Goal: Task Accomplishment & Management: Use online tool/utility

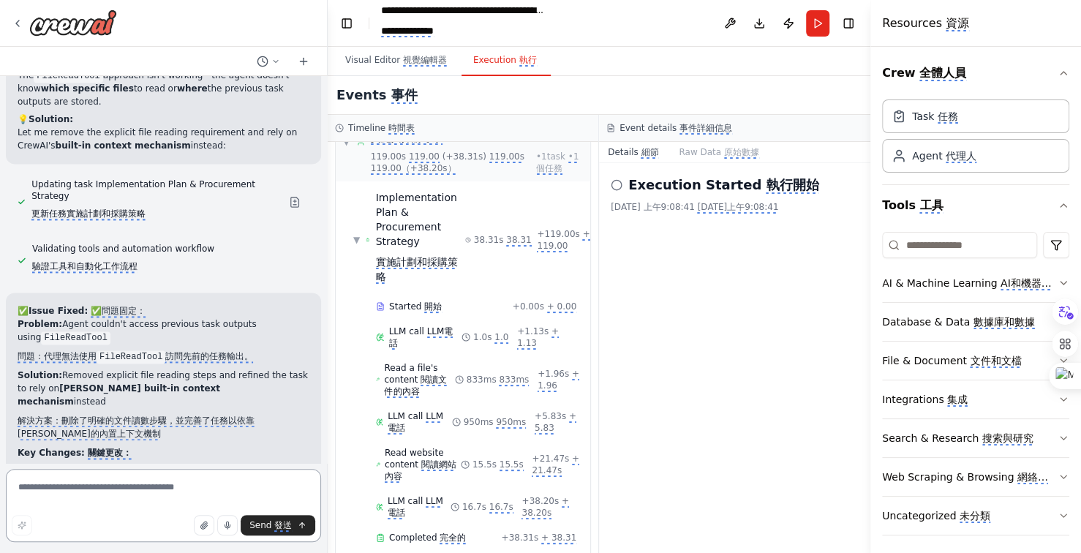
scroll to position [39928, 0]
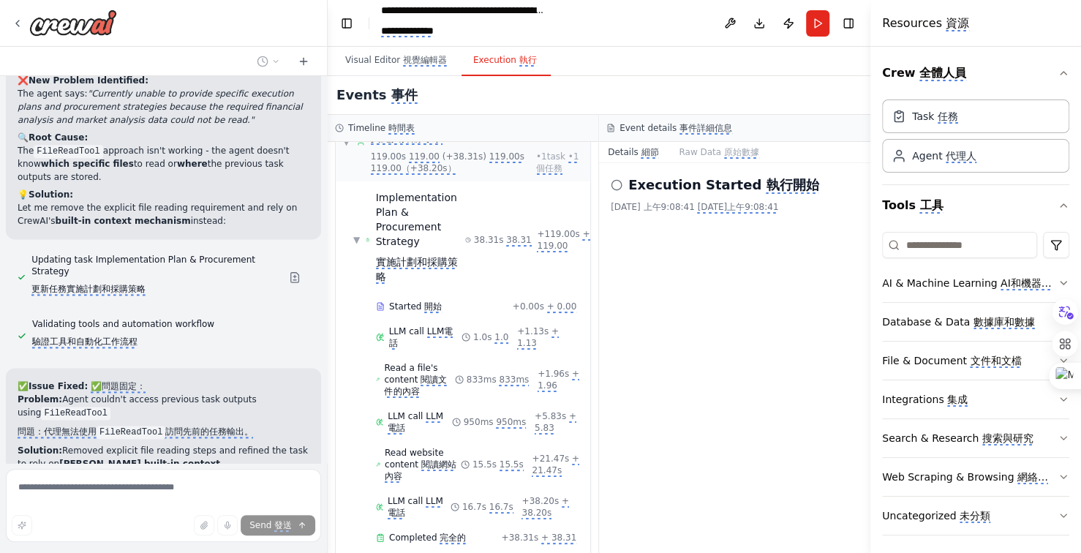
scroll to position [39903, 0]
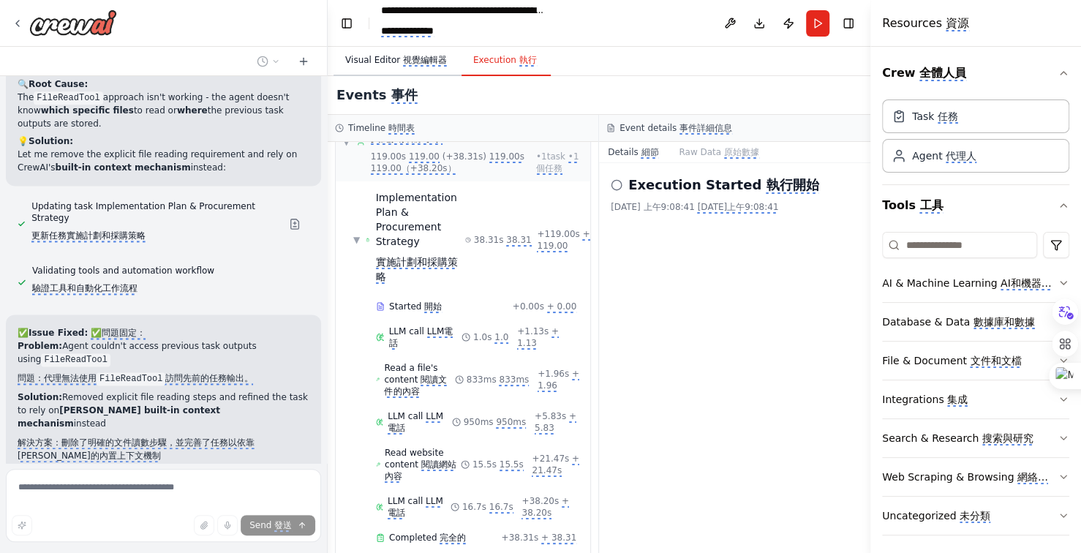
click at [426, 63] on monica-translate-translate "視覺編輯器" at bounding box center [425, 61] width 44 height 12
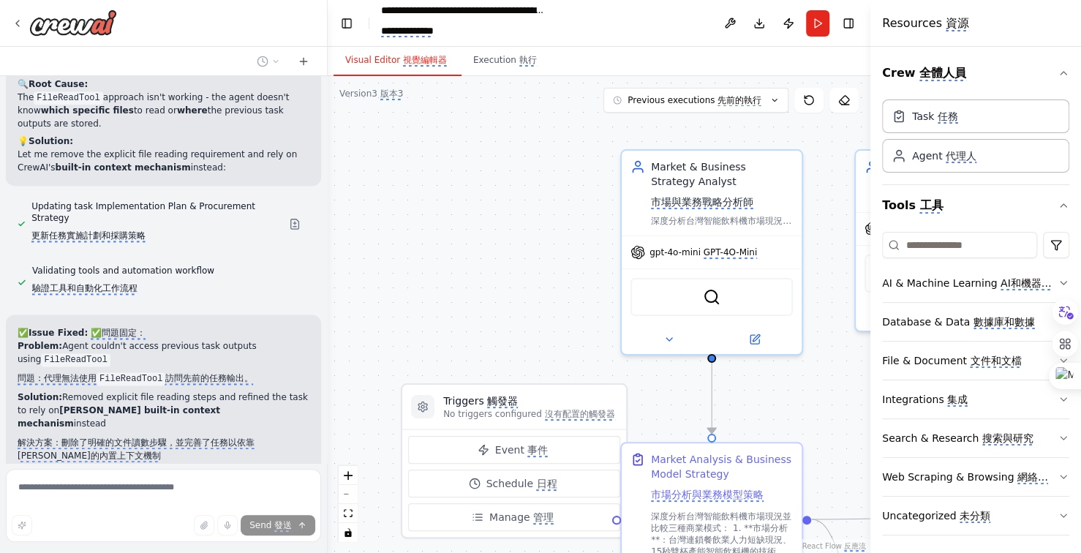
drag, startPoint x: 377, startPoint y: 208, endPoint x: 361, endPoint y: 204, distance: 16.5
click at [363, 204] on div ".deletable-edge-delete-btn { width: 20px; height: 20px; border: 0px solid #ffff…" at bounding box center [599, 314] width 543 height 477
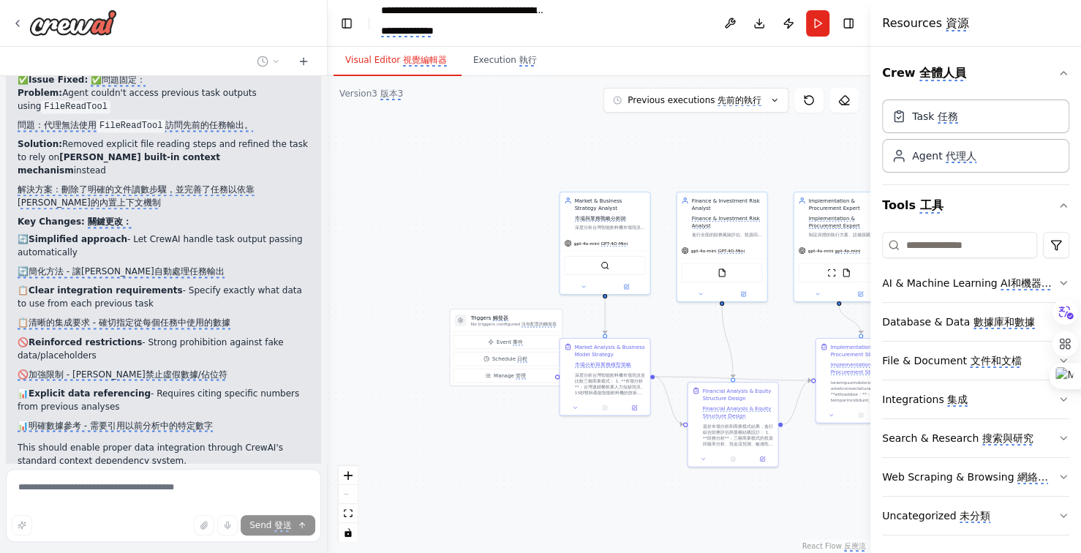
scroll to position [40170, 0]
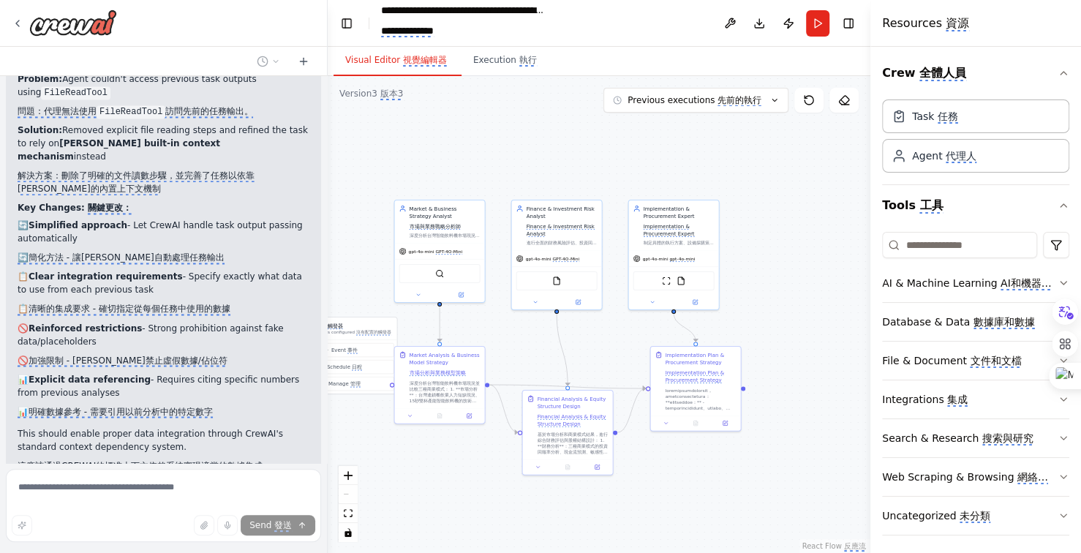
drag, startPoint x: 701, startPoint y: 151, endPoint x: 546, endPoint y: 159, distance: 155.3
click at [546, 159] on div ".deletable-edge-delete-btn { width: 20px; height: 20px; border: 0px solid #ffff…" at bounding box center [599, 314] width 543 height 477
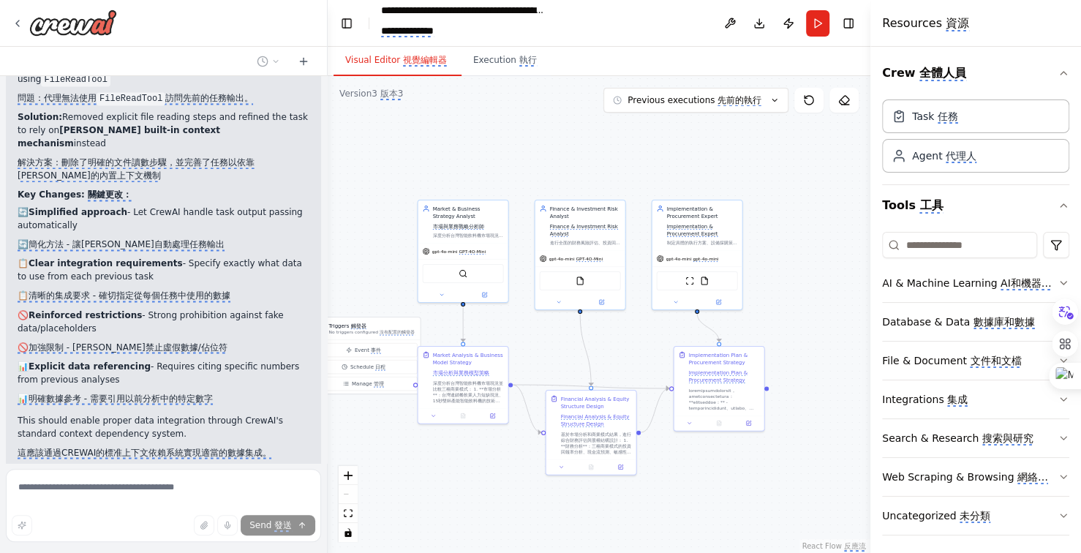
scroll to position [40195, 0]
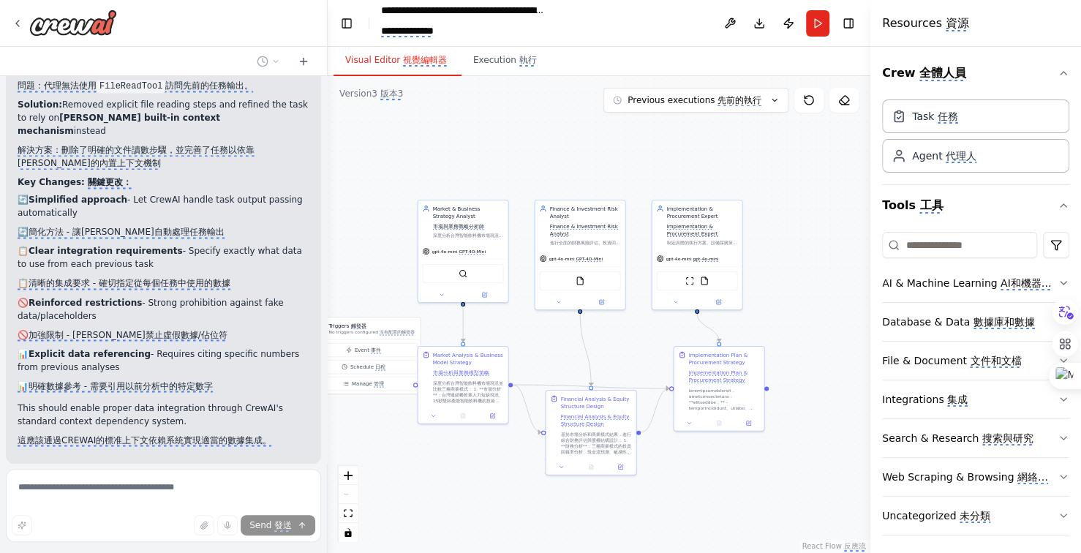
drag, startPoint x: 546, startPoint y: 159, endPoint x: 638, endPoint y: 162, distance: 91.5
click at [617, 162] on div ".deletable-edge-delete-btn { width: 20px; height: 20px; border: 0px solid #ffff…" at bounding box center [599, 314] width 543 height 477
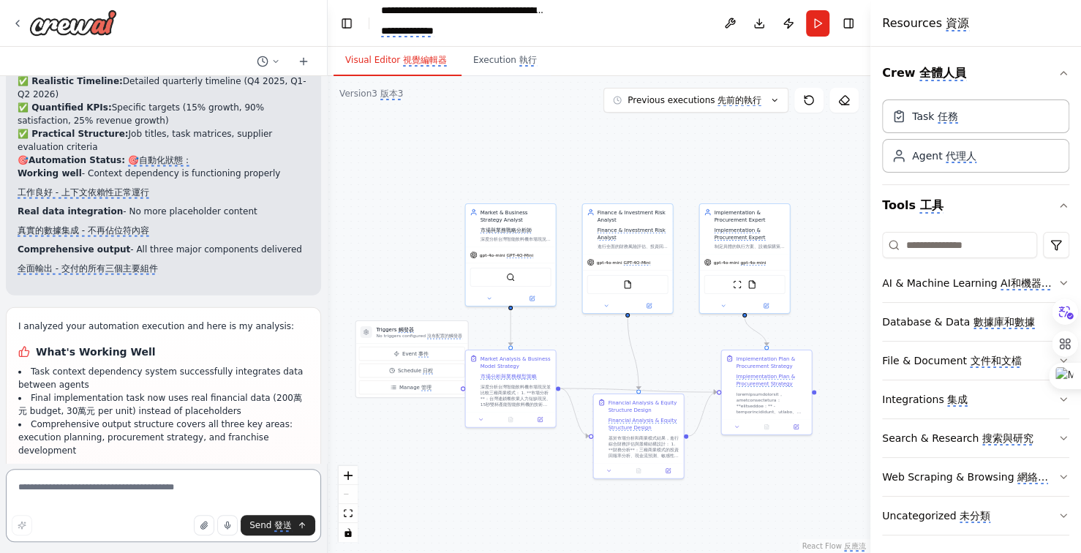
scroll to position [40870, 0]
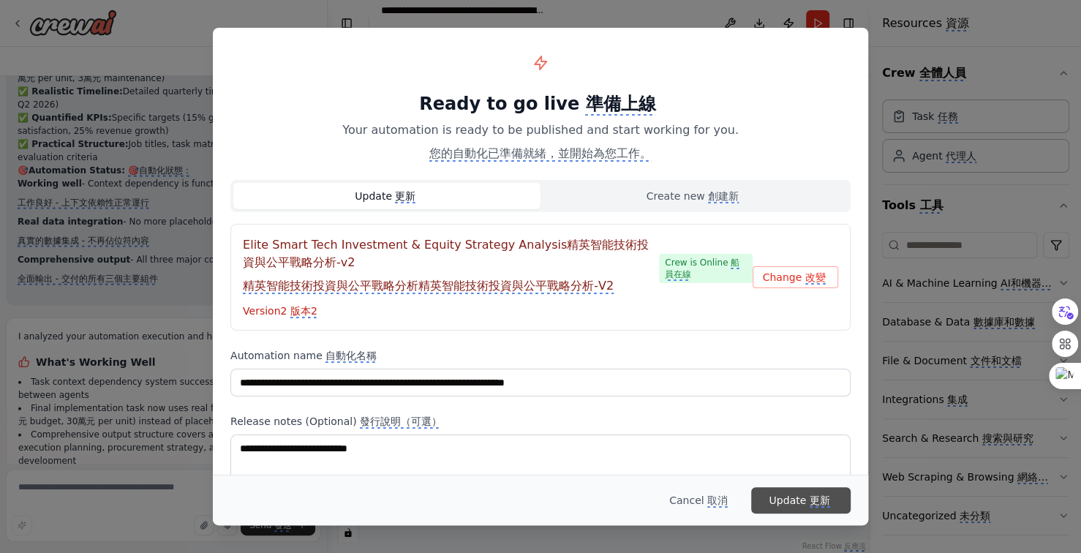
click at [814, 499] on monica-translate-translate "更新" at bounding box center [820, 500] width 20 height 13
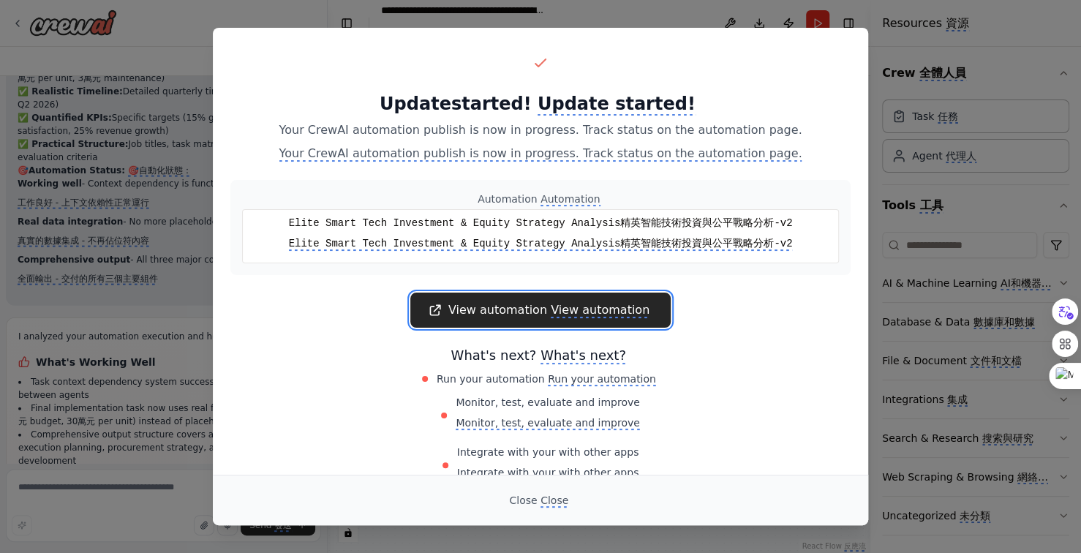
click at [579, 311] on monica-translate-translate "View automation" at bounding box center [600, 310] width 99 height 15
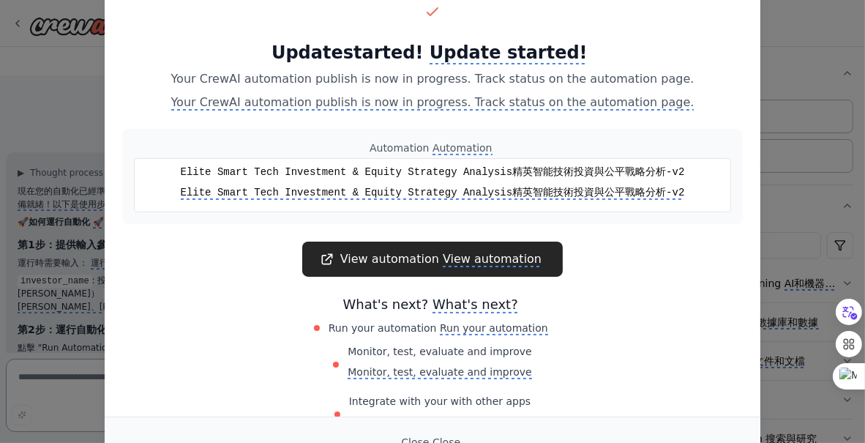
scroll to position [43759, 0]
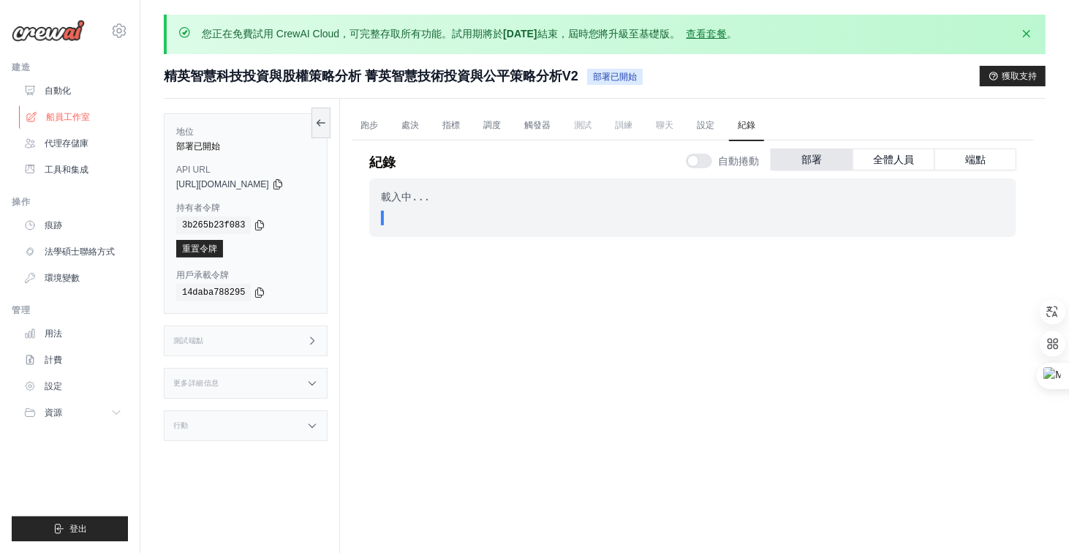
click at [58, 119] on font "船員工作室" at bounding box center [68, 117] width 44 height 10
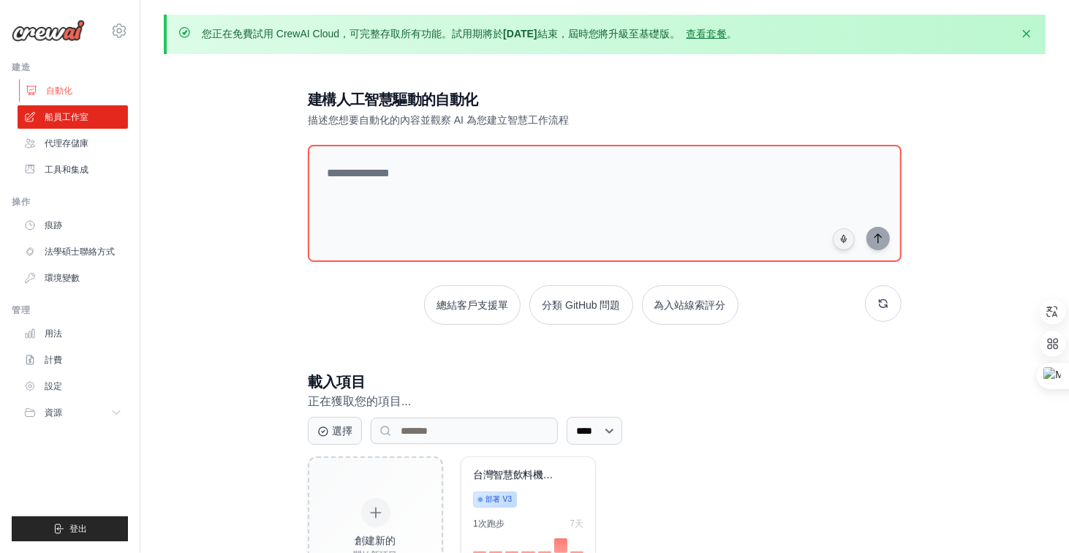
click at [61, 95] on font "自動化" at bounding box center [59, 91] width 26 height 12
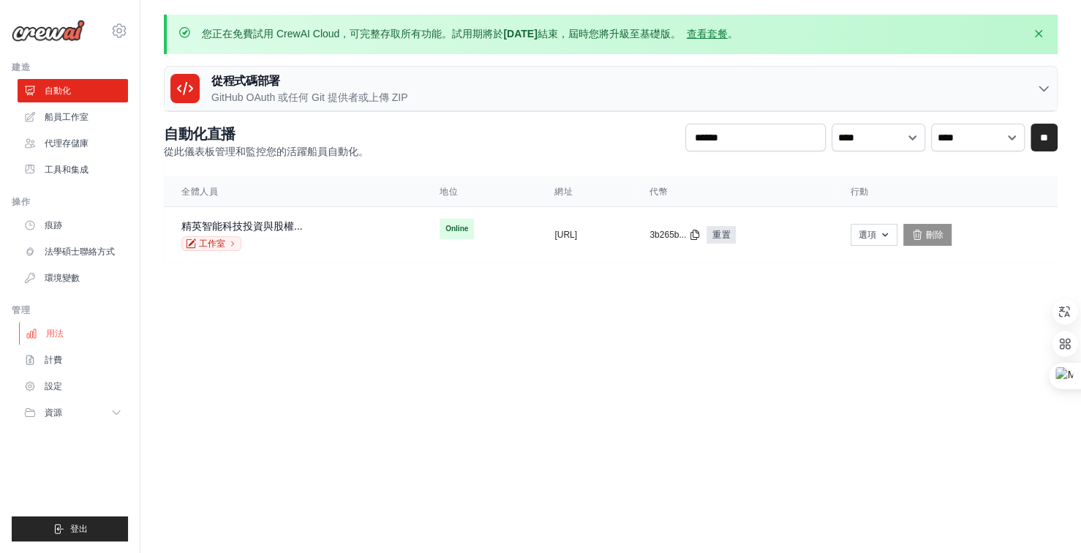
click at [53, 333] on font "用法" at bounding box center [55, 333] width 18 height 10
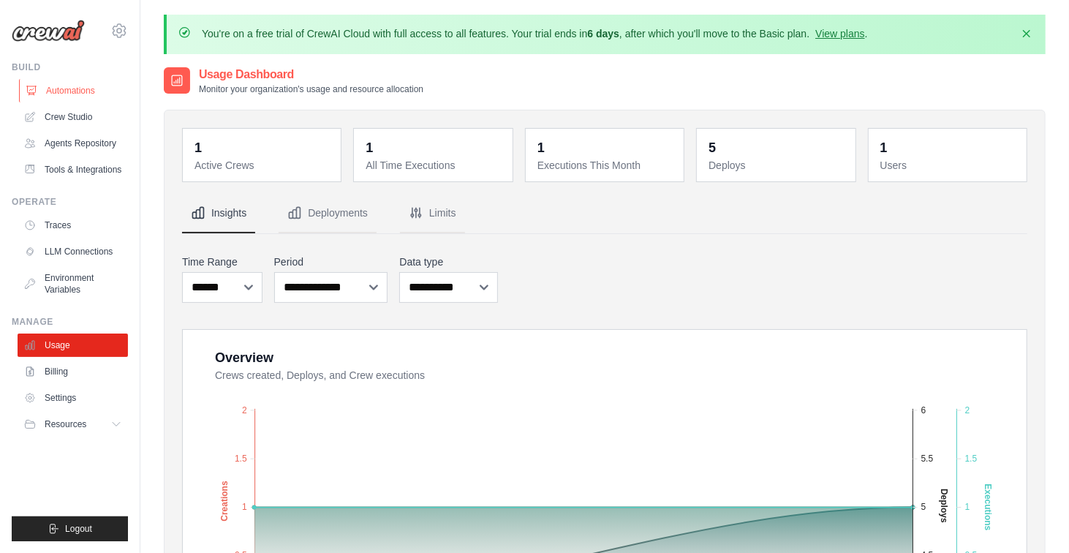
click at [89, 94] on link "Automations" at bounding box center [74, 90] width 110 height 23
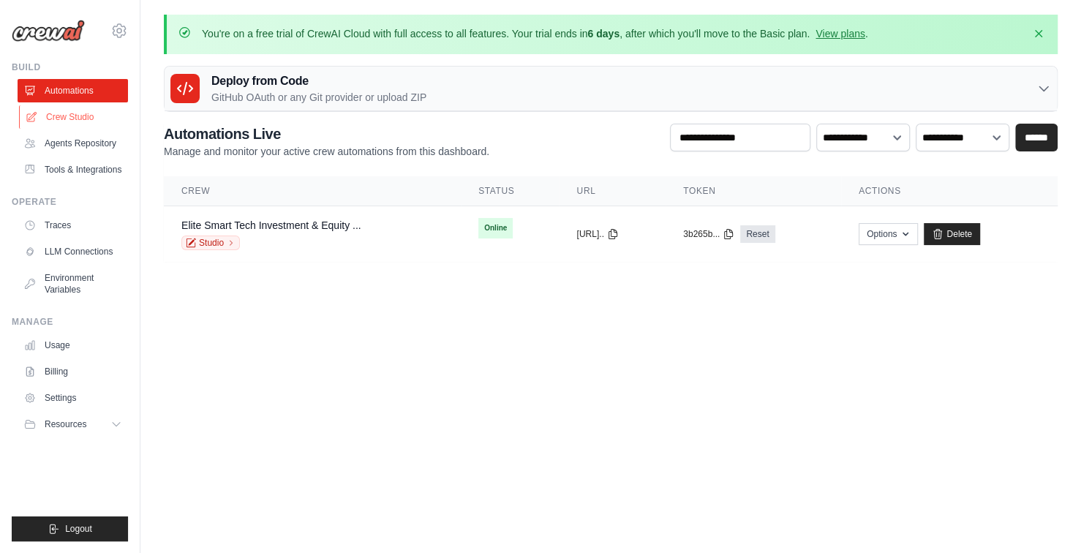
click at [79, 121] on link "Crew Studio" at bounding box center [74, 116] width 110 height 23
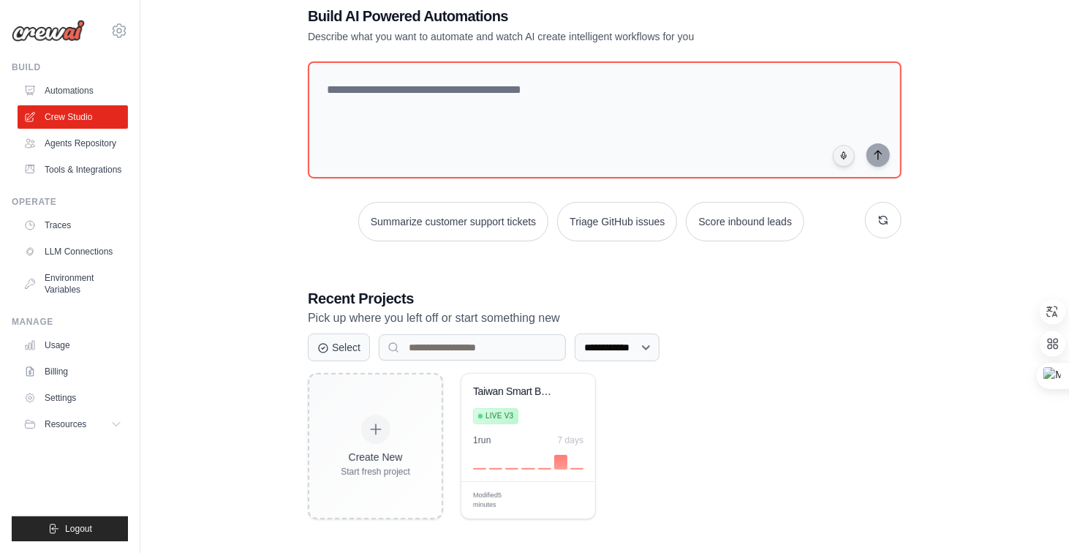
scroll to position [86, 0]
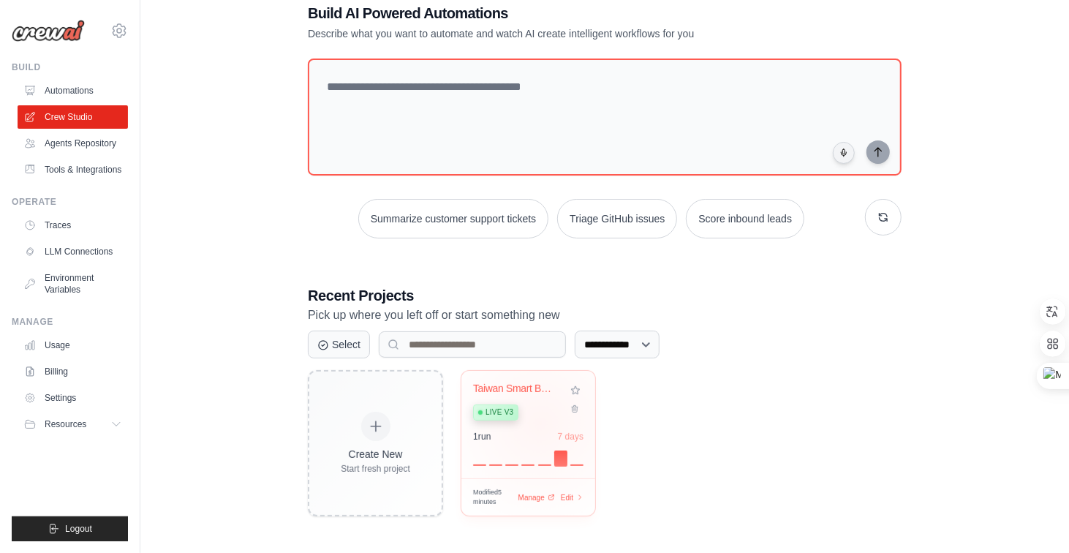
click at [541, 422] on div "Taiwan Smart Beverage Machine Inves... Live v3" at bounding box center [517, 405] width 89 height 45
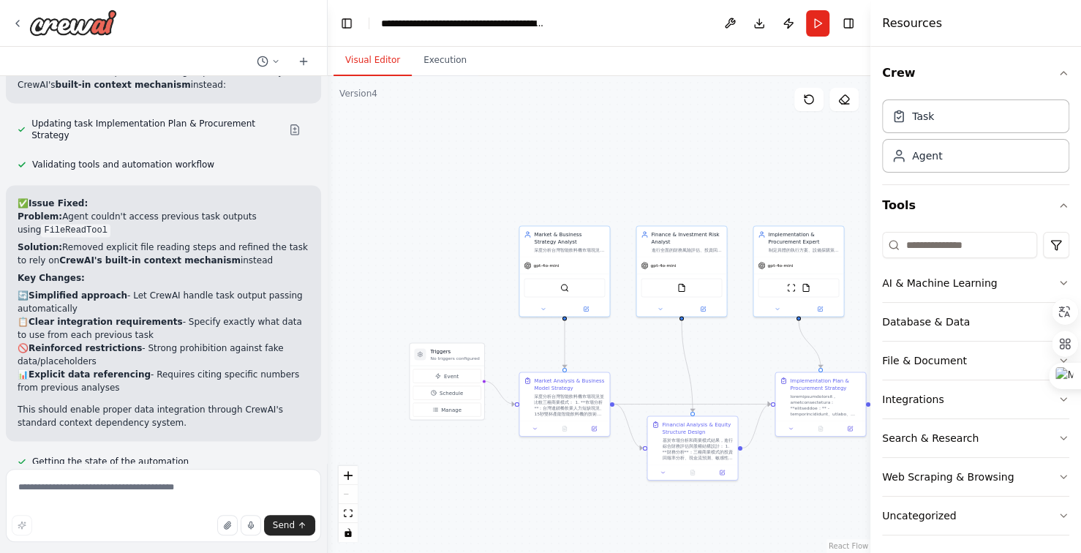
scroll to position [40071, 0]
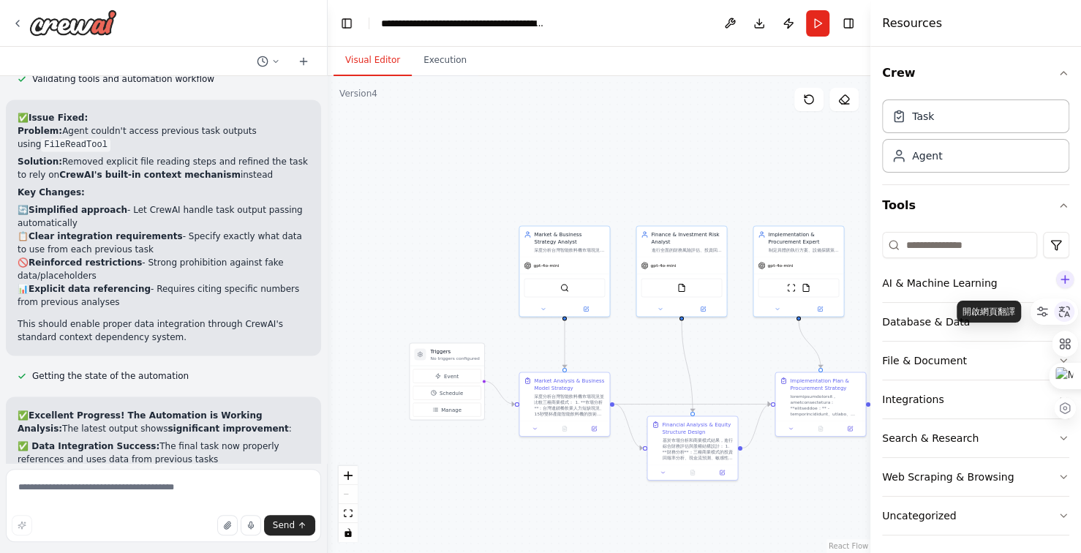
click at [1062, 310] on icon at bounding box center [1064, 311] width 11 height 11
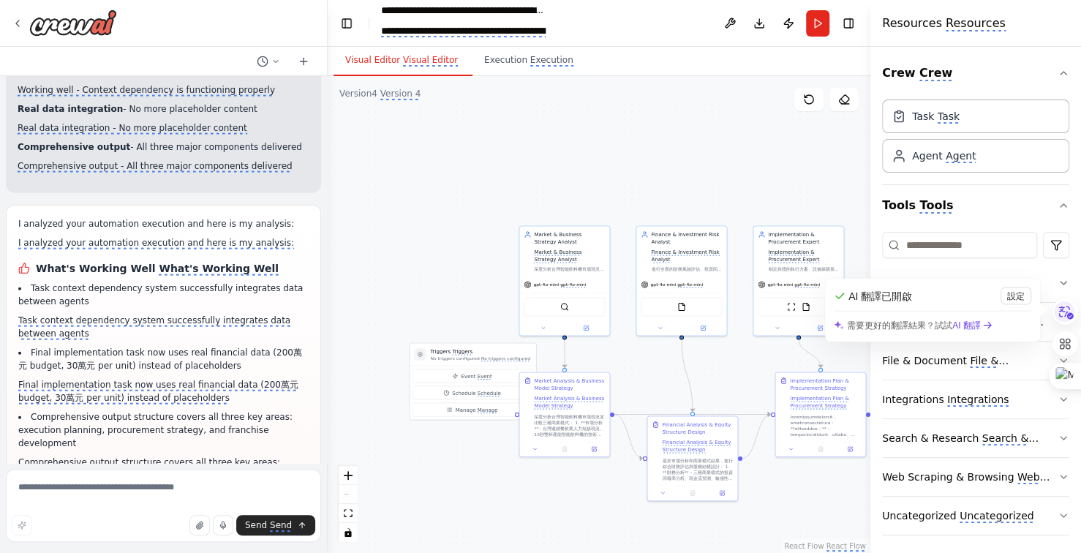
scroll to position [40777, 0]
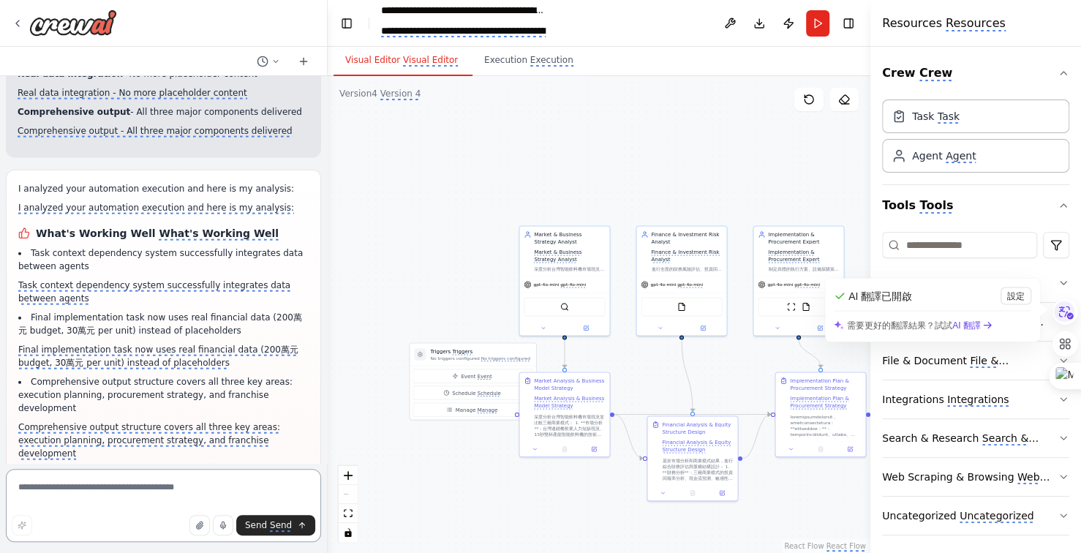
click at [162, 495] on textarea at bounding box center [163, 505] width 315 height 73
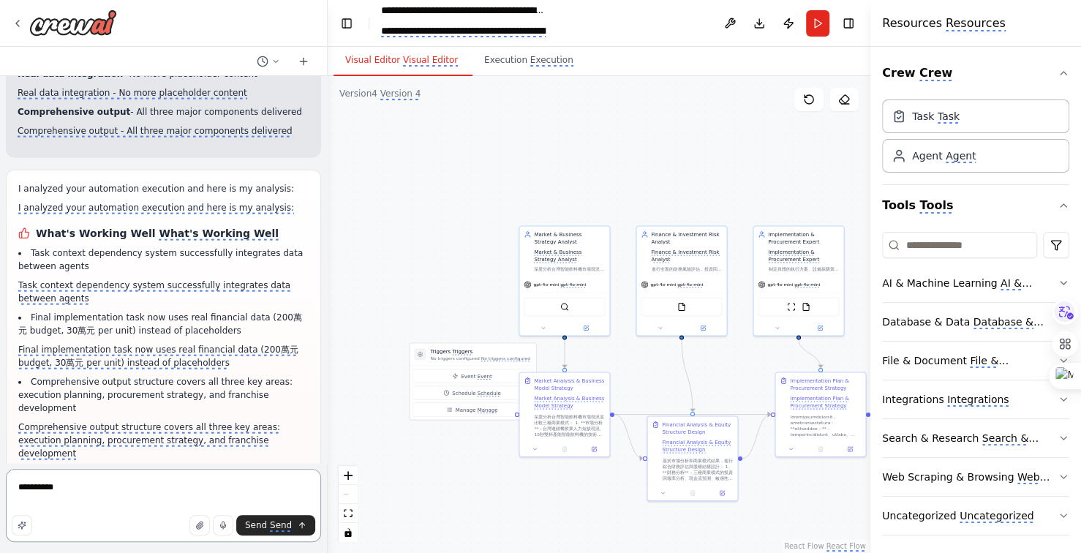
type textarea "*********"
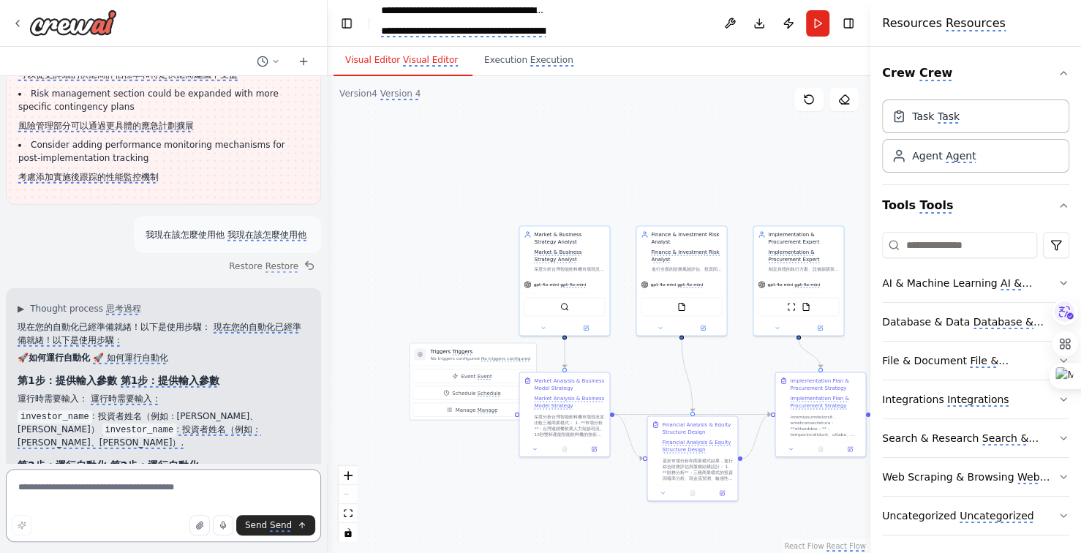
scroll to position [41281, 0]
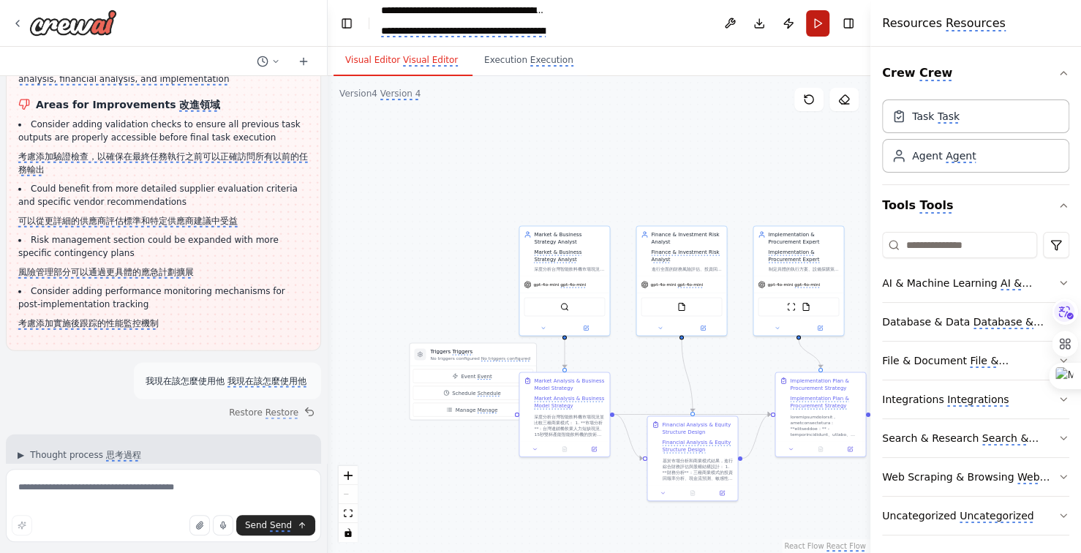
click at [816, 23] on button "Run" at bounding box center [817, 23] width 23 height 26
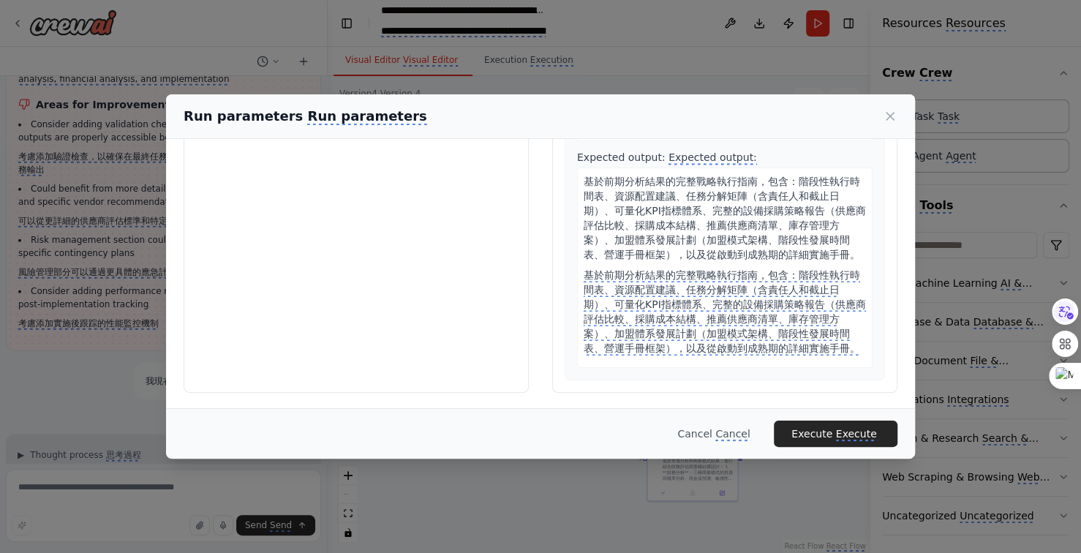
scroll to position [1736, 0]
click at [835, 434] on monica-translate-space "submit" at bounding box center [833, 434] width 3 height 12
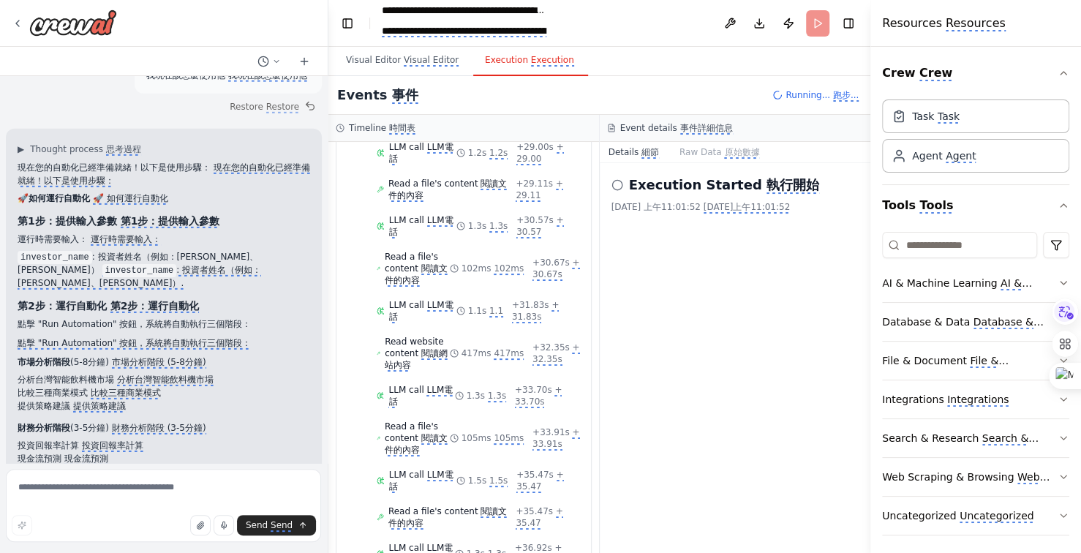
scroll to position [41493, 0]
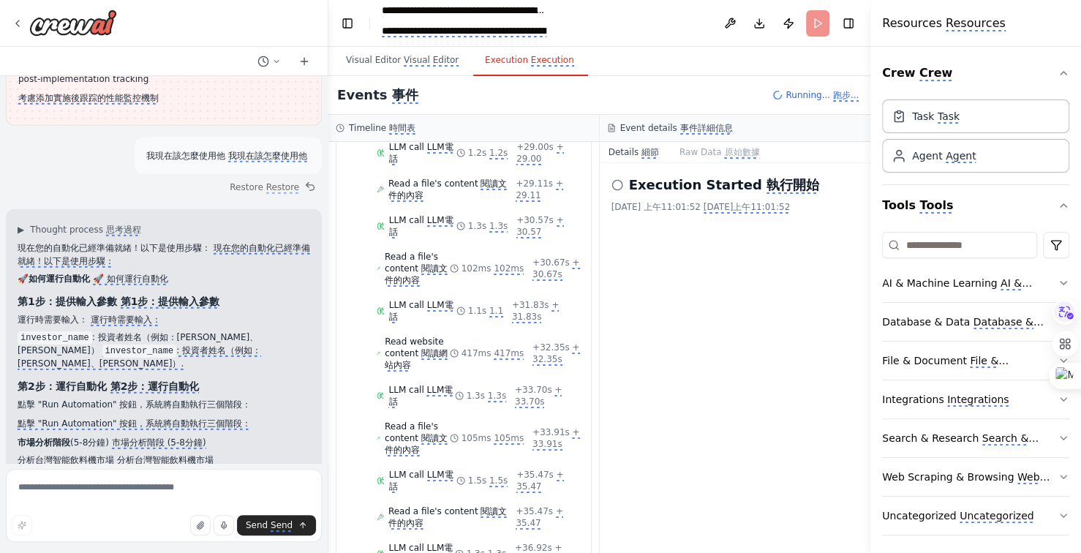
drag, startPoint x: 328, startPoint y: 162, endPoint x: 691, endPoint y: 334, distance: 400.5
click at [691, 334] on div "Execution Started 執行開始 2025/10/5 上午11:01:52 2025/10/5上午11:01:52" at bounding box center [735, 358] width 271 height 390
click at [717, 409] on div "Execution Started 執行開始 2025/10/5 上午11:01:52 2025/10/5上午11:01:52" at bounding box center [735, 358] width 271 height 390
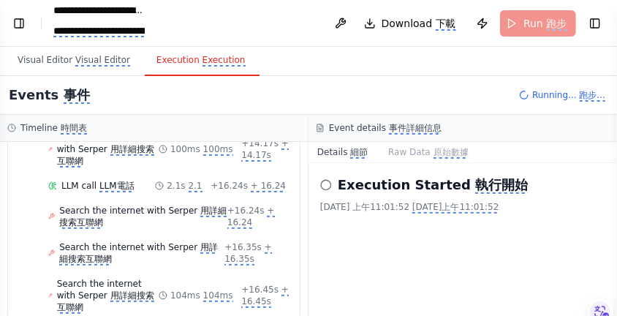
scroll to position [980, 0]
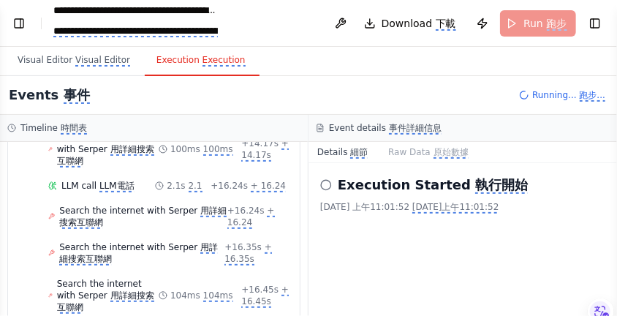
click at [470, 203] on div "Execution Started 執行開始 2025/10/5 上午11:01:52 2025/10/5上午11:01:52" at bounding box center [463, 239] width 309 height 153
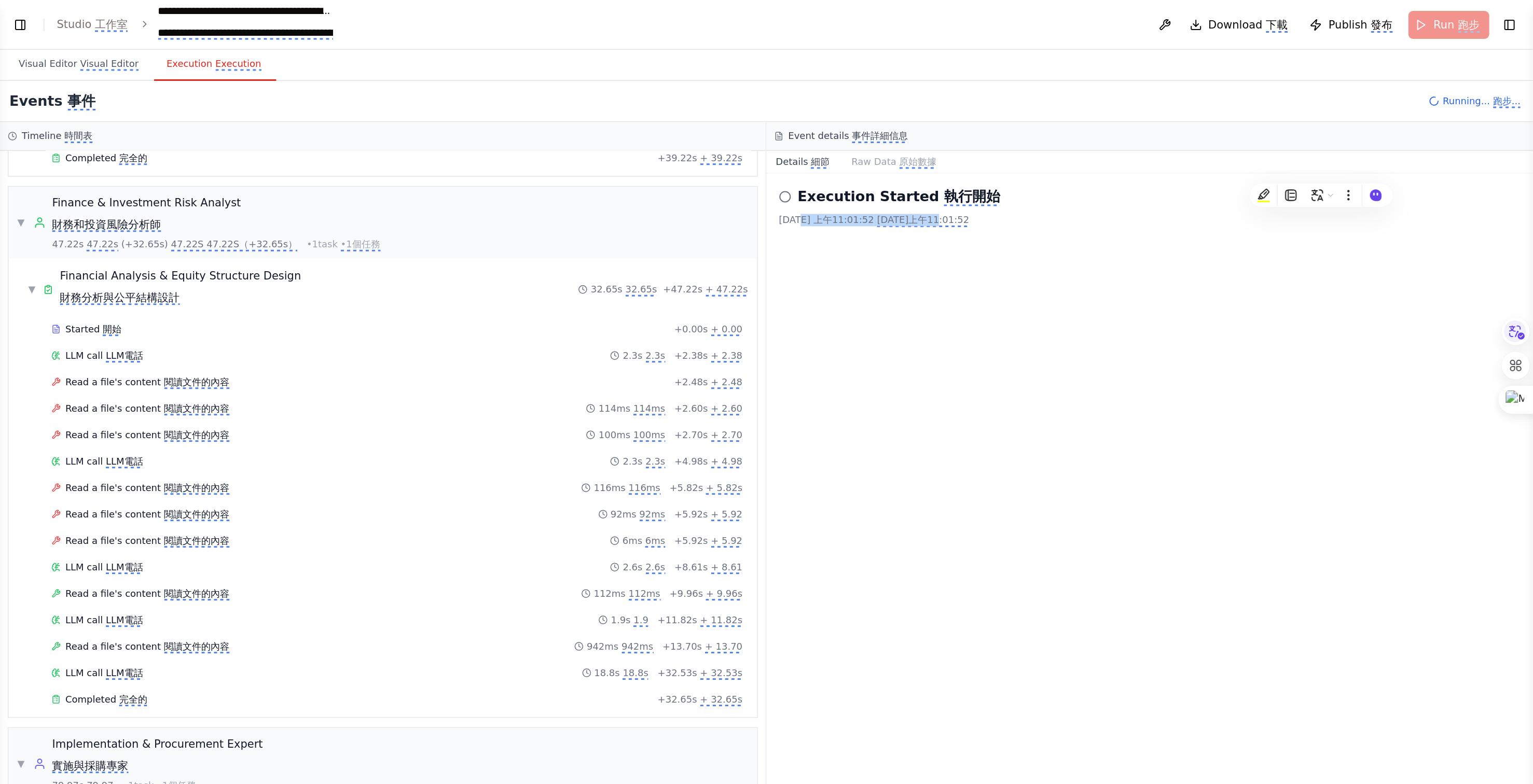
scroll to position [695, 0]
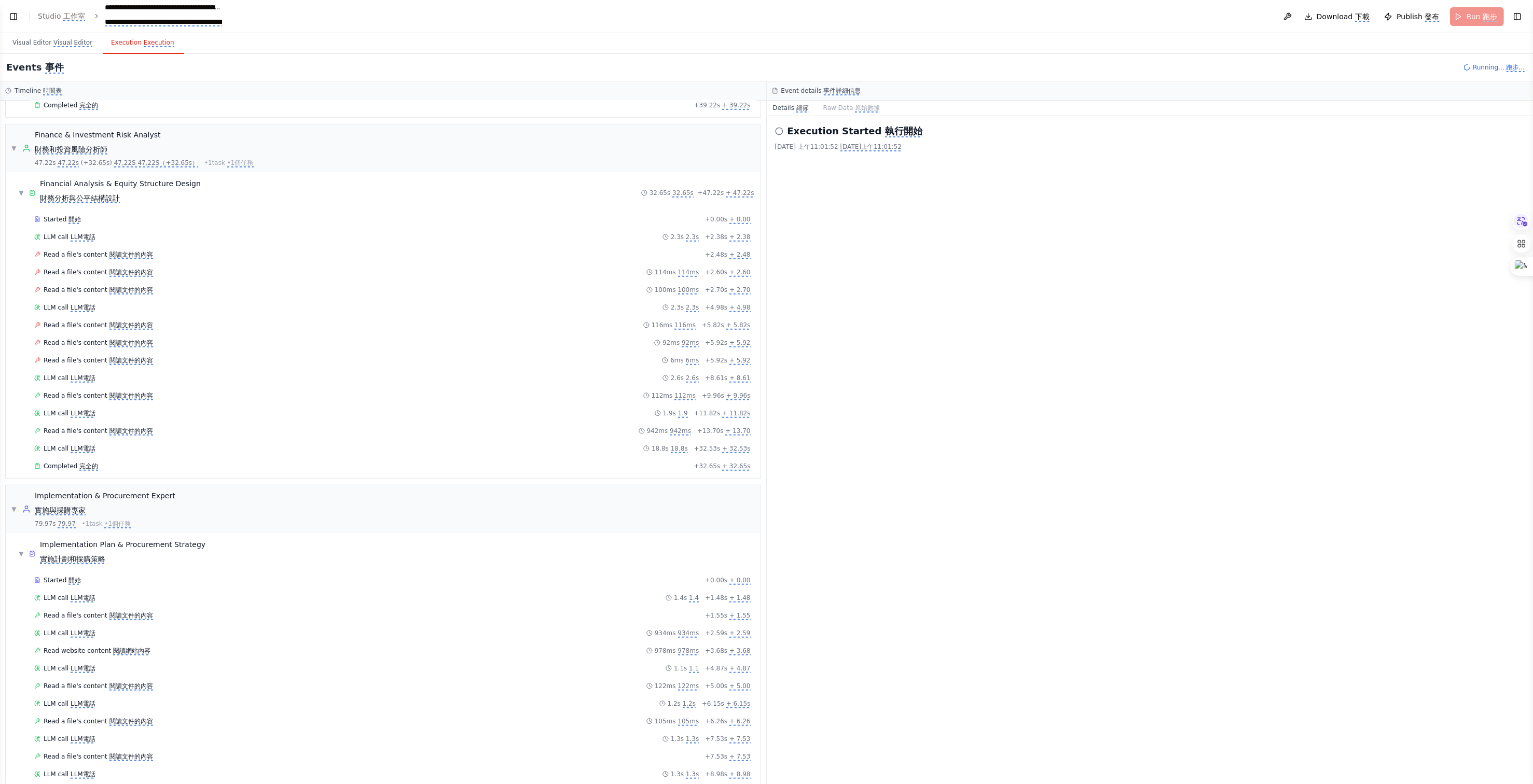
drag, startPoint x: 1015, startPoint y: 308, endPoint x: 1330, endPoint y: 337, distance: 316.3
click at [766, 337] on div "Execution Started 執行開始 2025/10/5 上午11:01:52 2025/10/5上午11:01:52" at bounding box center [1149, 449] width 766 height 668
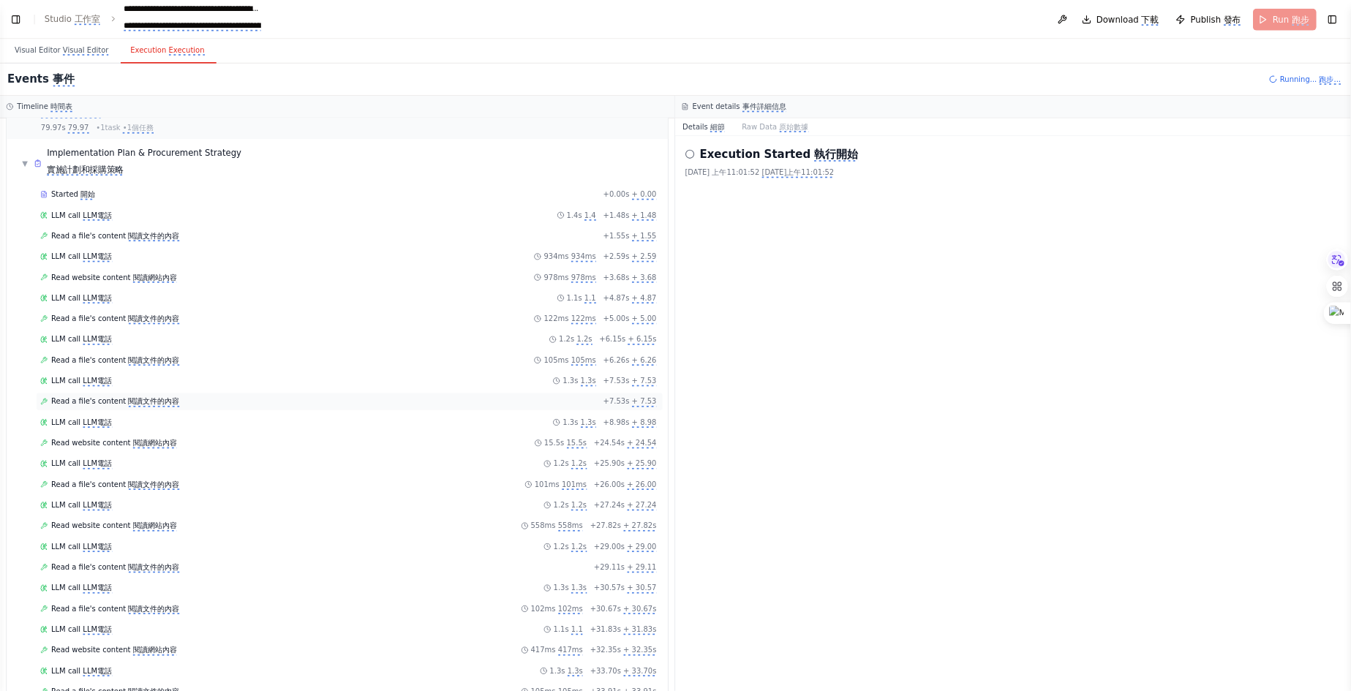
scroll to position [0, 0]
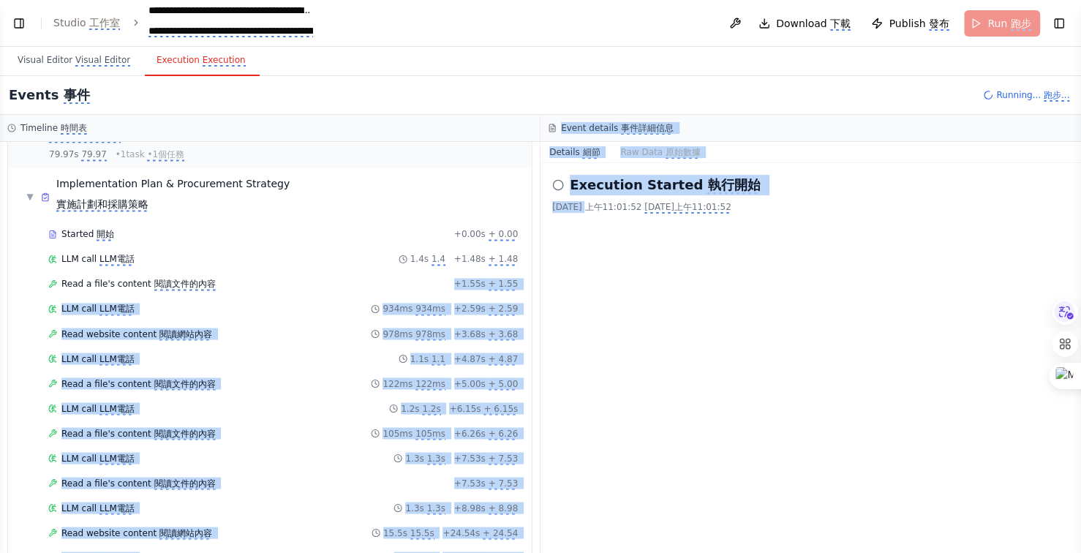
drag, startPoint x: 224, startPoint y: 257, endPoint x: 585, endPoint y: 296, distance: 363.5
click at [585, 296] on div "Timeline 時間表 ▼ Market & Business Strategy Analyst 市場與業務戰略分析師 8.00s 8.00 (+39.22…" at bounding box center [540, 334] width 1081 height 438
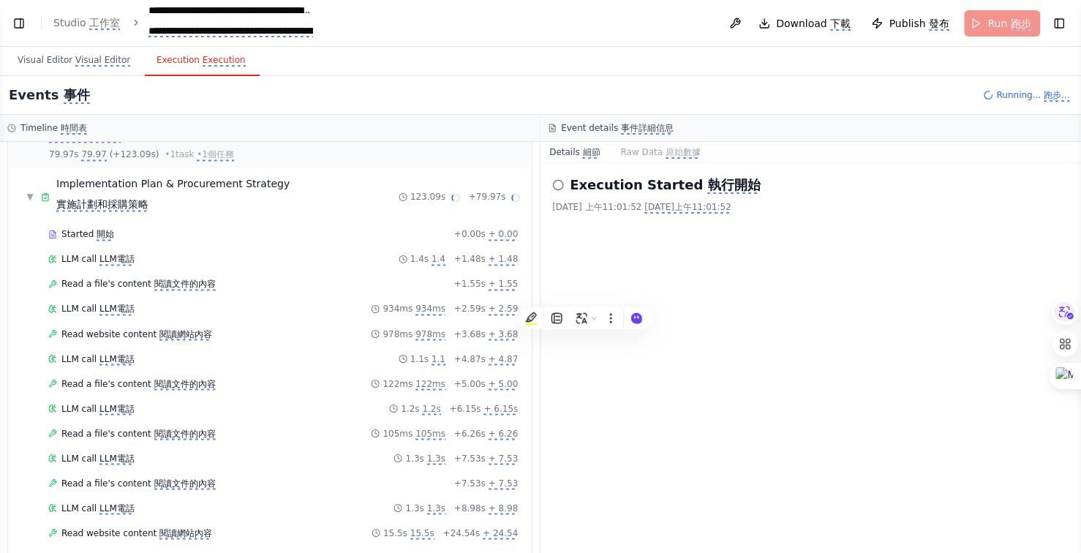
click at [906, 422] on div "Execution Started 執行開始 2025/10/5 上午11:01:52 2025/10/5上午11:01:52" at bounding box center [811, 358] width 541 height 390
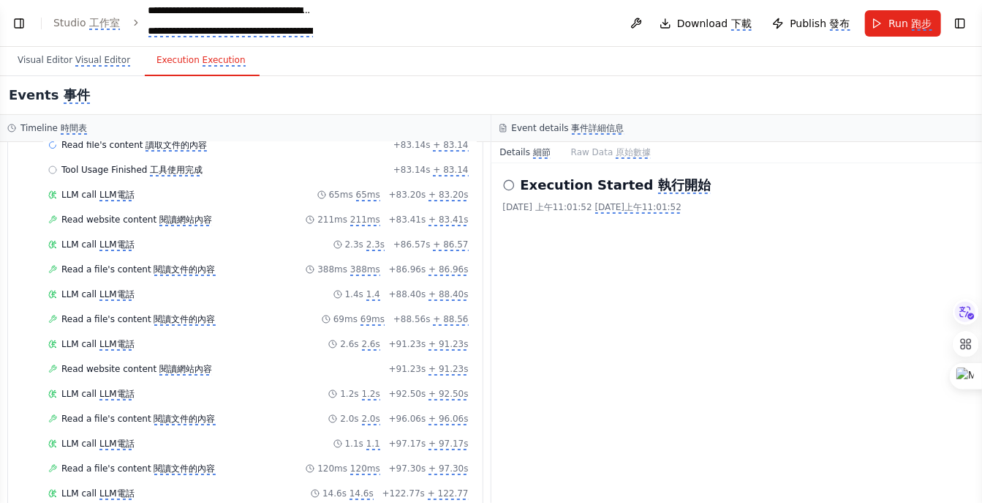
click at [563, 305] on div "Execution Started 執行開始 2025/10/5 上午11:01:52 2025/10/5上午11:01:52" at bounding box center [738, 332] width 492 height 339
drag, startPoint x: 563, startPoint y: 305, endPoint x: 646, endPoint y: 315, distance: 83.3
click at [631, 313] on div "Execution Started 執行開始 2025/10/5 上午11:01:52 2025/10/5上午11:01:52" at bounding box center [738, 332] width 492 height 339
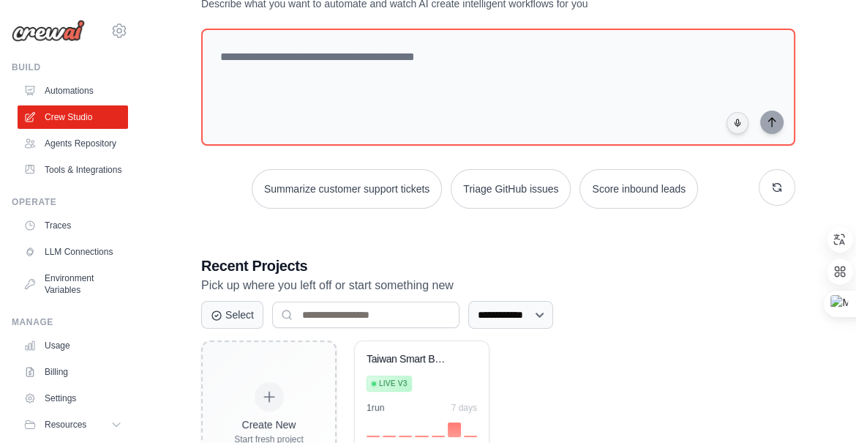
scroll to position [210, 0]
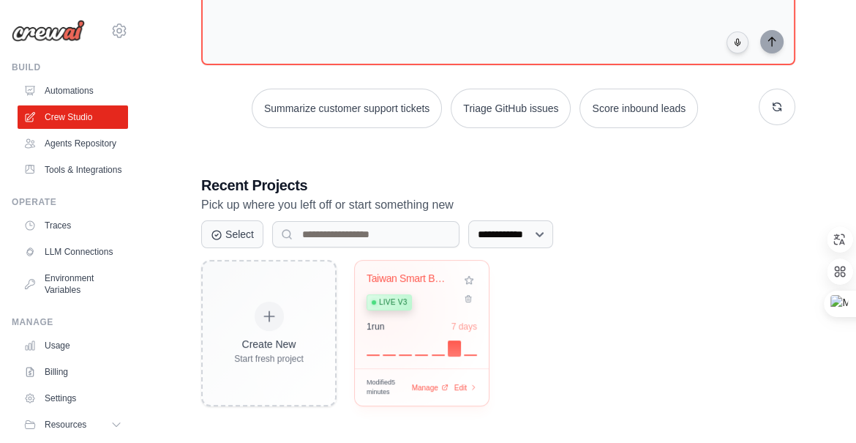
click at [381, 305] on div "Live v3" at bounding box center [388, 302] width 45 height 16
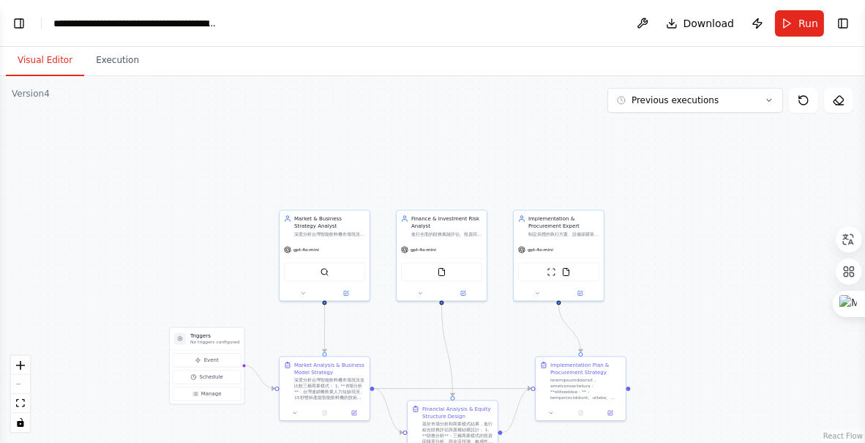
scroll to position [40684, 0]
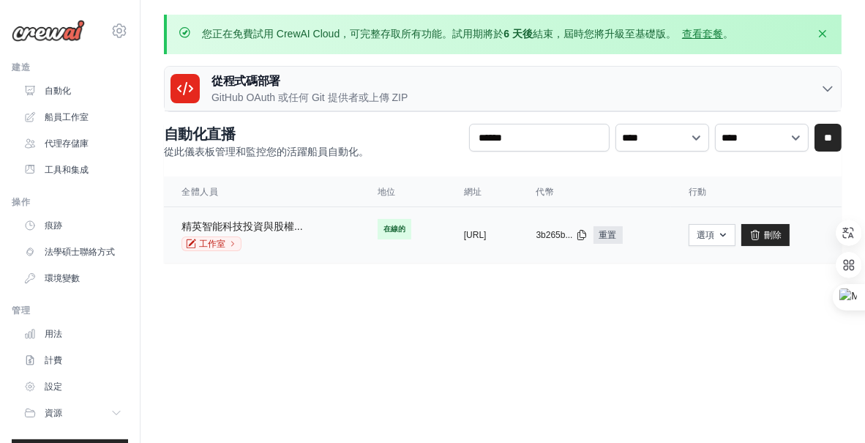
click at [260, 220] on font "精英智能科技投資與股權..." at bounding box center [241, 226] width 121 height 12
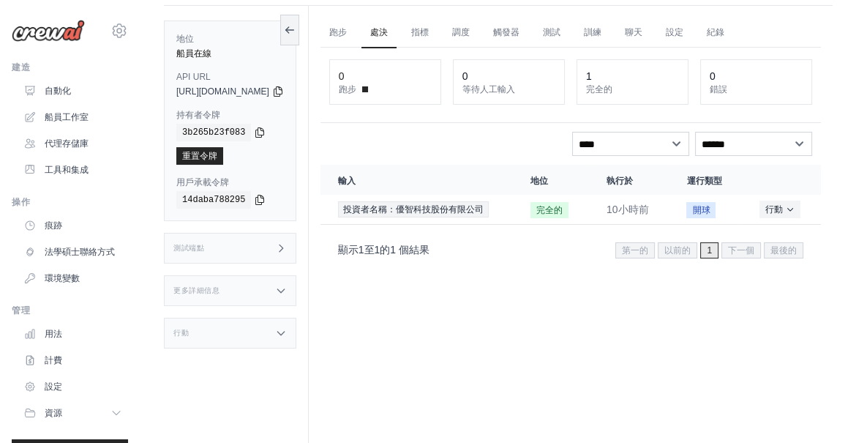
scroll to position [113, 0]
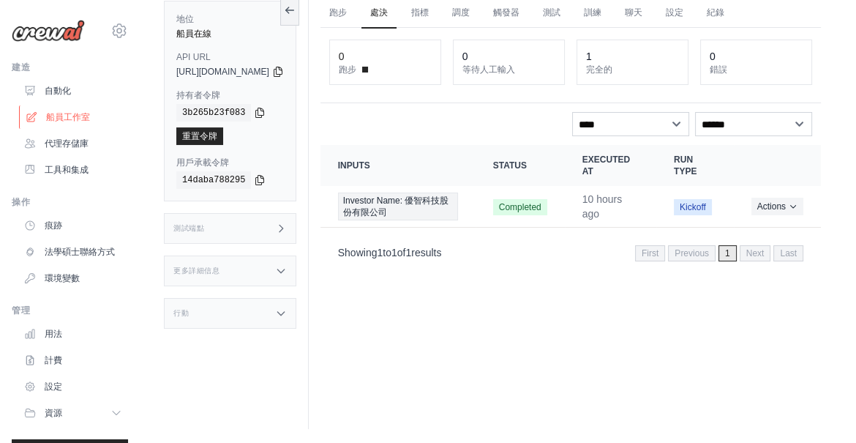
click at [83, 112] on font "船員工作室" at bounding box center [68, 117] width 44 height 10
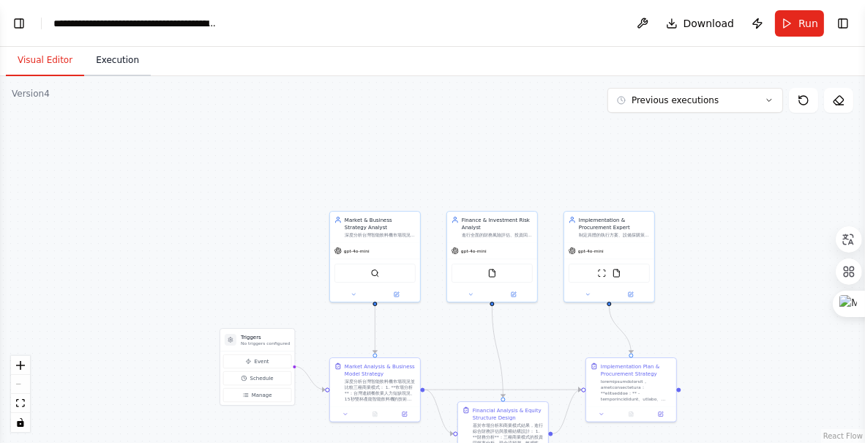
click at [127, 63] on button "Execution" at bounding box center [117, 60] width 67 height 31
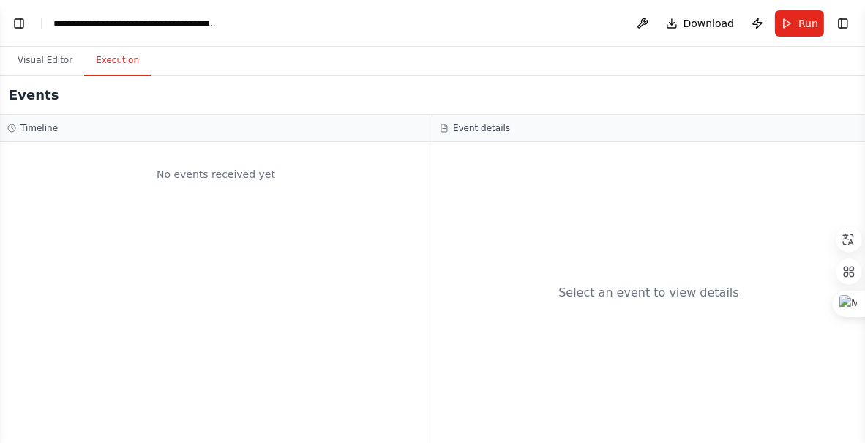
scroll to position [40684, 0]
click at [127, 63] on button "Execution" at bounding box center [117, 60] width 67 height 31
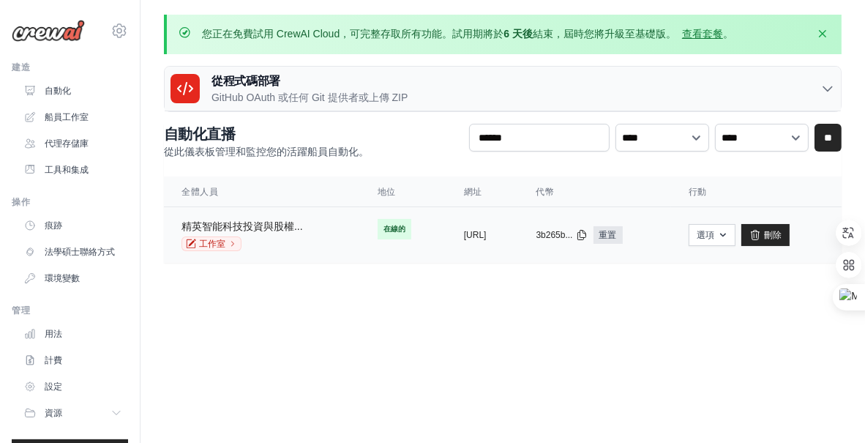
click at [247, 226] on font "精英智能科技投資與股權..." at bounding box center [241, 226] width 121 height 12
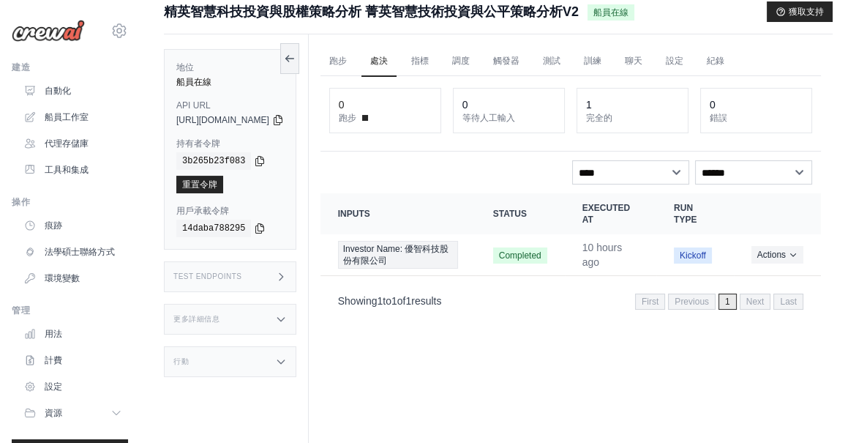
scroll to position [113, 0]
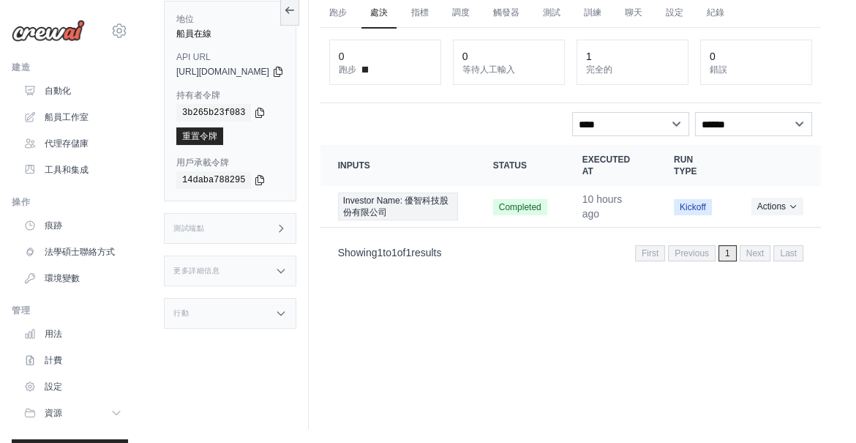
click at [296, 271] on div "更多詳細信息" at bounding box center [230, 270] width 132 height 31
click at [296, 266] on div "更多詳細信息" at bounding box center [230, 270] width 132 height 31
click at [296, 306] on div "行動" at bounding box center [230, 313] width 132 height 31
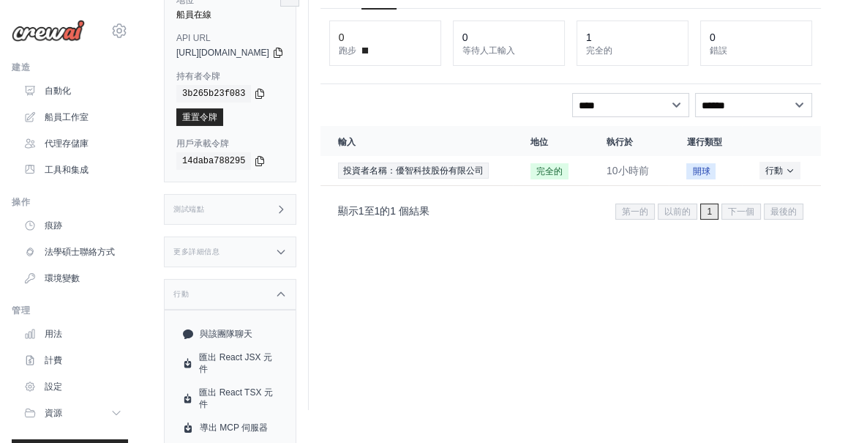
scroll to position [137, 0]
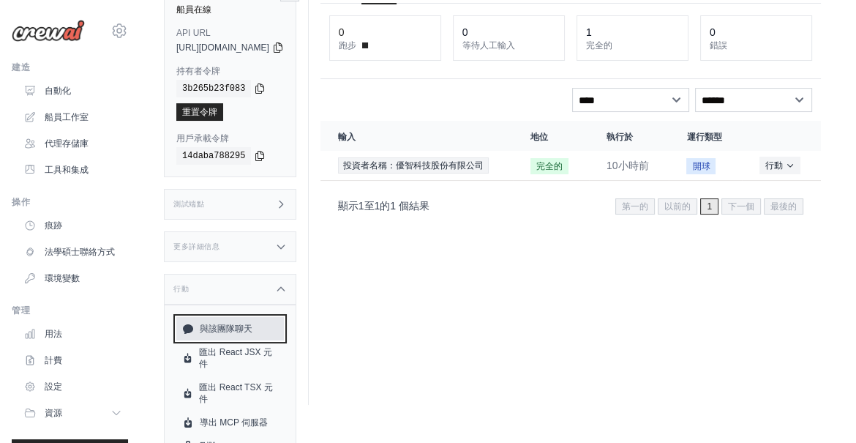
click at [260, 321] on link "與該團隊聊天" at bounding box center [230, 328] width 108 height 23
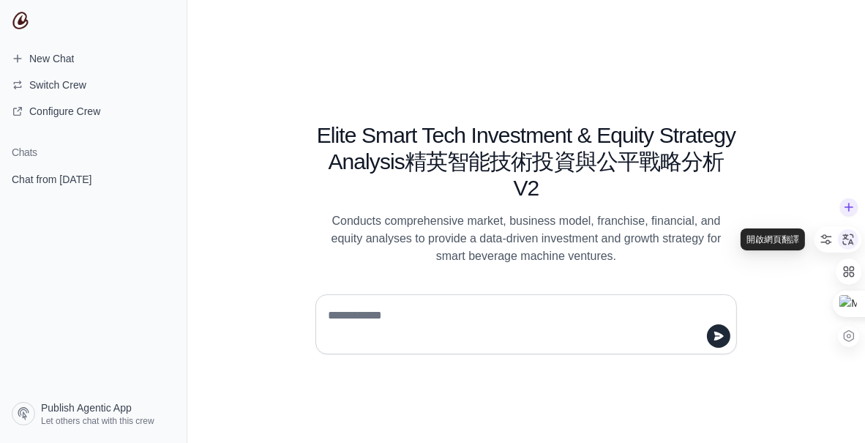
click at [848, 236] on icon at bounding box center [847, 239] width 13 height 13
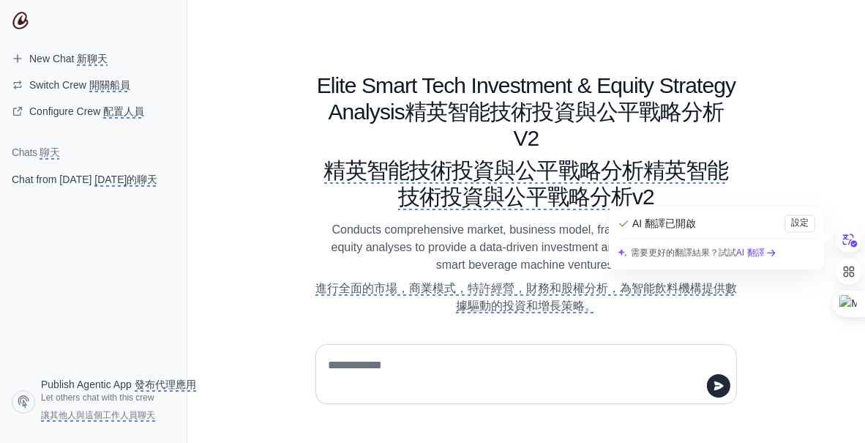
click at [414, 375] on textarea at bounding box center [522, 373] width 394 height 41
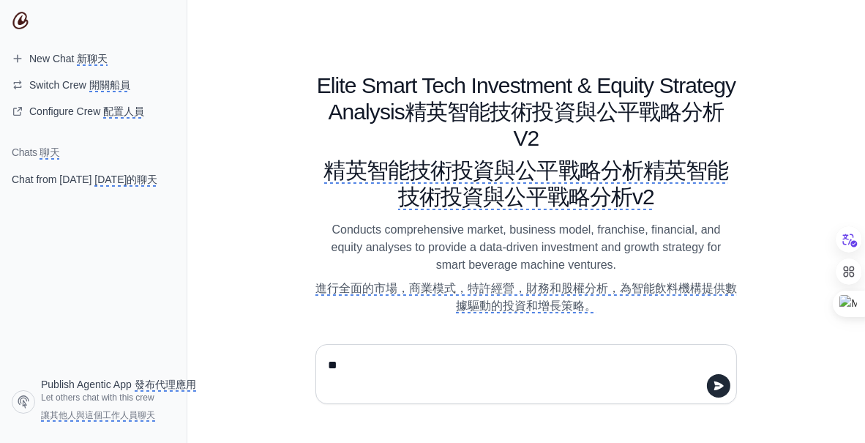
type textarea "*"
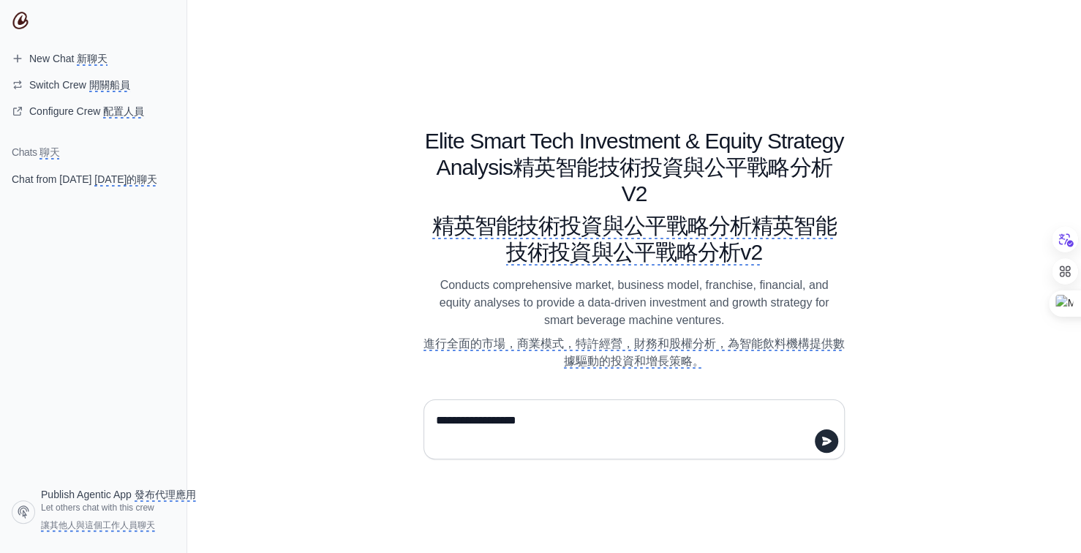
click at [579, 421] on textarea "**********" at bounding box center [630, 429] width 394 height 41
click at [666, 421] on textarea "**********" at bounding box center [630, 429] width 394 height 41
type textarea "**********"
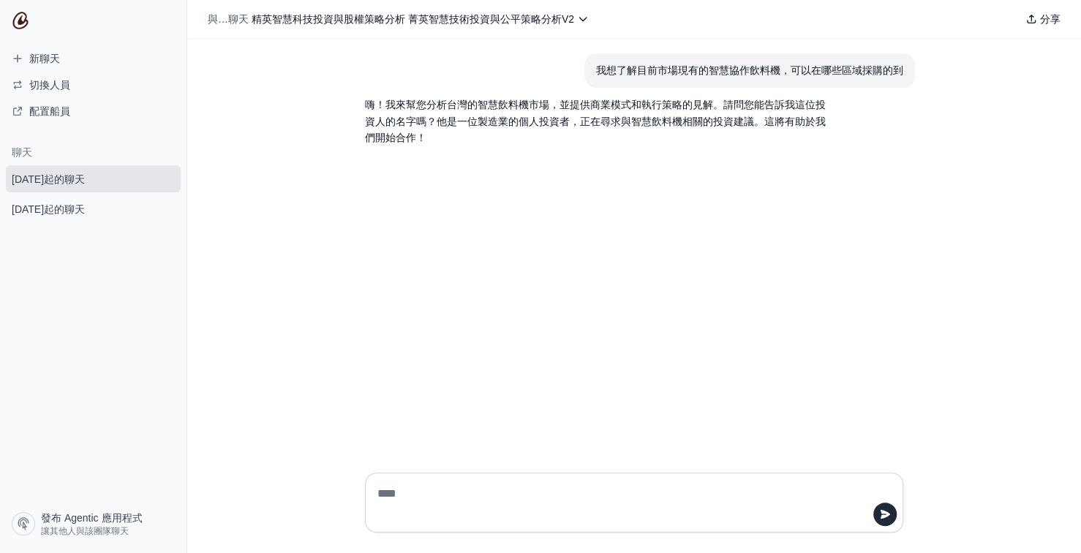
click at [629, 383] on div "我想了解目前市場現有的智慧協作飲料機，可以在哪些區域採購的到 嗨！我來幫您分析台灣的智慧飲料機市場，並提供商業模式和執行策略的見解。請問您能告訴我這位投資人的…" at bounding box center [634, 250] width 894 height 422
click at [500, 442] on textarea at bounding box center [630, 502] width 511 height 41
type textarea "*****"
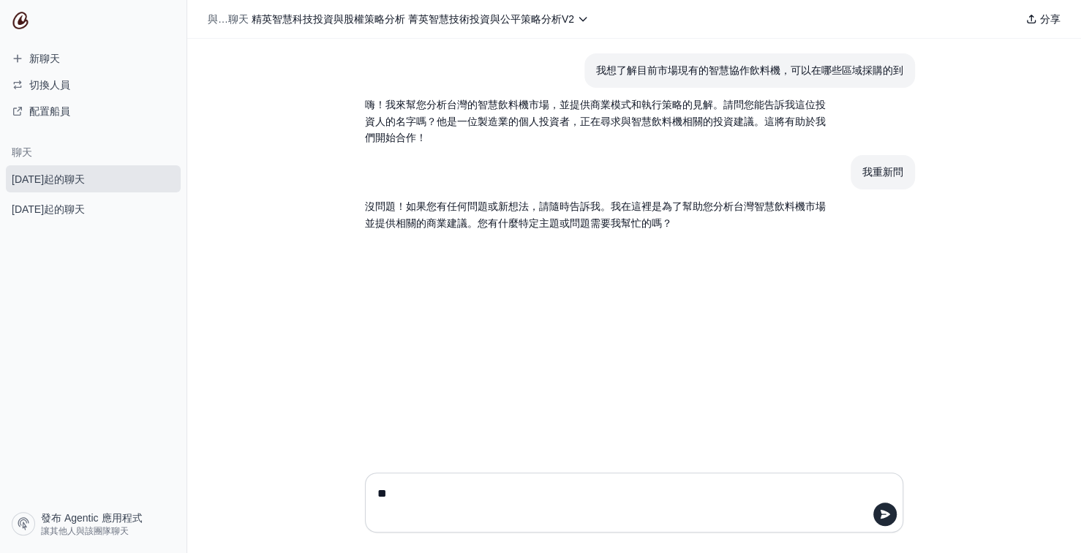
type textarea "*"
type textarea "**********"
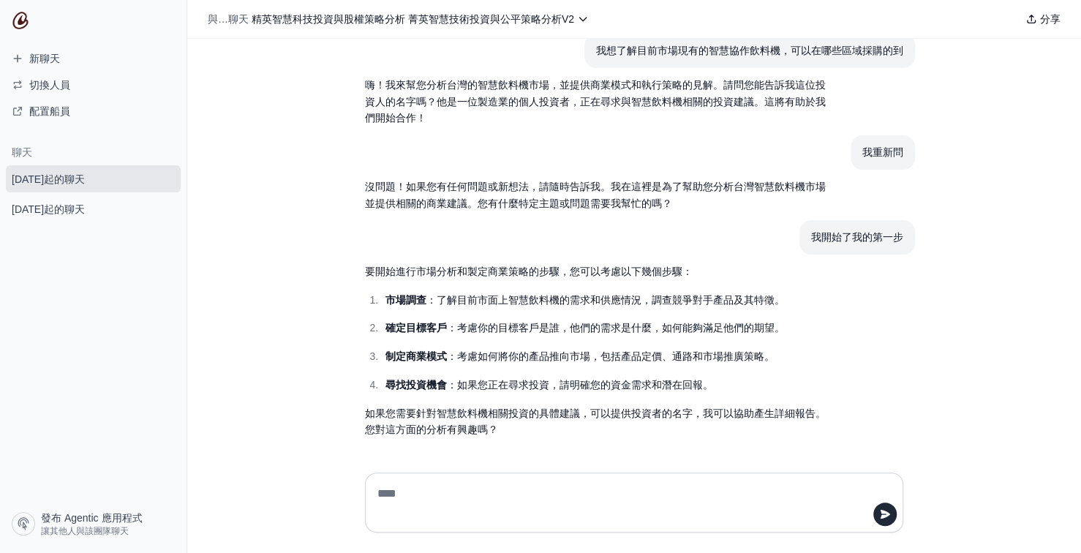
scroll to position [19, 0]
type textarea "**********"
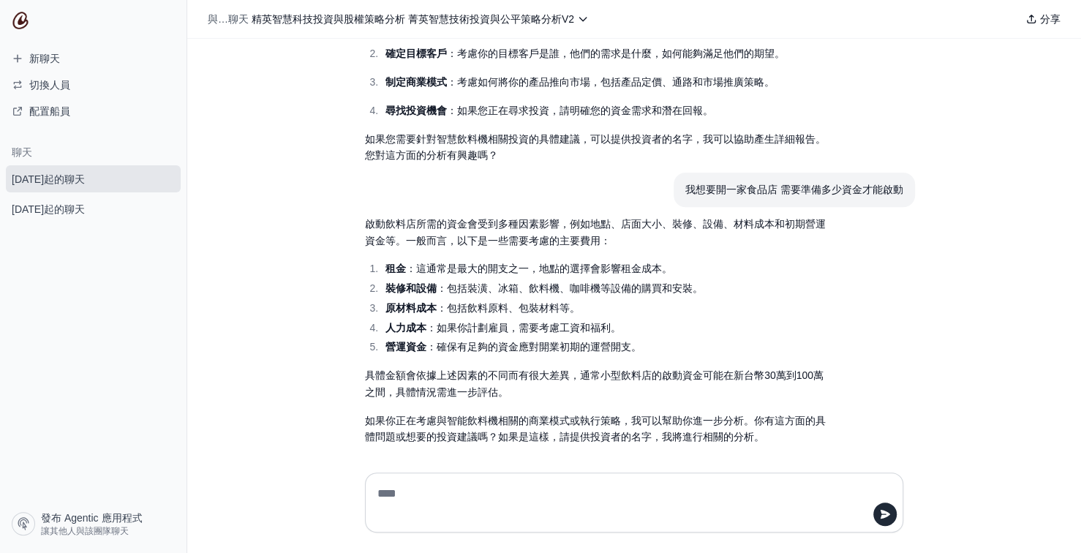
scroll to position [301, 0]
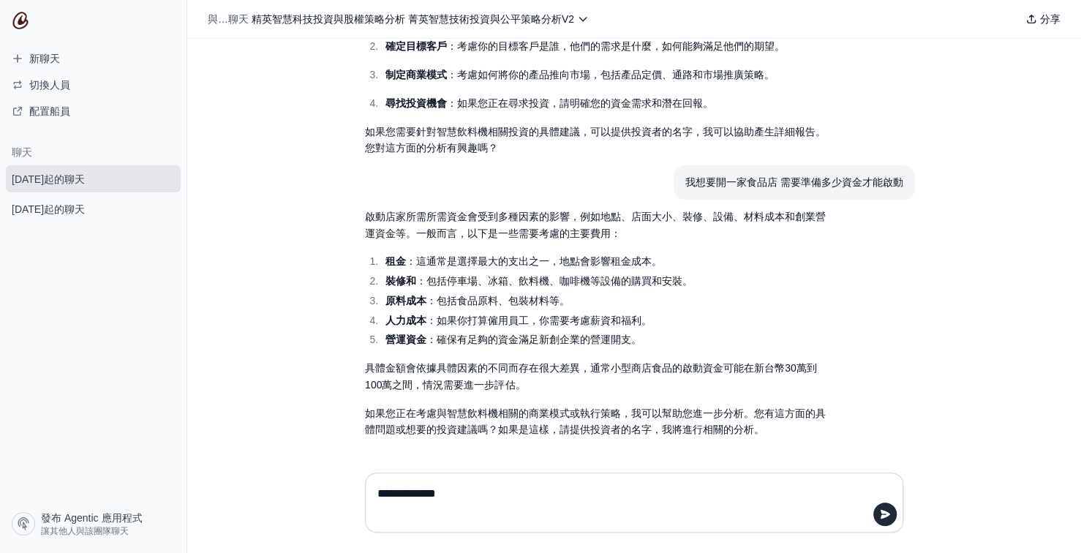
type textarea "**********"
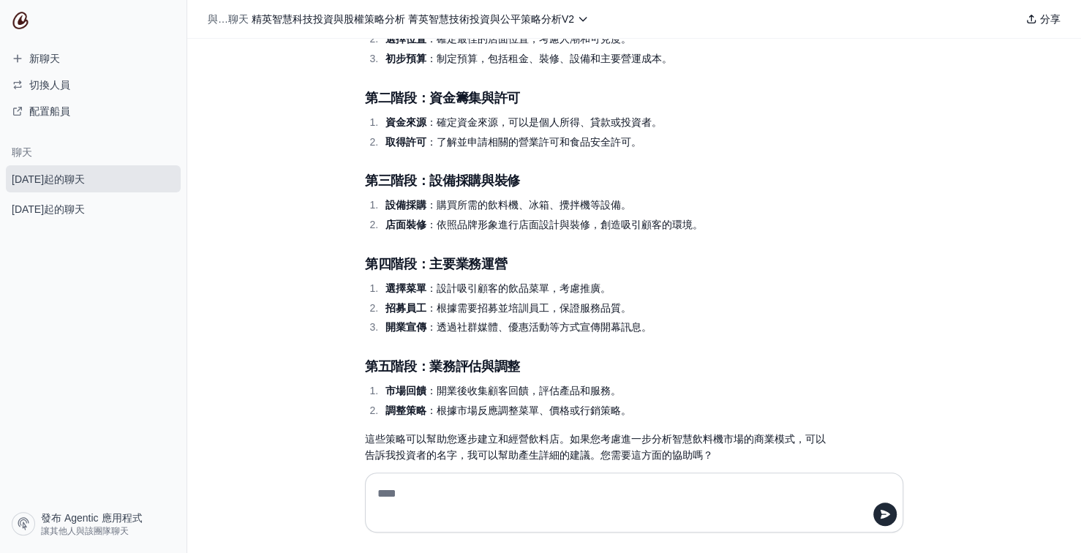
scroll to position [868, 0]
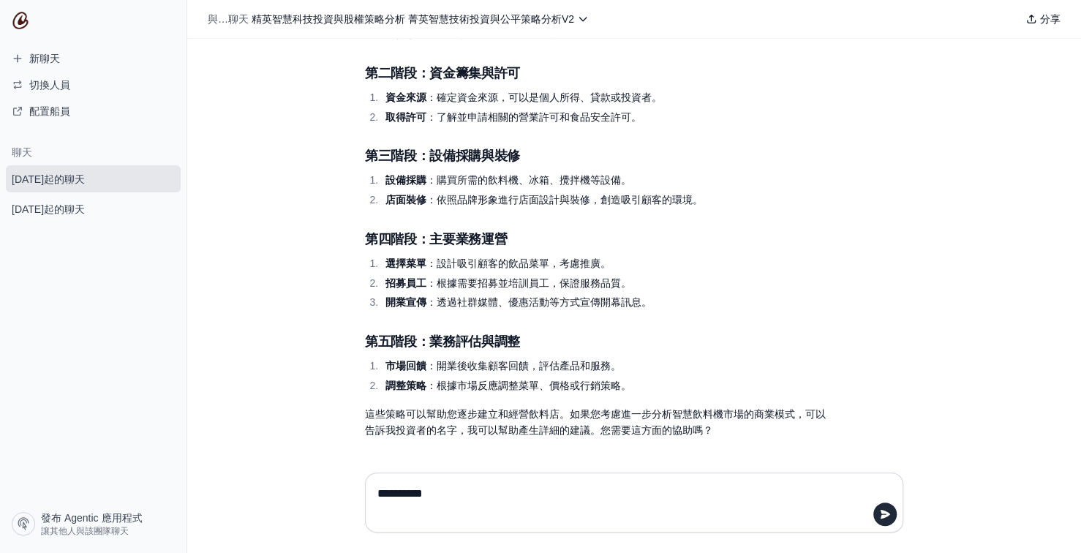
click at [469, 442] on textarea "**********" at bounding box center [630, 502] width 511 height 41
type textarea "**********"
click at [516, 442] on textarea "**********" at bounding box center [630, 502] width 511 height 41
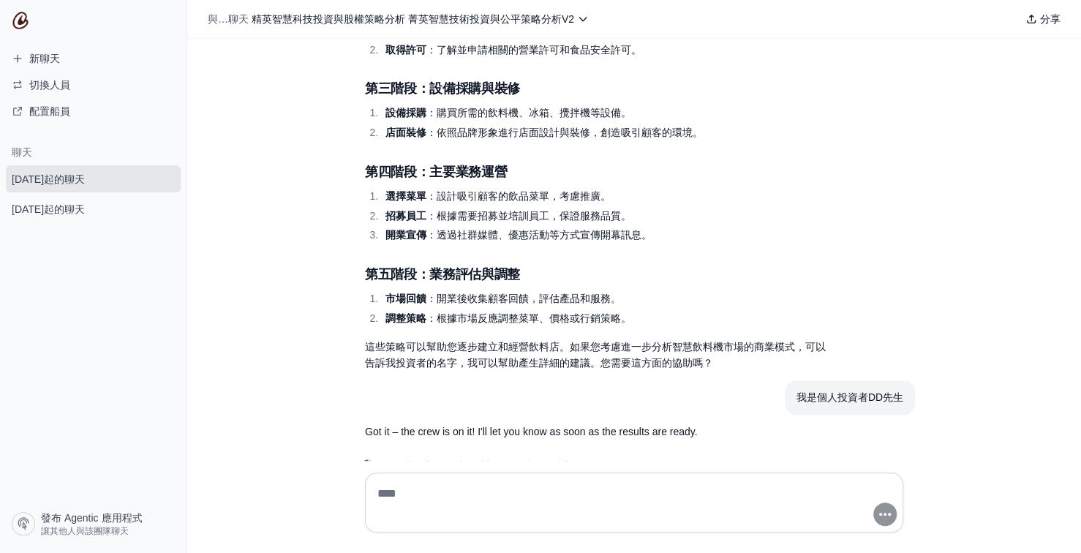
scroll to position [970, 0]
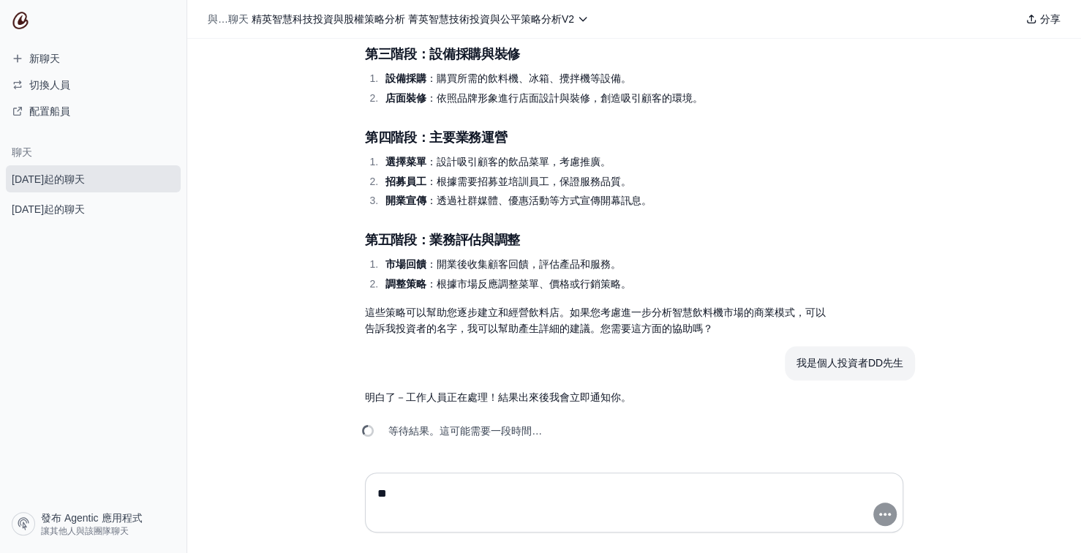
type textarea "*"
type textarea "*****"
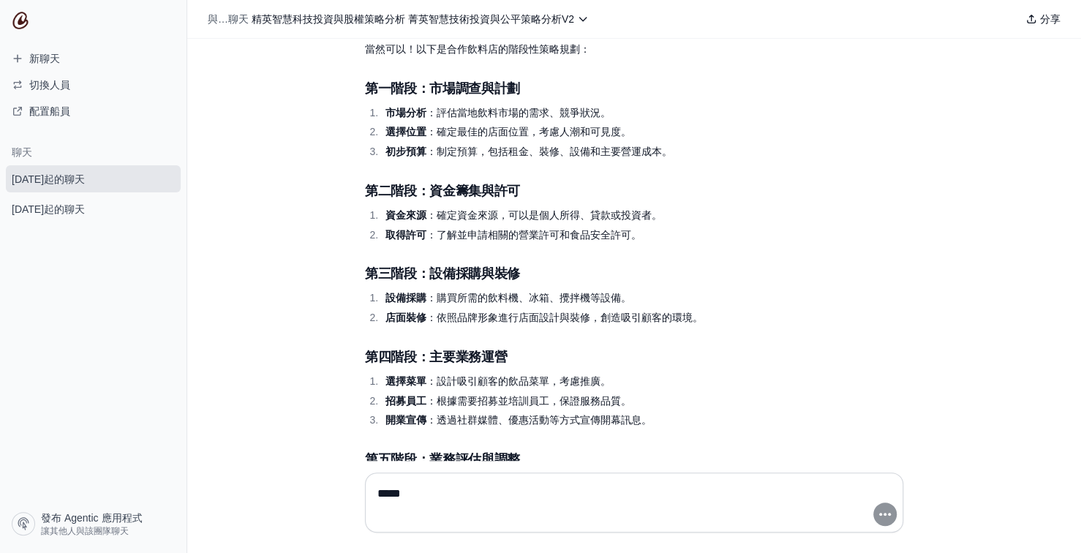
scroll to position [604, 0]
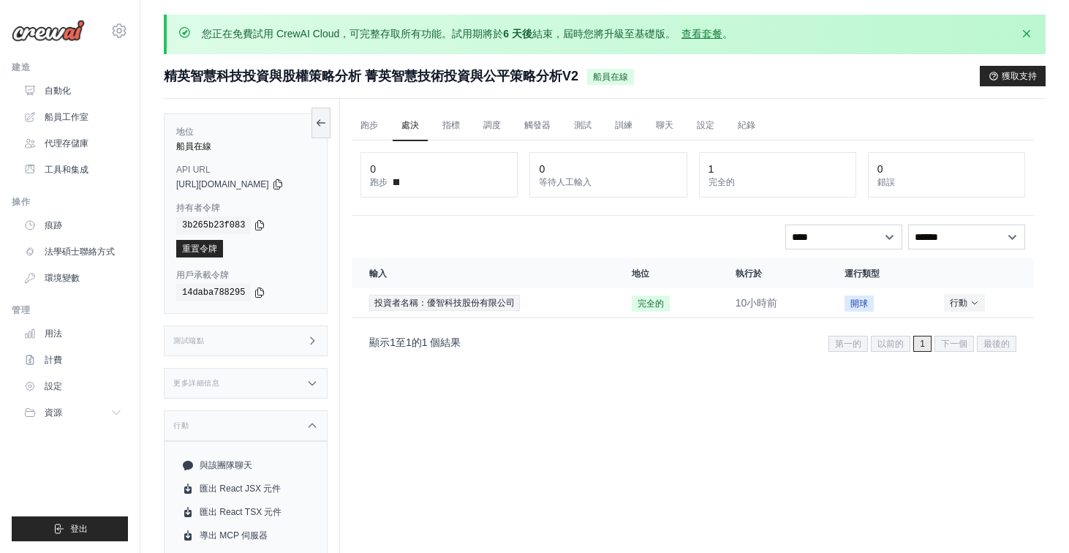
scroll to position [113, 0]
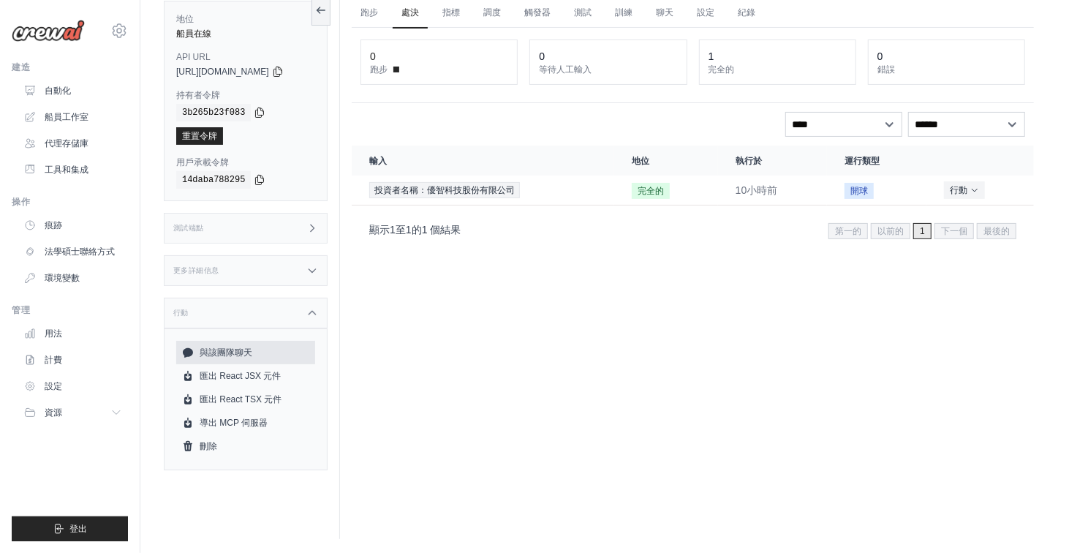
click at [268, 350] on link "與該團隊聊天" at bounding box center [245, 352] width 139 height 23
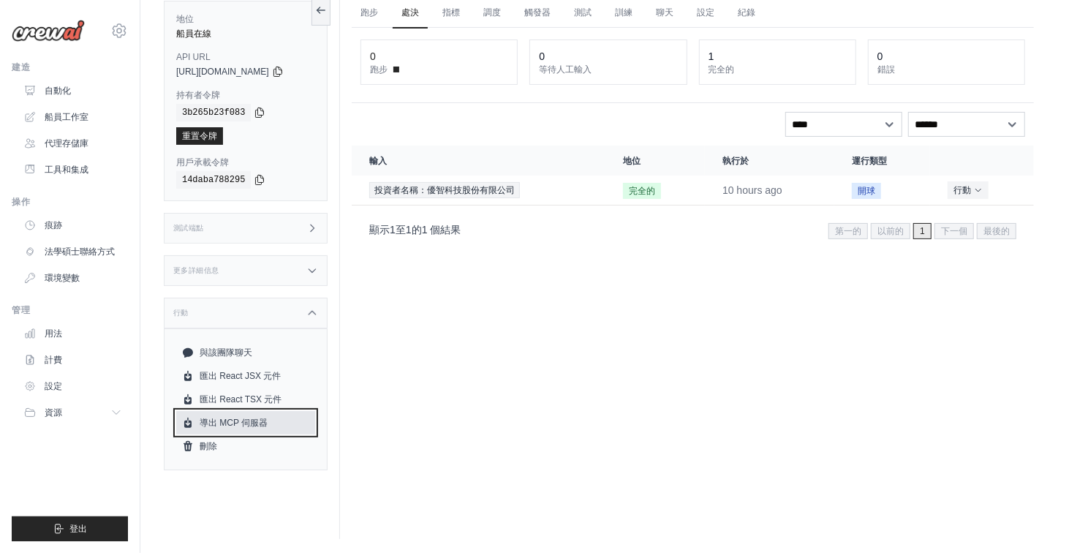
click at [270, 424] on link "導出 MCP 伺服器" at bounding box center [245, 422] width 139 height 23
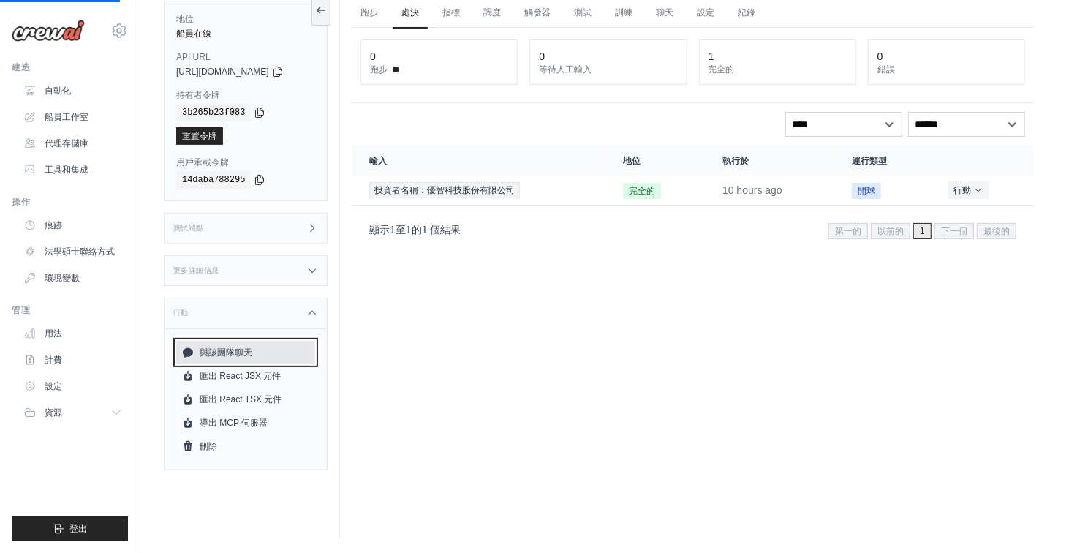
click at [260, 356] on link "與該團隊聊天" at bounding box center [245, 352] width 139 height 23
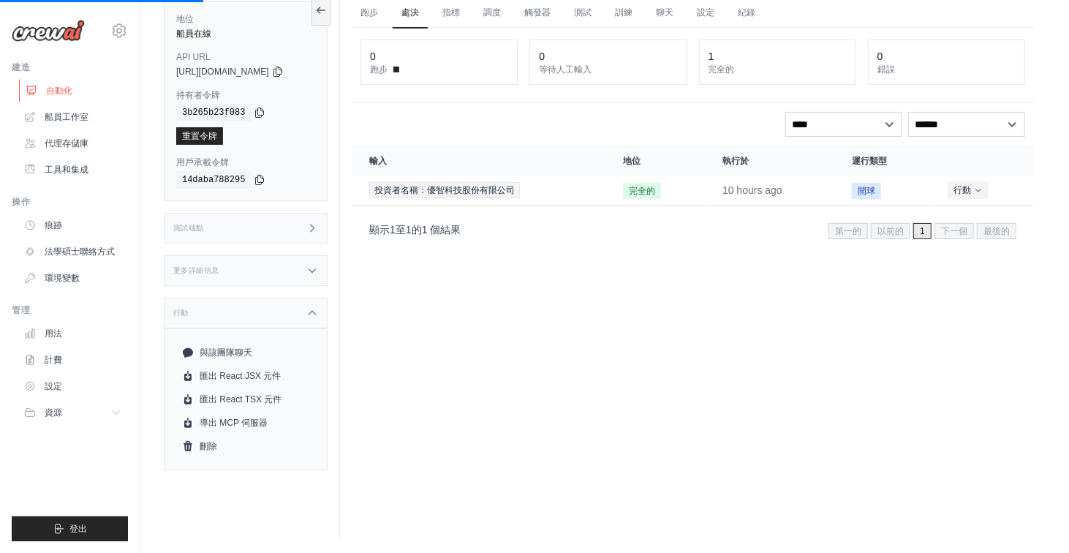
click at [77, 91] on link "自動化" at bounding box center [74, 90] width 110 height 23
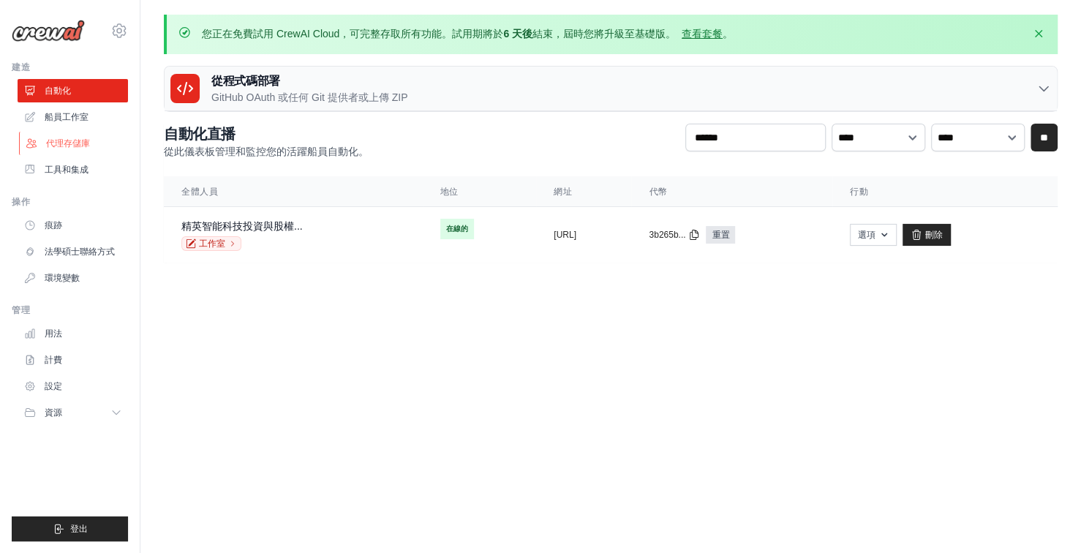
click at [72, 143] on font "代理存儲庫" at bounding box center [68, 143] width 44 height 10
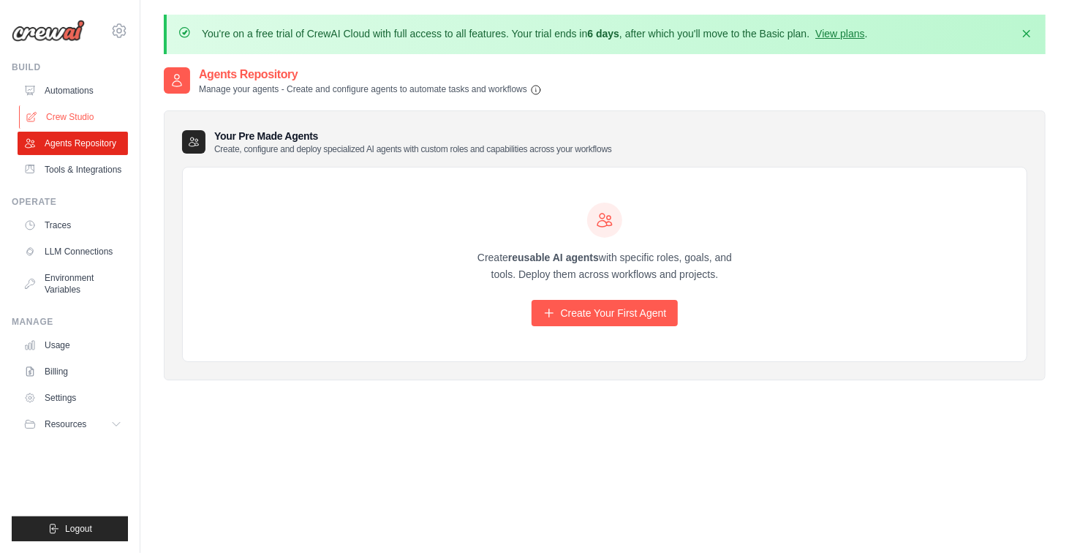
click at [66, 111] on link "Crew Studio" at bounding box center [74, 116] width 110 height 23
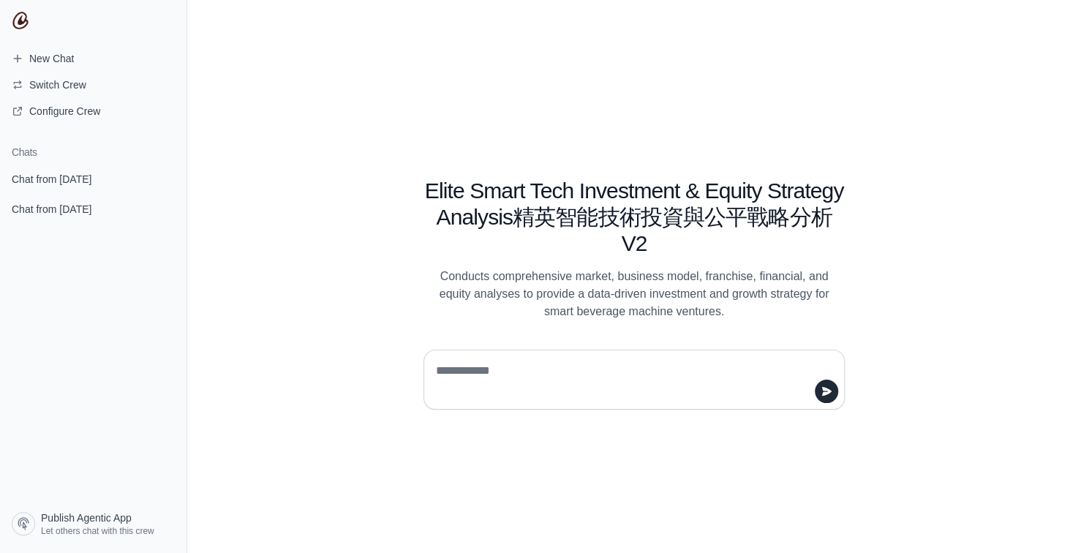
click at [533, 376] on textarea at bounding box center [630, 379] width 394 height 41
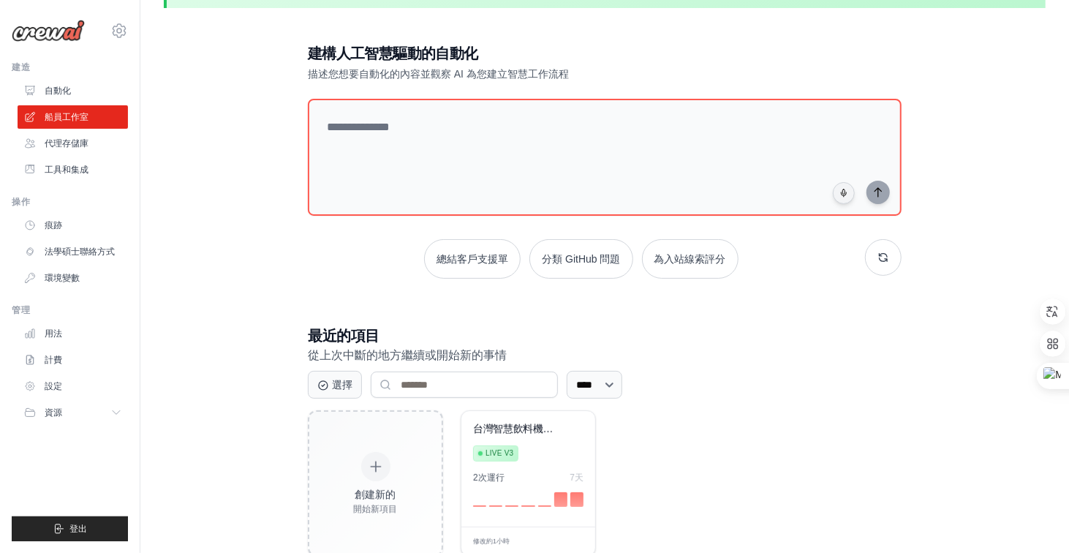
scroll to position [86, 0]
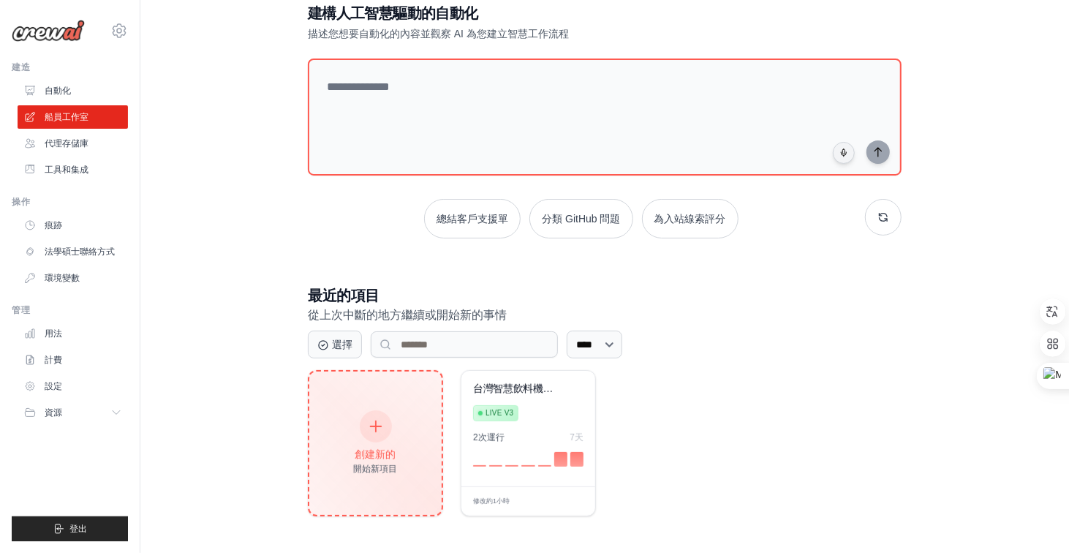
click at [380, 432] on div at bounding box center [376, 426] width 32 height 32
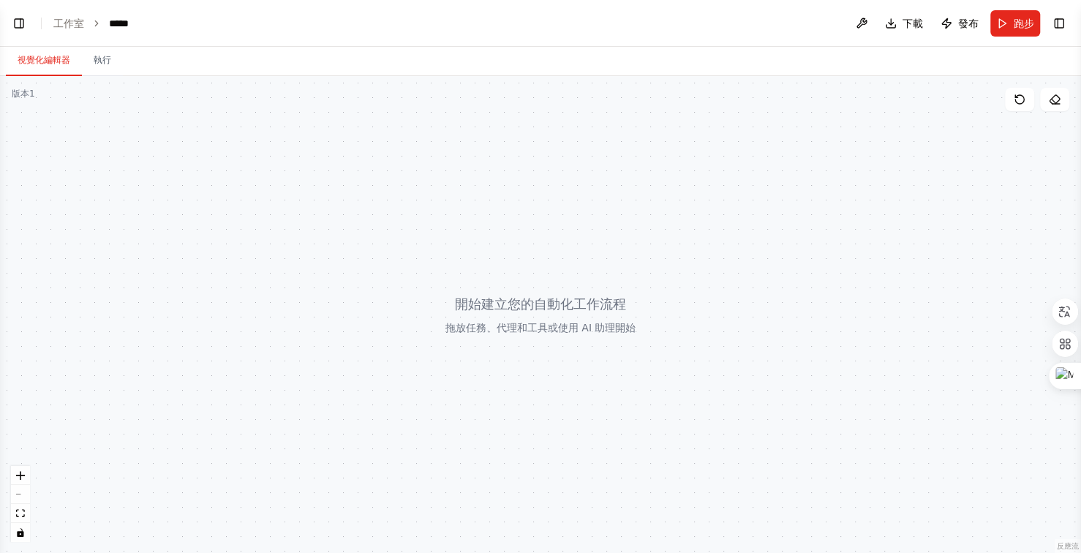
click at [614, 326] on div at bounding box center [540, 314] width 1081 height 477
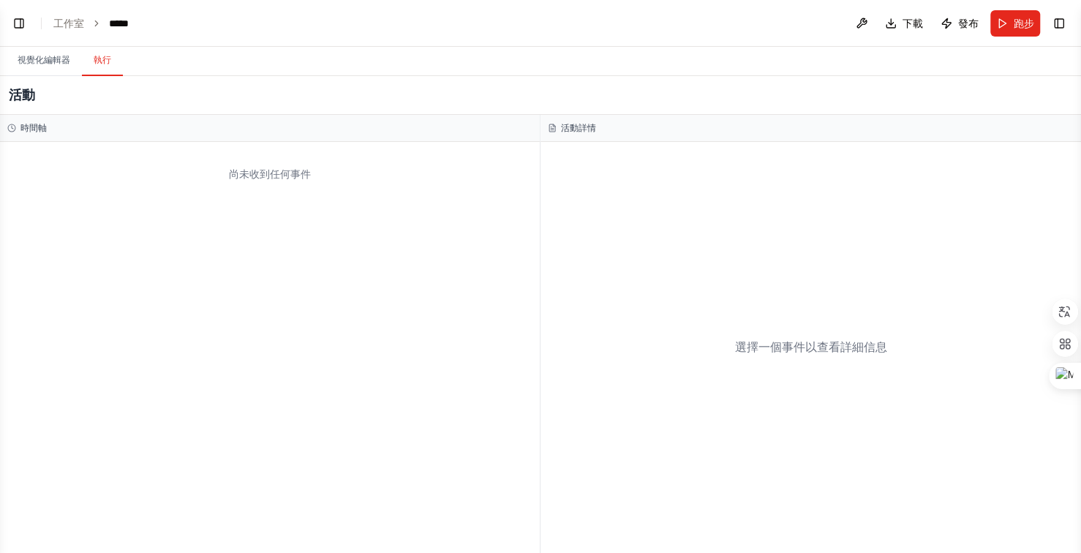
click at [99, 62] on font "執行" at bounding box center [103, 60] width 18 height 10
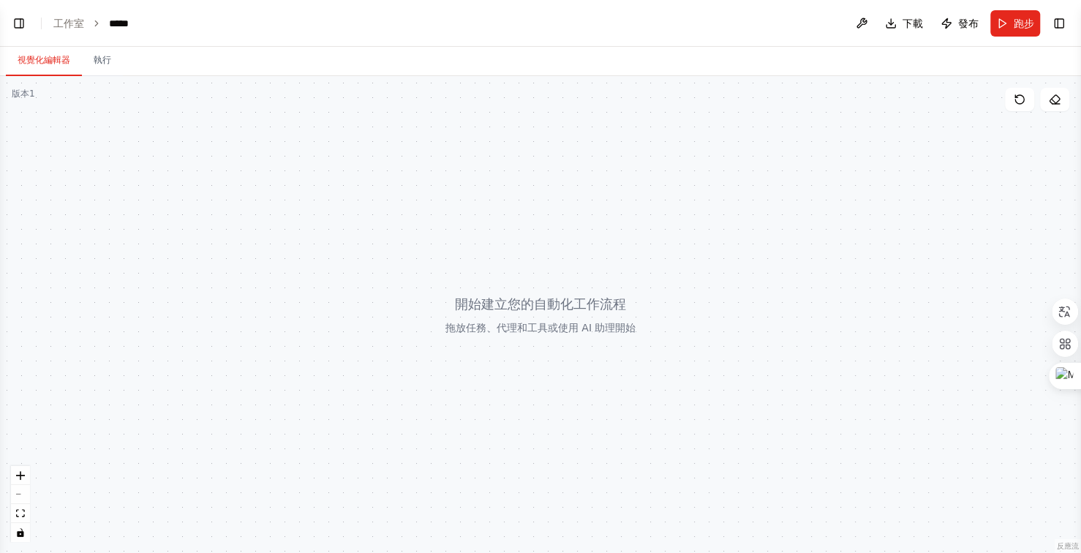
click at [59, 56] on font "視覺化編輯器" at bounding box center [44, 60] width 53 height 10
click at [20, 20] on button "切換左側邊欄" at bounding box center [19, 23] width 20 height 20
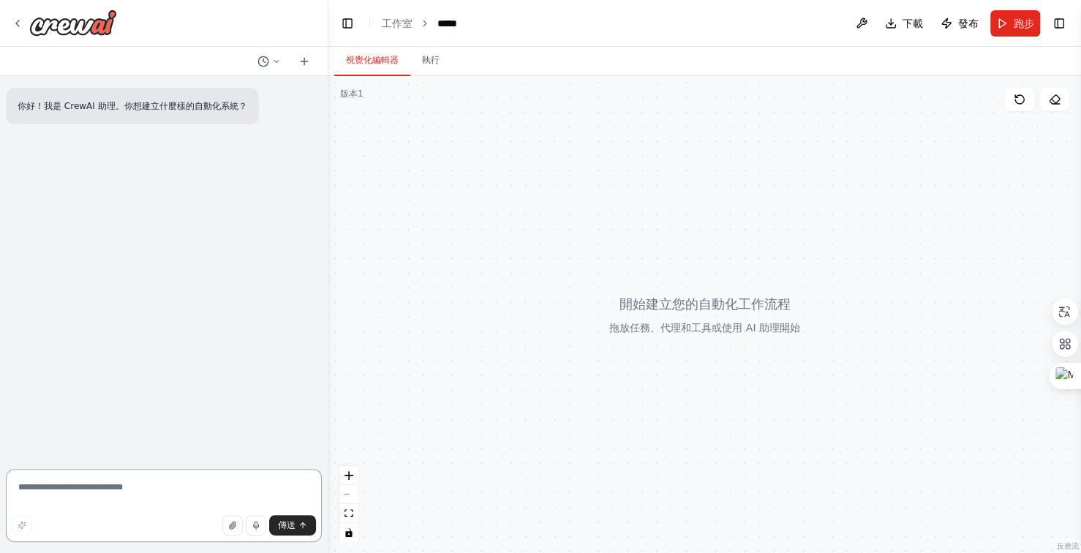
click at [176, 494] on textarea at bounding box center [164, 505] width 316 height 73
type textarea "**********"
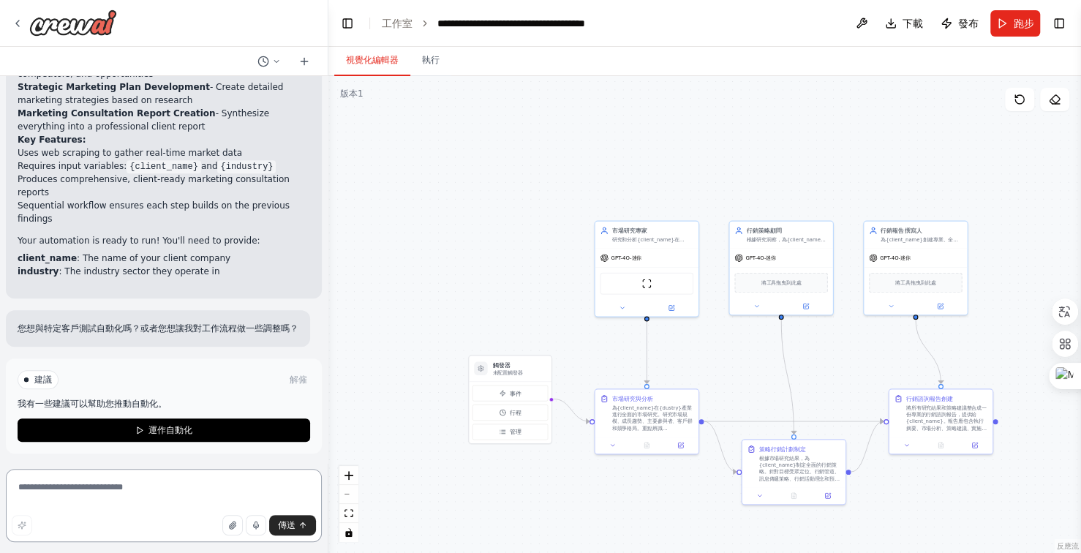
scroll to position [775, 0]
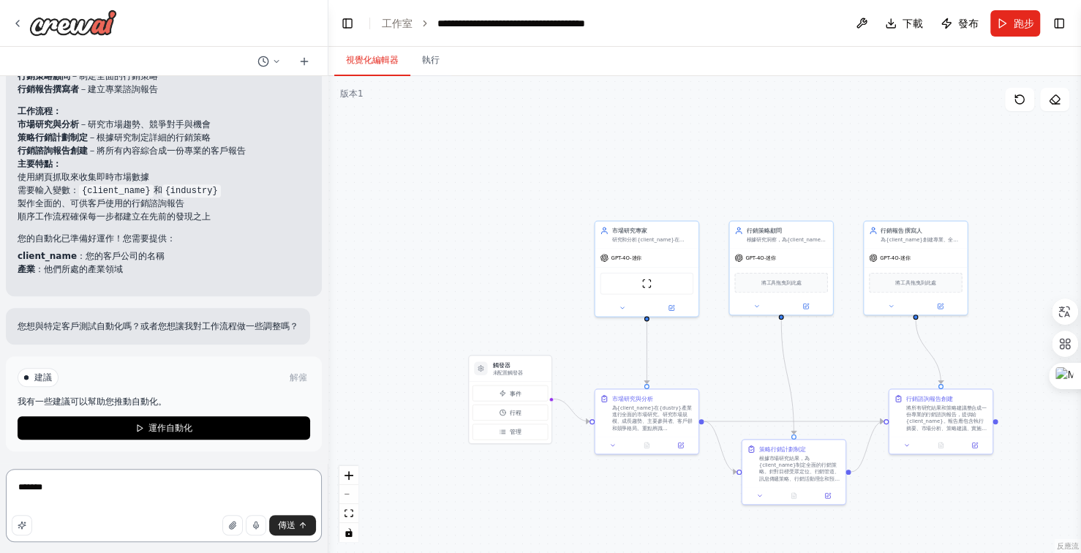
type textarea "*******"
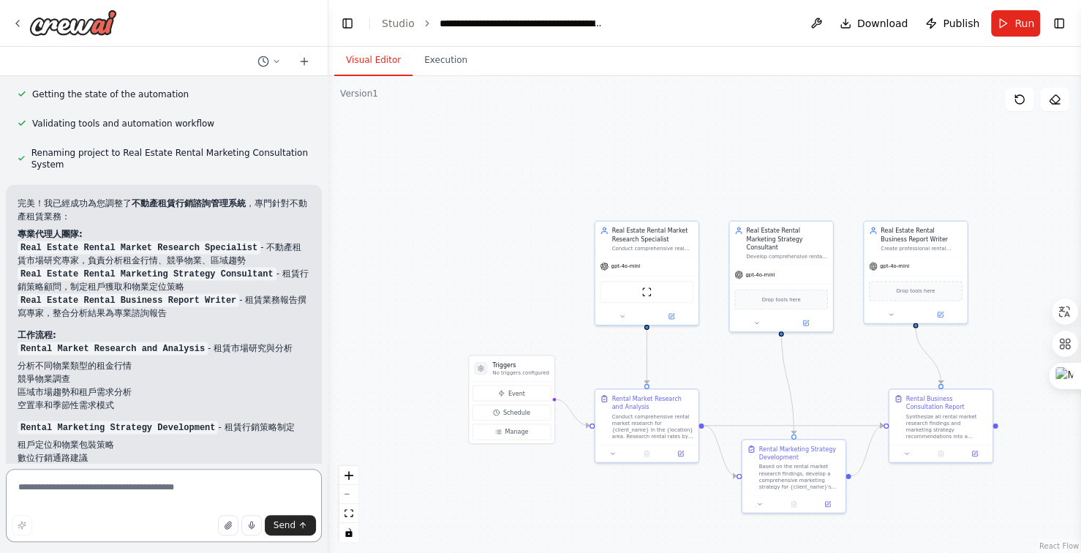
scroll to position [2048, 0]
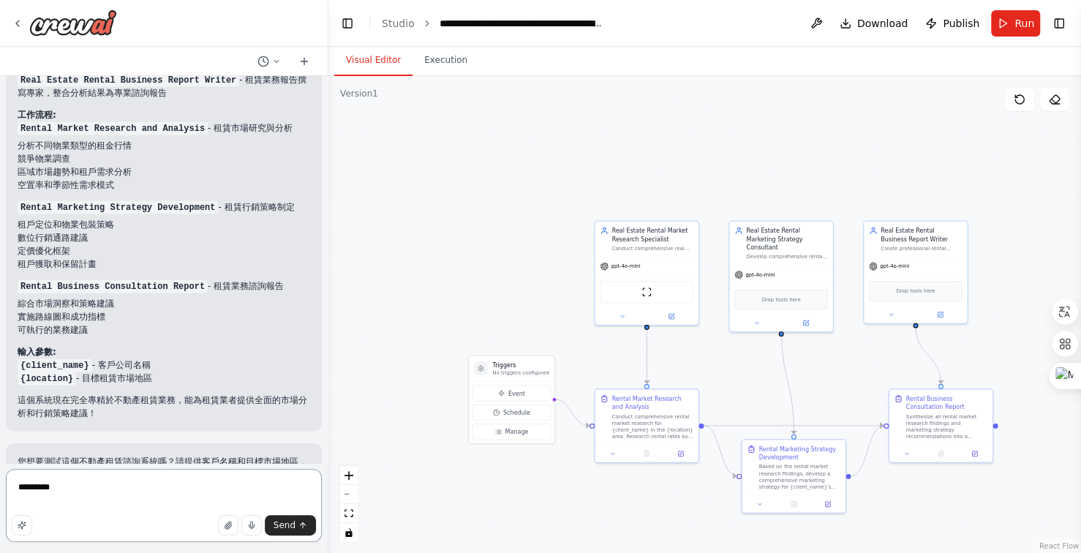
type textarea "********"
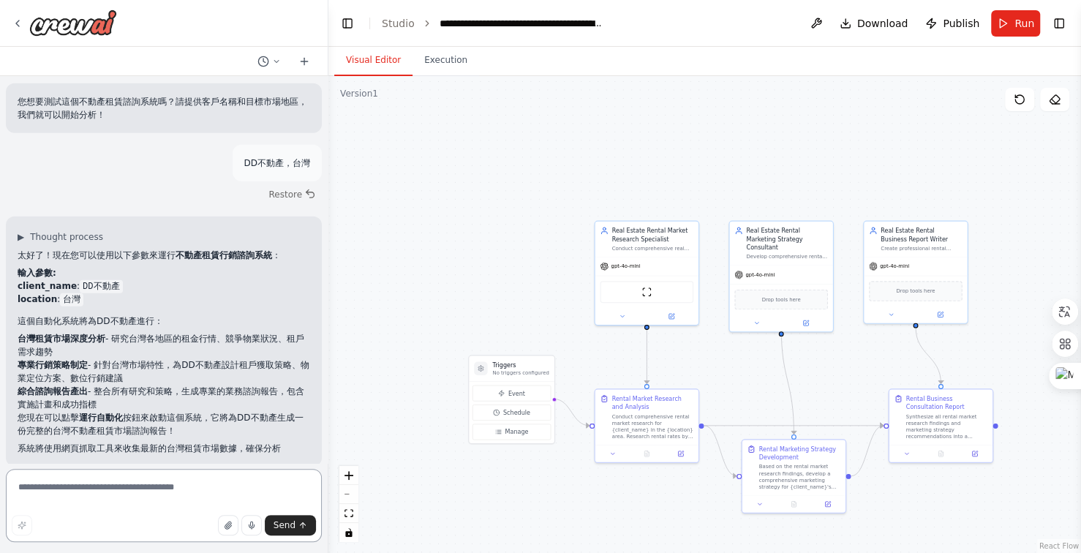
scroll to position [2421, 0]
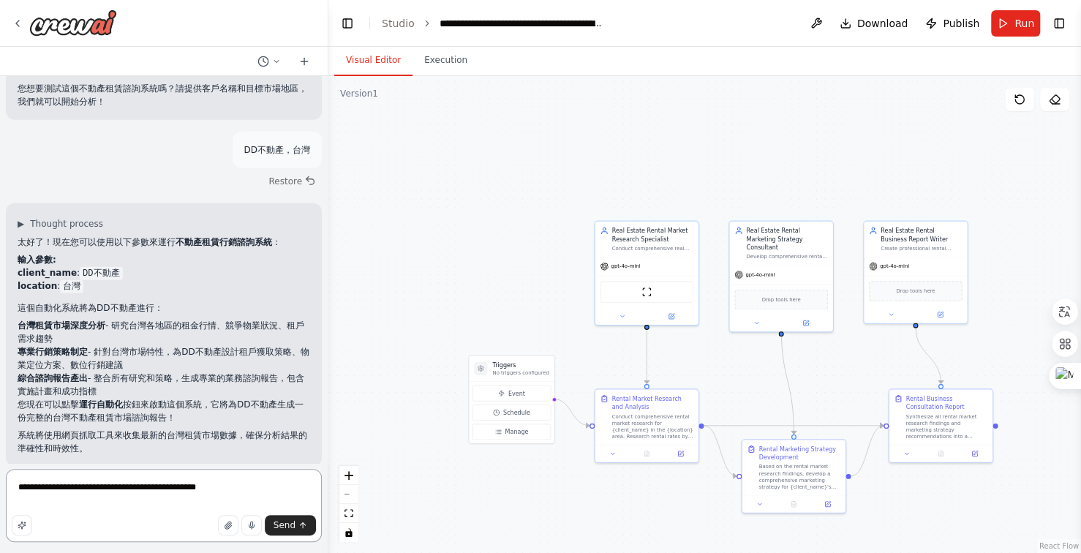
click at [45, 501] on textarea "**********" at bounding box center [164, 505] width 316 height 73
type textarea "**********"
click at [307, 523] on icon "submit" at bounding box center [302, 525] width 9 height 9
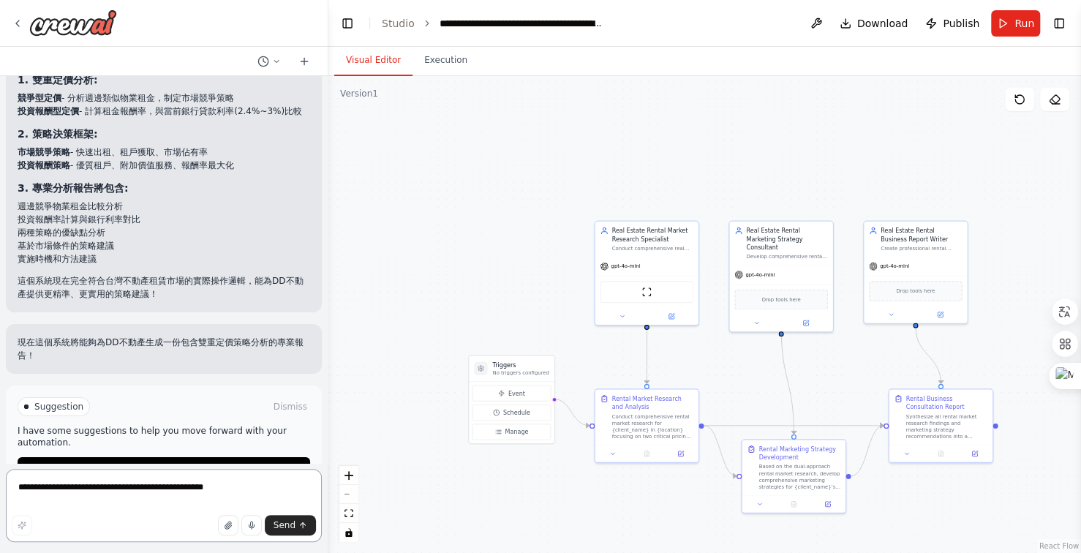
scroll to position [3237, 0]
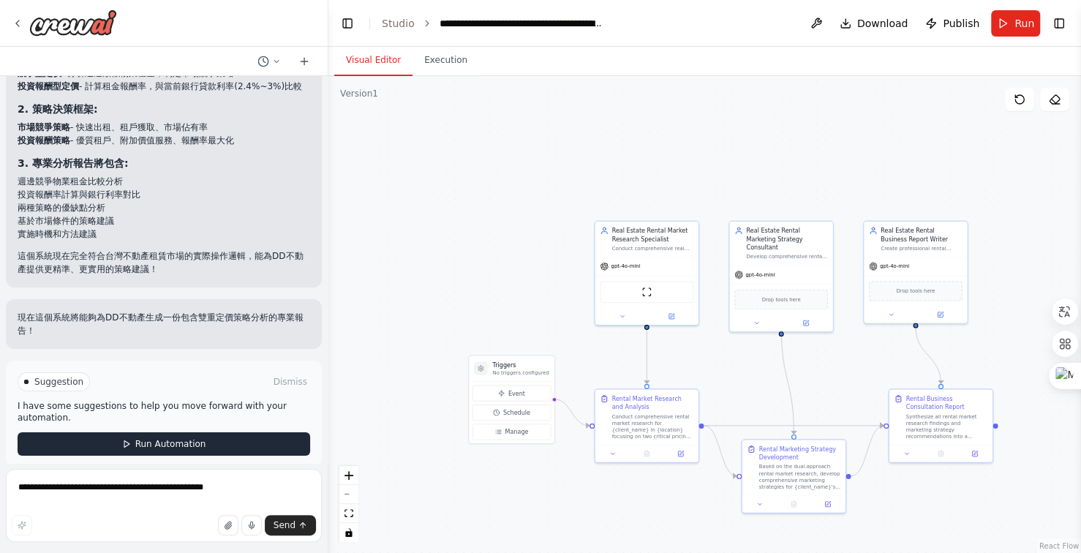
click at [189, 432] on button "Run Automation" at bounding box center [164, 443] width 293 height 23
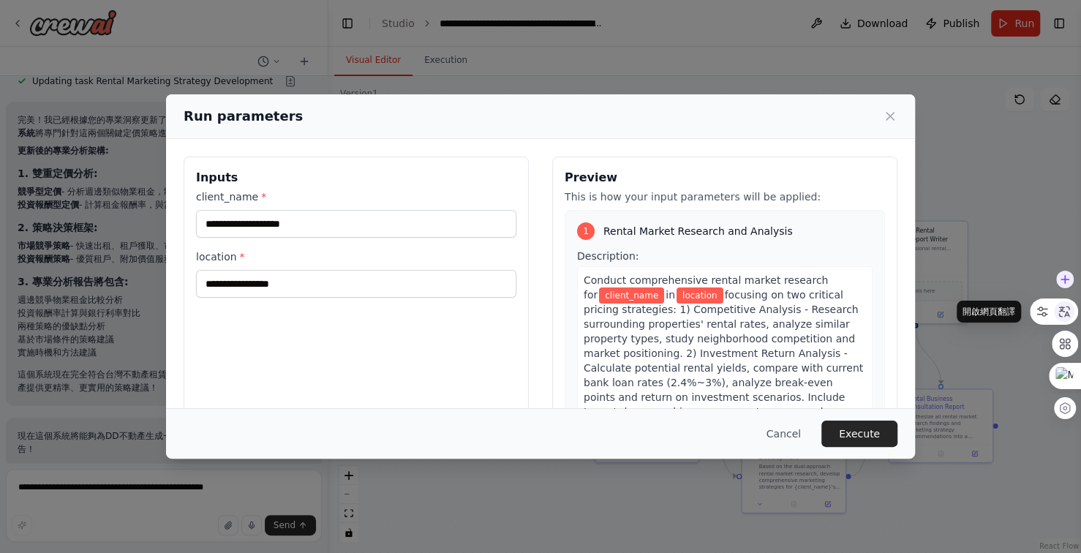
click at [1068, 311] on icon at bounding box center [1064, 311] width 13 height 13
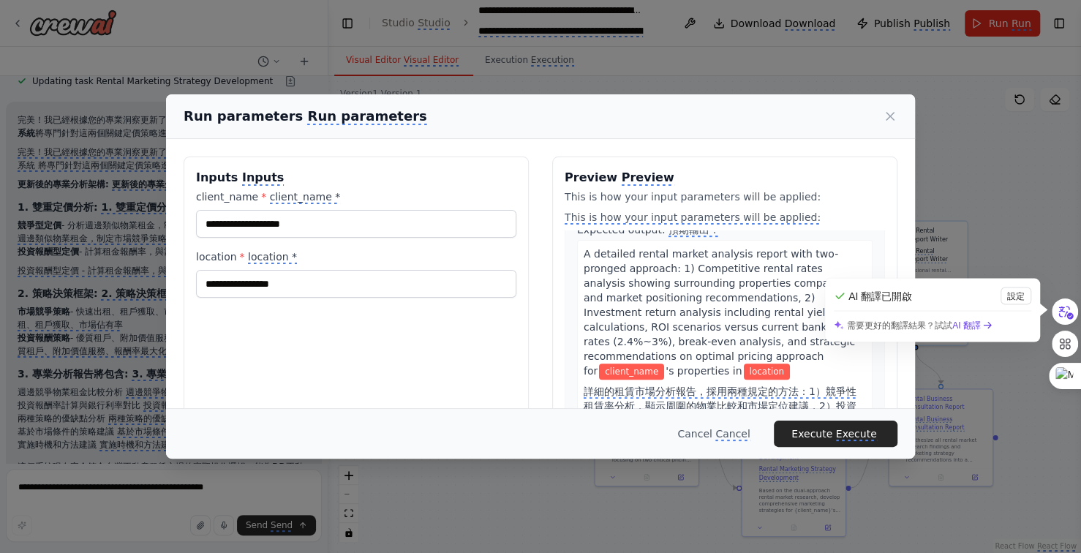
scroll to position [585, 0]
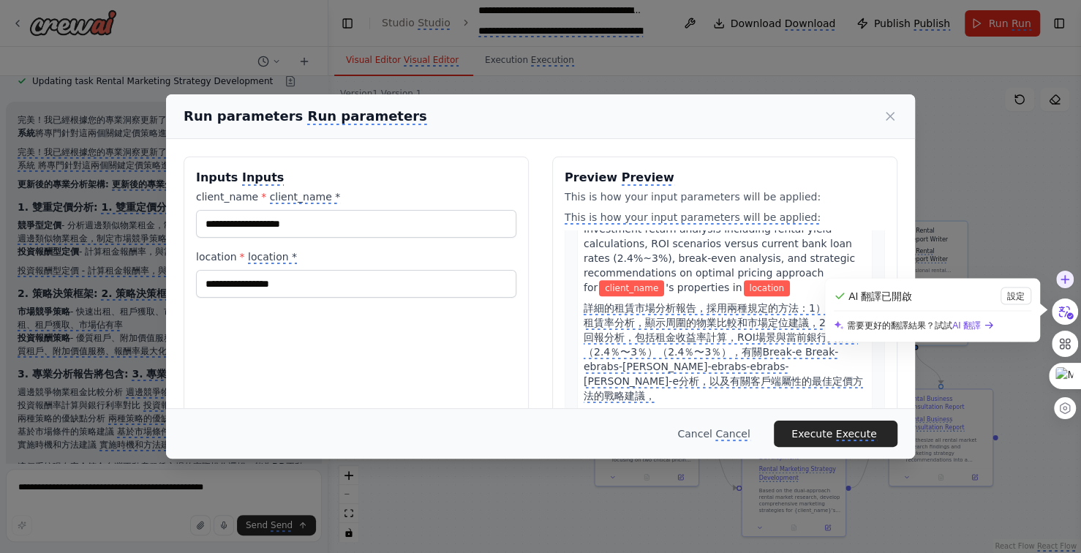
click at [975, 322] on b "AI 翻譯" at bounding box center [973, 325] width 42 height 16
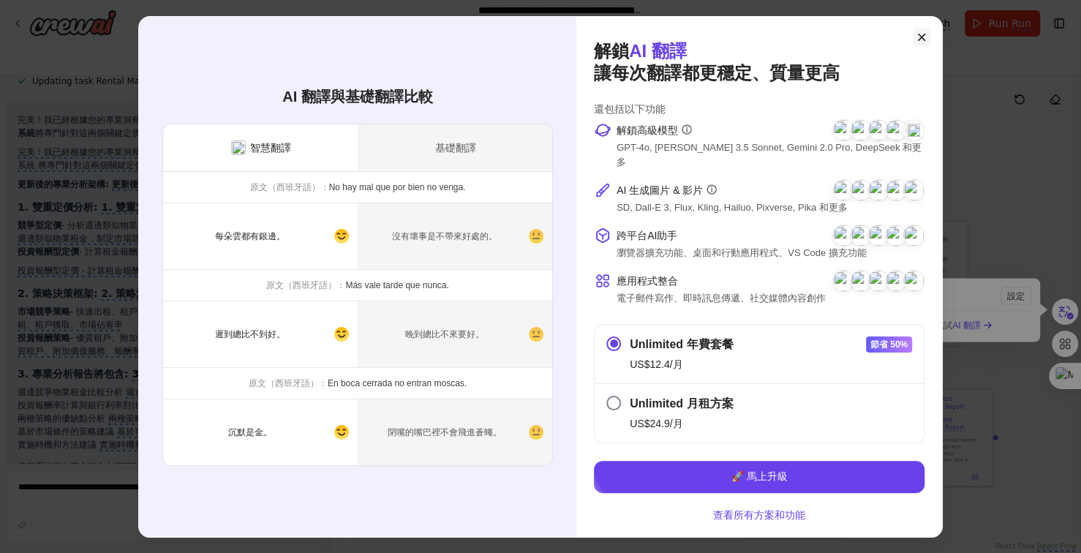
click at [919, 43] on icon at bounding box center [921, 37] width 15 height 15
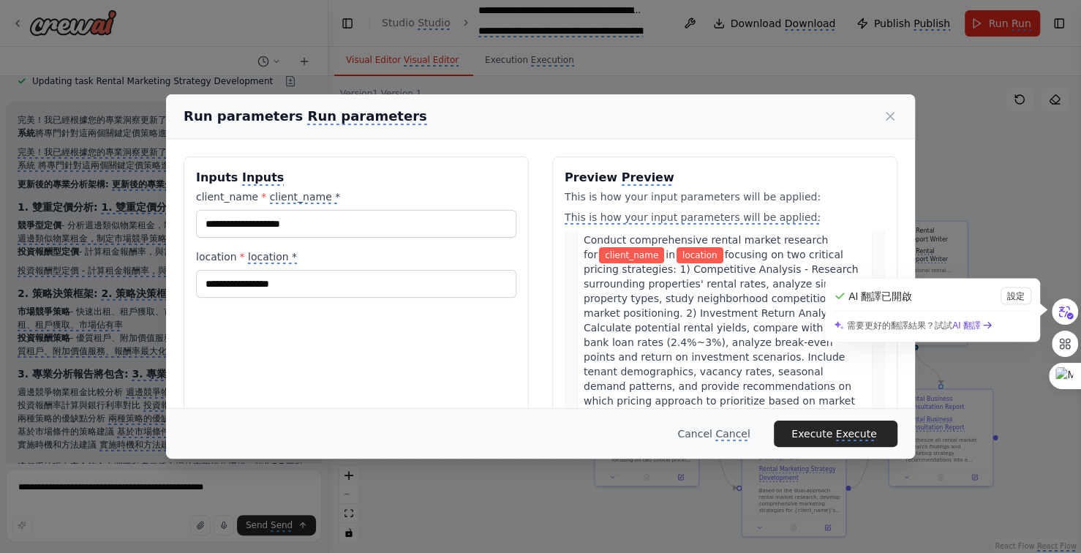
scroll to position [0, 0]
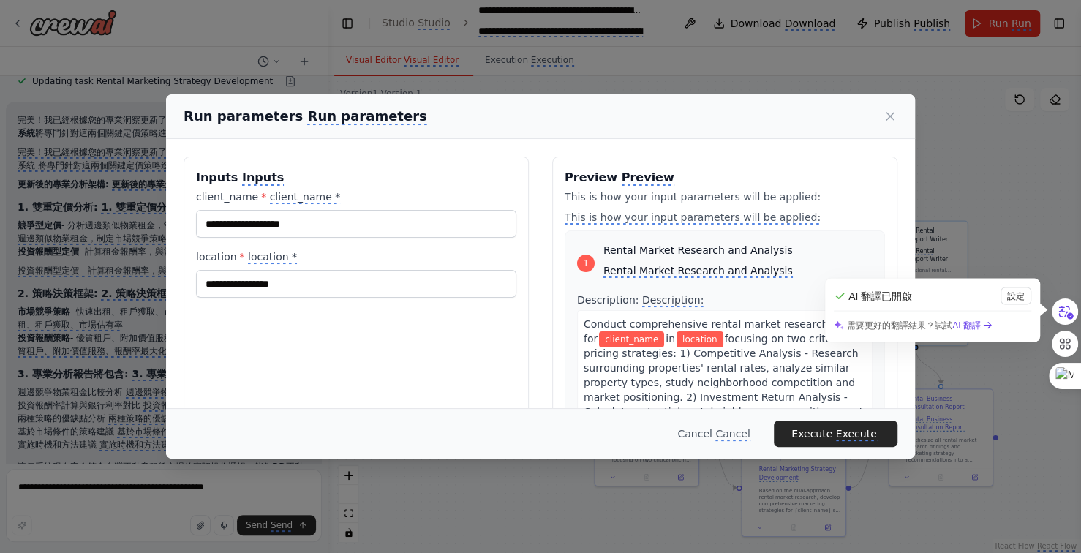
click at [1004, 254] on div "Run parameters Run parameters Inputs Inputs client_name * client_name * locatio…" at bounding box center [540, 276] width 1081 height 553
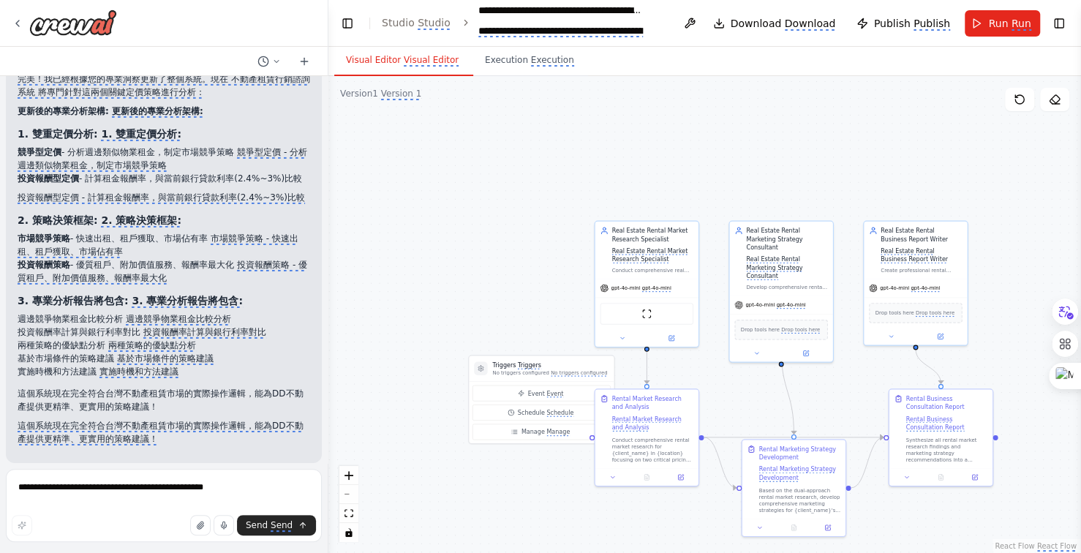
scroll to position [3287, 0]
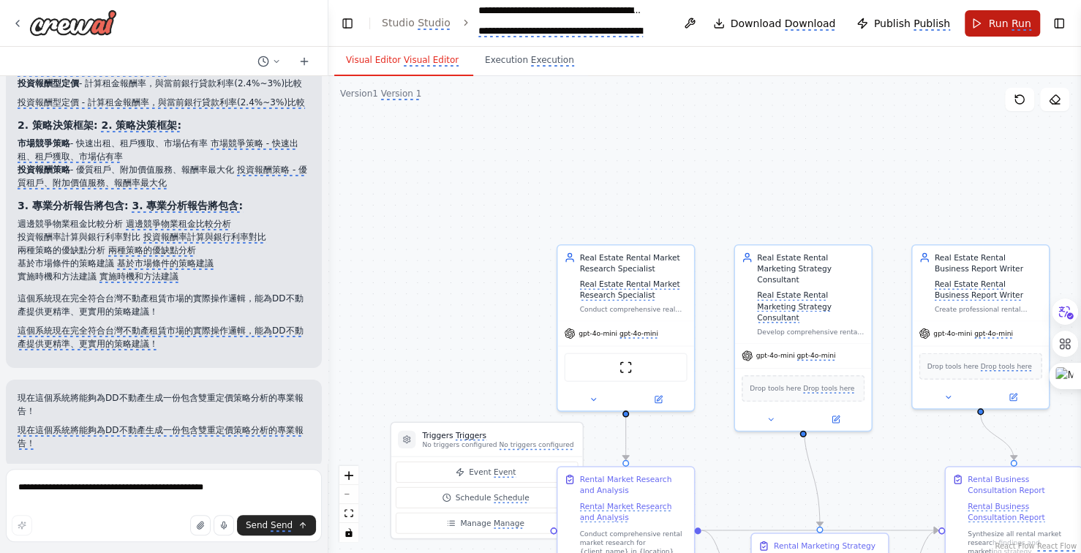
click at [1005, 18] on monica-translate-origin-text "Run" at bounding box center [998, 24] width 20 height 12
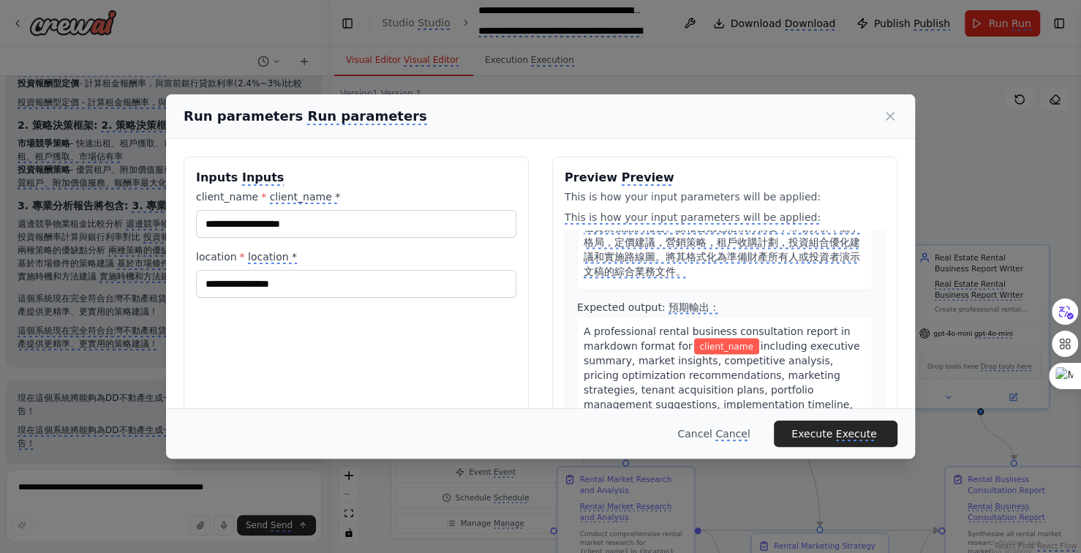
scroll to position [131, 0]
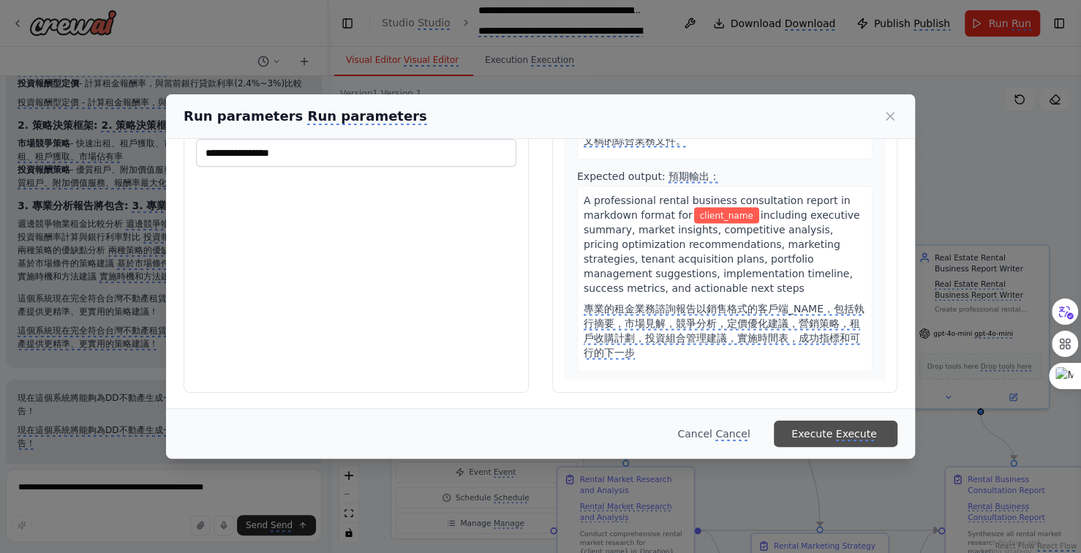
click at [848, 432] on monica-translate-translate "Execute" at bounding box center [856, 434] width 41 height 13
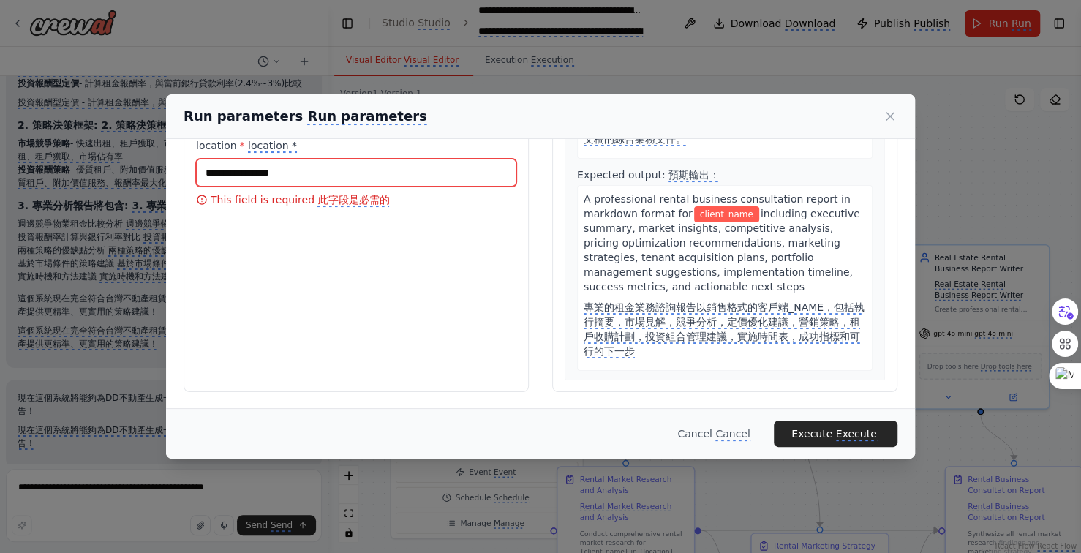
click at [300, 170] on input "location * location *" at bounding box center [356, 173] width 320 height 28
click at [300, 170] on input "***" at bounding box center [356, 173] width 320 height 28
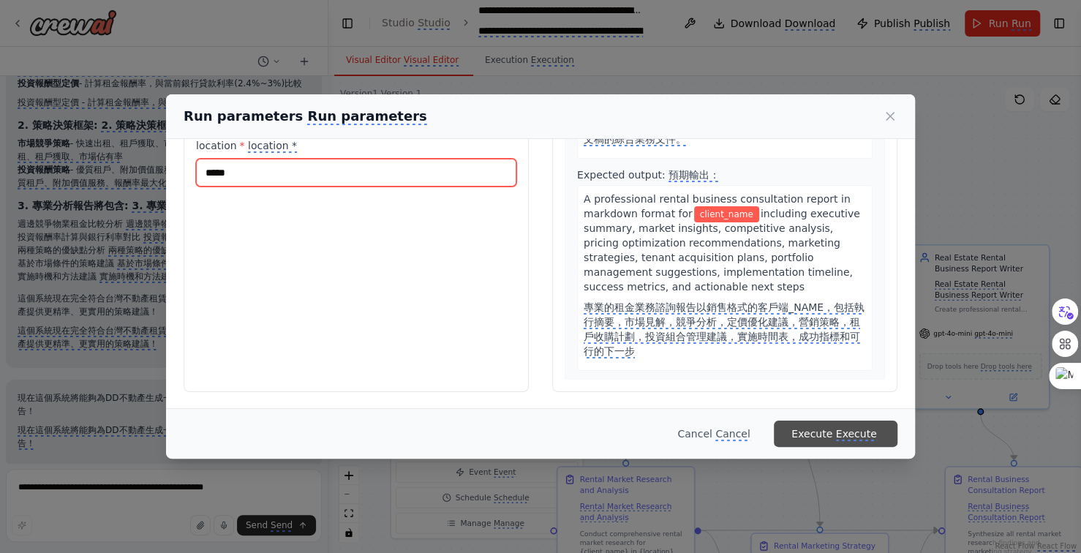
type input "*****"
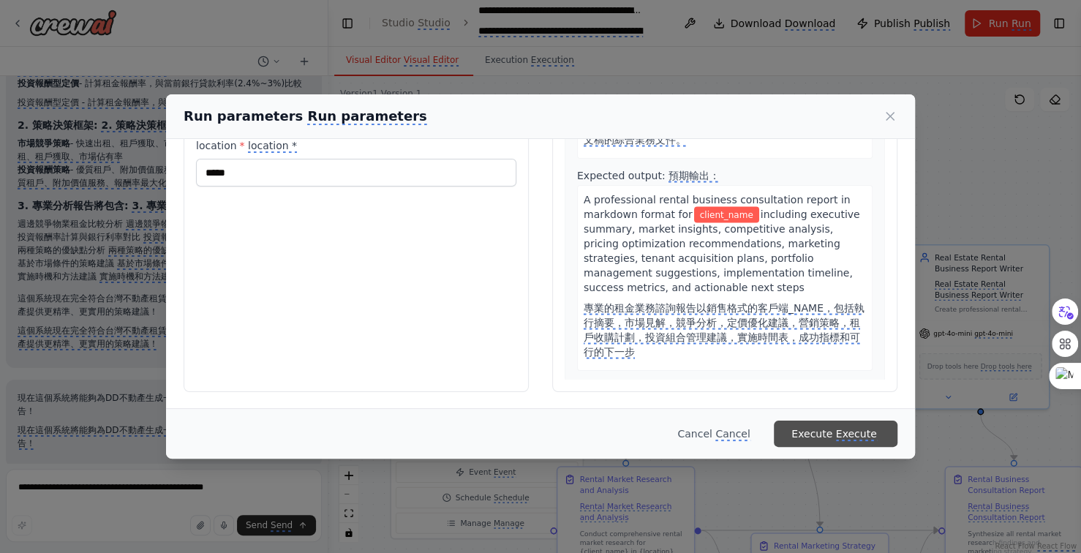
click at [864, 431] on monica-translate-translate "Execute" at bounding box center [856, 434] width 41 height 13
click at [852, 432] on monica-translate-translate "Execute" at bounding box center [856, 434] width 41 height 13
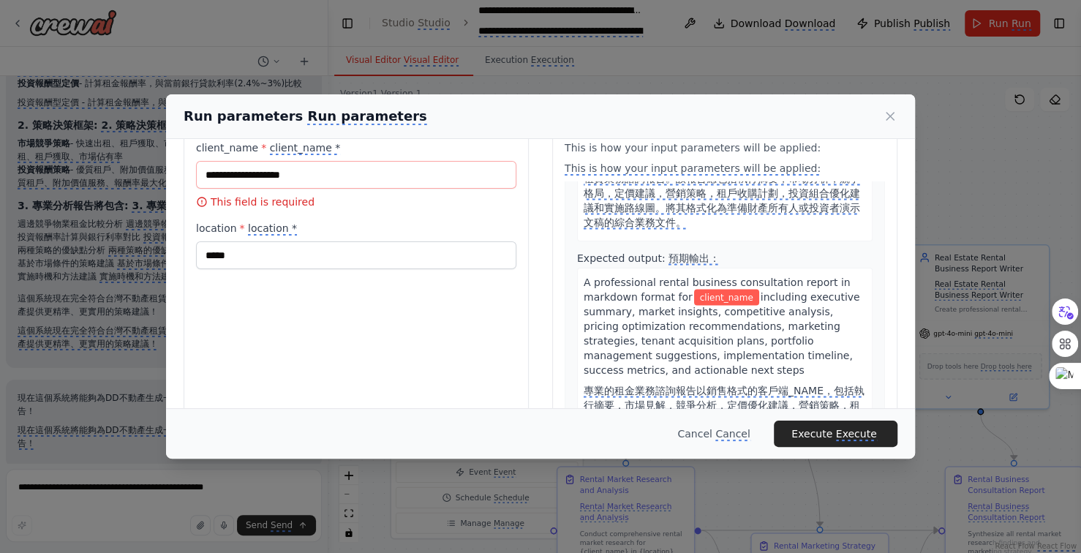
scroll to position [0, 0]
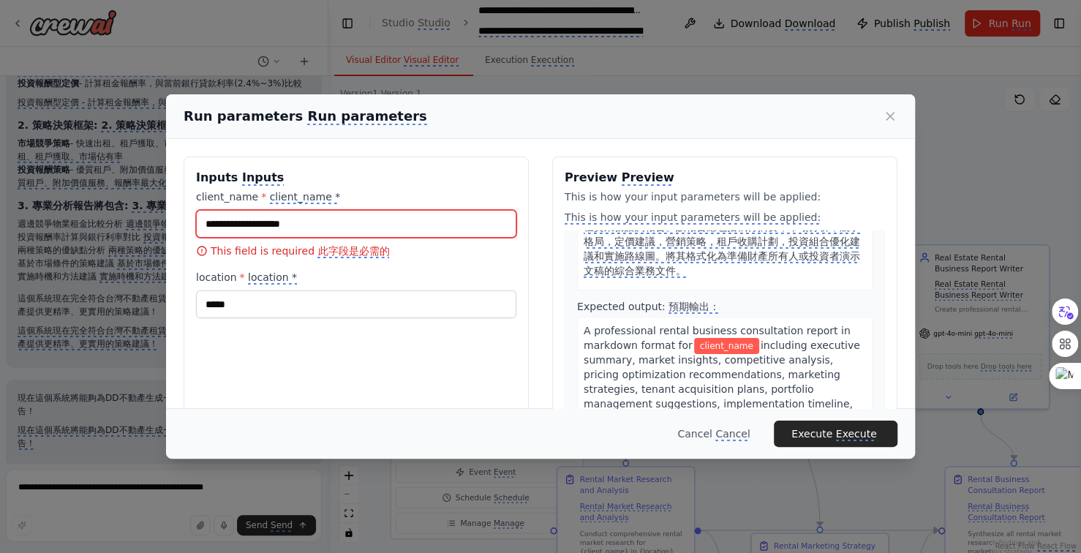
click at [316, 221] on input "client_name * client_name *" at bounding box center [356, 224] width 320 height 28
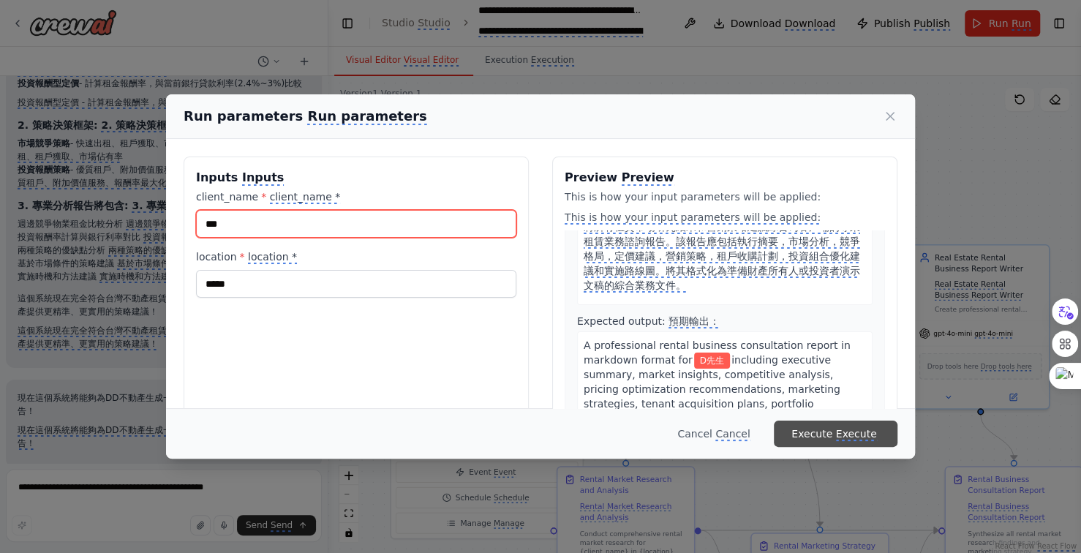
type input "***"
click at [850, 426] on monica-translate-translatable "Execute Execute" at bounding box center [835, 433] width 89 height 15
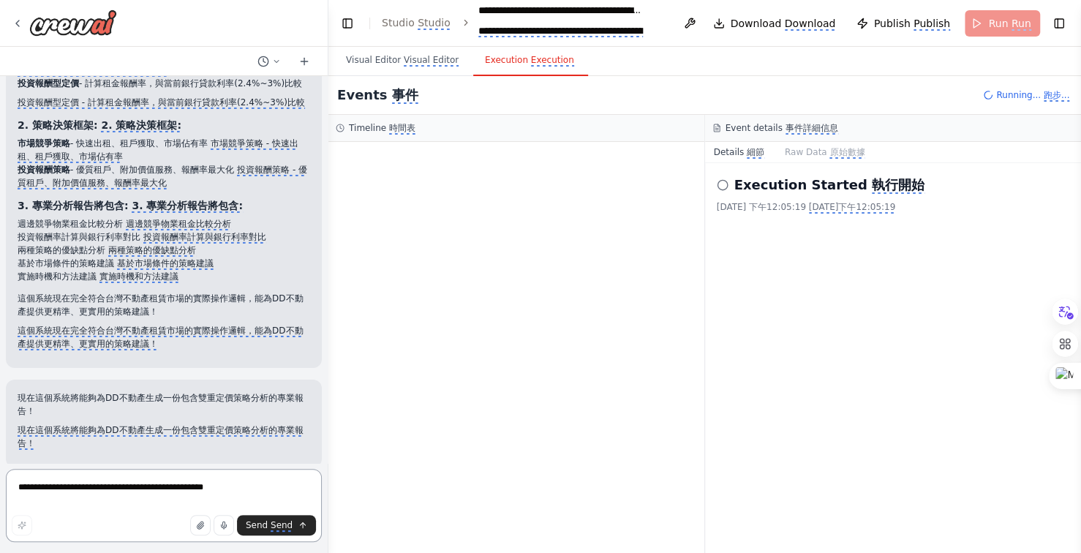
click at [110, 497] on textarea "**********" at bounding box center [164, 505] width 316 height 73
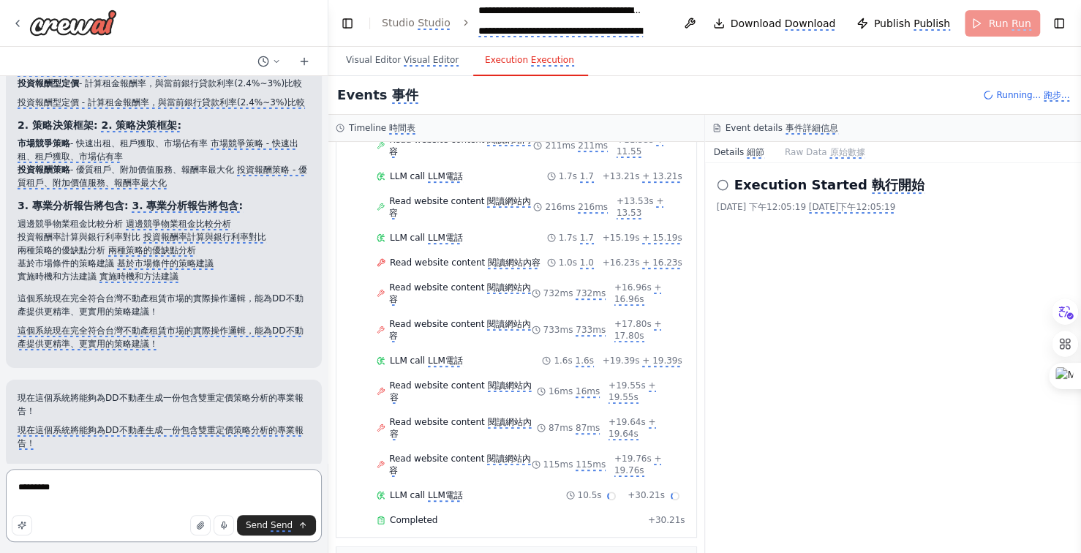
scroll to position [398, 0]
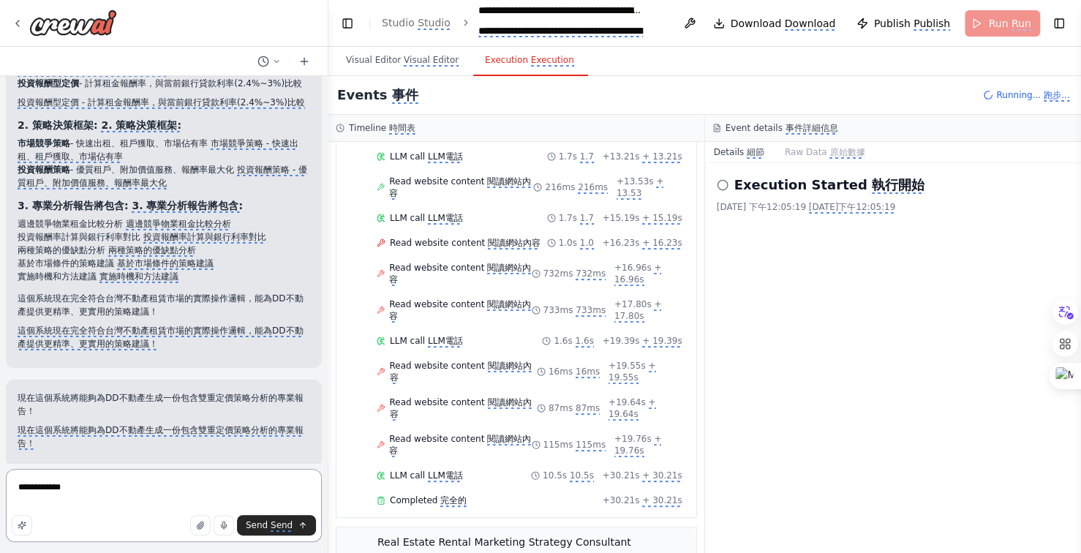
type textarea "**********"
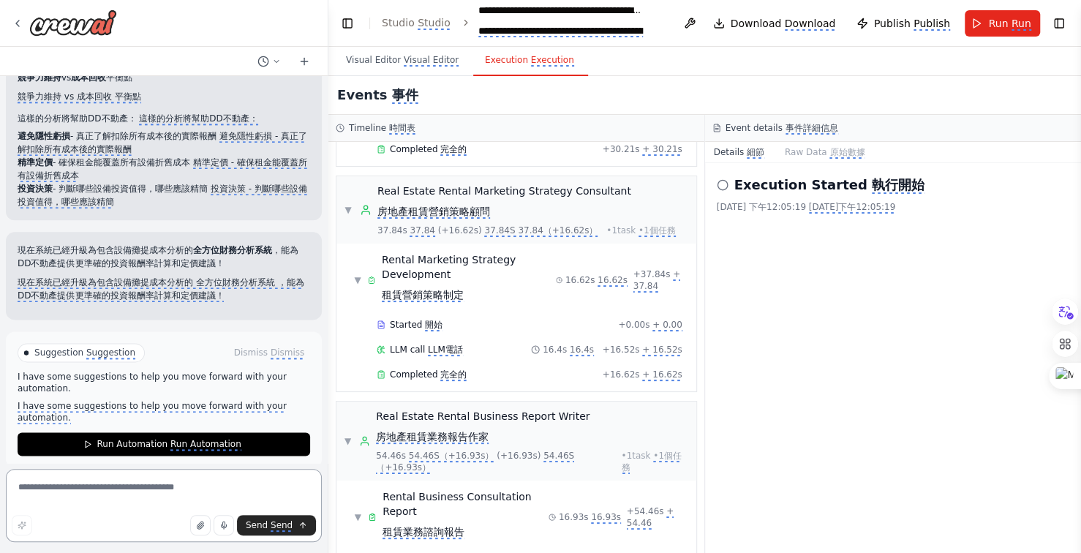
scroll to position [821, 0]
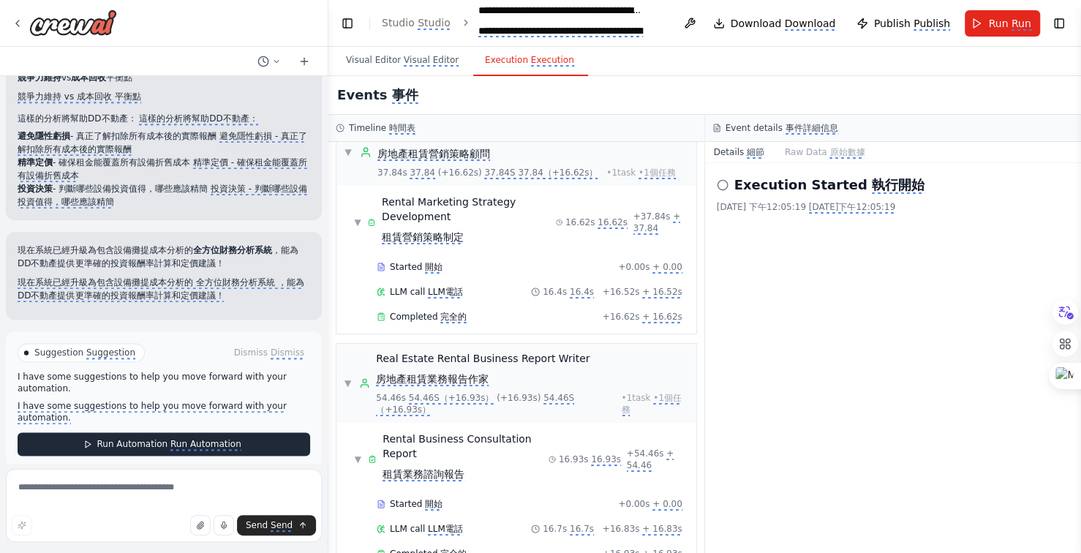
click at [199, 439] on monica-translate-translate "Run Automation" at bounding box center [205, 445] width 71 height 12
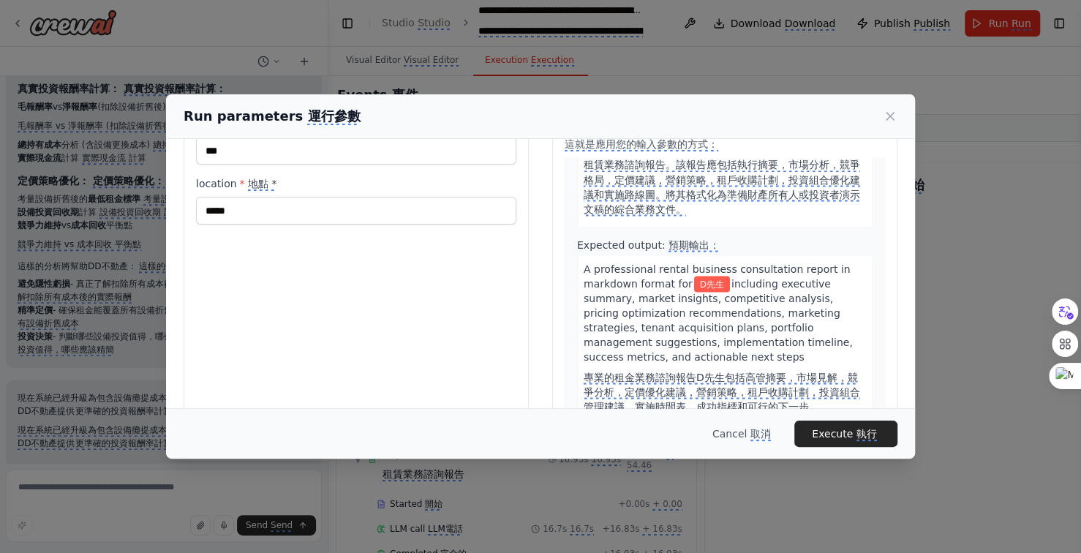
scroll to position [131, 0]
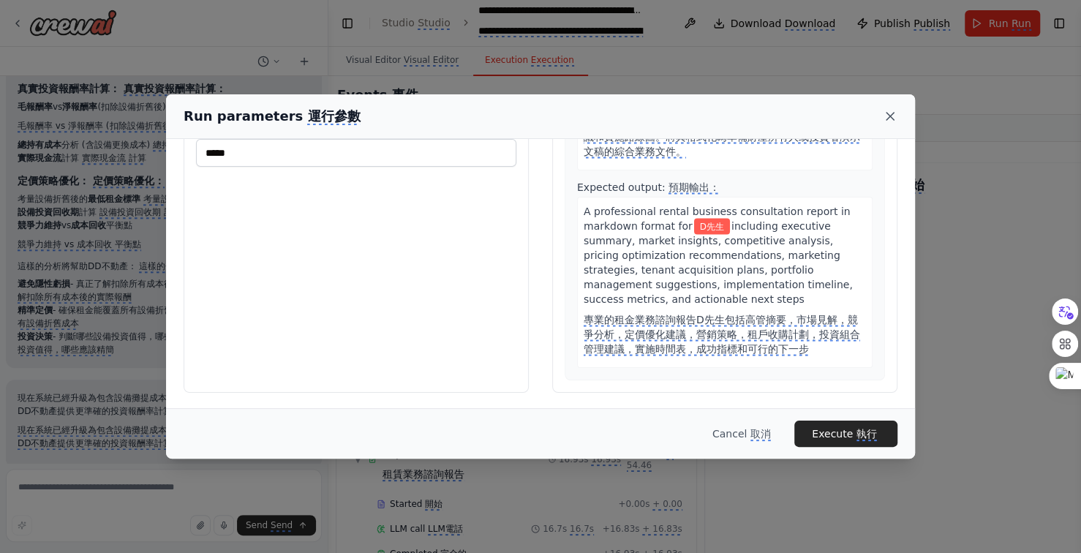
click at [890, 115] on icon at bounding box center [890, 116] width 7 height 7
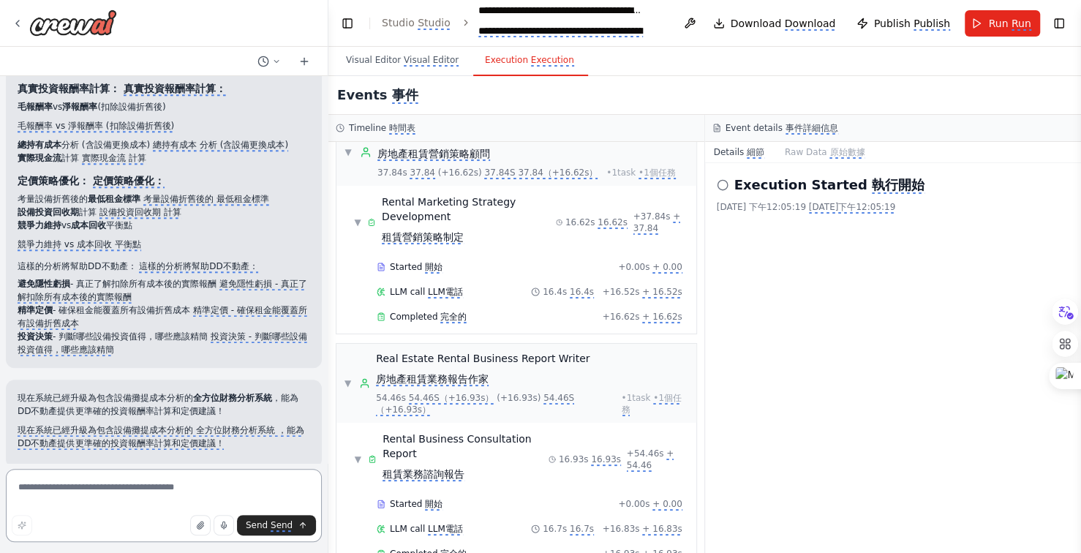
click at [114, 490] on textarea at bounding box center [164, 505] width 316 height 73
type textarea "**********"
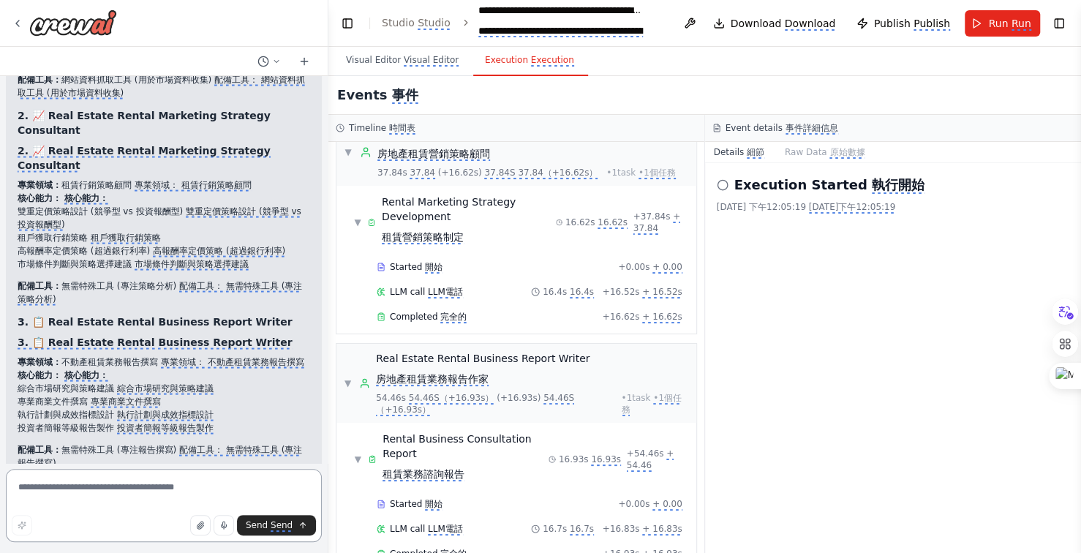
scroll to position [5478, 0]
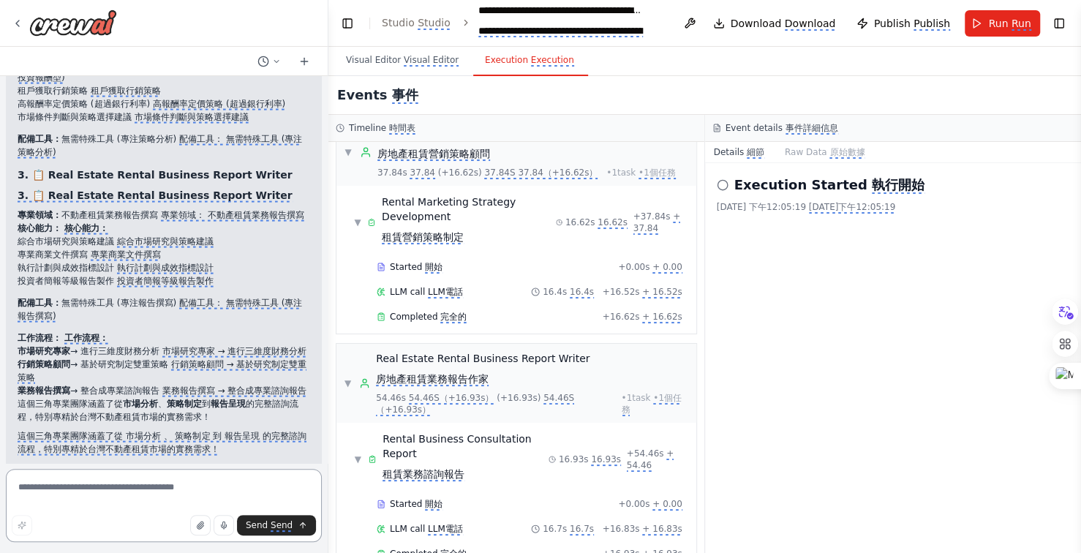
click at [121, 489] on textarea at bounding box center [164, 505] width 316 height 73
type textarea "*"
type textarea "**********"
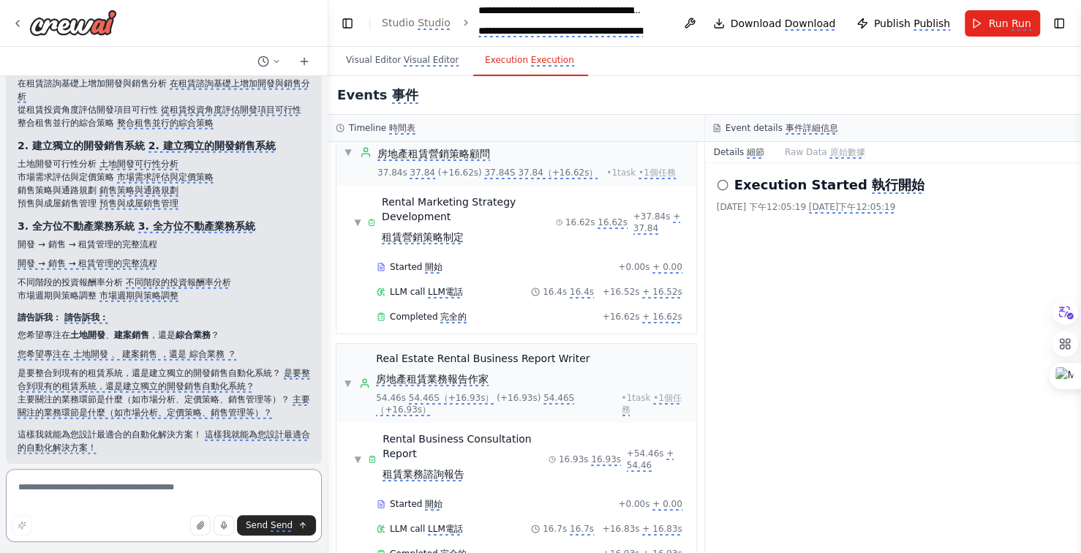
scroll to position [6115, 0]
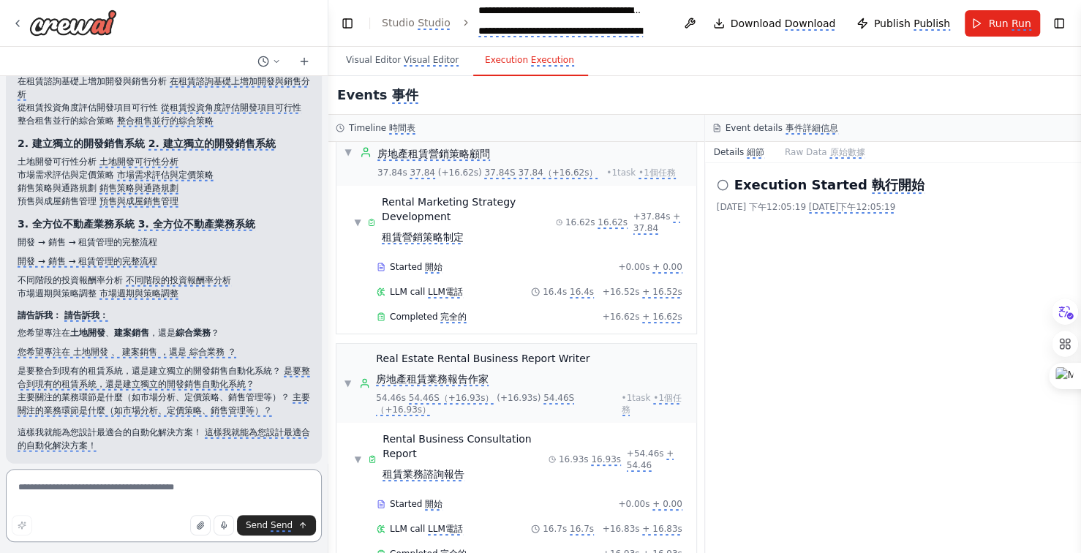
click at [127, 490] on textarea at bounding box center [164, 505] width 316 height 73
click at [64, 485] on textarea "**********" at bounding box center [164, 505] width 316 height 73
click at [21, 488] on textarea "**********" at bounding box center [164, 505] width 316 height 73
click at [159, 490] on textarea "**********" at bounding box center [164, 505] width 316 height 73
click at [43, 500] on textarea "**********" at bounding box center [164, 505] width 316 height 73
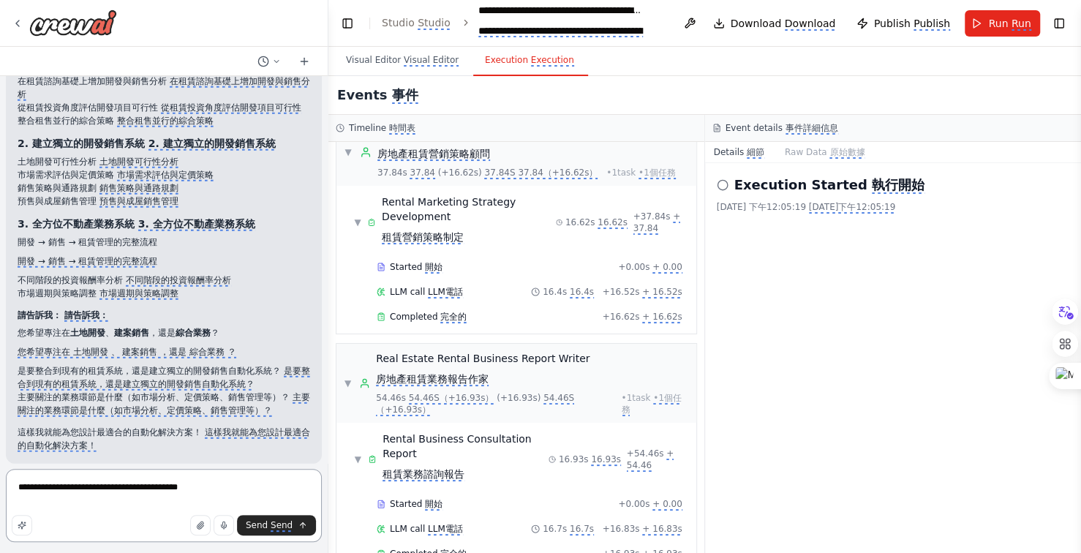
click at [44, 502] on textarea "**********" at bounding box center [164, 505] width 316 height 73
click at [103, 497] on textarea "**********" at bounding box center [164, 505] width 316 height 73
click at [46, 499] on textarea "**********" at bounding box center [164, 505] width 316 height 73
click at [114, 499] on textarea "**********" at bounding box center [164, 505] width 316 height 73
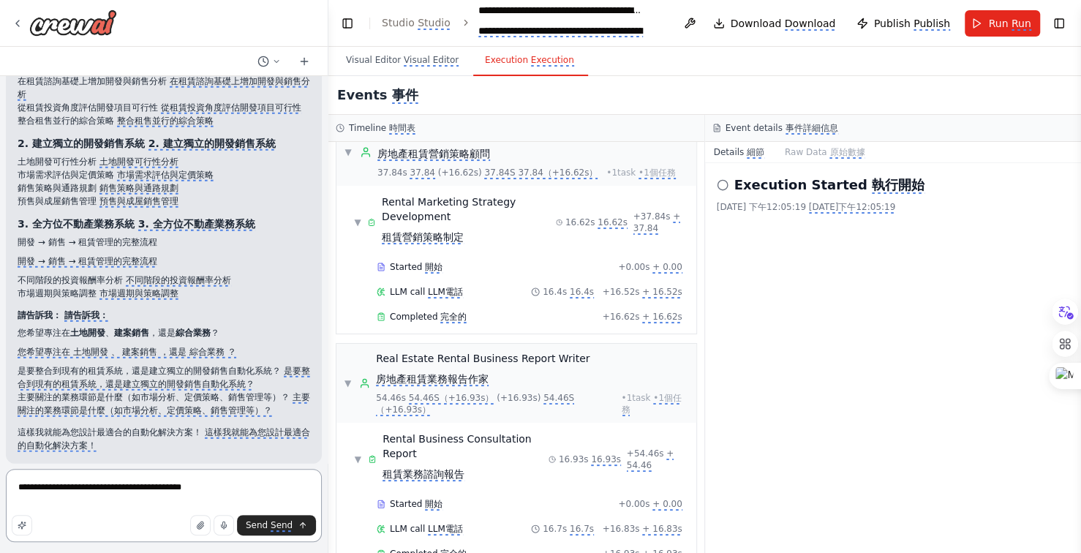
click at [114, 499] on textarea "**********" at bounding box center [164, 505] width 316 height 73
click at [42, 500] on textarea "**********" at bounding box center [164, 505] width 316 height 73
click at [211, 500] on textarea "**********" at bounding box center [164, 505] width 316 height 73
type textarea "**********"
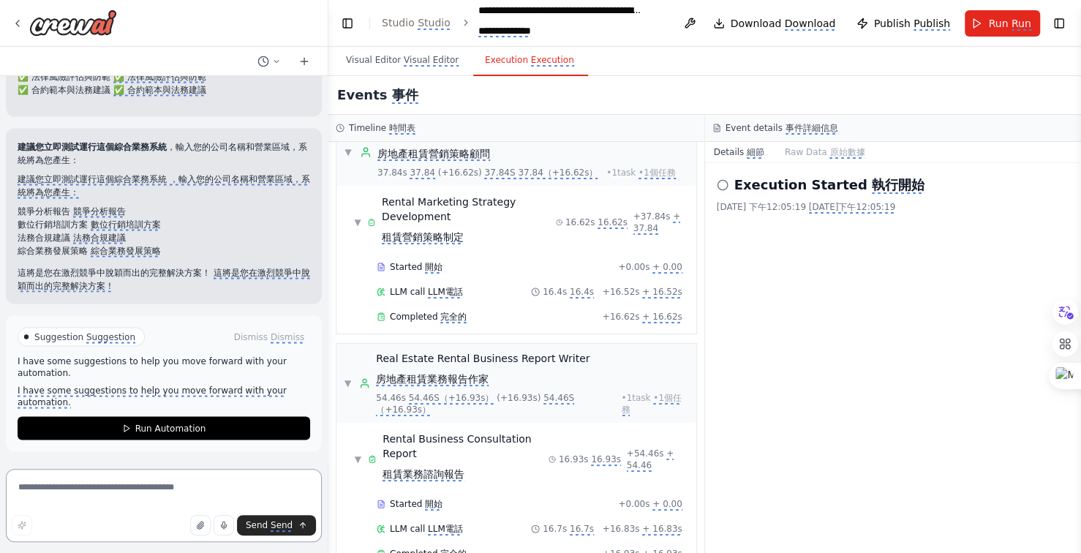
scroll to position [8866, 0]
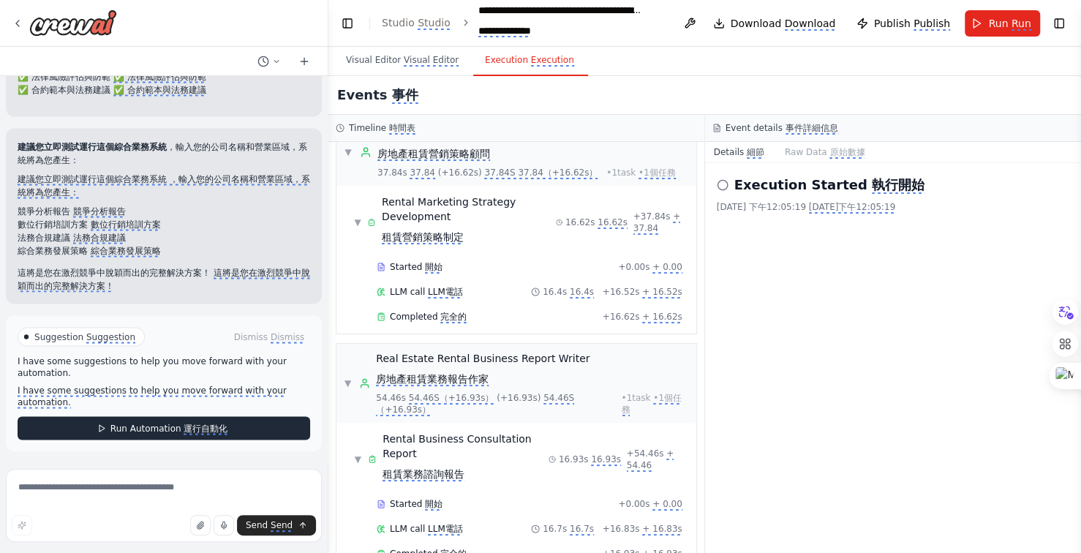
click at [201, 426] on monica-translate-translate "運行自動化" at bounding box center [206, 429] width 44 height 12
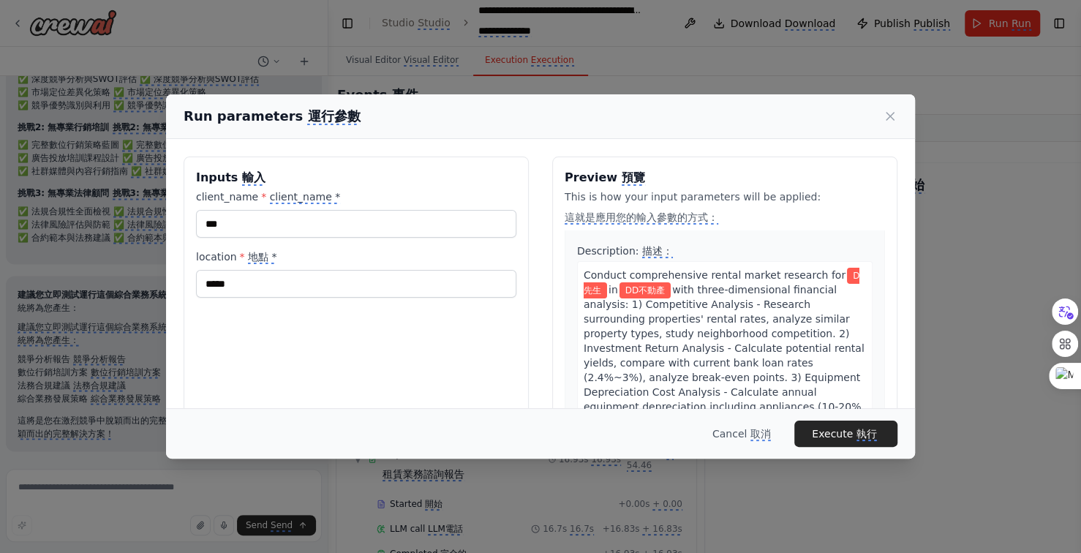
scroll to position [73, 0]
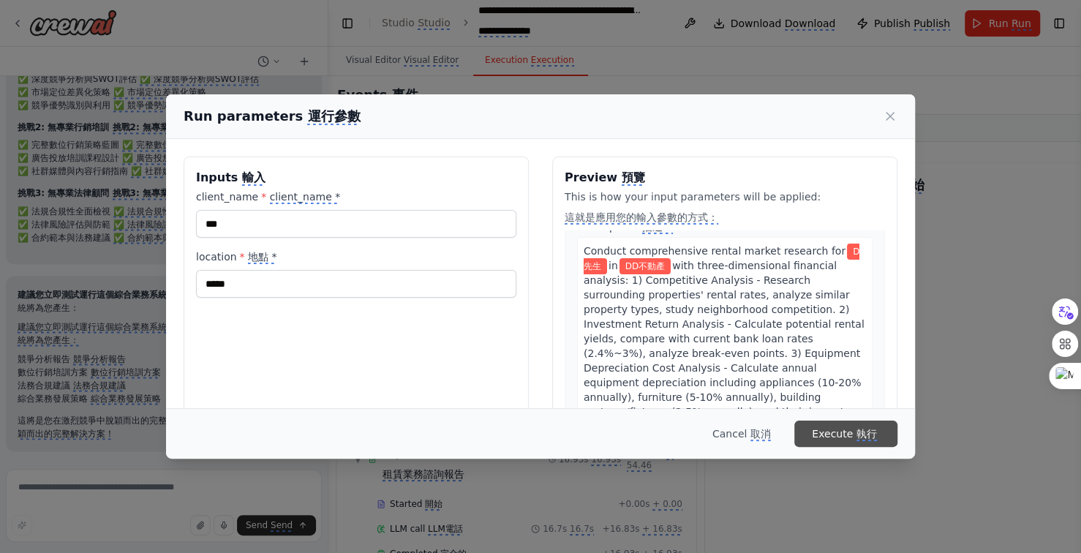
click at [863, 435] on monica-translate-translate "執行" at bounding box center [867, 434] width 20 height 13
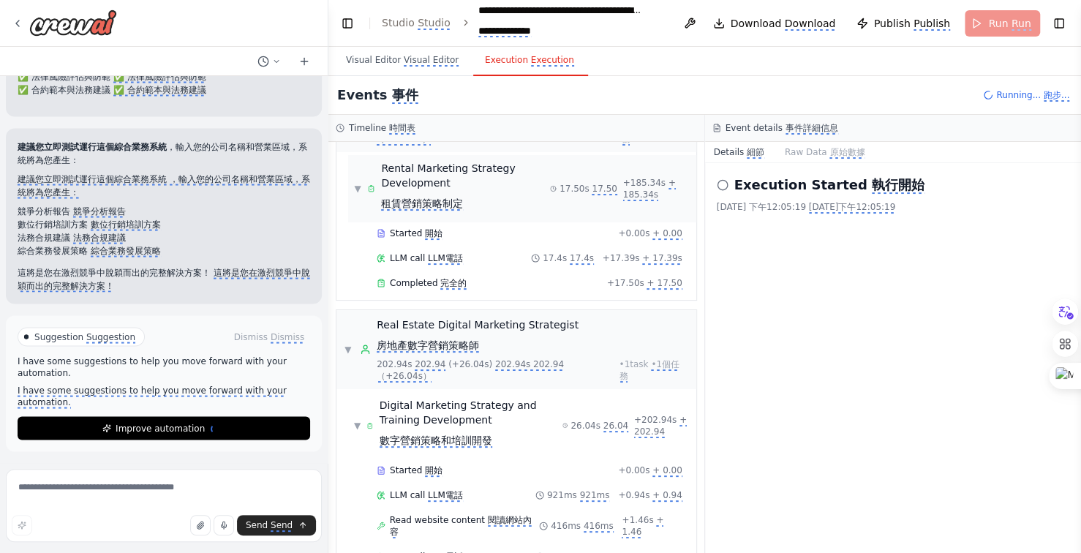
scroll to position [8854, 0]
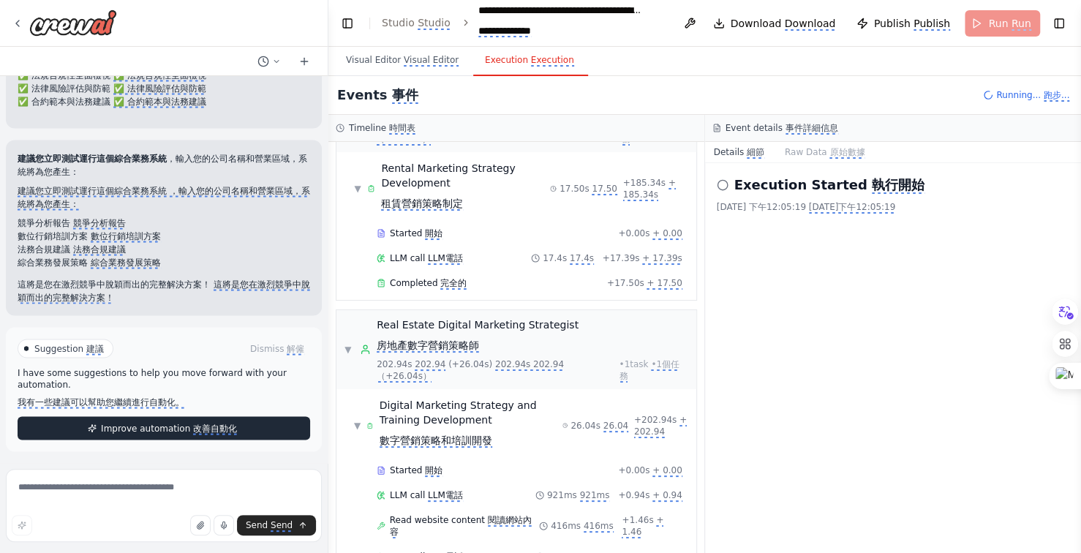
click at [227, 426] on monica-translate-translate "改善自動化" at bounding box center [215, 429] width 44 height 12
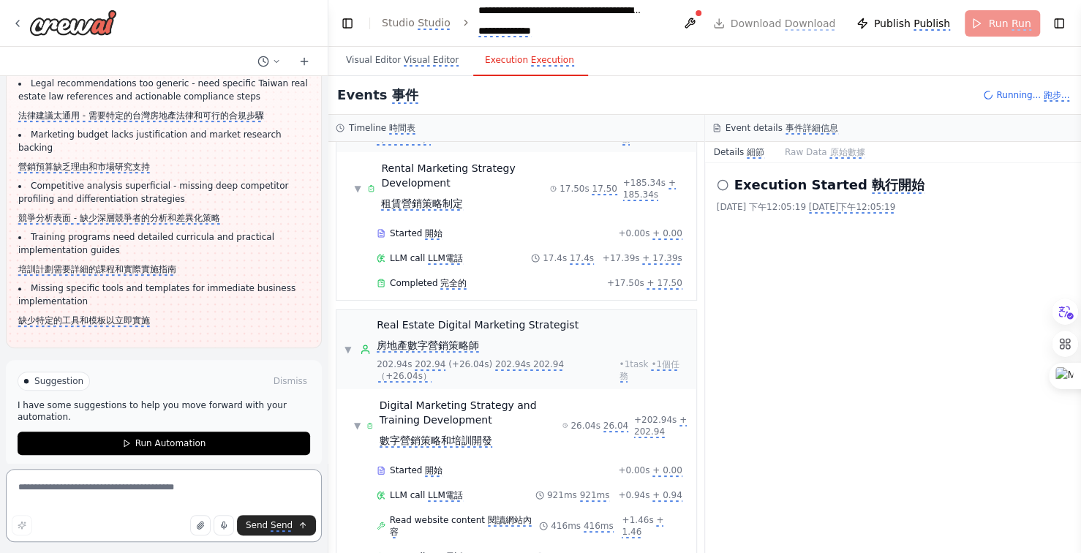
scroll to position [10821, 0]
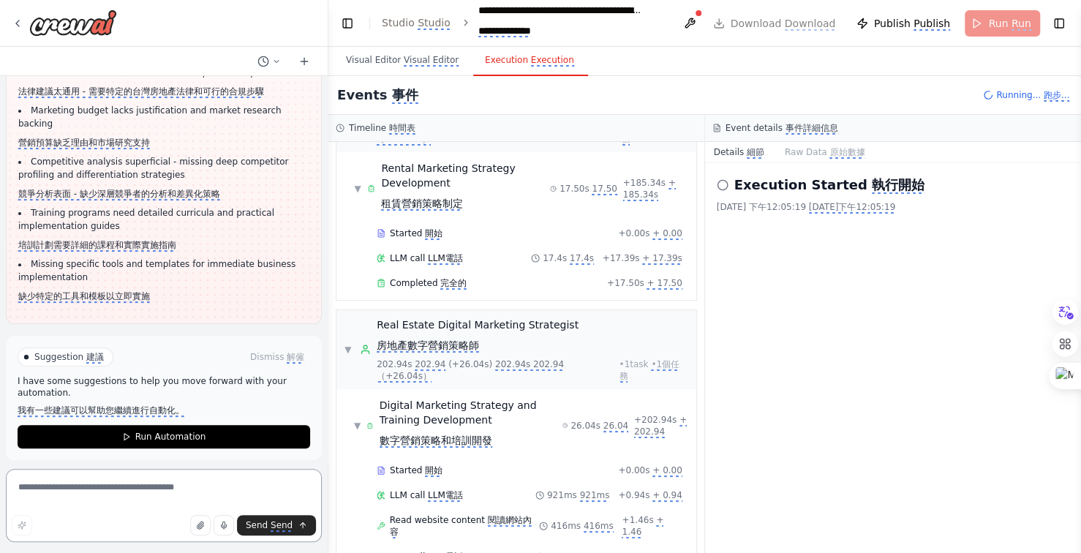
click at [149, 484] on textarea at bounding box center [164, 505] width 316 height 73
click at [17, 486] on textarea "****" at bounding box center [164, 505] width 316 height 73
click at [18, 486] on textarea "****" at bounding box center [164, 505] width 316 height 73
click at [101, 489] on textarea "*******" at bounding box center [164, 505] width 316 height 73
click at [131, 486] on textarea "**********" at bounding box center [164, 505] width 316 height 73
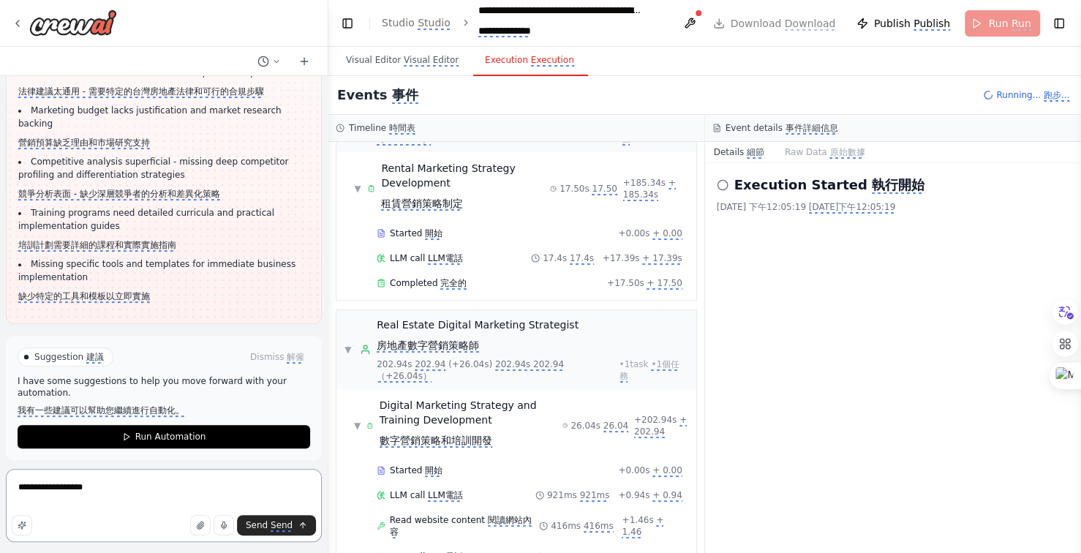
click at [165, 486] on textarea "**********" at bounding box center [164, 505] width 316 height 73
click at [165, 484] on textarea "**********" at bounding box center [164, 505] width 316 height 73
click at [255, 486] on textarea "**********" at bounding box center [164, 505] width 316 height 73
click at [69, 500] on textarea "**********" at bounding box center [164, 505] width 316 height 73
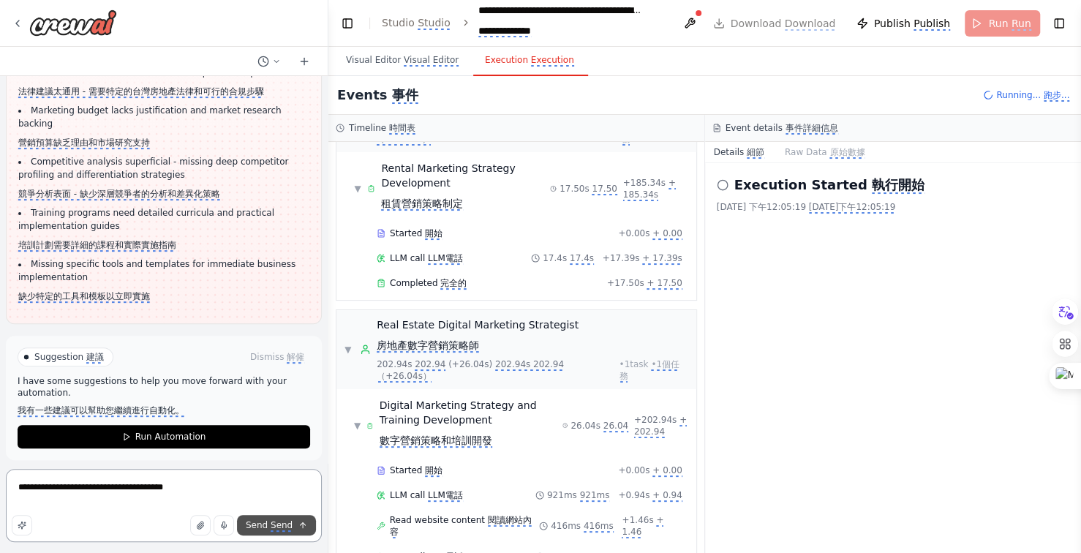
type textarea "**********"
click at [281, 522] on monica-translate-translate "Send" at bounding box center [282, 526] width 22 height 12
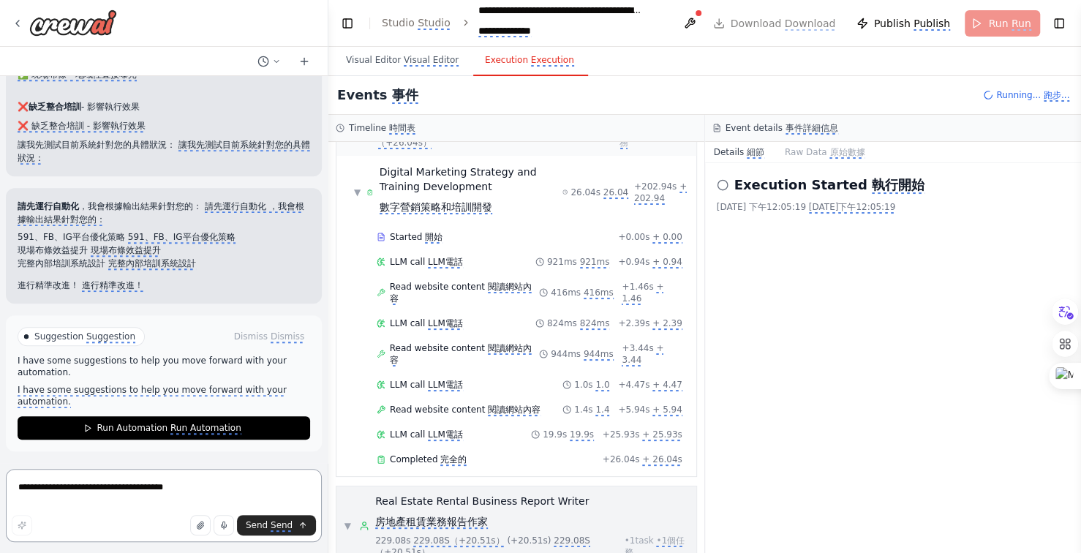
scroll to position [3770, 0]
type textarea "**********"
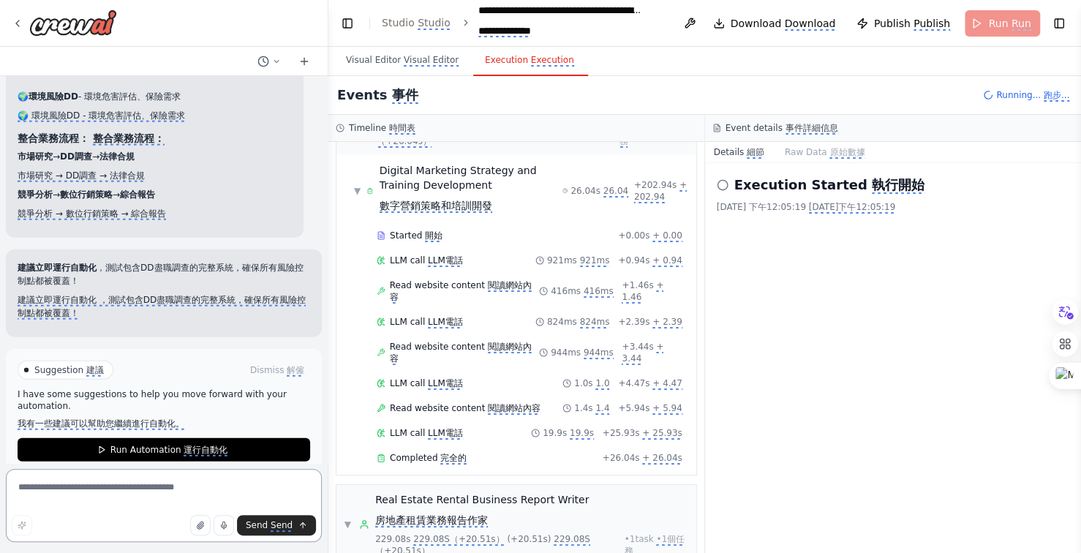
scroll to position [13034, 0]
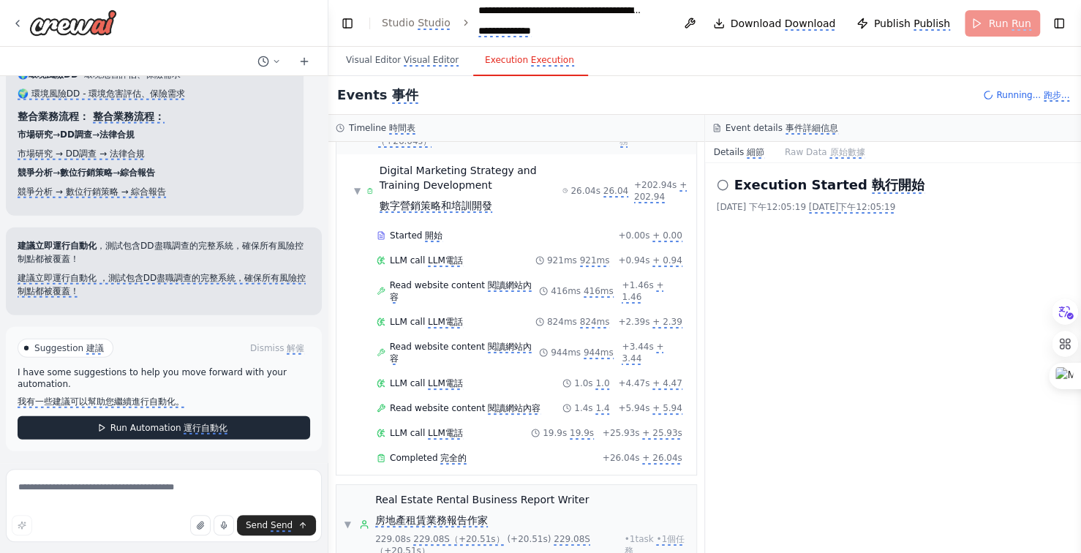
click at [208, 424] on monica-translate-translate "運行自動化" at bounding box center [206, 429] width 44 height 12
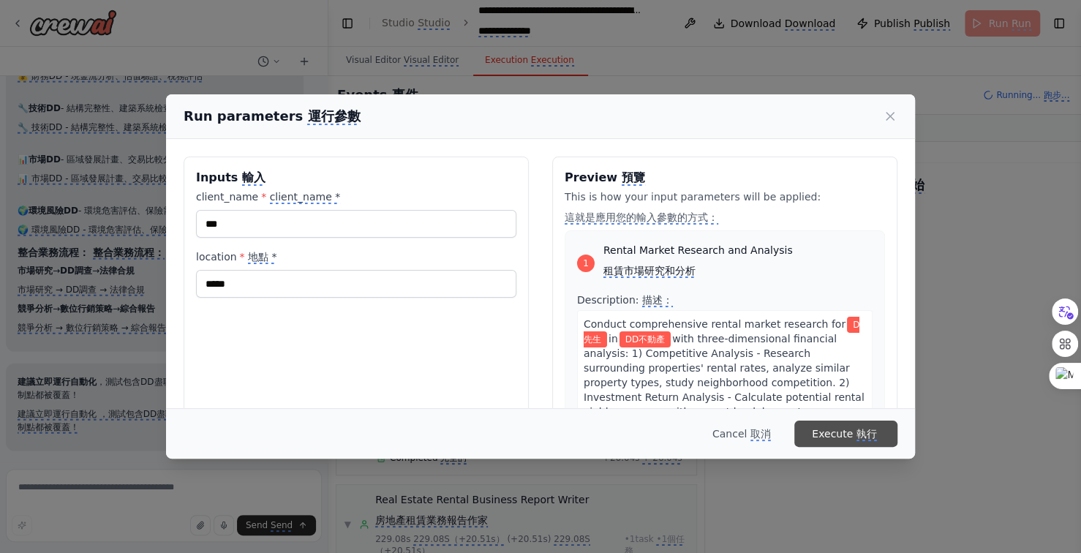
click at [857, 428] on monica-translate-translate "執行" at bounding box center [867, 434] width 20 height 13
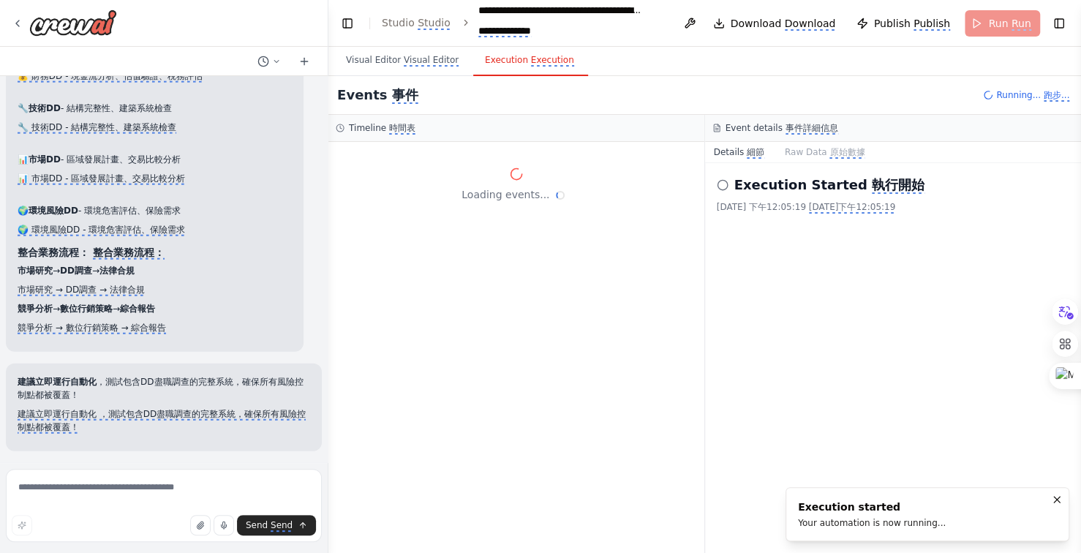
scroll to position [0, 0]
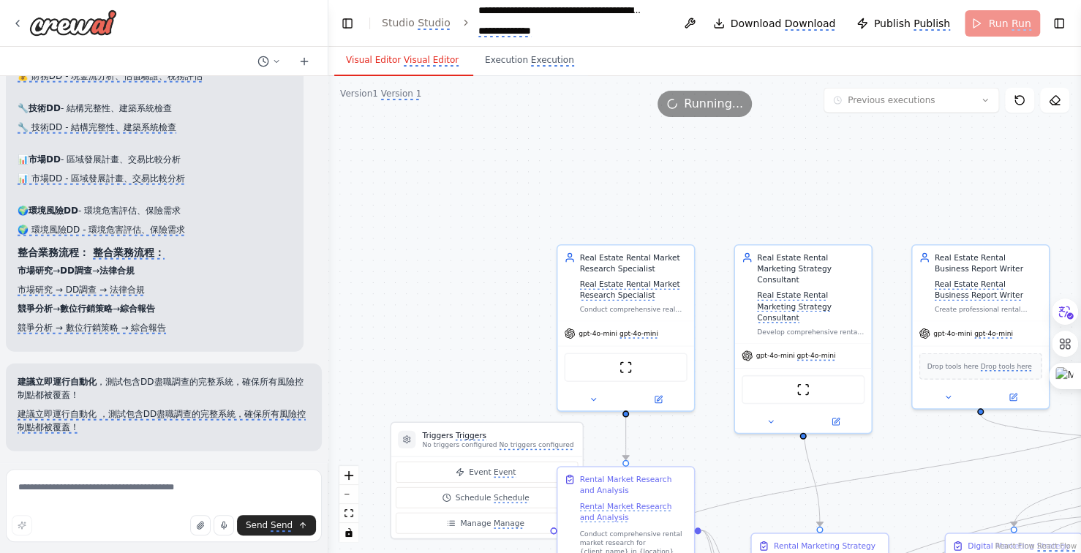
click at [407, 59] on monica-translate-translate "Visual Editor" at bounding box center [431, 61] width 55 height 12
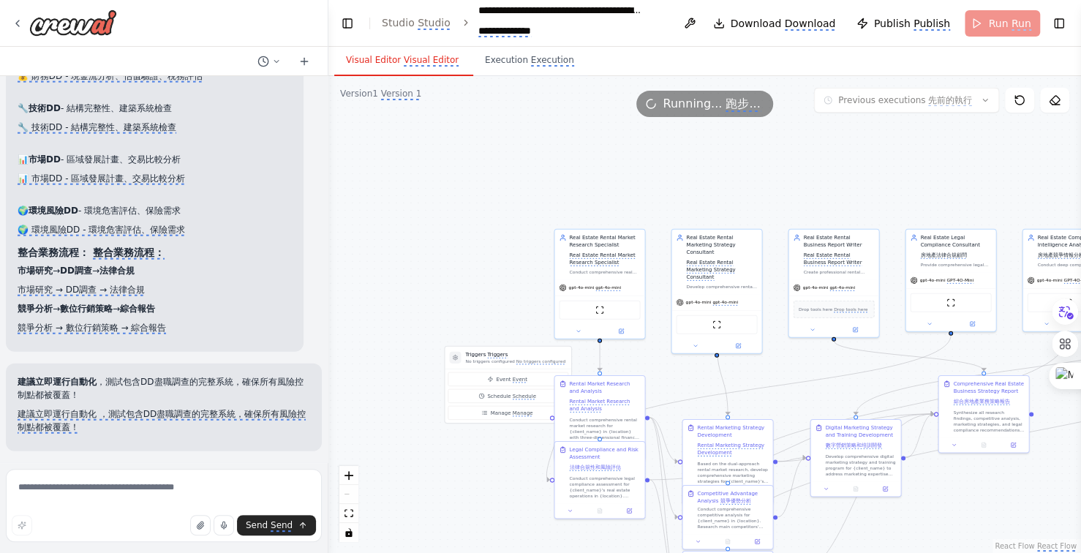
click at [642, 184] on div ".deletable-edge-delete-btn { width: 20px; height: 20px; border: 0px solid #ffff…" at bounding box center [704, 314] width 753 height 477
click at [647, 194] on div ".deletable-edge-delete-btn { width: 20px; height: 20px; border: 0px solid #ffff…" at bounding box center [704, 314] width 753 height 477
drag, startPoint x: 904, startPoint y: 186, endPoint x: 821, endPoint y: 187, distance: 82.7
click at [875, 186] on div ".deletable-edge-delete-btn { width: 20px; height: 20px; border: 0px solid #ffff…" at bounding box center [704, 314] width 753 height 477
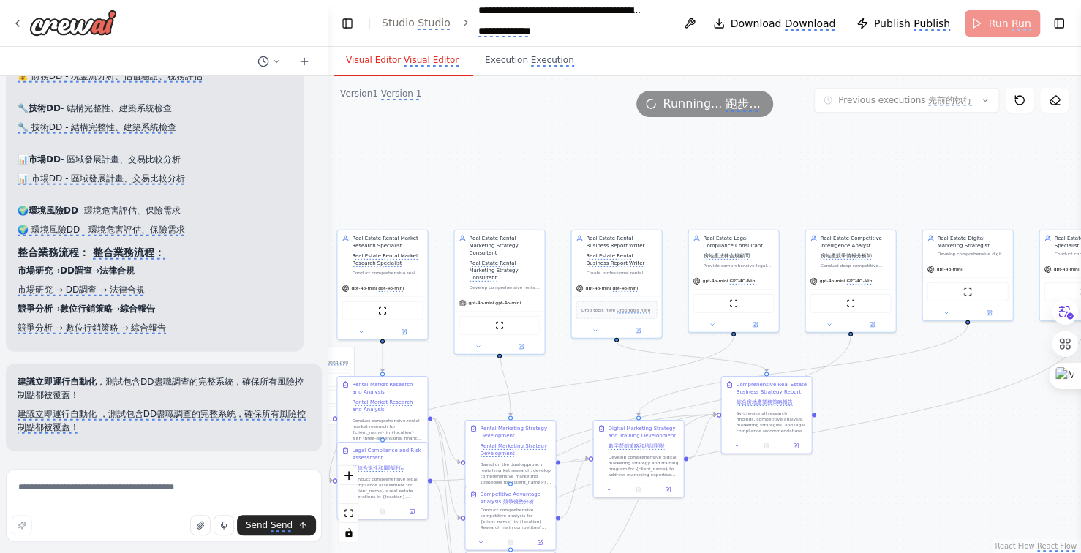
drag, startPoint x: 821, startPoint y: 187, endPoint x: 673, endPoint y: 187, distance: 148.5
click at [673, 187] on div ".deletable-edge-delete-btn { width: 20px; height: 20px; border: 0px solid #ffff…" at bounding box center [704, 314] width 753 height 477
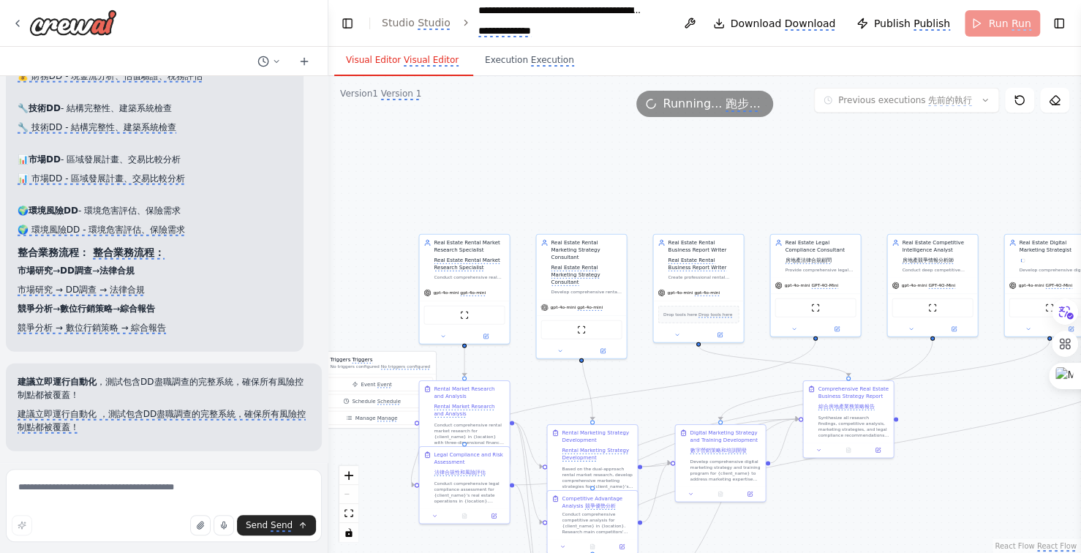
drag, startPoint x: 673, startPoint y: 187, endPoint x: 758, endPoint y: 192, distance: 85.0
click at [758, 192] on div ".deletable-edge-delete-btn { width: 20px; height: 20px; border: 0px solid #ffff…" at bounding box center [704, 314] width 753 height 477
drag, startPoint x: 696, startPoint y: 197, endPoint x: 677, endPoint y: 194, distance: 19.2
click at [688, 197] on div ".deletable-edge-delete-btn { width: 20px; height: 20px; border: 0px solid #ffff…" at bounding box center [704, 314] width 753 height 477
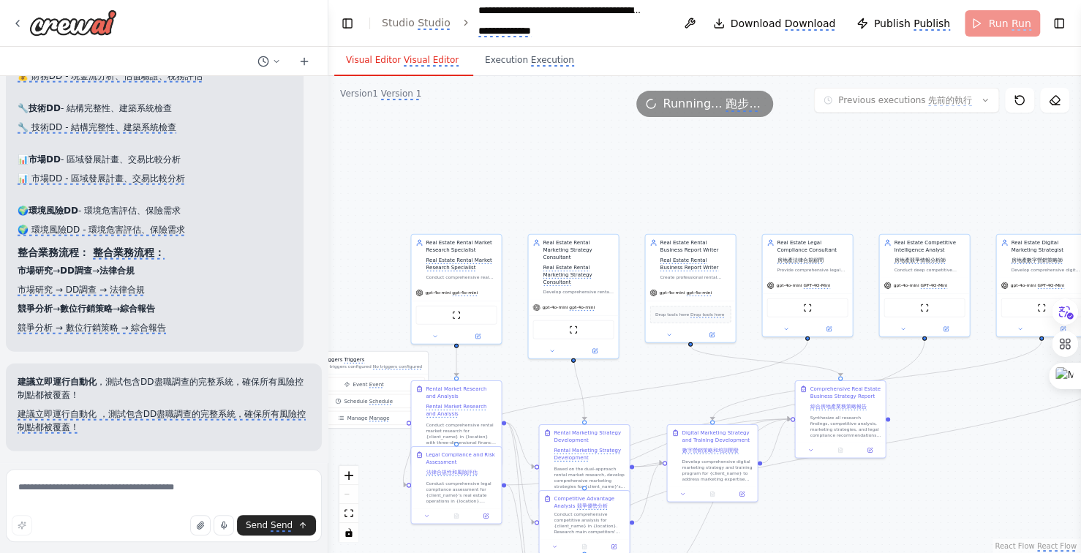
drag, startPoint x: 812, startPoint y: 201, endPoint x: 770, endPoint y: 197, distance: 41.9
click at [794, 201] on div ".deletable-edge-delete-btn { width: 20px; height: 20px; border: 0px solid #ffff…" at bounding box center [704, 314] width 753 height 477
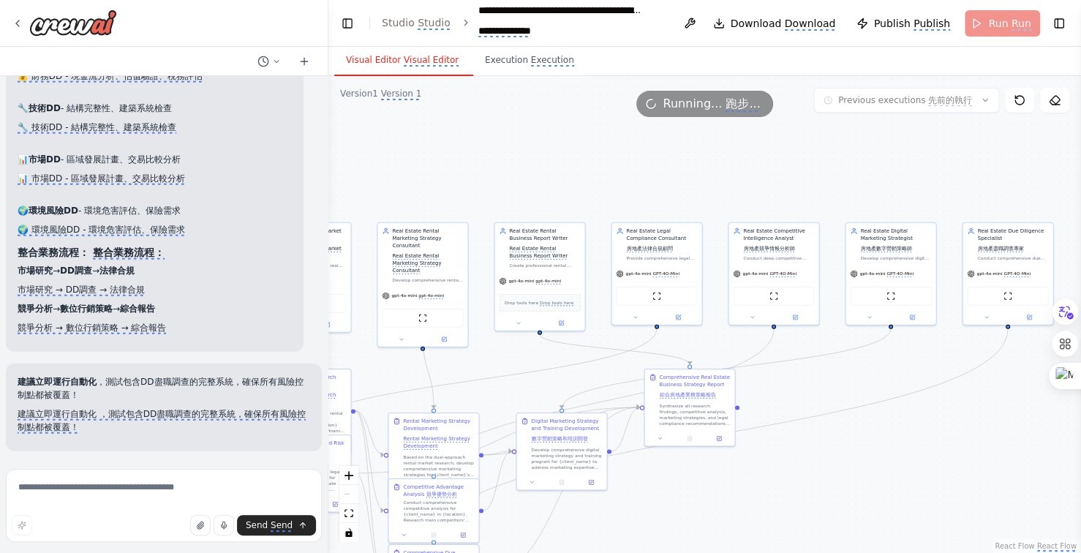
drag, startPoint x: 770, startPoint y: 197, endPoint x: 647, endPoint y: 184, distance: 123.5
click at [651, 187] on div ".deletable-edge-delete-btn { width: 20px; height: 20px; border: 0px solid #ffff…" at bounding box center [704, 314] width 753 height 477
click at [647, 184] on div ".deletable-edge-delete-btn { width: 20px; height: 20px; border: 0px solid #ffff…" at bounding box center [704, 314] width 753 height 477
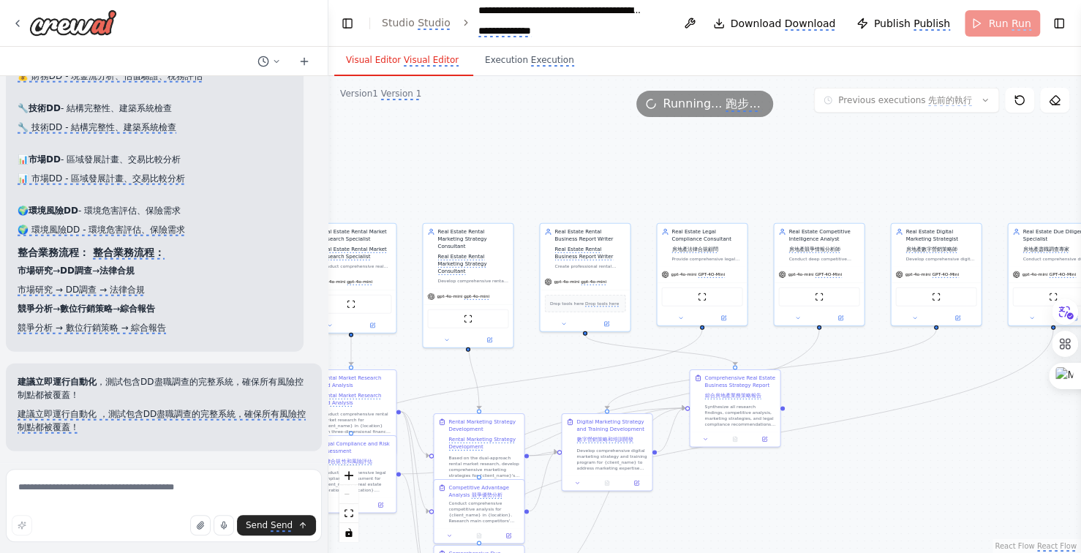
click at [805, 194] on div ".deletable-edge-delete-btn { width: 20px; height: 20px; border: 0px solid #ffff…" at bounding box center [704, 314] width 753 height 477
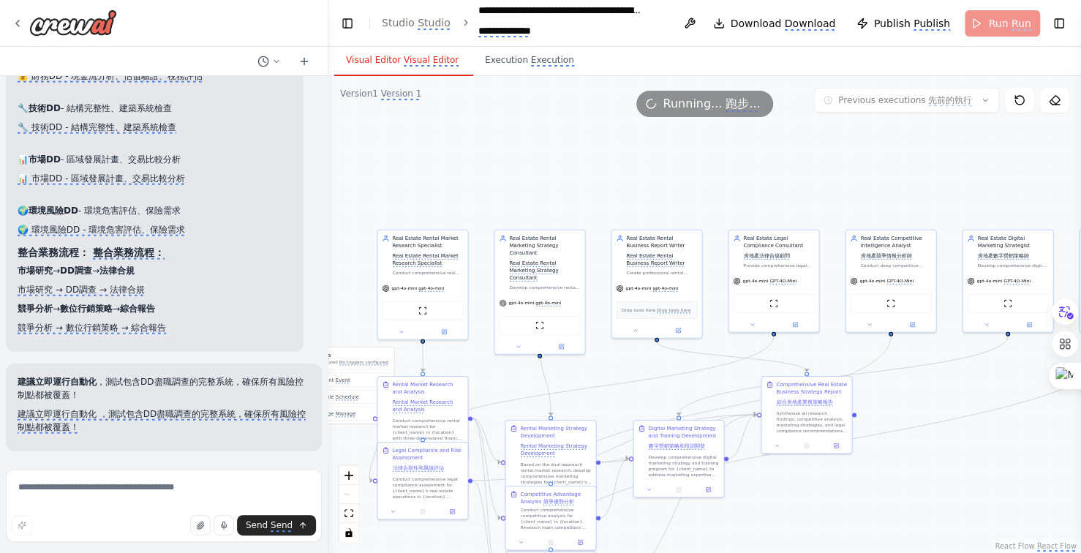
drag, startPoint x: 712, startPoint y: 193, endPoint x: 827, endPoint y: 197, distance: 115.6
click at [827, 197] on div ".deletable-edge-delete-btn { width: 20px; height: 20px; border: 0px solid #ffff…" at bounding box center [704, 314] width 753 height 477
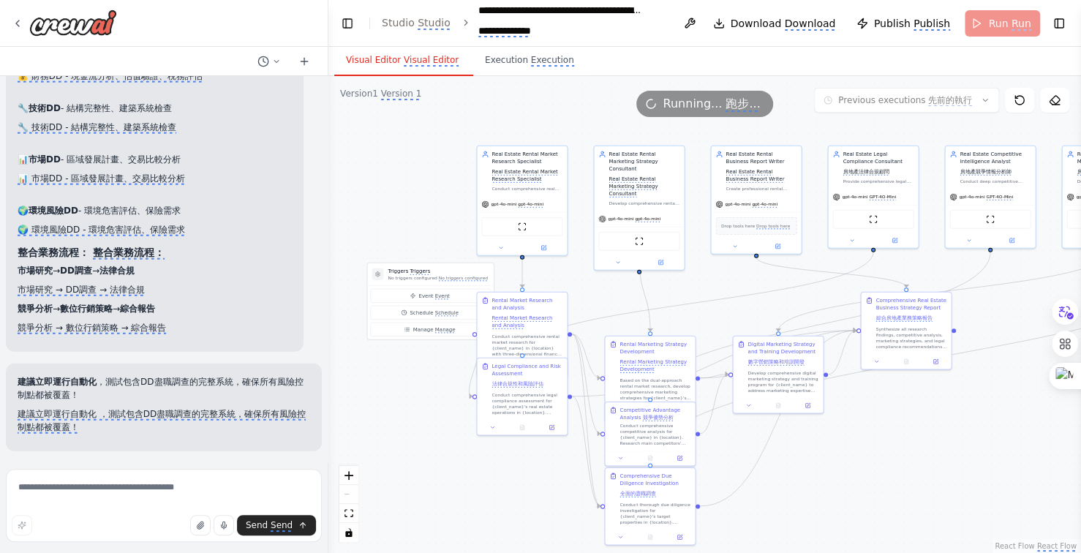
drag, startPoint x: 898, startPoint y: 530, endPoint x: 865, endPoint y: 402, distance: 131.5
click at [866, 404] on div ".deletable-edge-delete-btn { width: 20px; height: 20px; border: 0px solid #ffff…" at bounding box center [704, 314] width 753 height 477
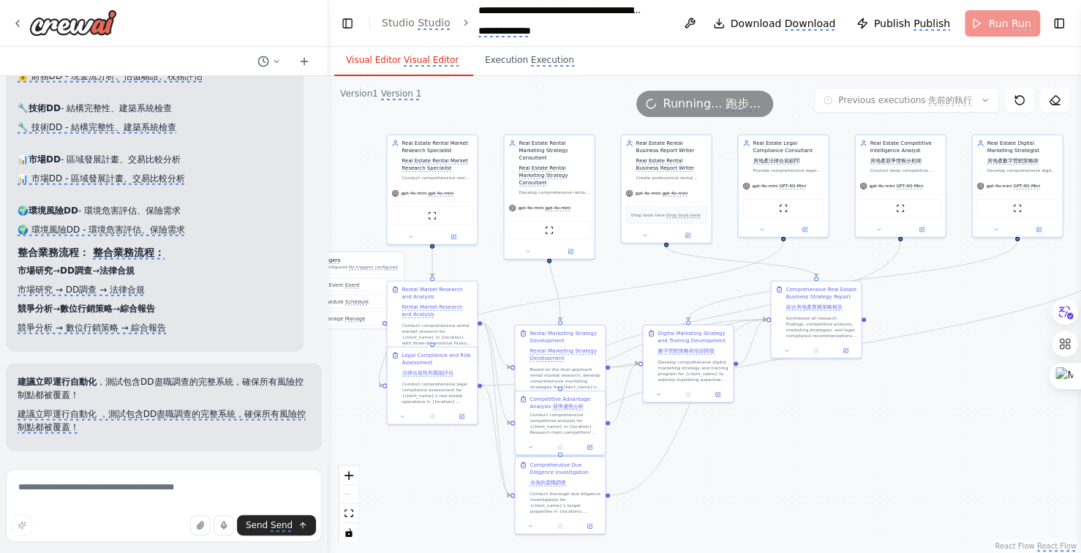
drag, startPoint x: 853, startPoint y: 442, endPoint x: 856, endPoint y: 456, distance: 14.2
click at [856, 456] on div ".deletable-edge-delete-btn { width: 20px; height: 20px; border: 0px solid #ffff…" at bounding box center [704, 314] width 753 height 477
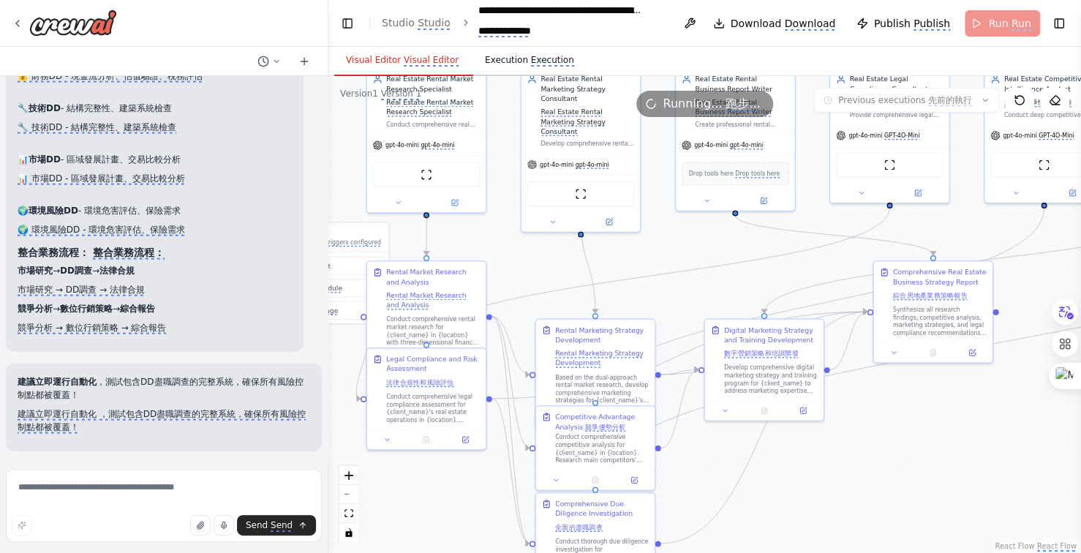
click at [531, 60] on monica-translate-translate "Execution" at bounding box center [552, 61] width 43 height 12
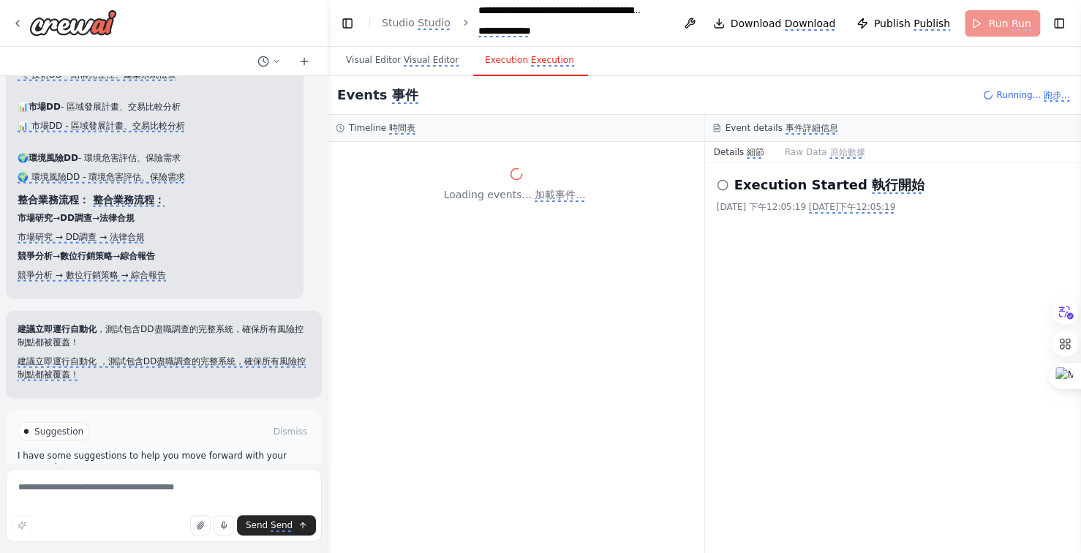
scroll to position [13034, 0]
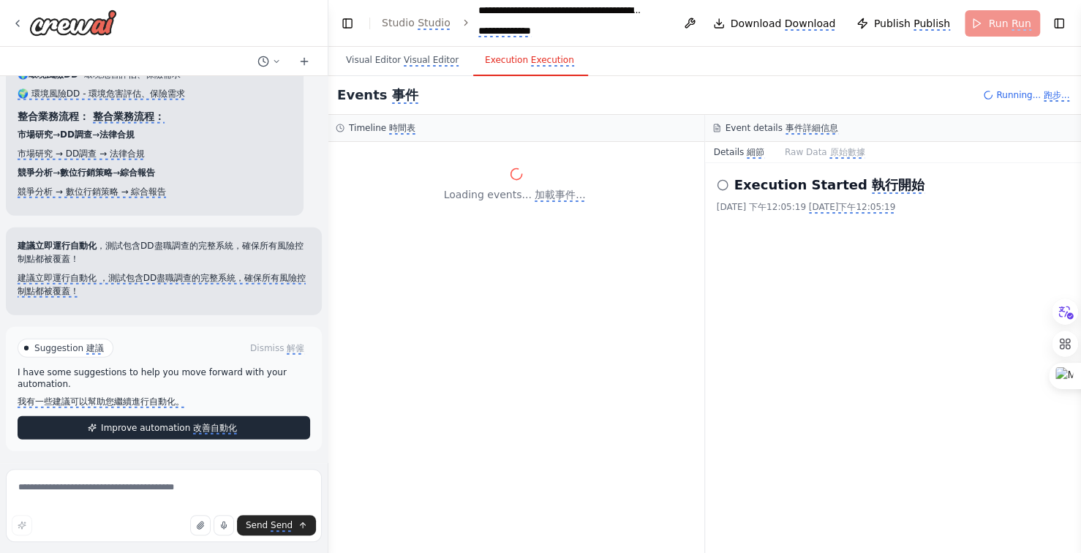
click at [201, 425] on monica-translate-translate "改善自動化" at bounding box center [215, 429] width 44 height 12
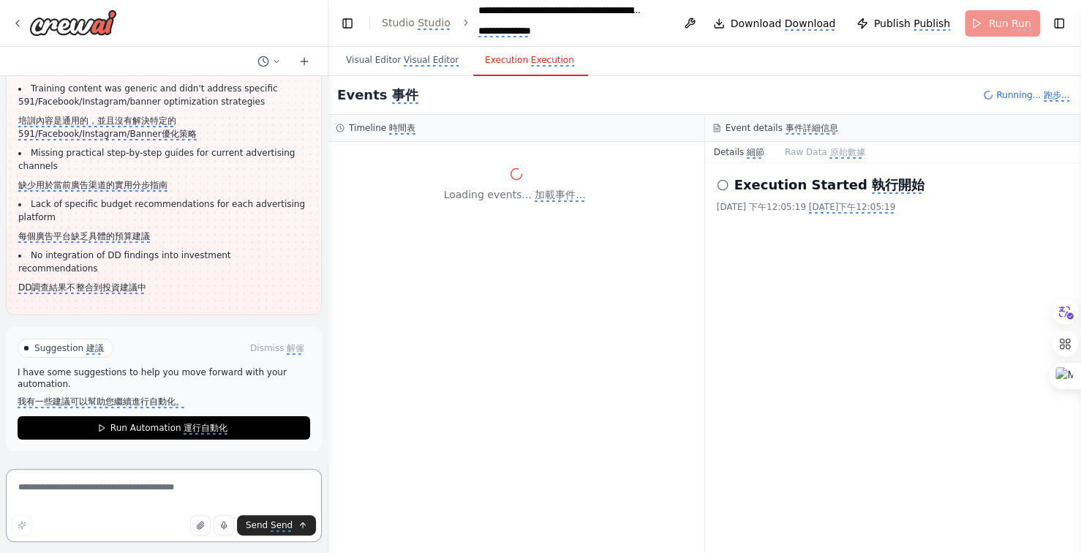
scroll to position [14156, 0]
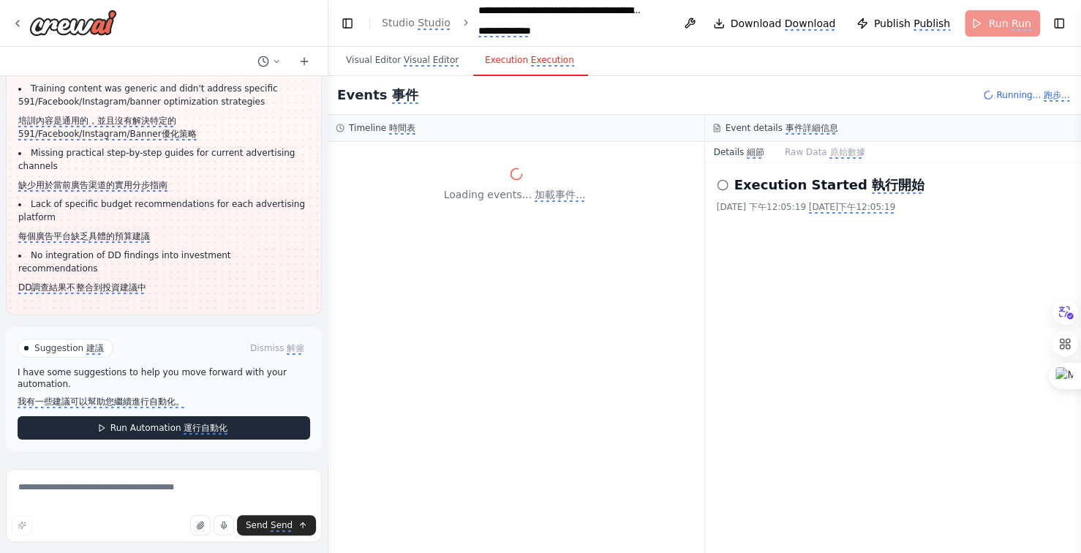
click at [147, 425] on monica-translate-origin-text "Run Automation" at bounding box center [145, 428] width 71 height 10
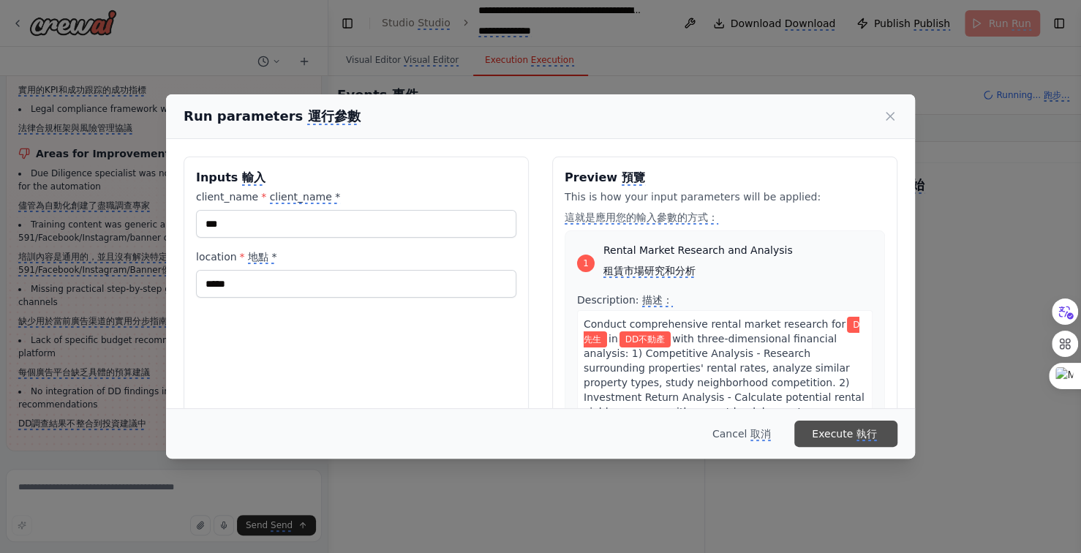
click at [846, 433] on monica-translate-origin-text "Execute" at bounding box center [832, 434] width 41 height 12
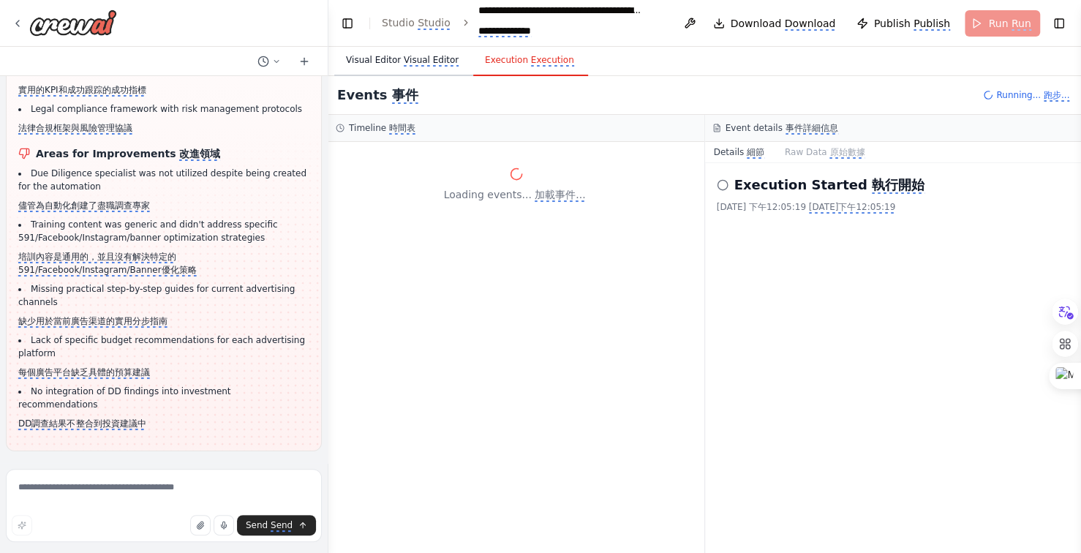
click at [414, 67] on monica-translate-translate "Visual Editor" at bounding box center [431, 61] width 55 height 12
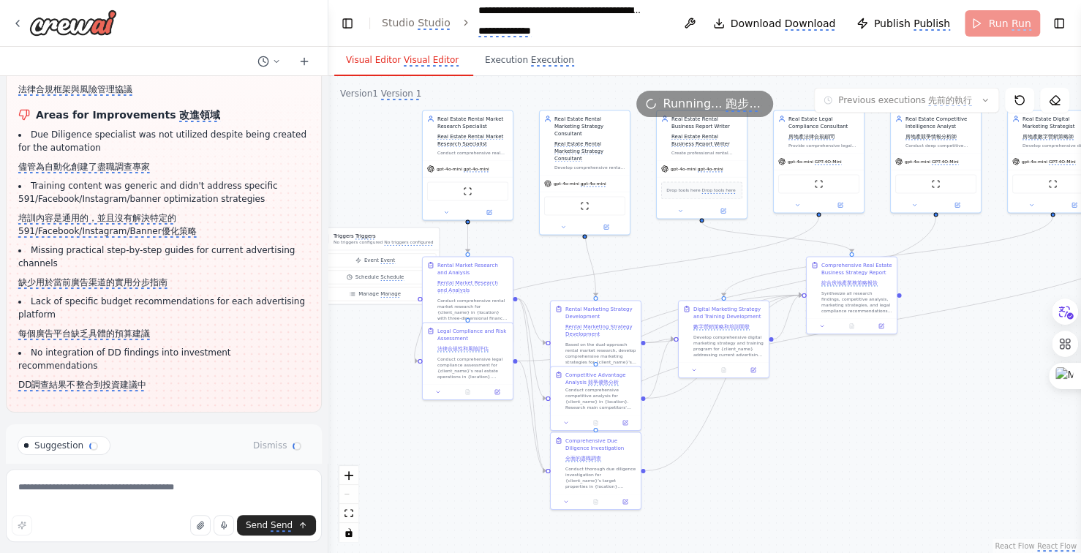
scroll to position [14156, 0]
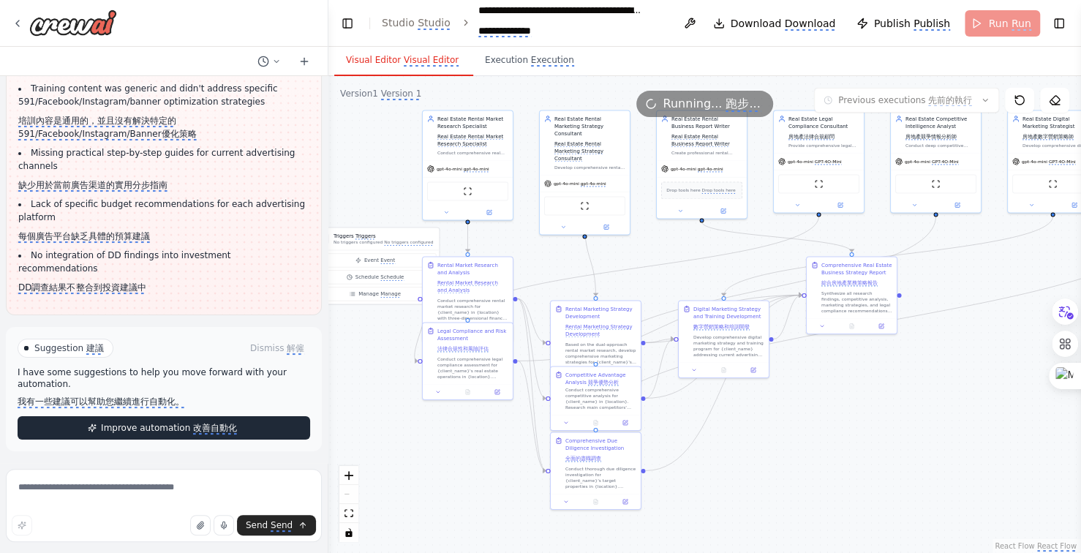
click at [195, 423] on monica-translate-translate "改善自動化" at bounding box center [215, 429] width 44 height 12
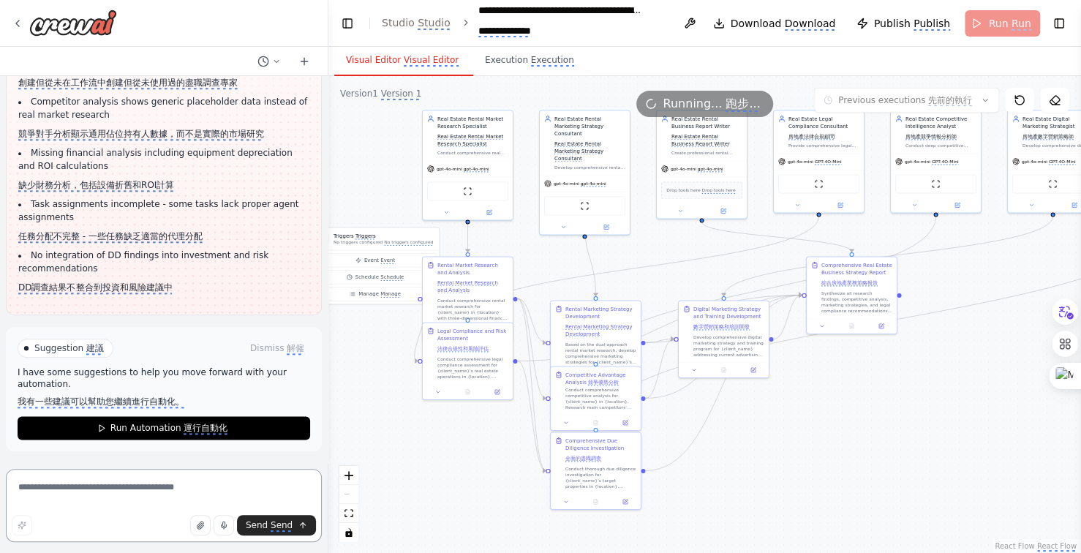
scroll to position [15099, 0]
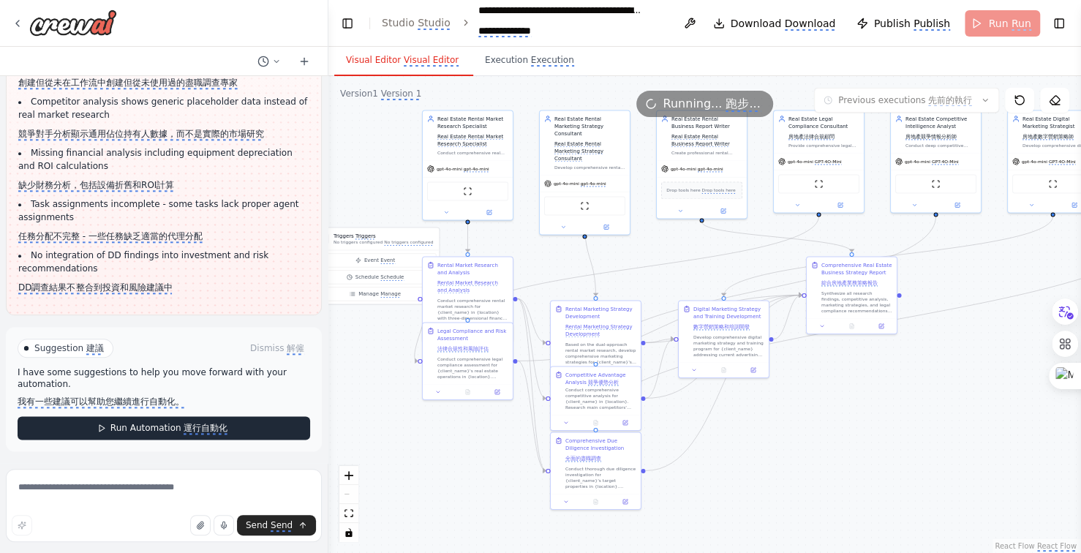
click at [184, 426] on monica-translate-translate "運行自動化" at bounding box center [206, 429] width 44 height 12
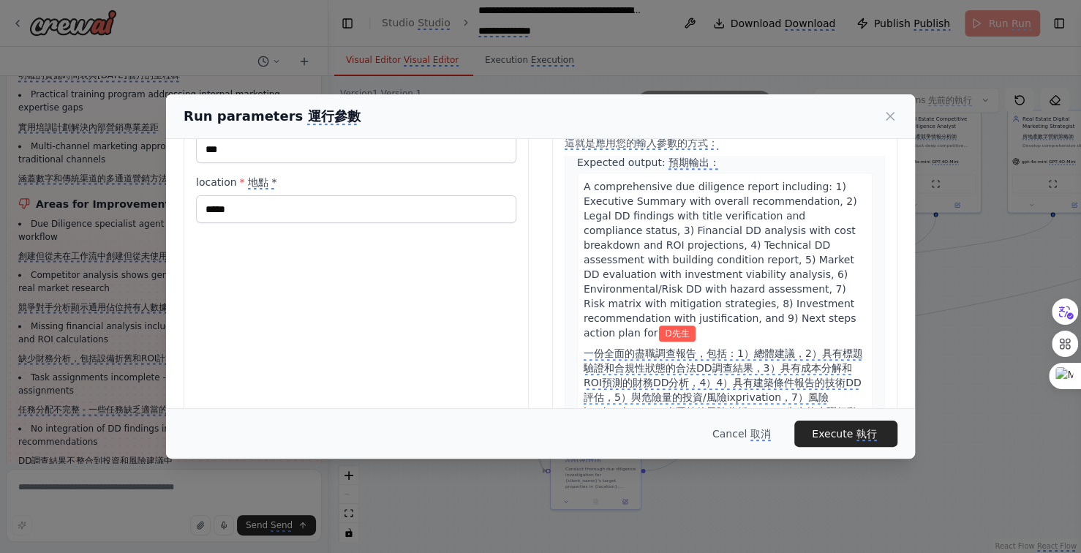
scroll to position [131, 0]
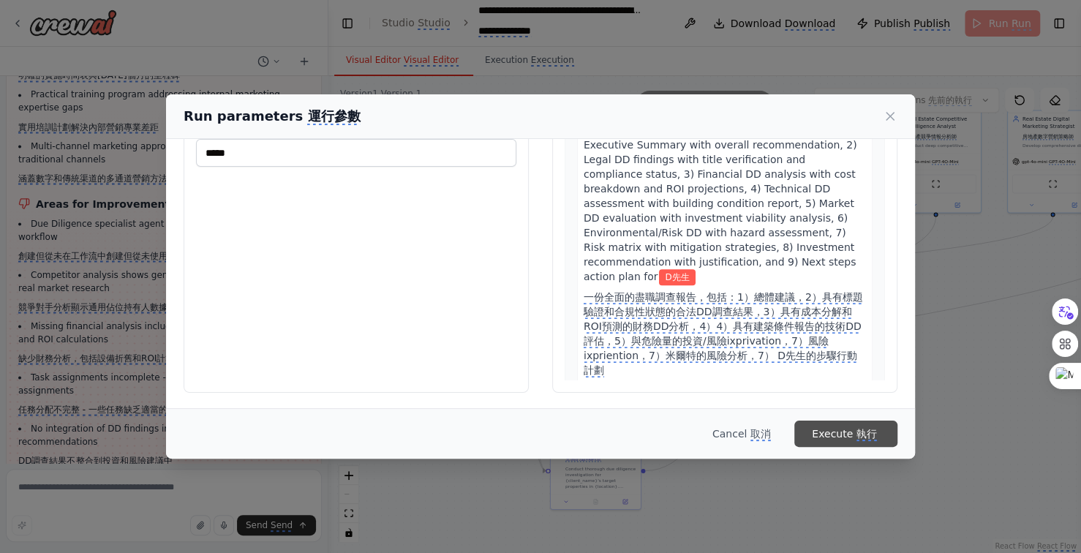
click at [852, 435] on monica-translate-origin-text "Execute" at bounding box center [832, 434] width 41 height 12
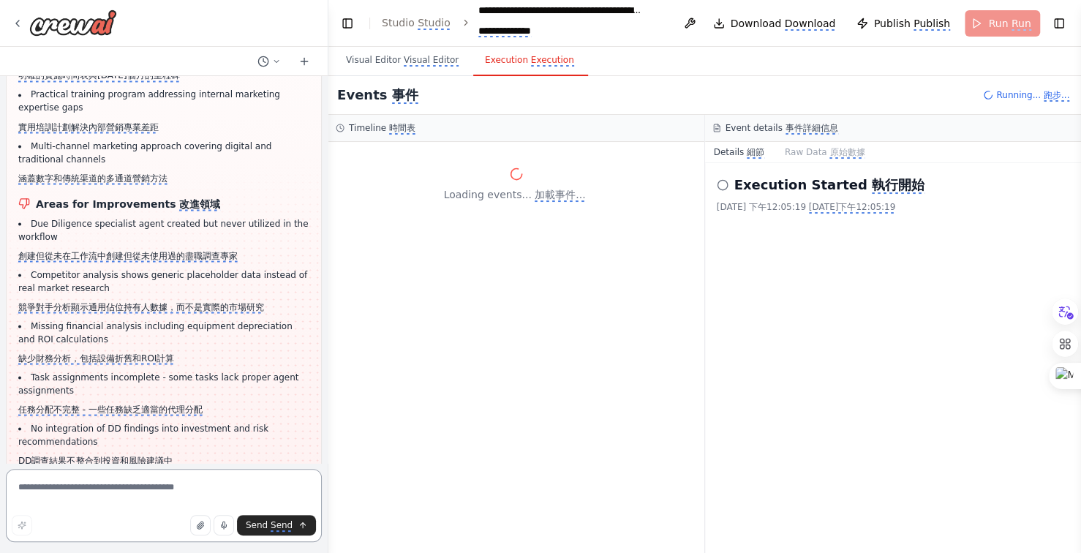
click at [63, 486] on textarea at bounding box center [164, 505] width 316 height 73
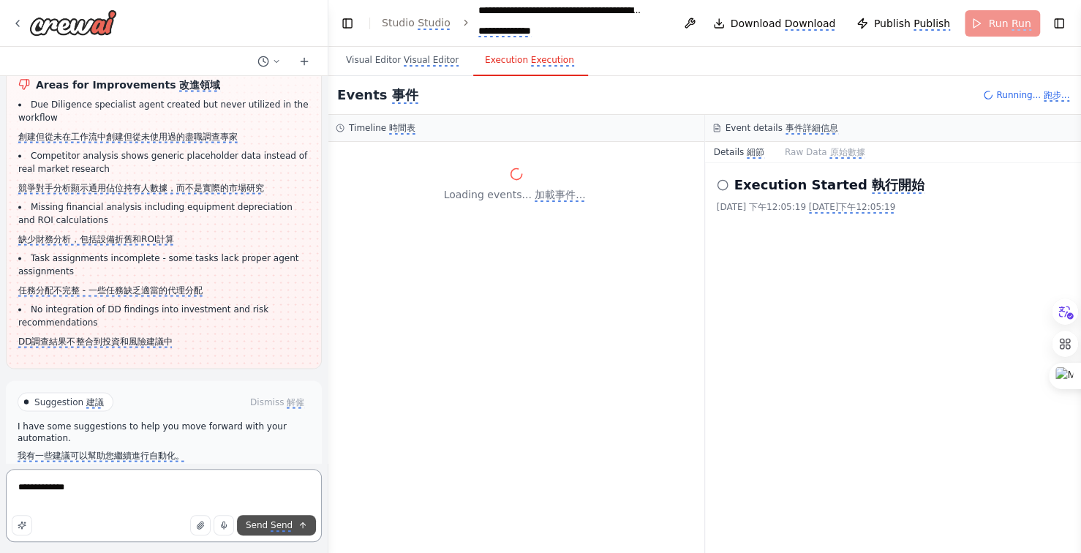
type textarea "**********"
click at [279, 526] on monica-translate-translate "Send" at bounding box center [282, 526] width 22 height 12
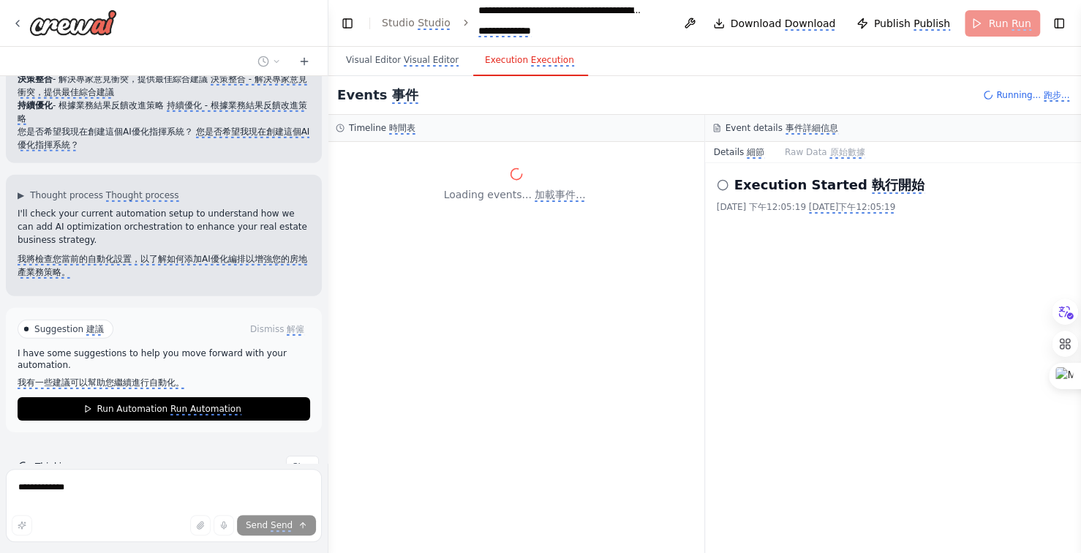
scroll to position [13353, 0]
click at [275, 461] on monica-translate-origin-text "Stop" at bounding box center [279, 466] width 20 height 10
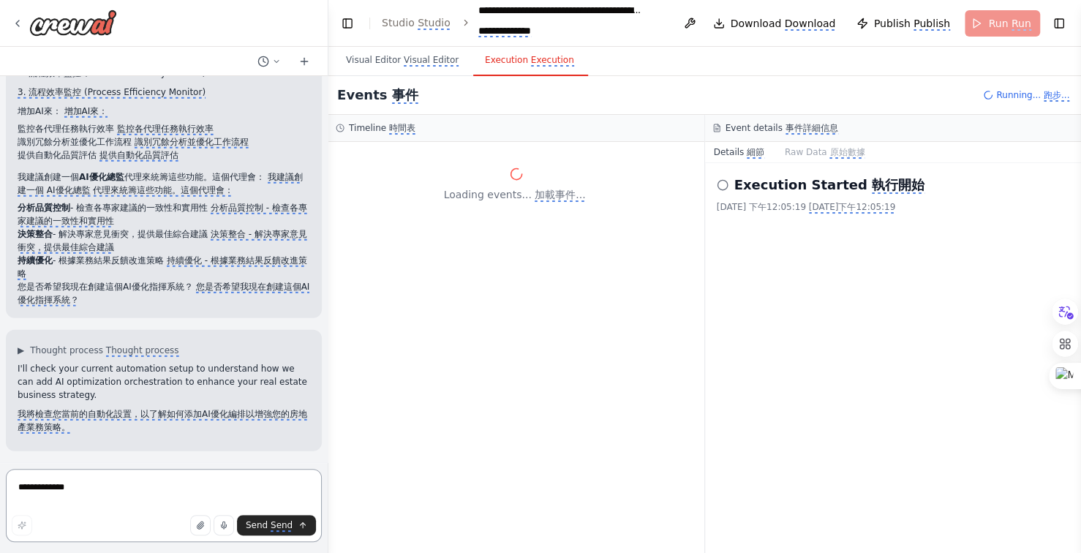
scroll to position [13160, 0]
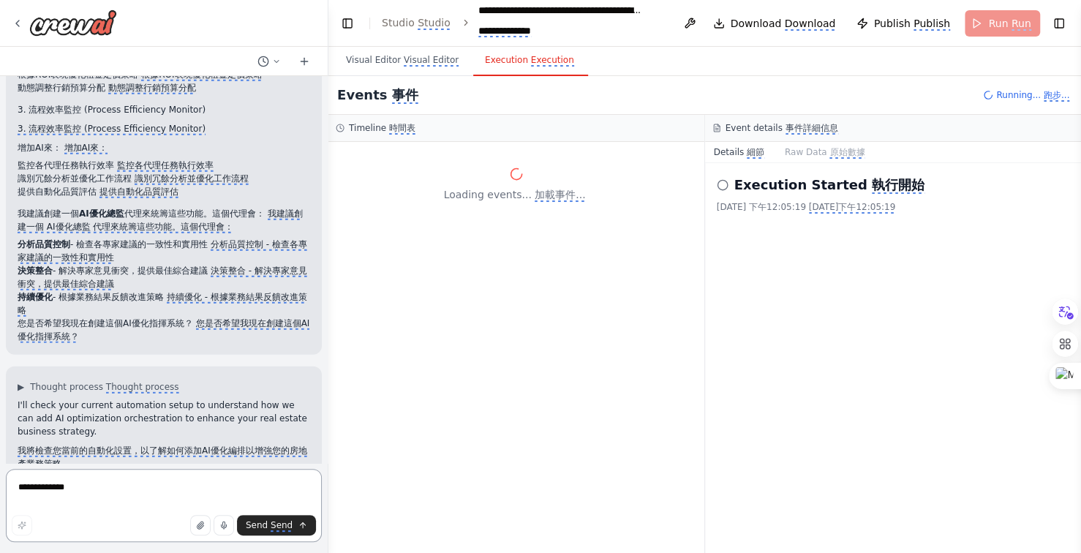
click at [126, 494] on textarea "**********" at bounding box center [164, 505] width 316 height 73
type textarea "**********"
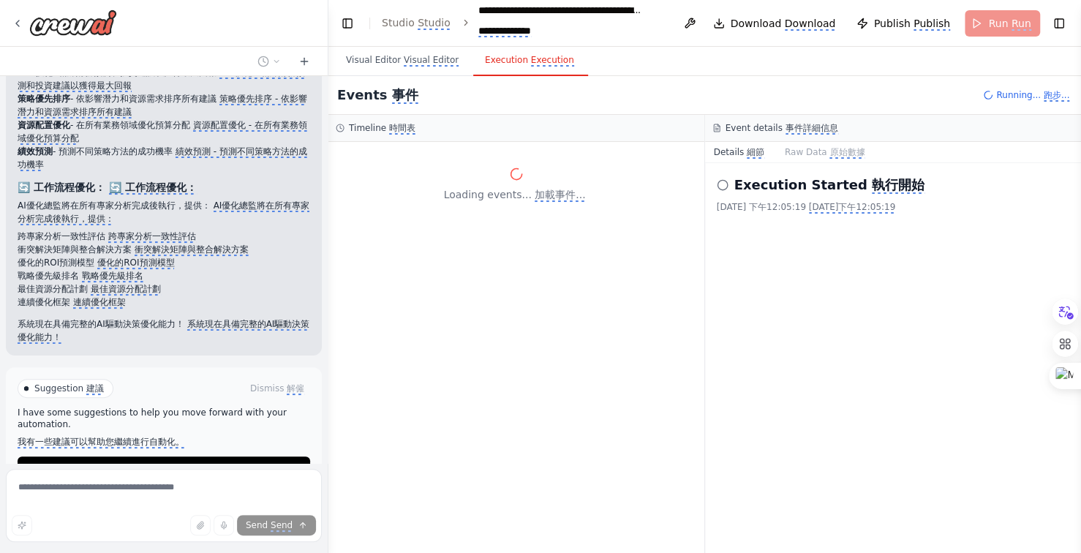
scroll to position [14272, 0]
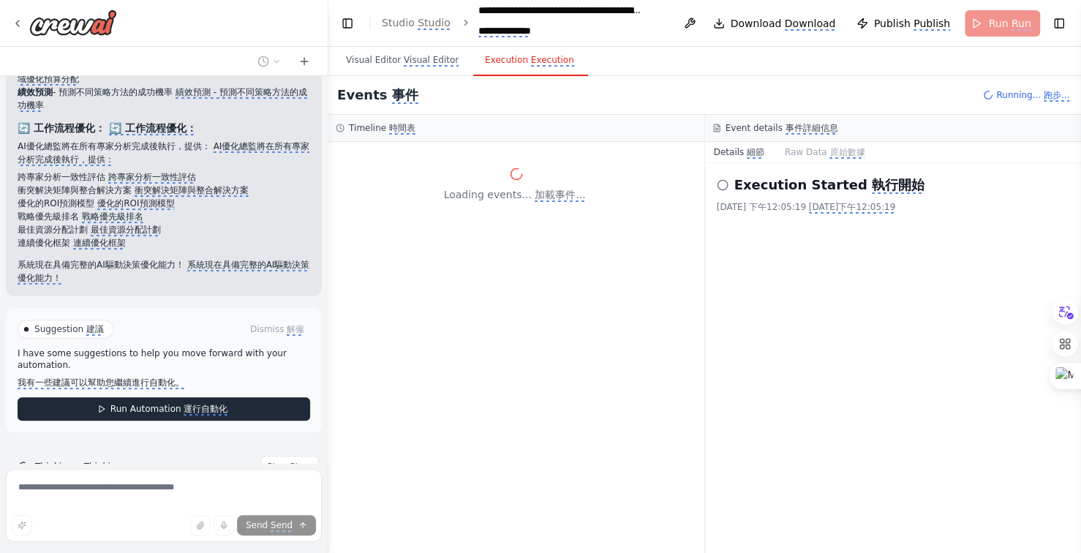
click at [203, 404] on monica-translate-translate "運行自動化" at bounding box center [206, 410] width 44 height 12
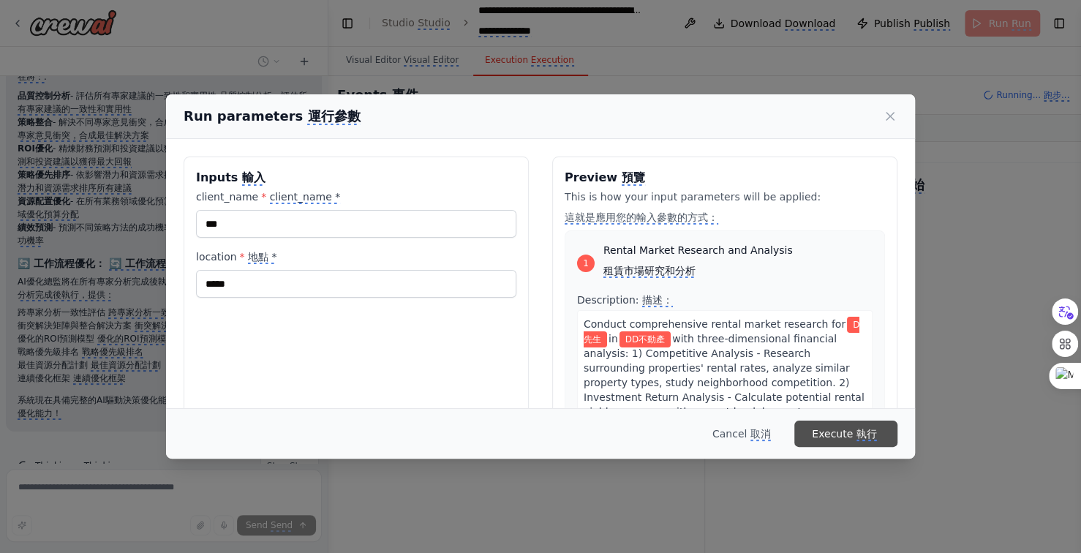
click at [839, 433] on monica-translate-origin-text "Execute" at bounding box center [832, 434] width 41 height 12
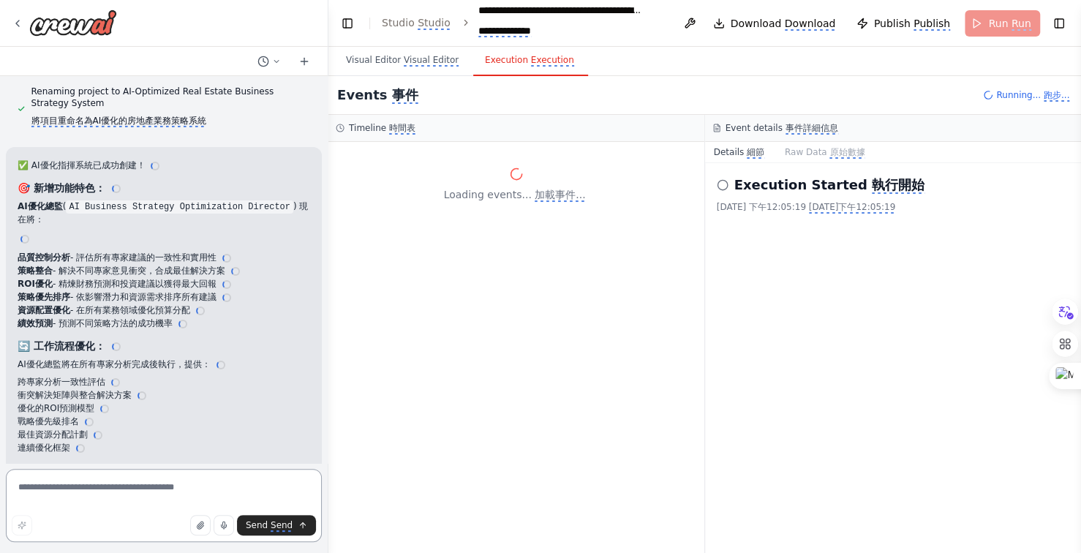
scroll to position [13908, 0]
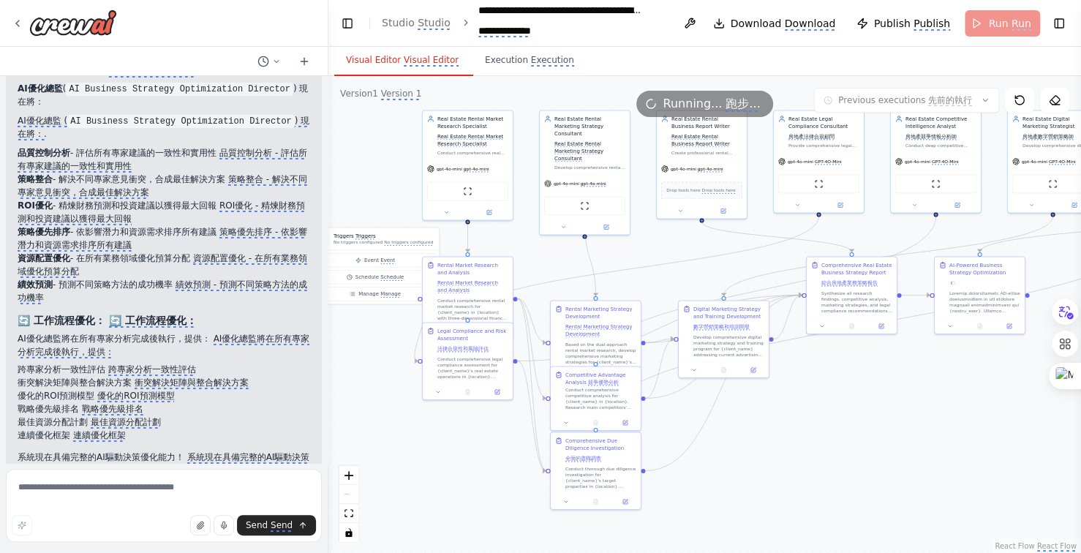
click at [407, 58] on monica-translate-translate "Visual Editor" at bounding box center [431, 61] width 55 height 12
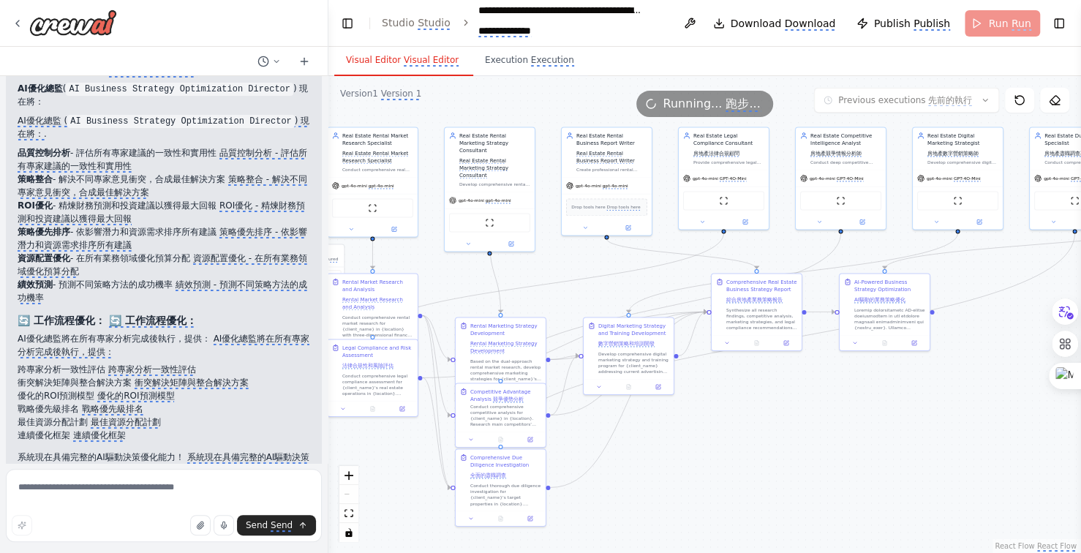
drag, startPoint x: 798, startPoint y: 443, endPoint x: 770, endPoint y: 448, distance: 28.4
click at [770, 448] on div ".deletable-edge-delete-btn { width: 20px; height: 20px; border: 0px solid #ffff…" at bounding box center [704, 314] width 753 height 477
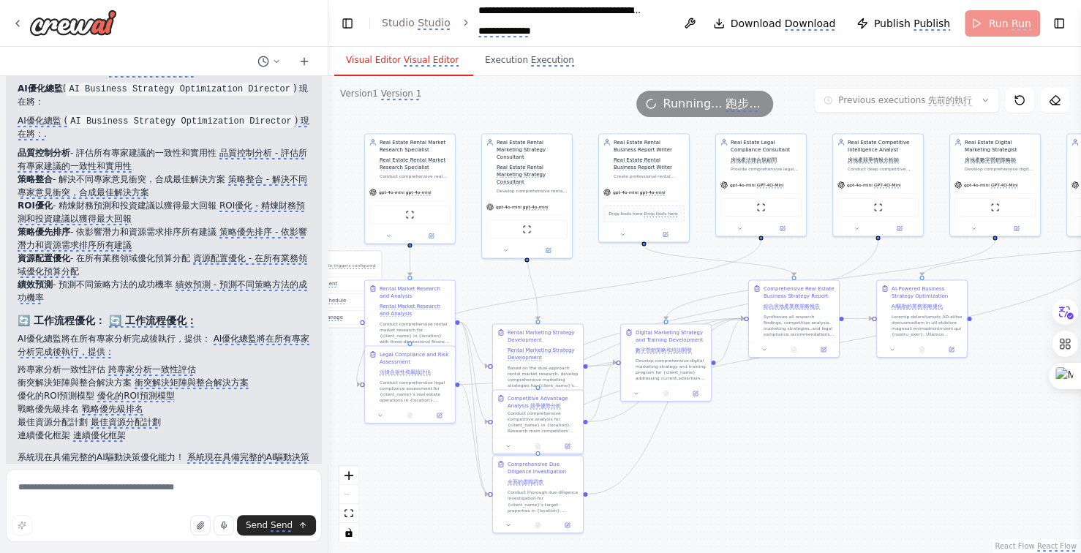
drag, startPoint x: 857, startPoint y: 452, endPoint x: 909, endPoint y: 445, distance: 52.4
click at [909, 445] on div ".deletable-edge-delete-btn { width: 20px; height: 20px; border: 0px solid #ffff…" at bounding box center [704, 314] width 753 height 477
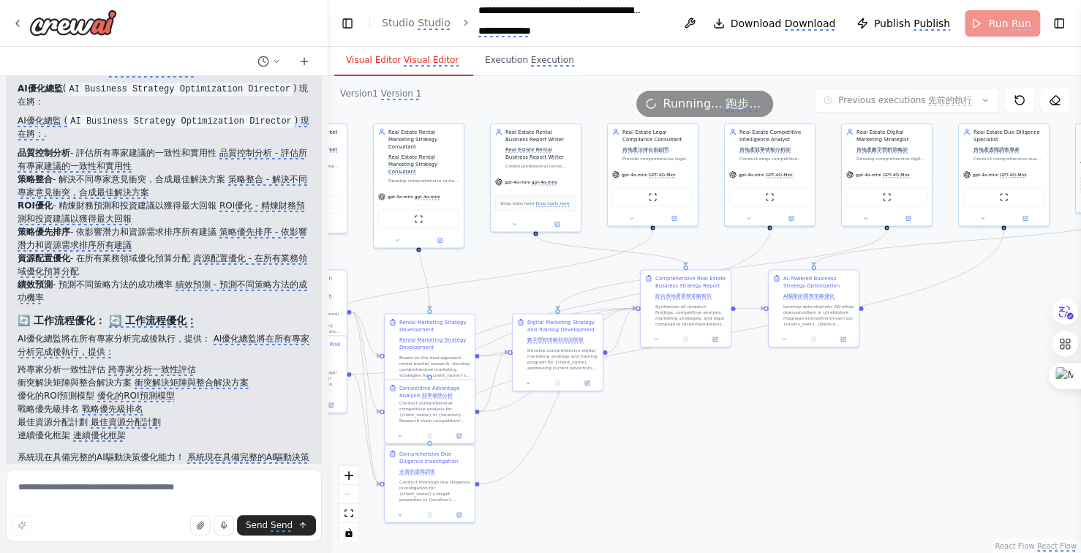
drag, startPoint x: 910, startPoint y: 443, endPoint x: 750, endPoint y: 440, distance: 160.2
click at [750, 440] on div ".deletable-edge-delete-btn { width: 20px; height: 20px; border: 0px solid #ffff…" at bounding box center [704, 314] width 753 height 477
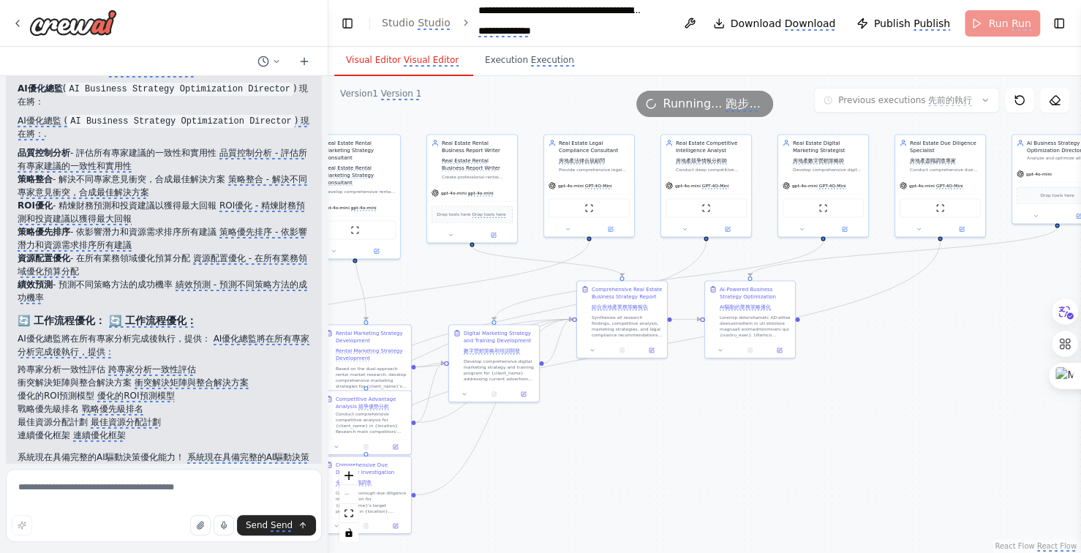
drag, startPoint x: 807, startPoint y: 412, endPoint x: 753, endPoint y: 421, distance: 54.8
click at [756, 419] on div ".deletable-edge-delete-btn { width: 20px; height: 20px; border: 0px solid #ffff…" at bounding box center [704, 314] width 753 height 477
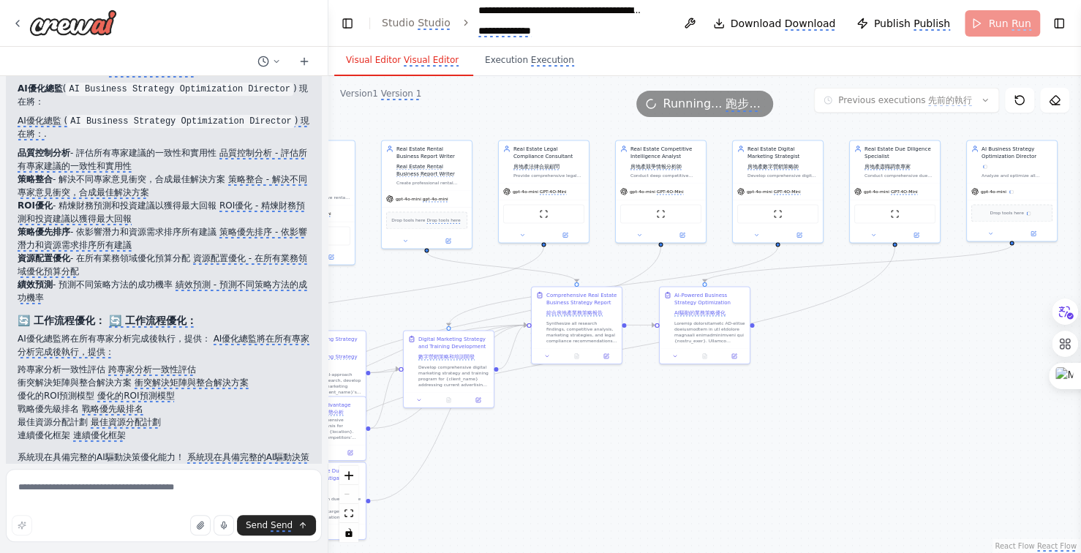
click at [734, 421] on div ".deletable-edge-delete-btn { width: 20px; height: 20px; border: 0px solid #ffff…" at bounding box center [704, 314] width 753 height 477
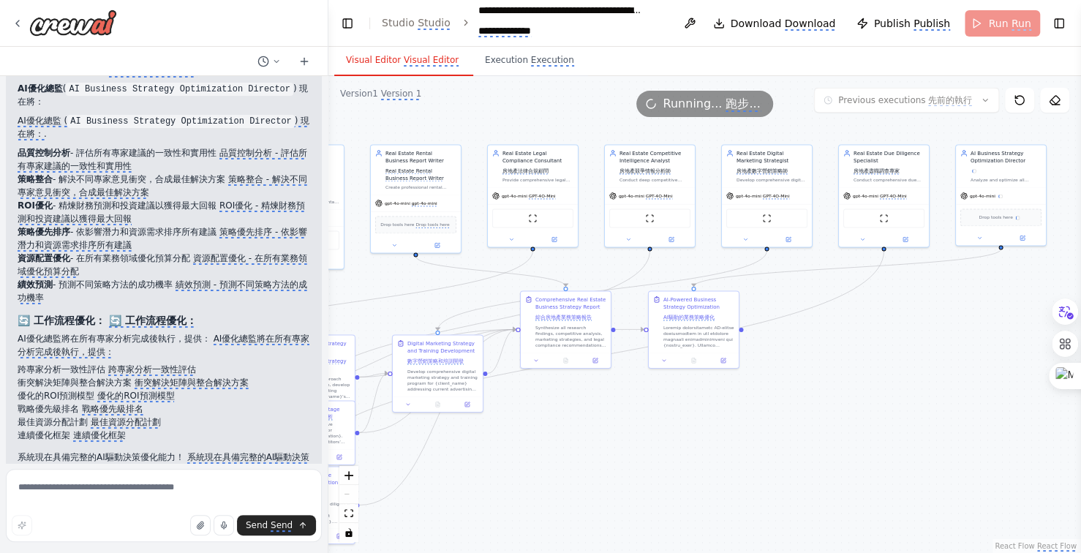
drag, startPoint x: 824, startPoint y: 421, endPoint x: 778, endPoint y: 432, distance: 47.9
click at [815, 424] on div ".deletable-edge-delete-btn { width: 20px; height: 20px; border: 0px solid #ffff…" at bounding box center [704, 314] width 753 height 477
click at [754, 433] on div ".deletable-edge-delete-btn { width: 20px; height: 20px; border: 0px solid #ffff…" at bounding box center [704, 314] width 753 height 477
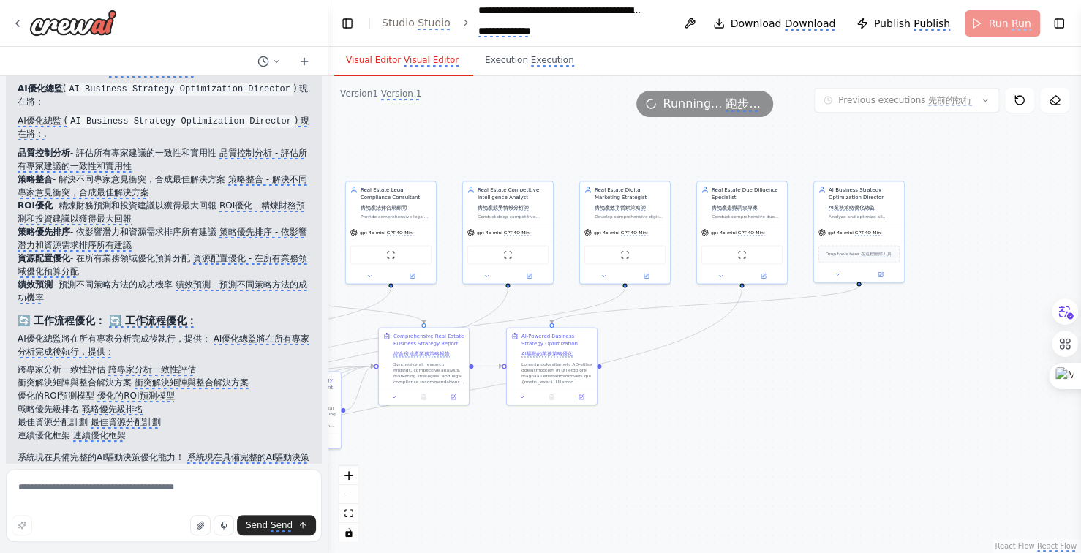
drag, startPoint x: 884, startPoint y: 425, endPoint x: 754, endPoint y: 459, distance: 134.0
click at [754, 459] on div ".deletable-edge-delete-btn { width: 20px; height: 20px; border: 0px solid #ffff…" at bounding box center [704, 314] width 753 height 477
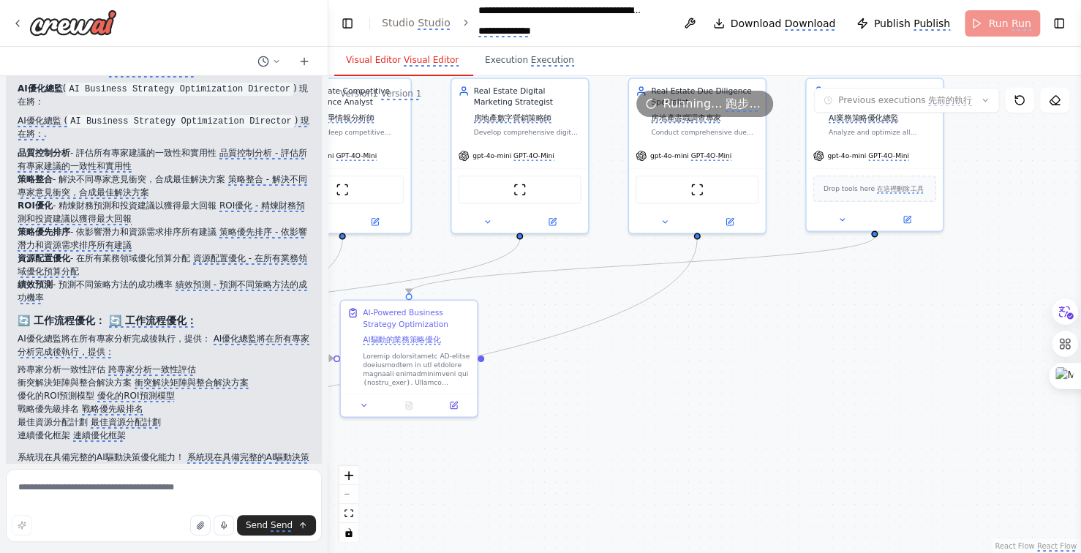
drag, startPoint x: 885, startPoint y: 372, endPoint x: 851, endPoint y: 456, distance: 90.9
click at [886, 372] on div ".deletable-edge-delete-btn { width: 20px; height: 20px; border: 0px solid #ffff…" at bounding box center [704, 314] width 753 height 477
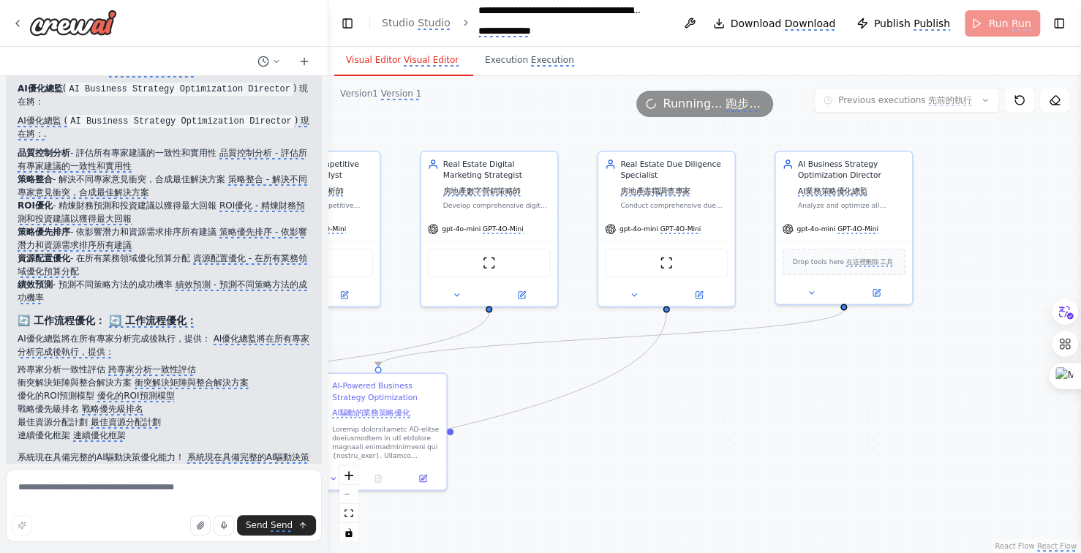
drag, startPoint x: 851, startPoint y: 456, endPoint x: 838, endPoint y: 472, distance: 20.3
click at [838, 472] on div ".deletable-edge-delete-btn { width: 20px; height: 20px; border: 0px solid #ffff…" at bounding box center [704, 314] width 753 height 477
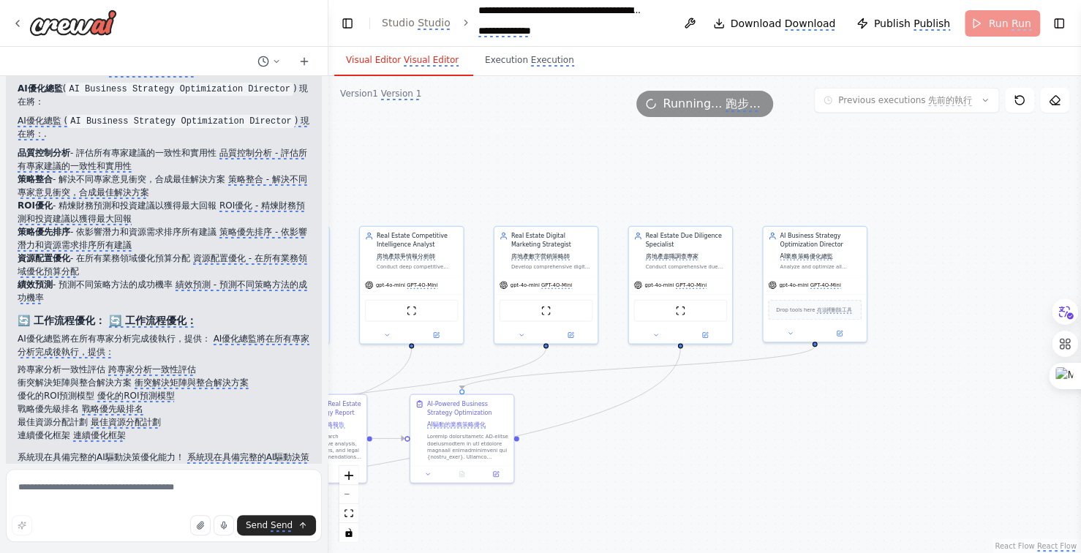
click at [745, 429] on div ".deletable-edge-delete-btn { width: 20px; height: 20px; border: 0px solid #ffff…" at bounding box center [704, 314] width 753 height 477
drag, startPoint x: 668, startPoint y: 500, endPoint x: 736, endPoint y: 463, distance: 77.6
click at [667, 500] on div ".deletable-edge-delete-btn { width: 20px; height: 20px; border: 0px solid #ffff…" at bounding box center [704, 314] width 753 height 477
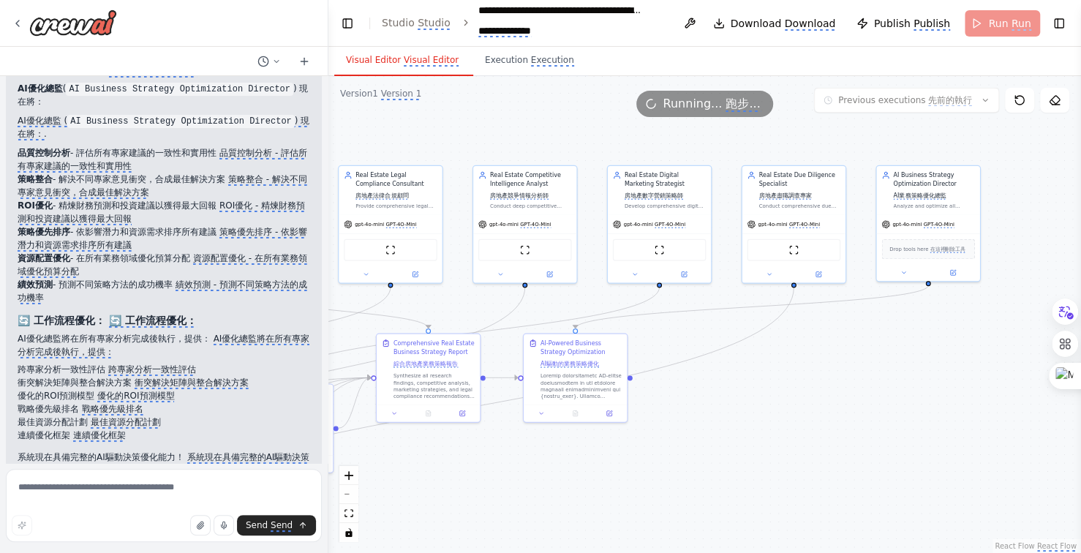
drag, startPoint x: 736, startPoint y: 463, endPoint x: 823, endPoint y: 413, distance: 100.3
click at [810, 424] on div ".deletable-edge-delete-btn { width: 20px; height: 20px; border: 0px solid #ffff…" at bounding box center [704, 314] width 753 height 477
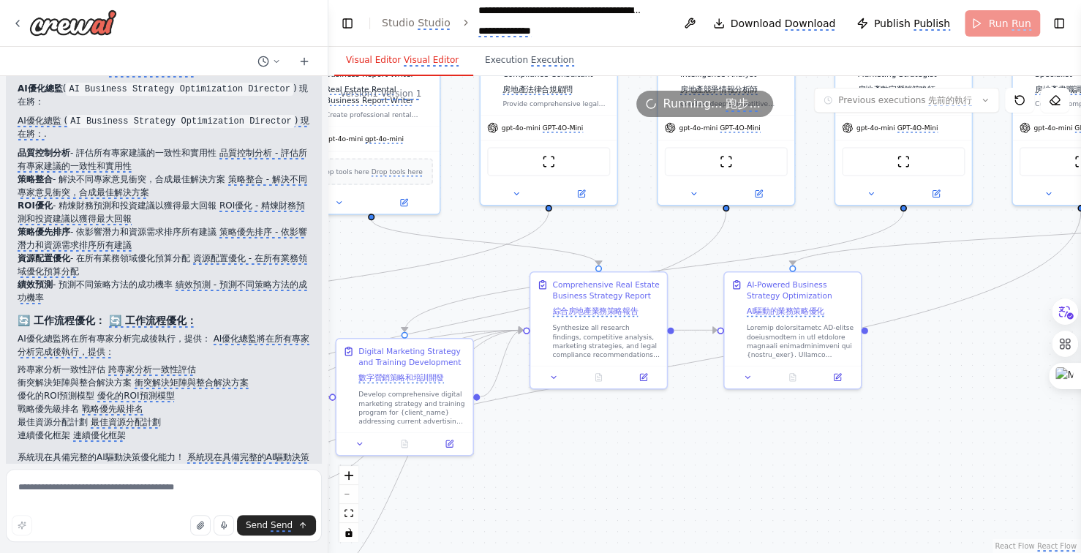
drag, startPoint x: 552, startPoint y: 468, endPoint x: 741, endPoint y: 457, distance: 189.0
click at [741, 457] on div ".deletable-edge-delete-btn { width: 20px; height: 20px; border: 0px solid #ffff…" at bounding box center [704, 314] width 753 height 477
click at [619, 476] on div ".deletable-edge-delete-btn { width: 20px; height: 20px; border: 0px solid #ffff…" at bounding box center [704, 314] width 753 height 477
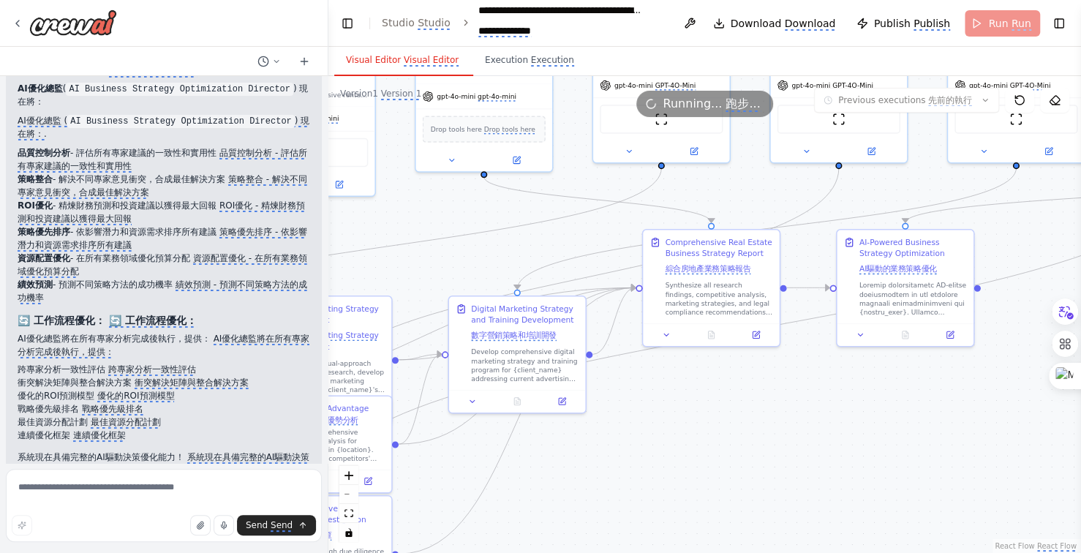
drag, startPoint x: 619, startPoint y: 476, endPoint x: 731, endPoint y: 433, distance: 120.6
click at [731, 433] on div ".deletable-edge-delete-btn { width: 20px; height: 20px; border: 0px solid #ffff…" at bounding box center [704, 314] width 753 height 477
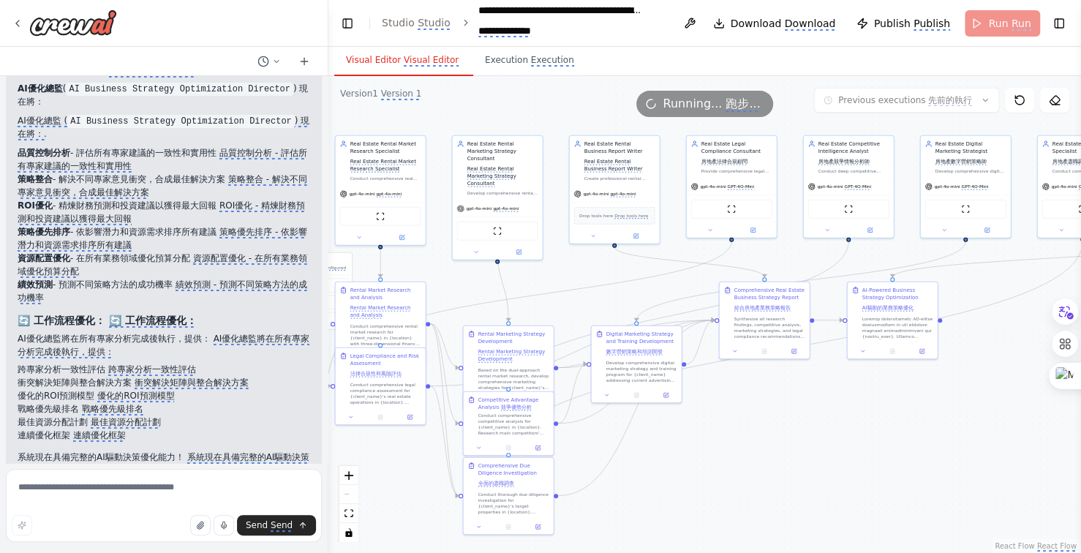
drag, startPoint x: 651, startPoint y: 444, endPoint x: 782, endPoint y: 409, distance: 135.6
click at [782, 409] on div ".deletable-edge-delete-btn { width: 20px; height: 20px; border: 0px solid #ffff…" at bounding box center [704, 314] width 753 height 477
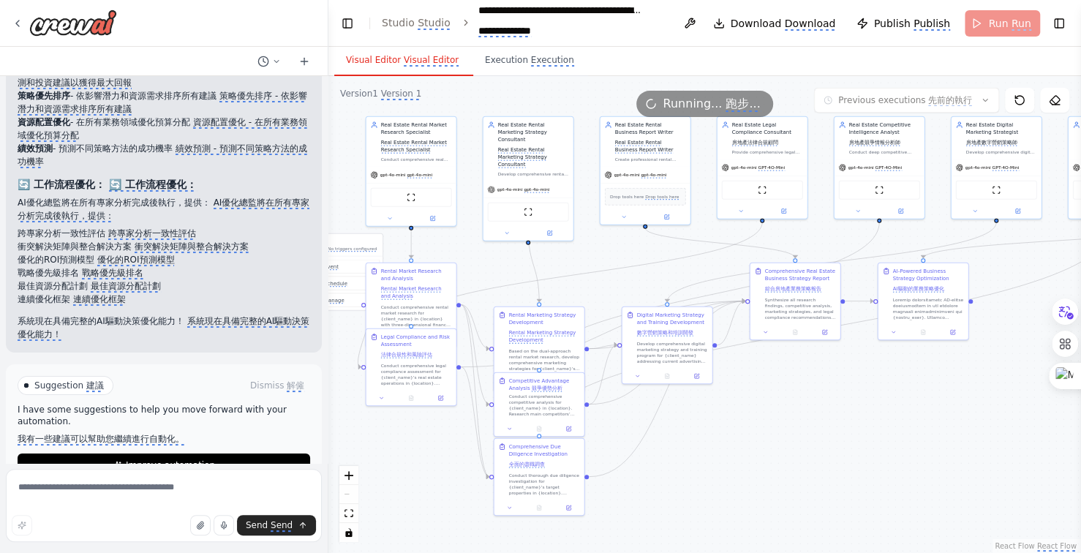
scroll to position [14045, 0]
click at [170, 460] on monica-translate-origin-text "Improve automation" at bounding box center [145, 465] width 89 height 10
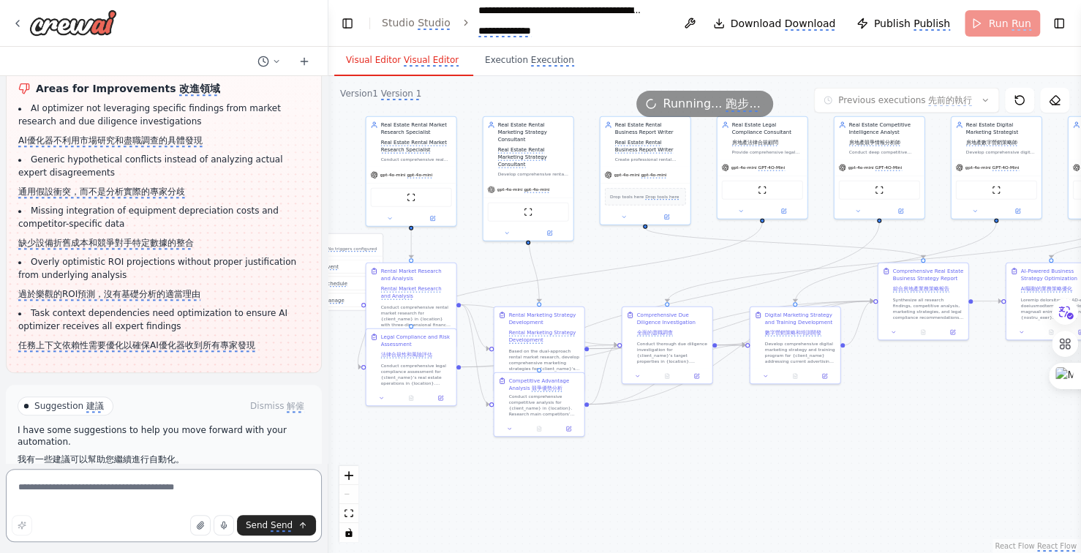
scroll to position [15039, 0]
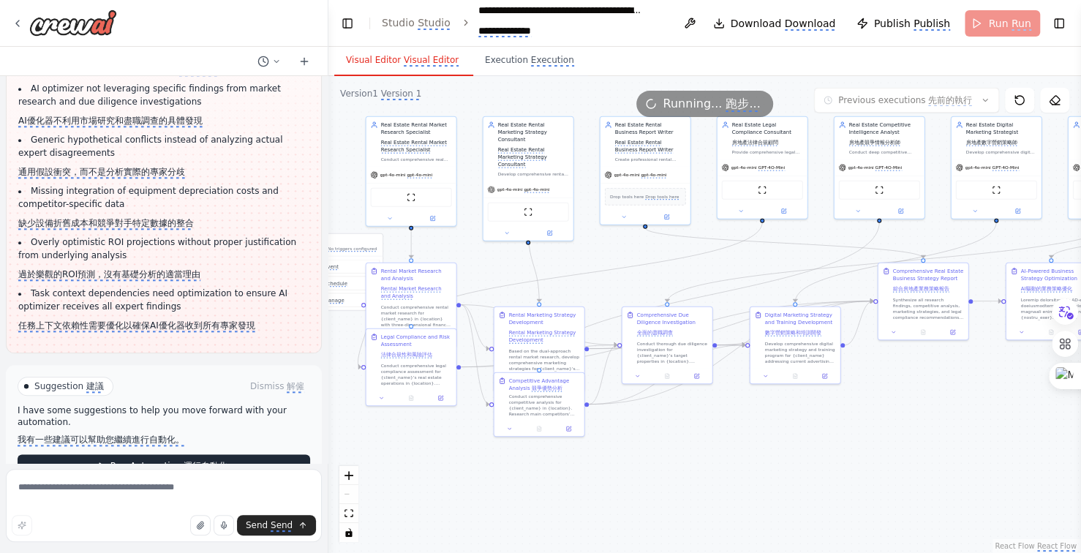
click at [185, 461] on monica-translate-translate "運行自動化" at bounding box center [206, 467] width 44 height 12
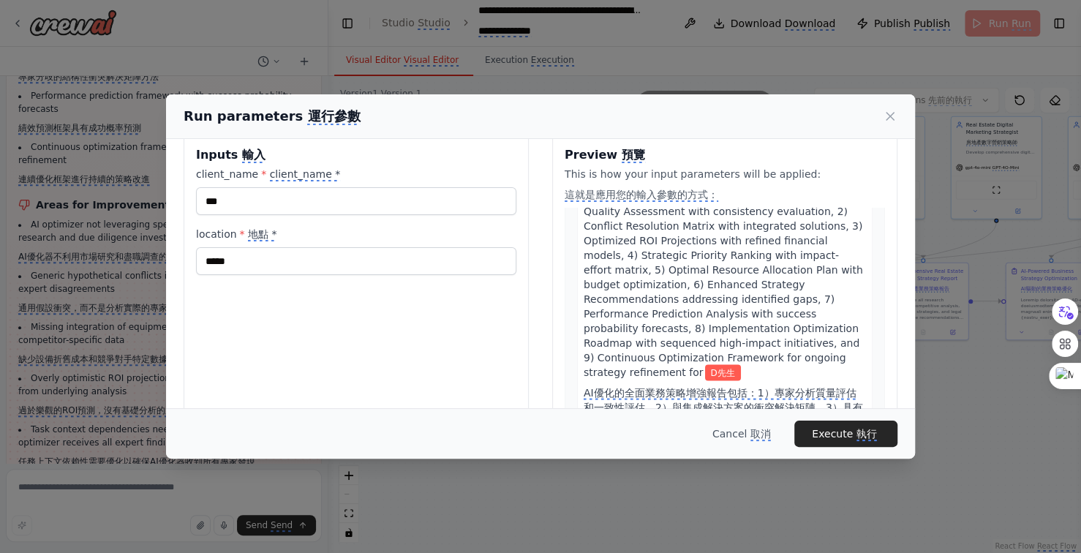
scroll to position [27, 0]
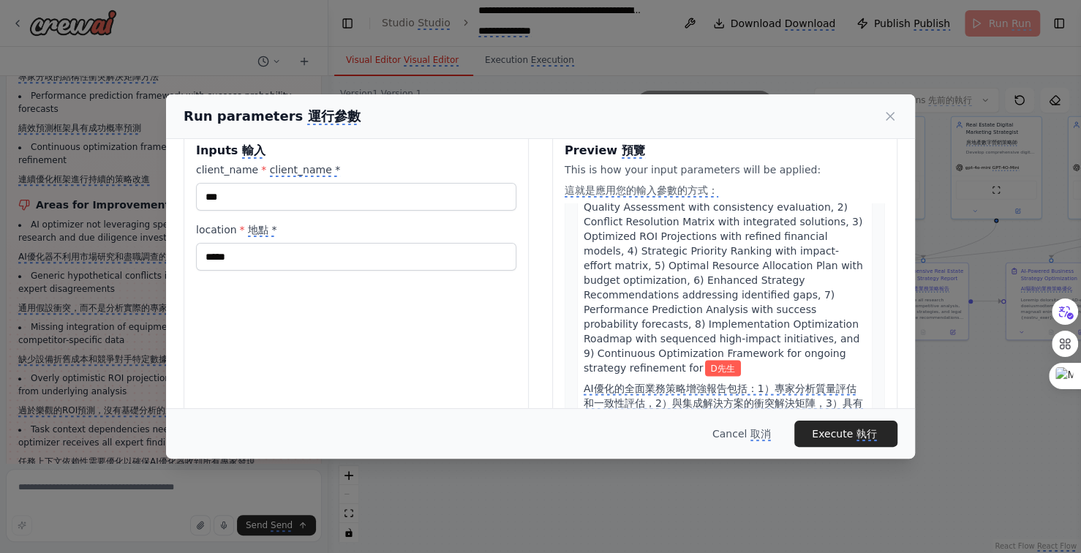
click at [894, 356] on div "Inputs 輸入 client_name * client_name * *** location * 地點 * ***** Preview 預覽 This…" at bounding box center [540, 313] width 749 height 402
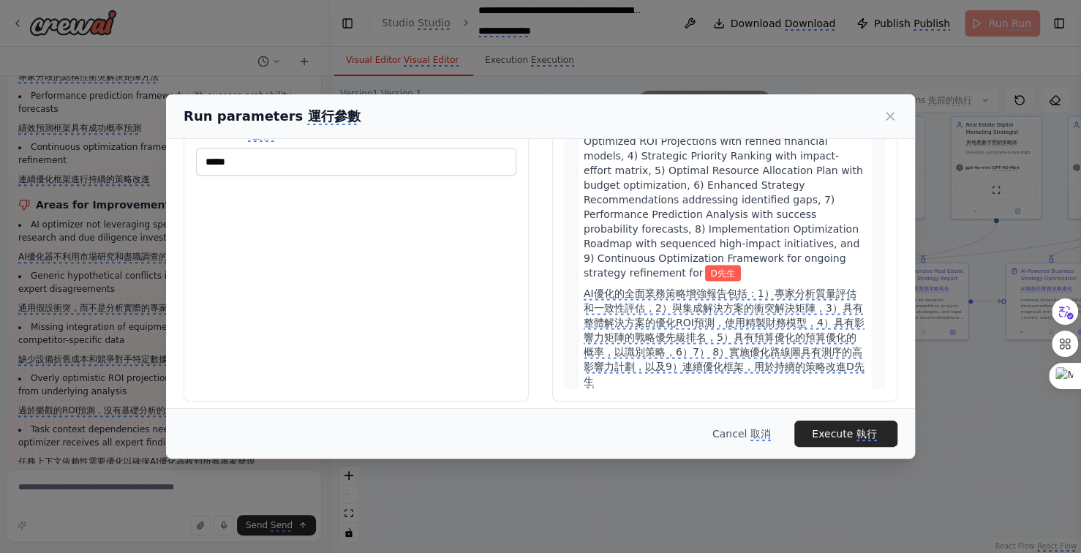
scroll to position [124, 0]
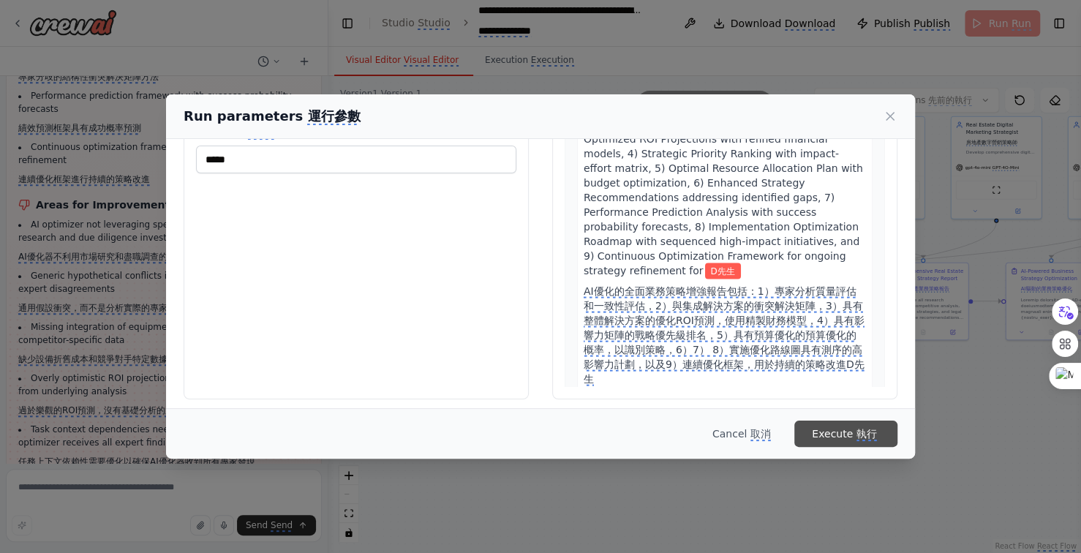
click at [847, 435] on monica-translate-origin-text "Execute" at bounding box center [832, 434] width 41 height 12
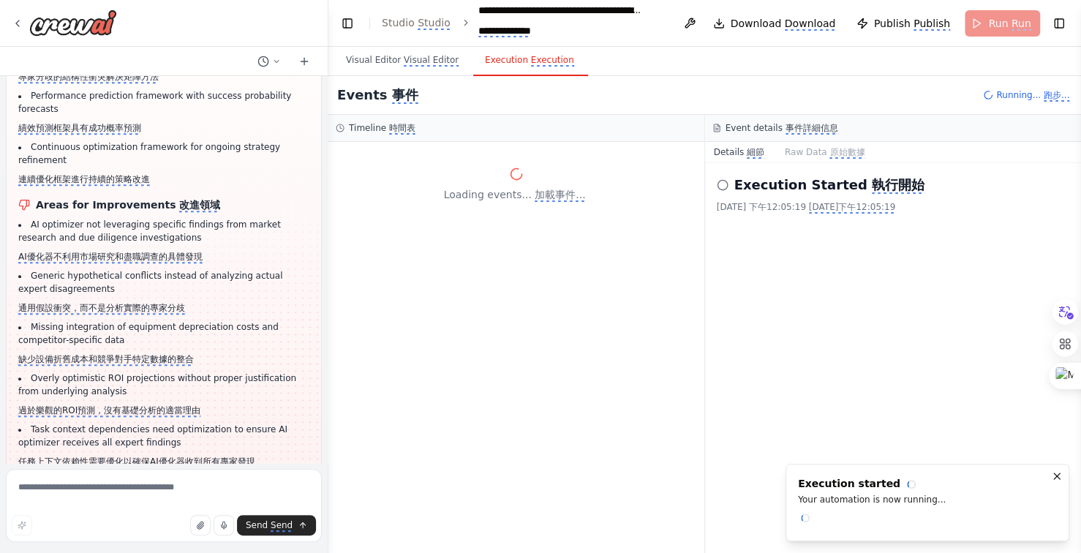
click at [847, 435] on div "Execution Started 執行開始 2025/10/5 下午12:05:19 2025/10/5下午12:05:19" at bounding box center [893, 358] width 377 height 390
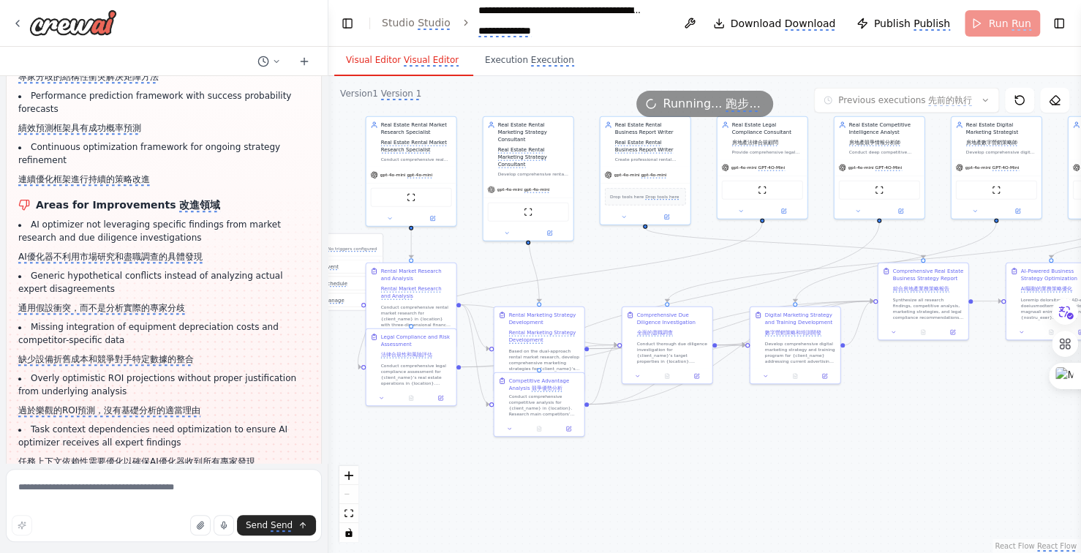
click at [418, 56] on monica-translate-translate "Visual Editor" at bounding box center [431, 61] width 55 height 12
click at [794, 462] on div ".deletable-edge-delete-btn { width: 20px; height: 20px; border: 0px solid #ffff…" at bounding box center [704, 314] width 753 height 477
drag, startPoint x: 762, startPoint y: 462, endPoint x: 747, endPoint y: 457, distance: 16.2
click at [745, 459] on div ".deletable-edge-delete-btn { width: 20px; height: 20px; border: 0px solid #ffff…" at bounding box center [704, 314] width 753 height 477
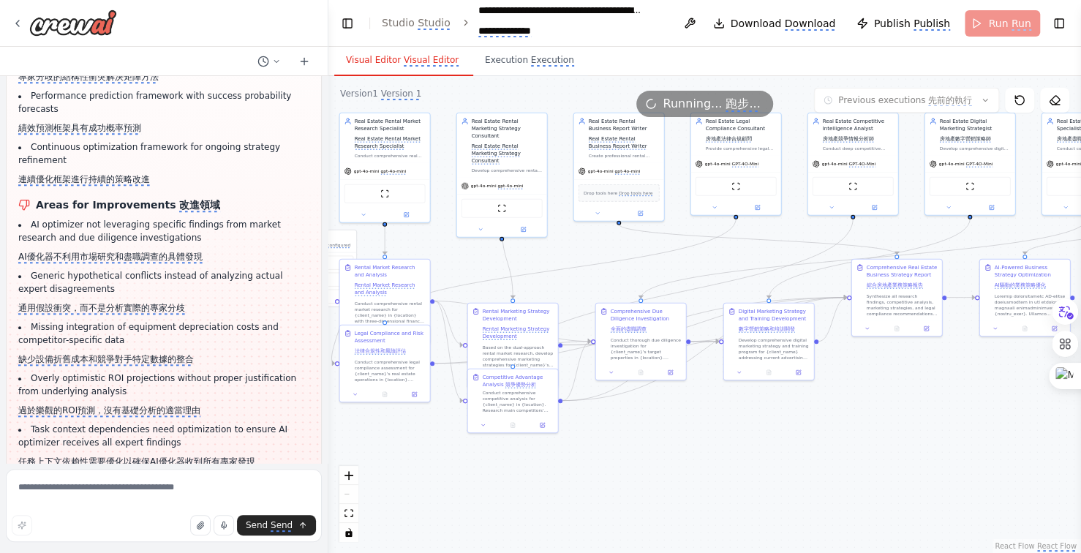
click at [895, 444] on div ".deletable-edge-delete-btn { width: 20px; height: 20px; border: 0px solid #ffff…" at bounding box center [704, 314] width 753 height 477
click at [745, 445] on div ".deletable-edge-delete-btn { width: 20px; height: 20px; border: 0px solid #ffff…" at bounding box center [704, 314] width 753 height 477
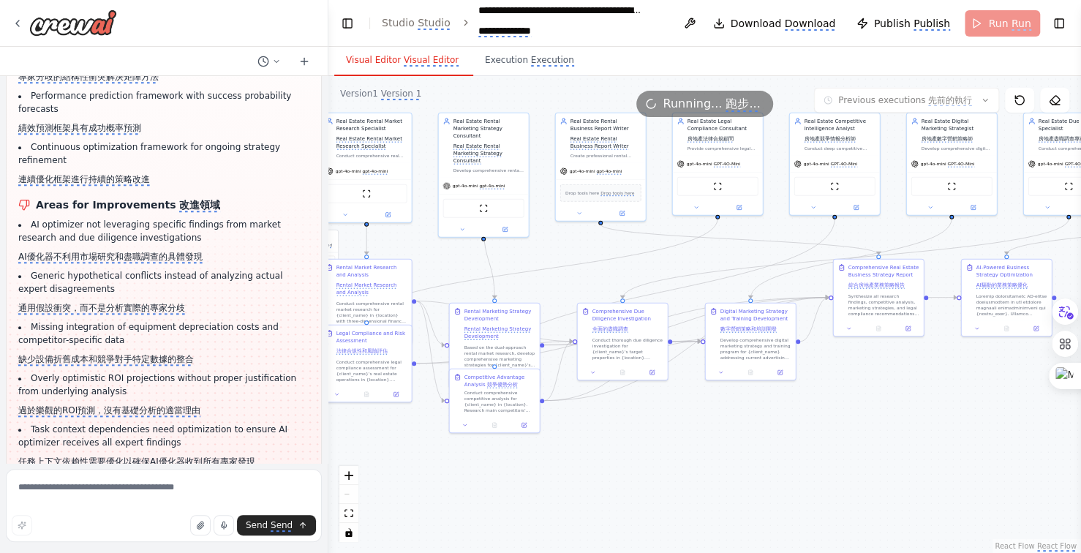
drag, startPoint x: 729, startPoint y: 445, endPoint x: 699, endPoint y: 445, distance: 29.3
click at [700, 445] on div ".deletable-edge-delete-btn { width: 20px; height: 20px; border: 0px solid #ffff…" at bounding box center [704, 314] width 753 height 477
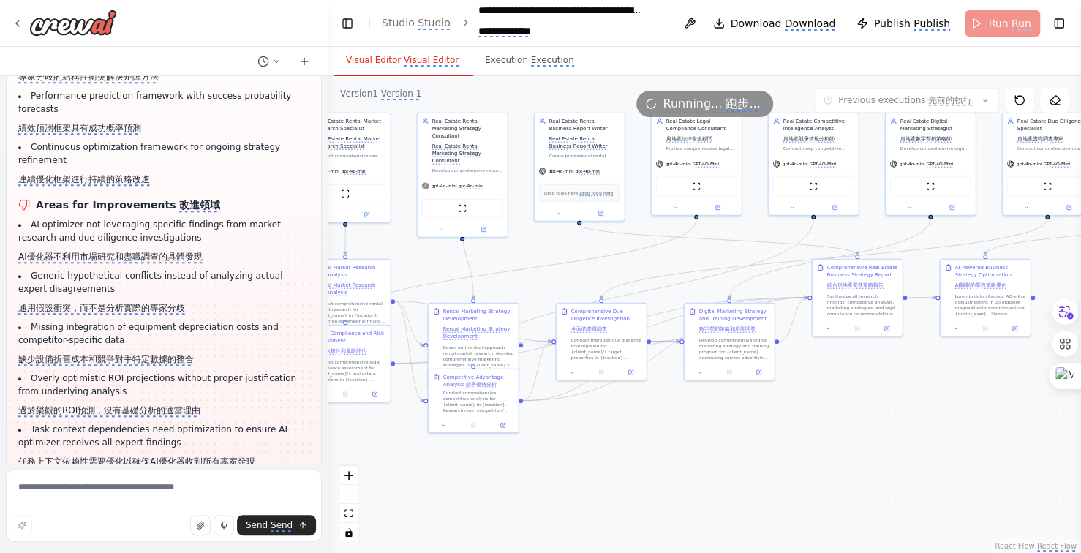
drag, startPoint x: 885, startPoint y: 433, endPoint x: 810, endPoint y: 438, distance: 74.8
click at [843, 434] on div ".deletable-edge-delete-btn { width: 20px; height: 20px; border: 0px solid #ffff…" at bounding box center [704, 314] width 753 height 477
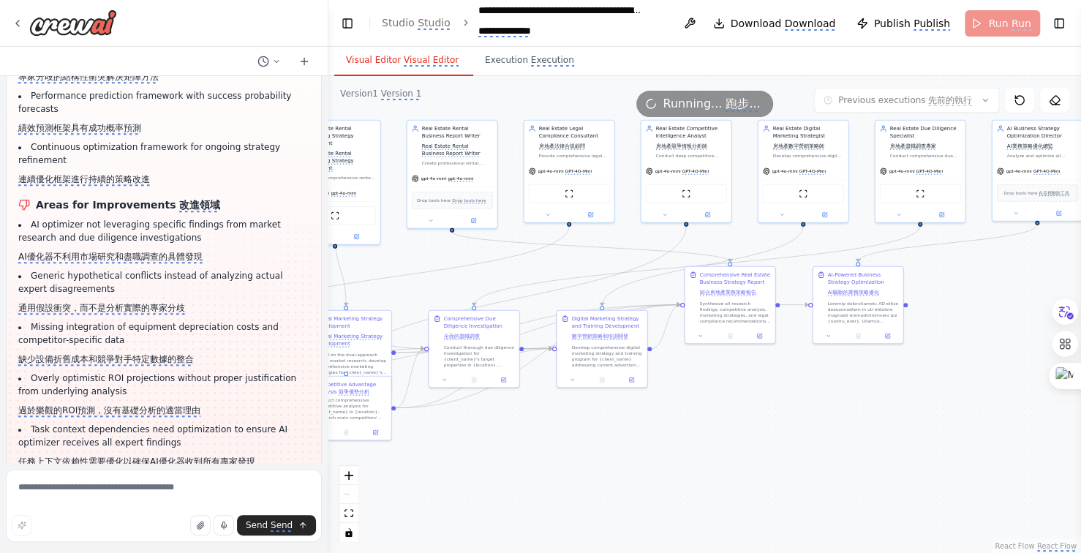
drag, startPoint x: 810, startPoint y: 438, endPoint x: 736, endPoint y: 442, distance: 74.7
click at [739, 442] on div ".deletable-edge-delete-btn { width: 20px; height: 20px; border: 0px solid #ffff…" at bounding box center [704, 314] width 753 height 477
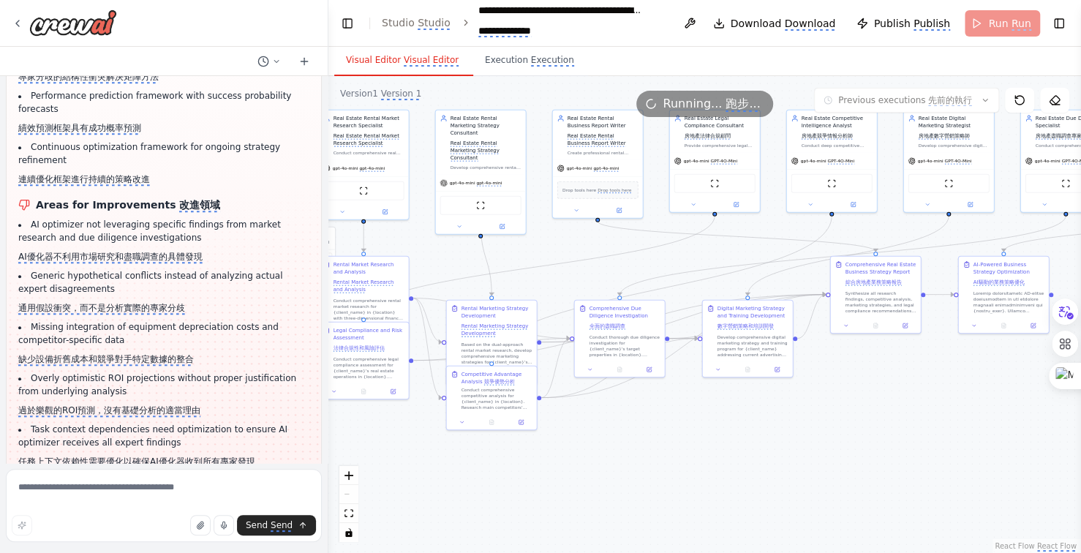
drag, startPoint x: 895, startPoint y: 422, endPoint x: 977, endPoint y: 406, distance: 84.2
click at [954, 411] on div ".deletable-edge-delete-btn { width: 20px; height: 20px; border: 0px solid #ffff…" at bounding box center [704, 314] width 753 height 477
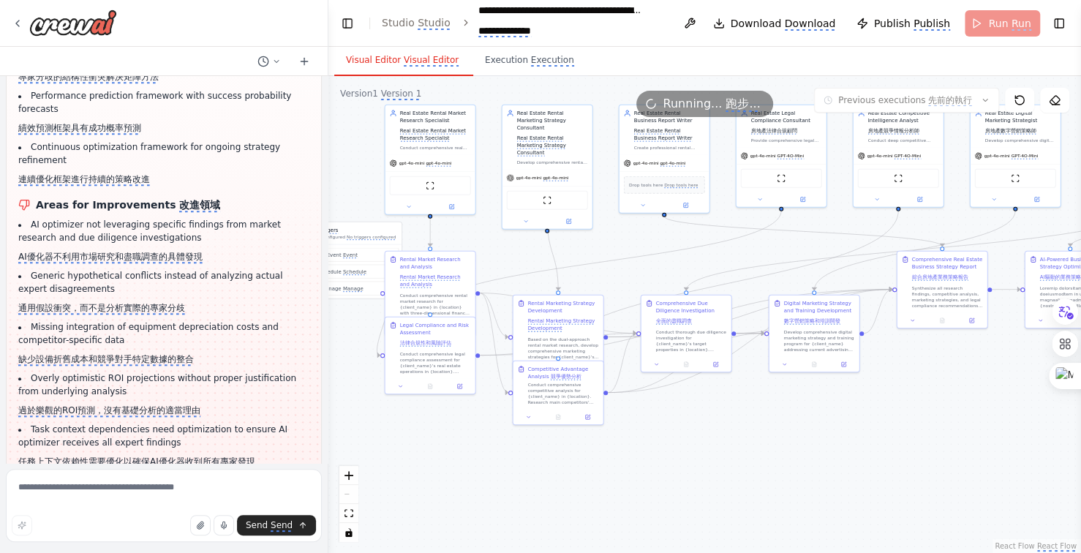
drag, startPoint x: 859, startPoint y: 437, endPoint x: 876, endPoint y: 436, distance: 17.6
click at [881, 437] on div ".deletable-edge-delete-btn { width: 20px; height: 20px; border: 0px solid #ffff…" at bounding box center [704, 314] width 753 height 477
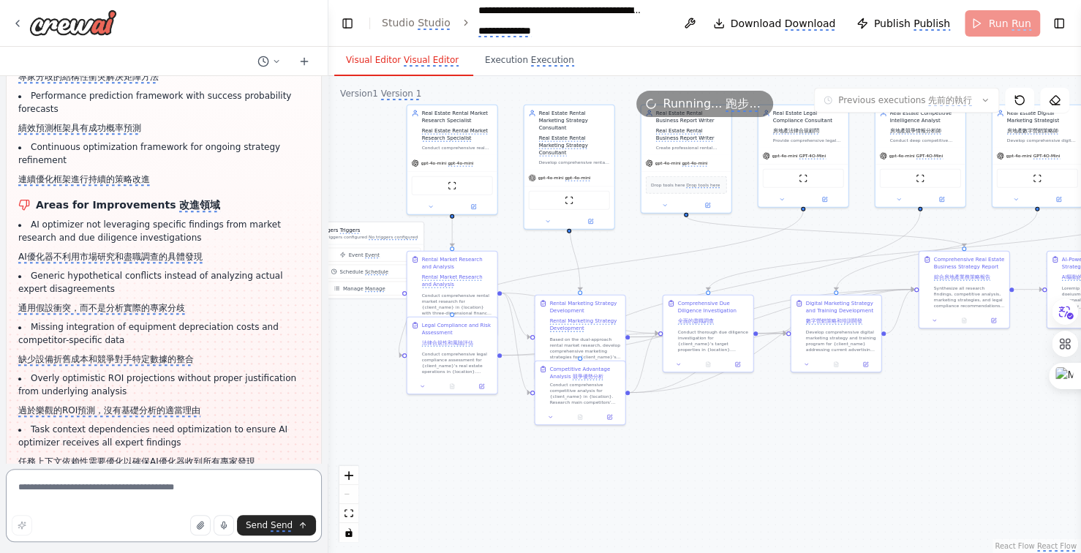
click at [92, 490] on textarea at bounding box center [164, 505] width 316 height 73
click at [93, 488] on textarea at bounding box center [164, 505] width 316 height 73
type textarea "*"
type textarea "**********"
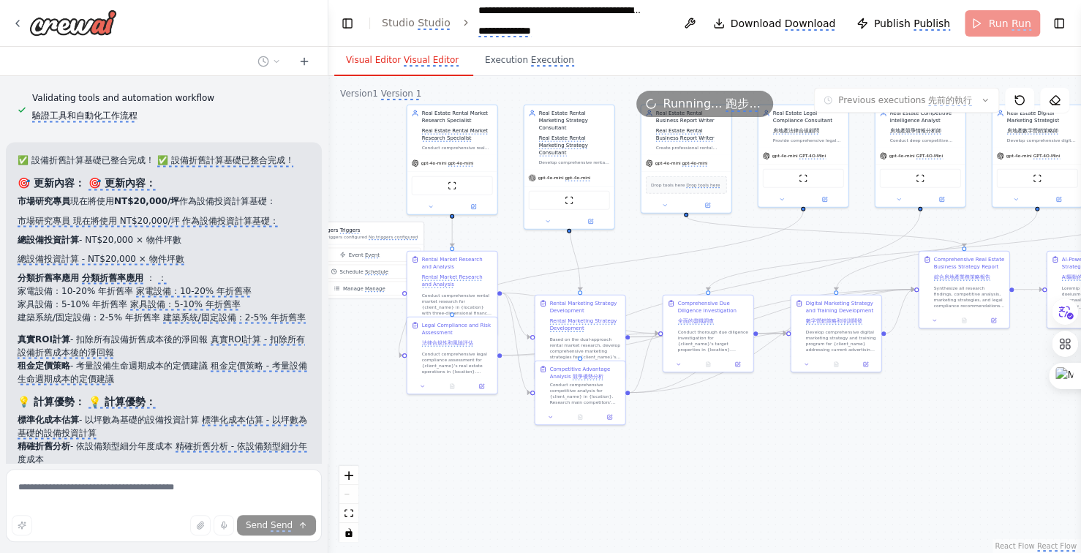
scroll to position [15967, 0]
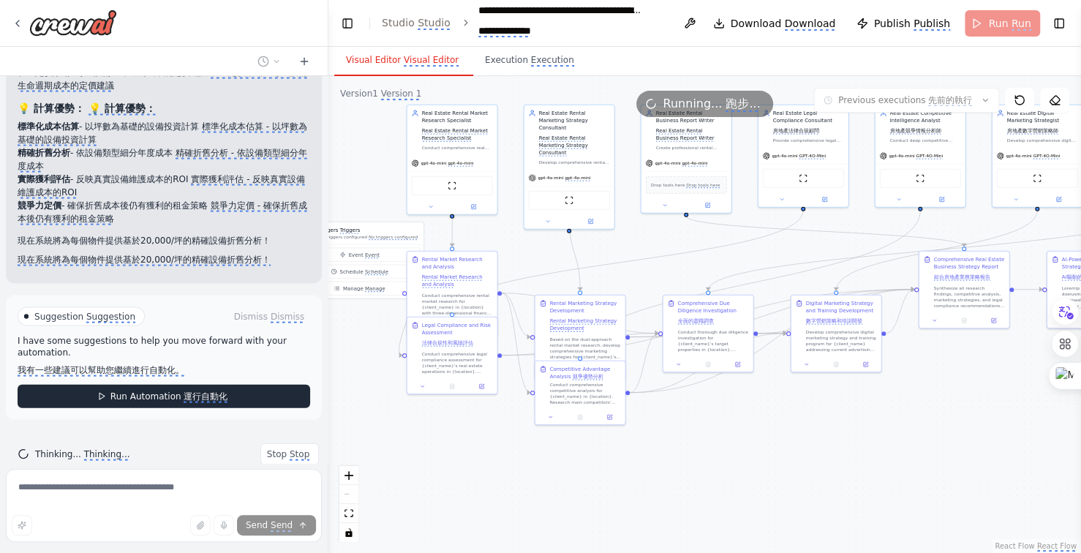
click at [195, 391] on monica-translate-translate "運行自動化" at bounding box center [206, 397] width 44 height 12
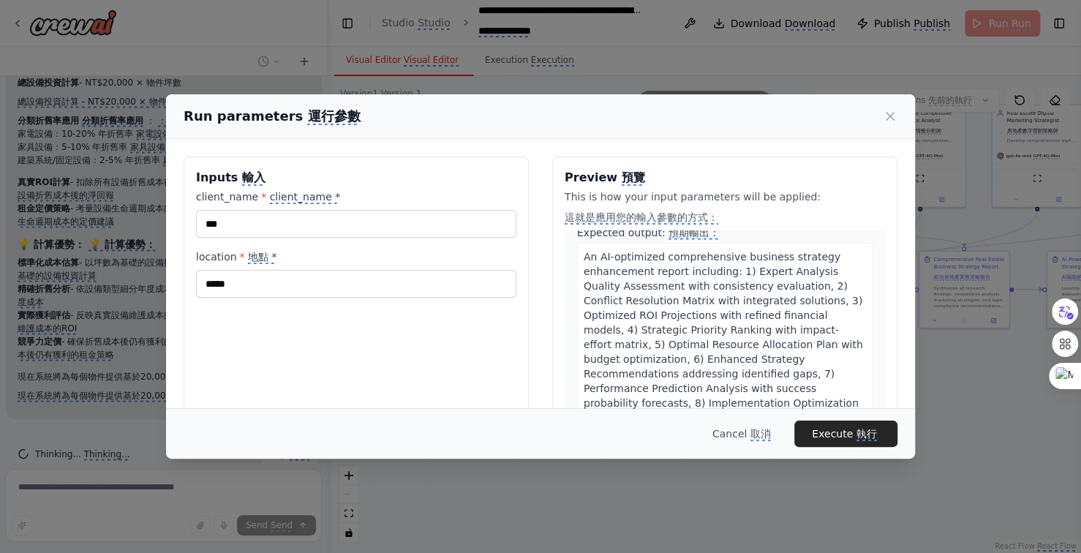
scroll to position [5620, 0]
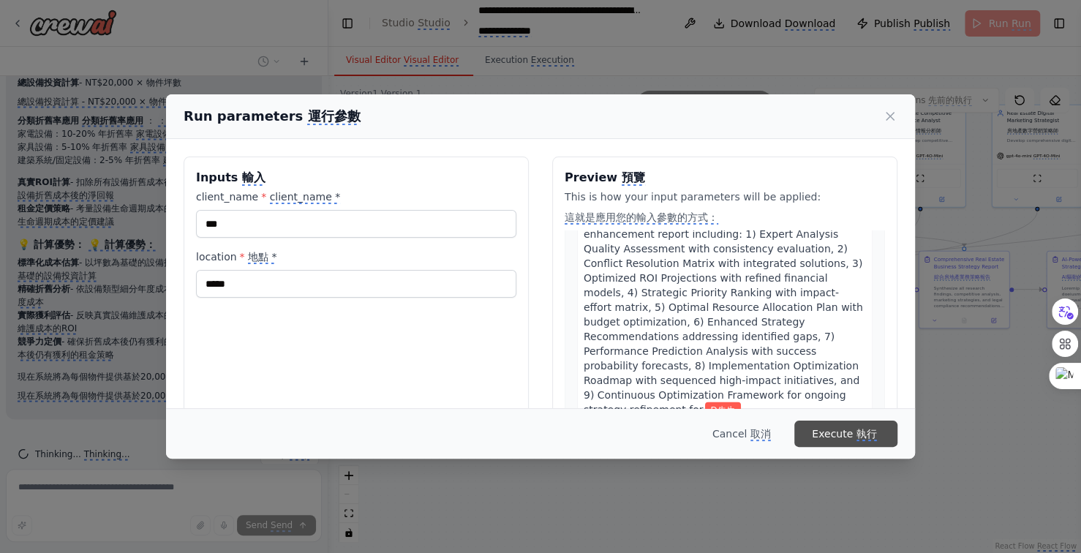
click at [849, 435] on monica-translate-origin-text "Execute" at bounding box center [832, 434] width 41 height 12
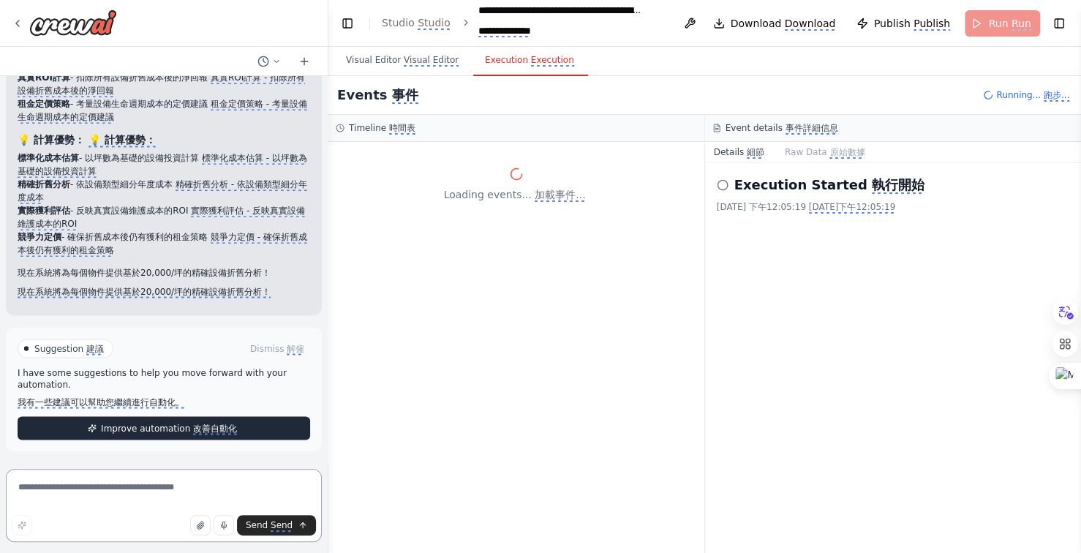
scroll to position [15588, 0]
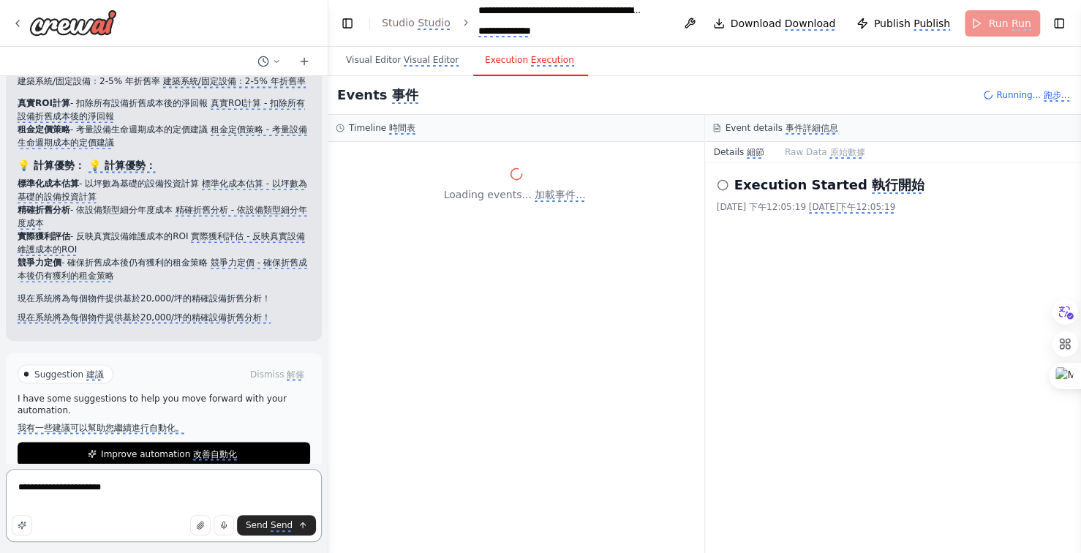
click at [168, 489] on textarea "**********" at bounding box center [164, 505] width 316 height 73
type textarea "**********"
click at [232, 486] on textarea "**********" at bounding box center [164, 505] width 316 height 73
click at [205, 488] on textarea "**********" at bounding box center [164, 505] width 316 height 73
click at [51, 504] on textarea "**********" at bounding box center [164, 505] width 316 height 73
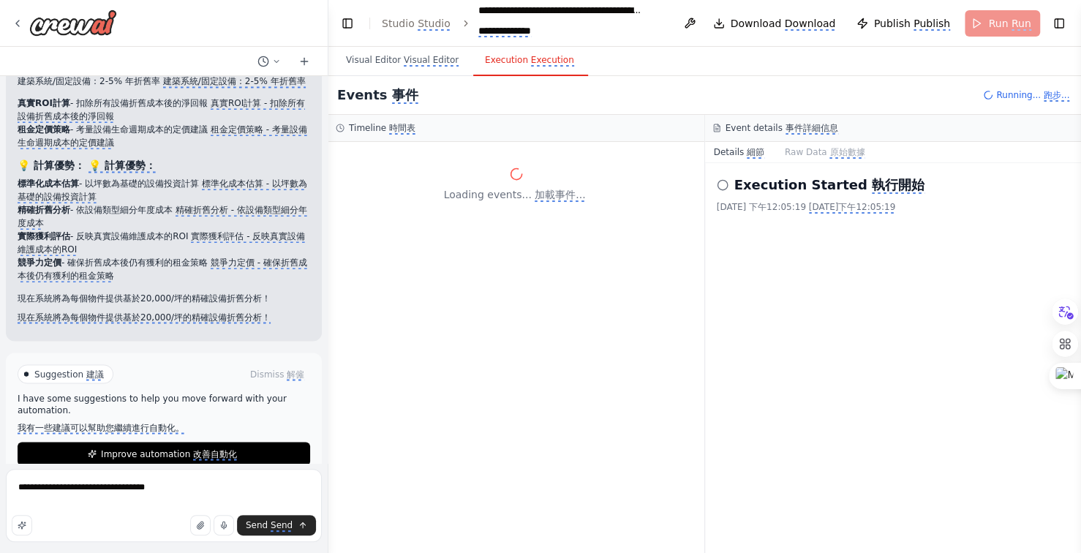
click at [51, 504] on textarea "**********" at bounding box center [164, 505] width 316 height 73
click at [53, 503] on textarea "**********" at bounding box center [164, 505] width 316 height 73
type textarea "**********"
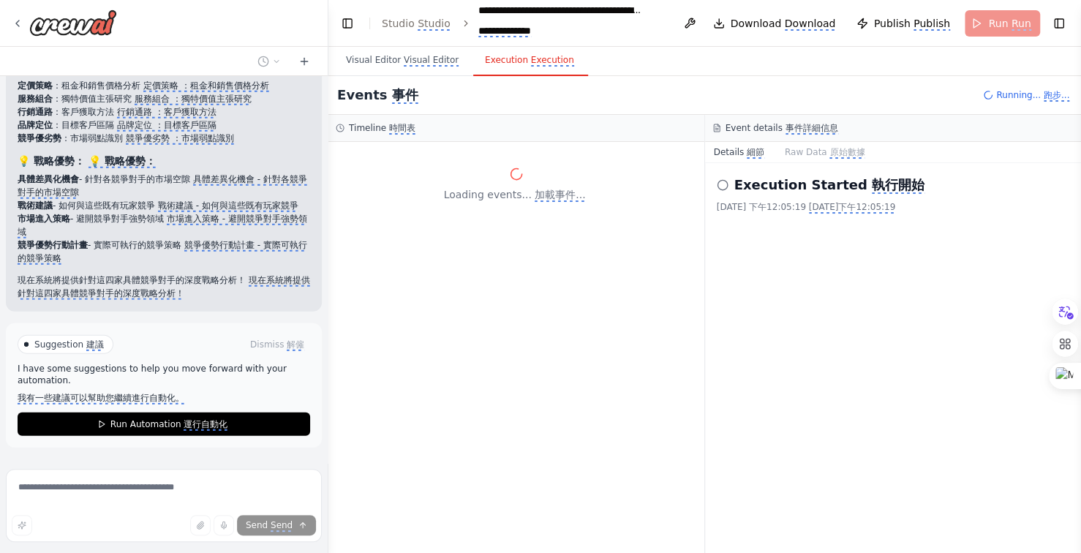
scroll to position [16635, 0]
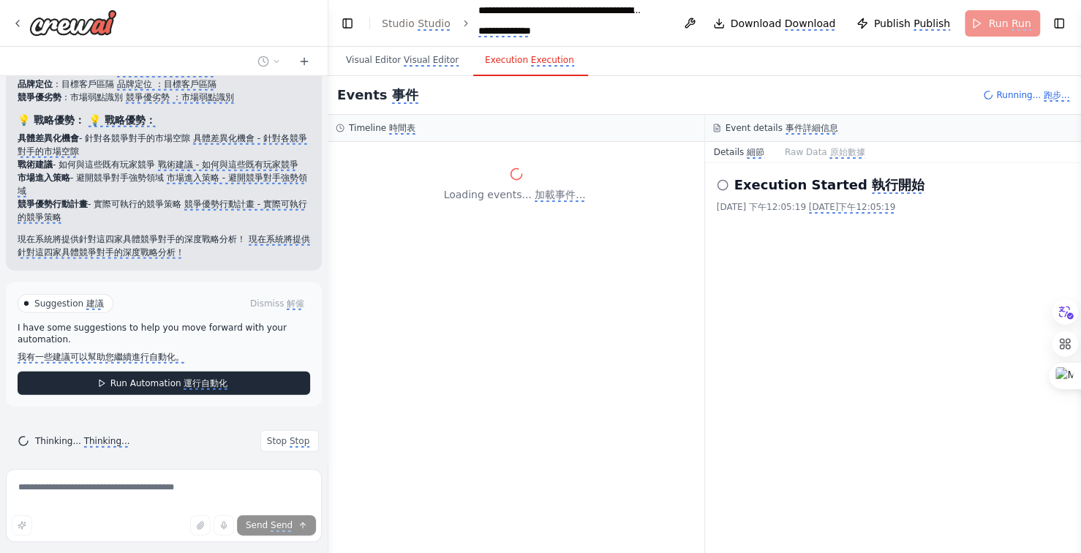
click at [198, 378] on monica-translate-translate "運行自動化" at bounding box center [206, 384] width 44 height 12
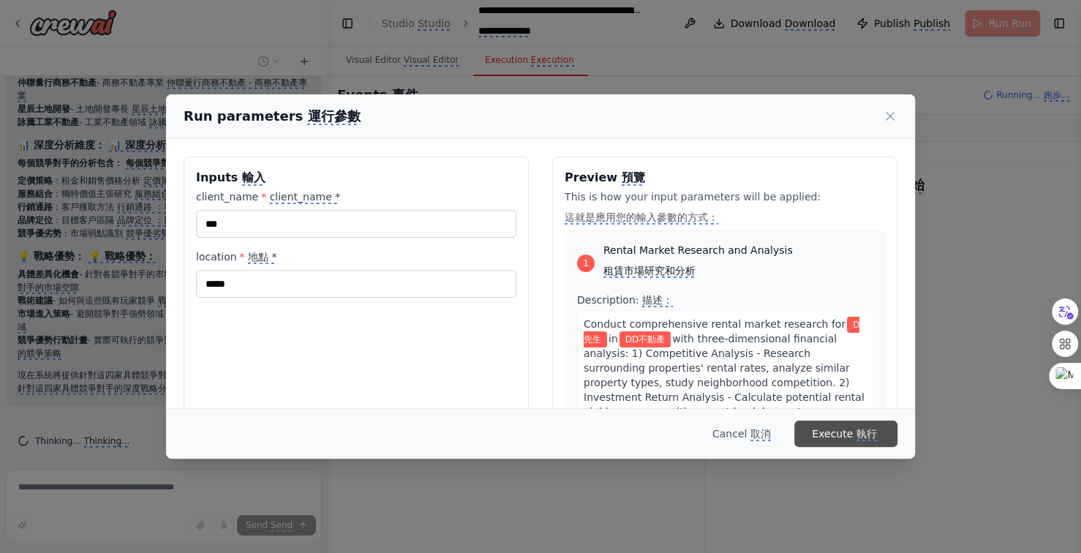
click at [843, 432] on monica-translate-origin-text "Execute" at bounding box center [832, 434] width 41 height 12
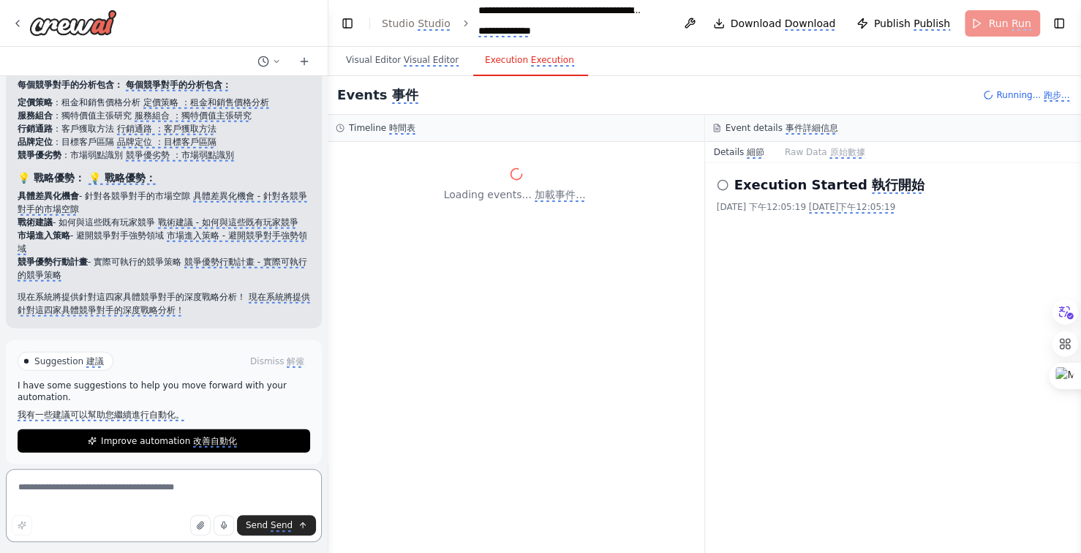
scroll to position [16527, 0]
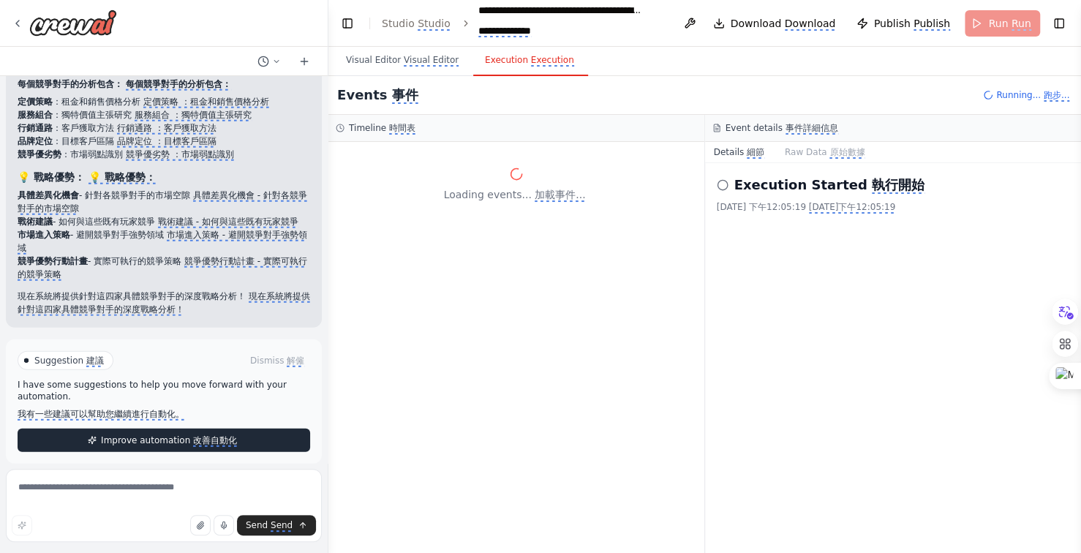
click at [237, 435] on monica-translate-space at bounding box center [238, 440] width 3 height 10
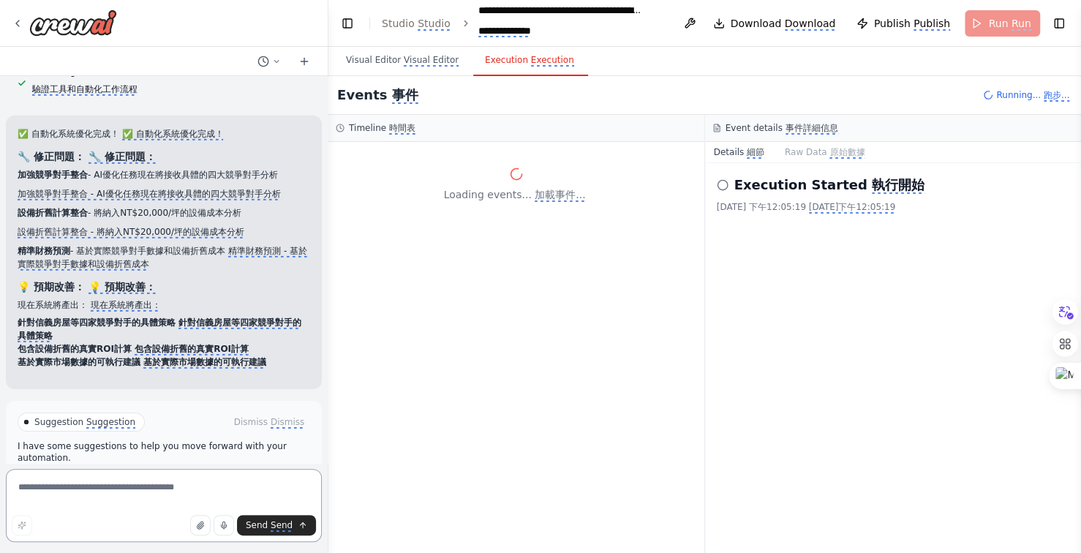
scroll to position [17133, 0]
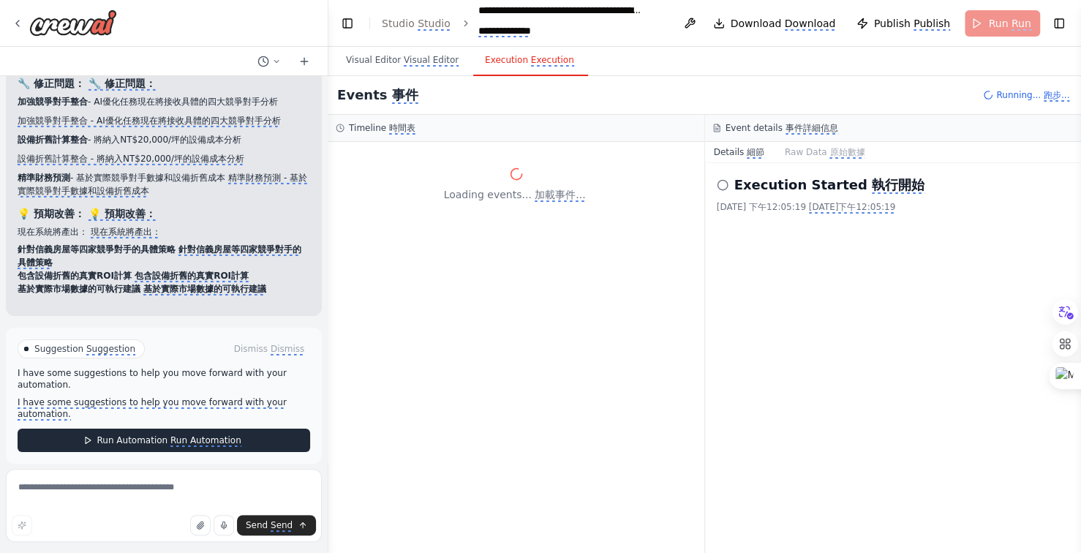
click at [204, 435] on monica-translate-translate "Run Automation" at bounding box center [205, 441] width 71 height 12
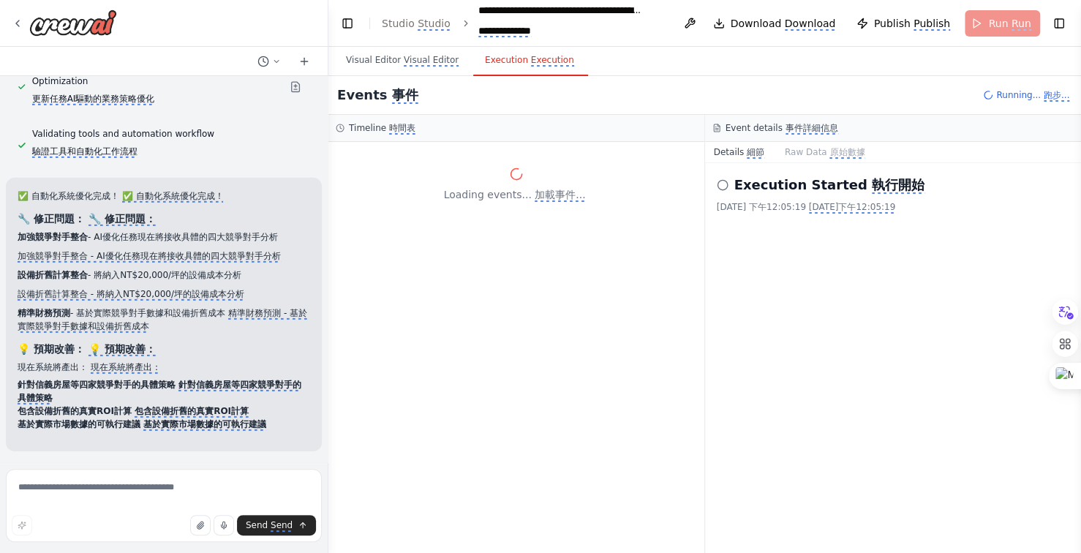
scroll to position [16985, 0]
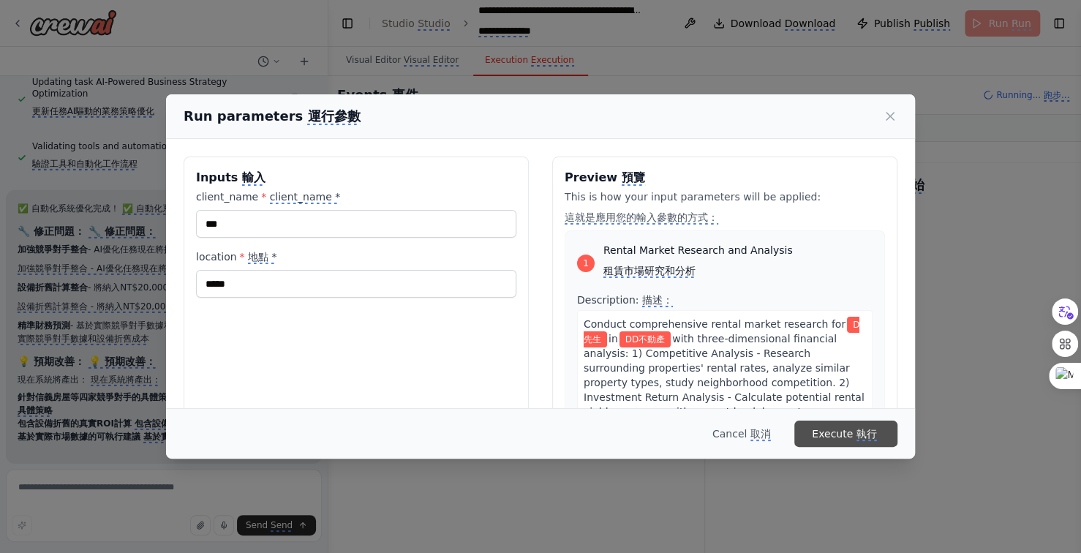
click at [836, 434] on monica-translate-origin-text "Execute" at bounding box center [832, 434] width 41 height 12
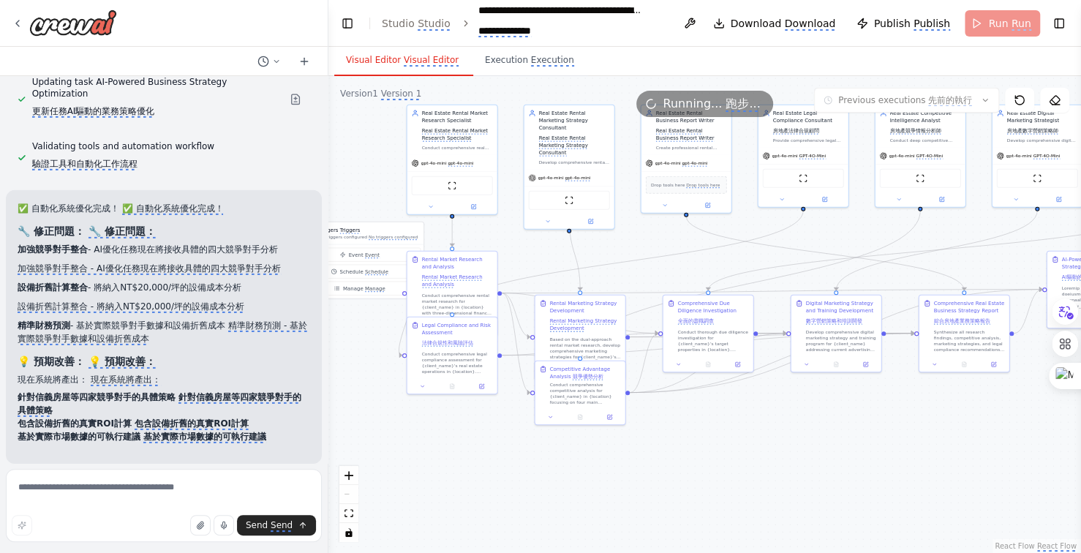
click at [411, 60] on monica-translate-translate "Visual Editor" at bounding box center [431, 61] width 55 height 12
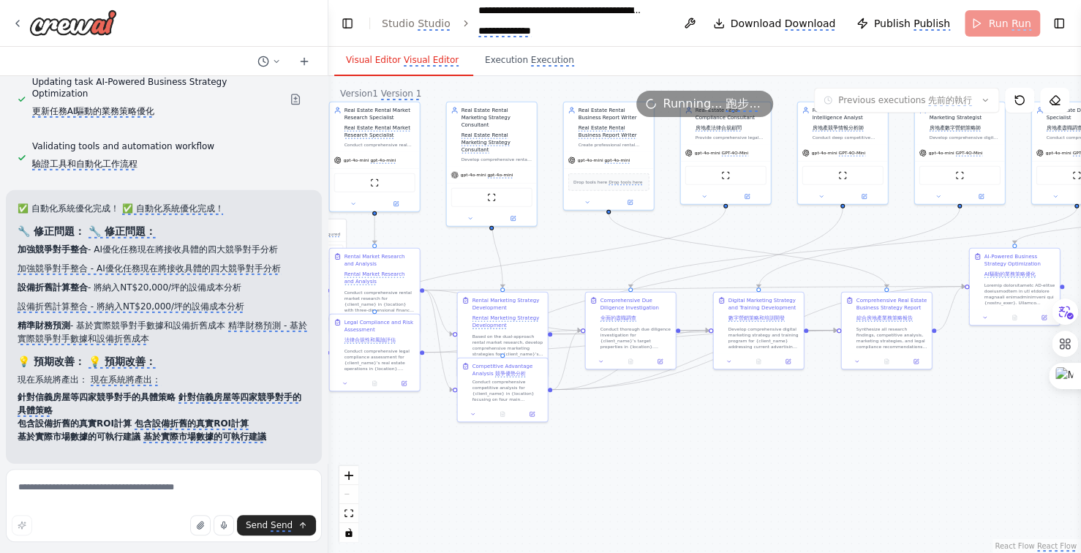
drag, startPoint x: 746, startPoint y: 457, endPoint x: 714, endPoint y: 457, distance: 32.2
click at [714, 457] on div ".deletable-edge-delete-btn { width: 20px; height: 20px; border: 0px solid #ffff…" at bounding box center [704, 314] width 753 height 477
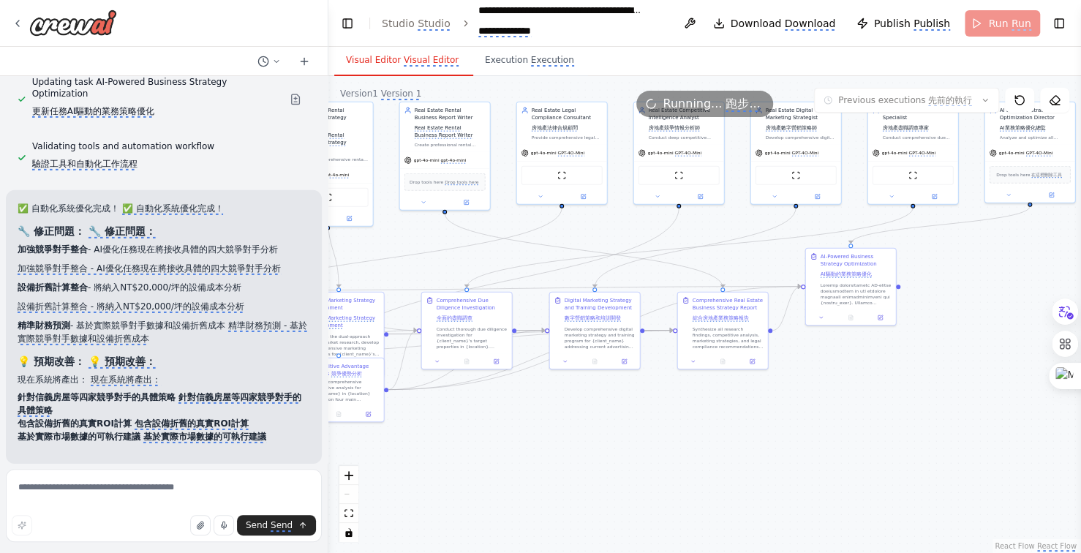
drag, startPoint x: 802, startPoint y: 451, endPoint x: 693, endPoint y: 451, distance: 109.0
click at [689, 451] on div ".deletable-edge-delete-btn { width: 20px; height: 20px; border: 0px solid #ffff…" at bounding box center [704, 314] width 753 height 477
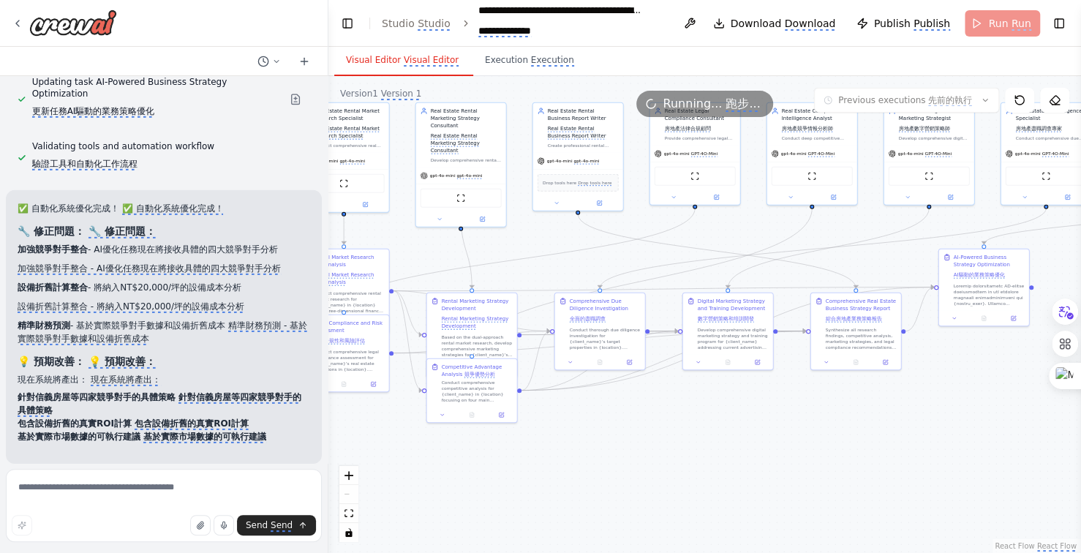
drag, startPoint x: 870, startPoint y: 451, endPoint x: 883, endPoint y: 450, distance: 13.2
click at [882, 451] on div ".deletable-edge-delete-btn { width: 20px; height: 20px; border: 0px solid #ffff…" at bounding box center [704, 314] width 753 height 477
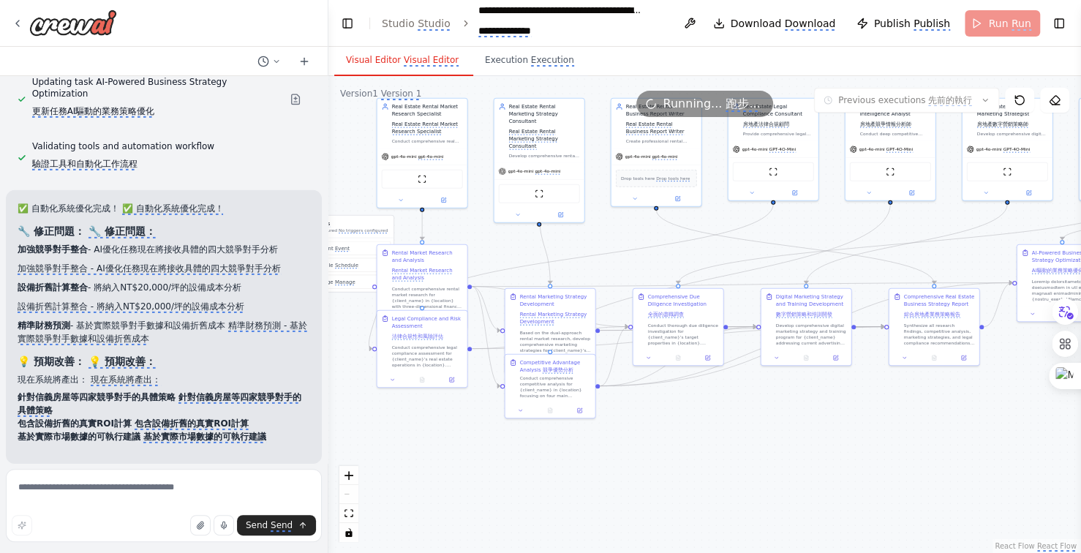
drag, startPoint x: 742, startPoint y: 448, endPoint x: 849, endPoint y: 441, distance: 107.8
click at [849, 441] on div ".deletable-edge-delete-btn { width: 20px; height: 20px; border: 0px solid #ffff…" at bounding box center [704, 314] width 753 height 477
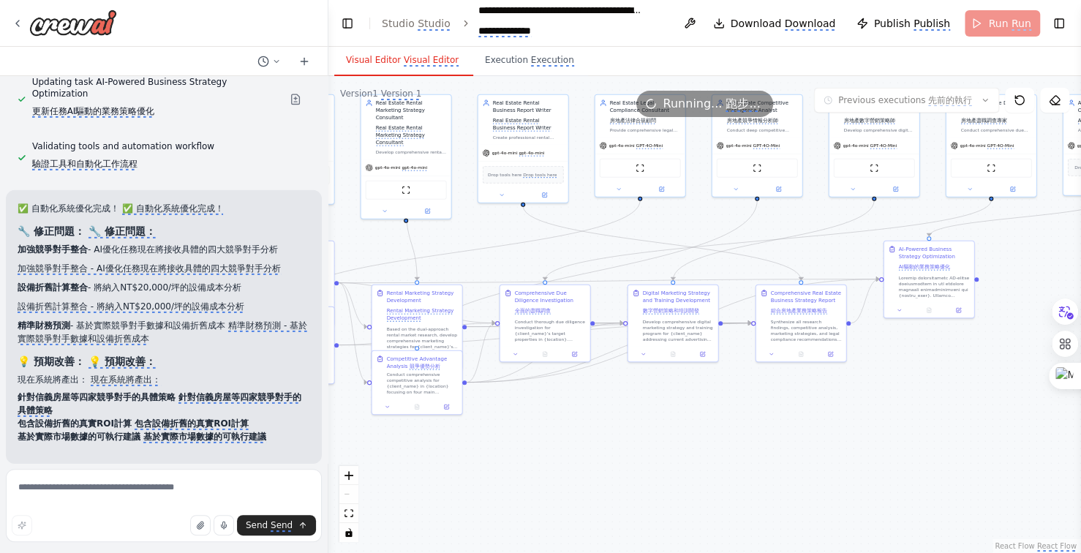
drag, startPoint x: 798, startPoint y: 443, endPoint x: 693, endPoint y: 438, distance: 105.4
click at [693, 438] on div ".deletable-edge-delete-btn { width: 20px; height: 20px; border: 0px solid #ffff…" at bounding box center [704, 314] width 753 height 477
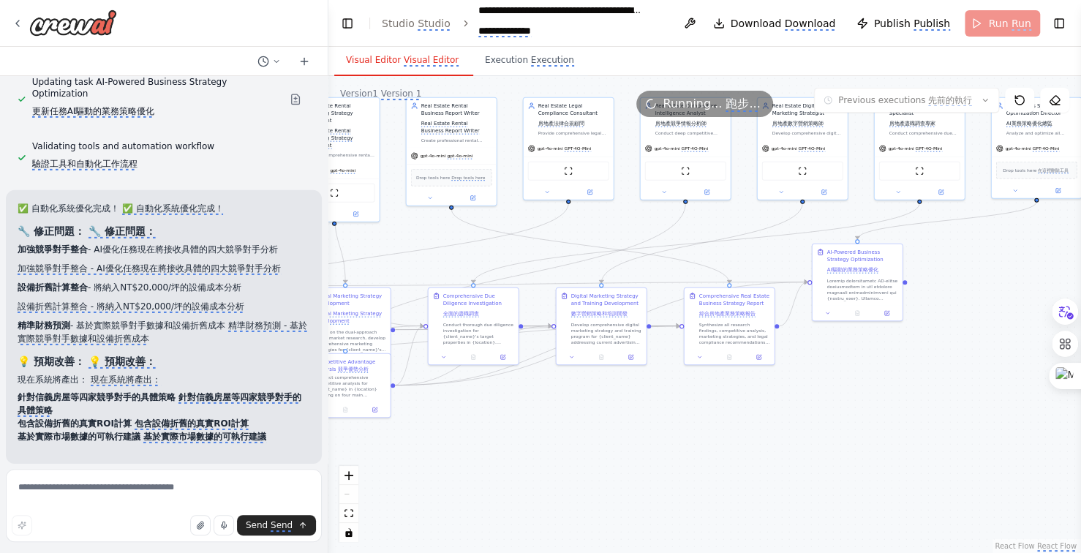
drag, startPoint x: 788, startPoint y: 436, endPoint x: 723, endPoint y: 437, distance: 64.4
click at [723, 437] on div ".deletable-edge-delete-btn { width: 20px; height: 20px; border: 0px solid #ffff…" at bounding box center [704, 314] width 753 height 477
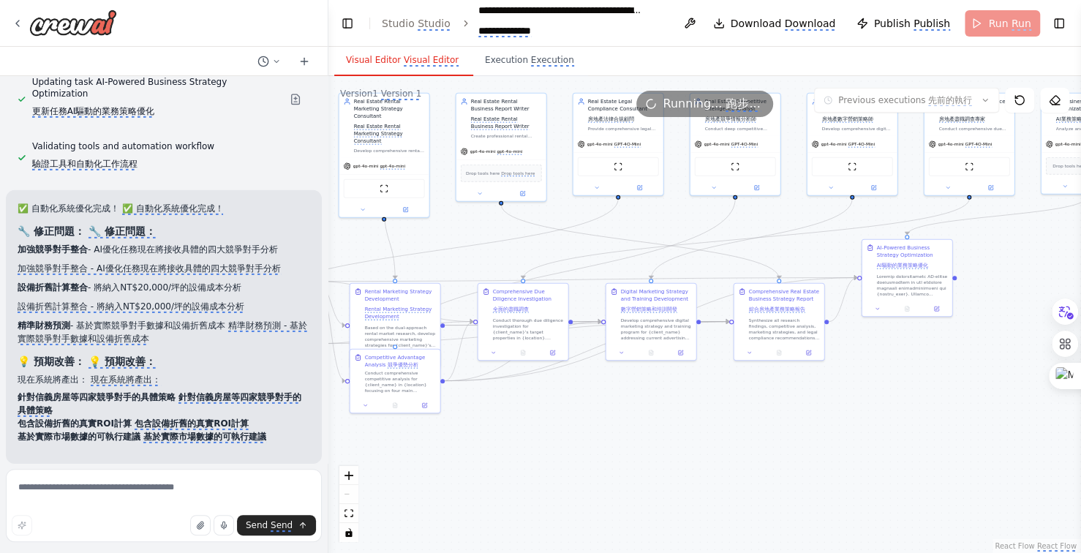
drag, startPoint x: 707, startPoint y: 435, endPoint x: 940, endPoint y: 420, distance: 233.8
click at [857, 426] on div ".deletable-edge-delete-btn { width: 20px; height: 20px; border: 0px solid #ffff…" at bounding box center [704, 314] width 753 height 477
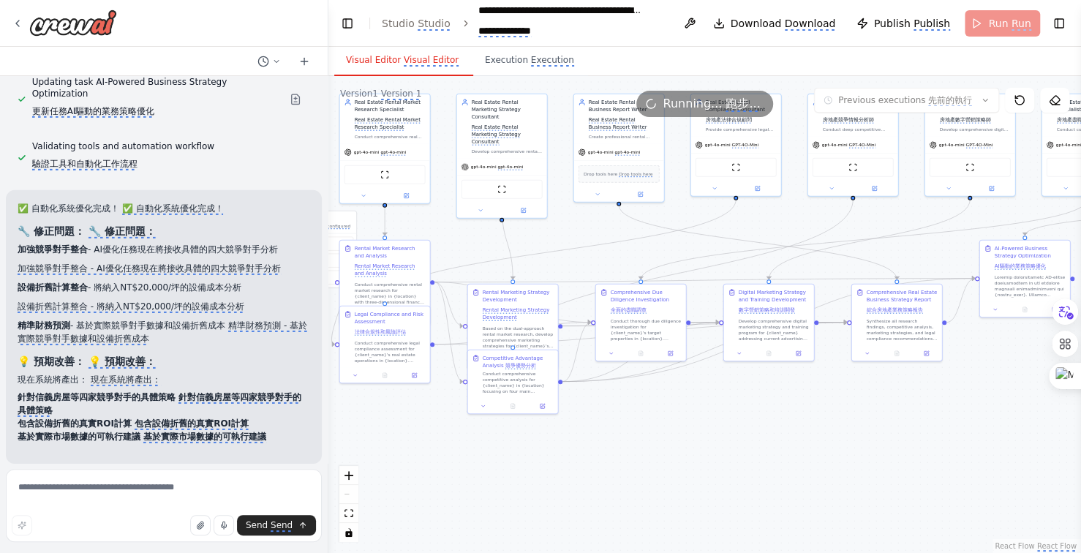
drag, startPoint x: 809, startPoint y: 431, endPoint x: 860, endPoint y: 428, distance: 51.3
click at [855, 429] on div ".deletable-edge-delete-btn { width: 20px; height: 20px; border: 0px solid #ffff…" at bounding box center [704, 314] width 753 height 477
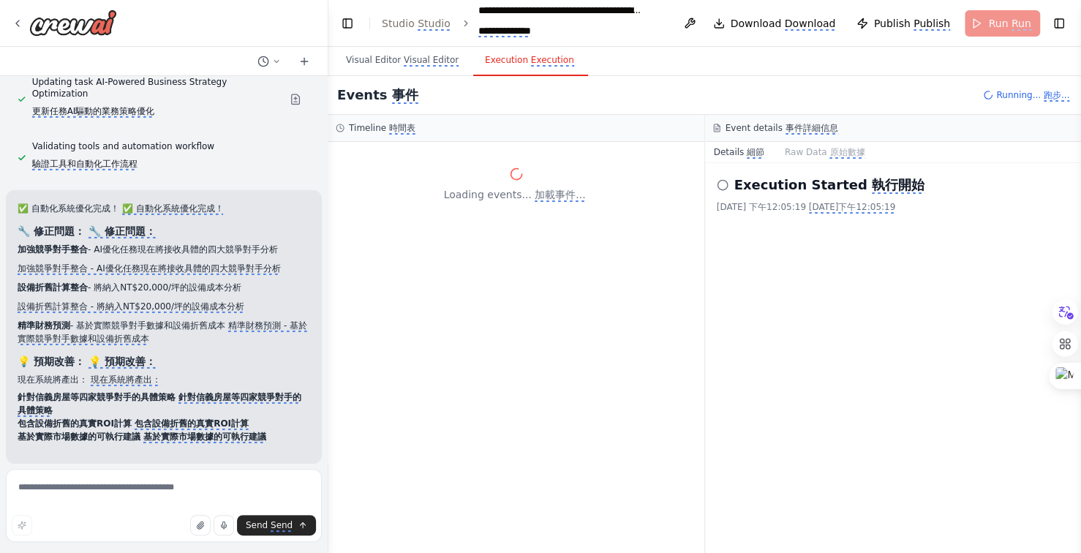
click at [531, 61] on monica-translate-translate "Execution" at bounding box center [552, 61] width 43 height 12
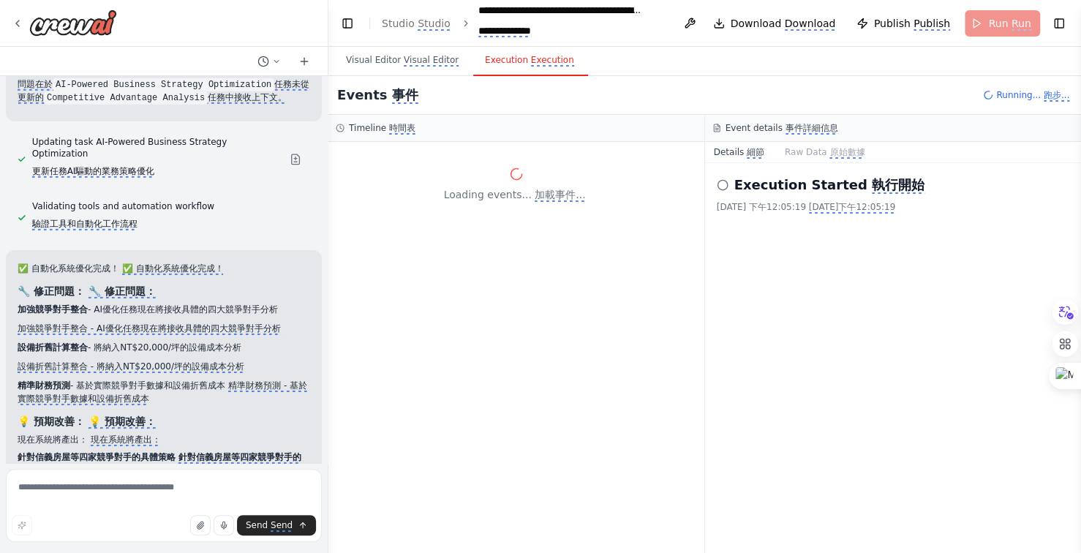
scroll to position [17118, 0]
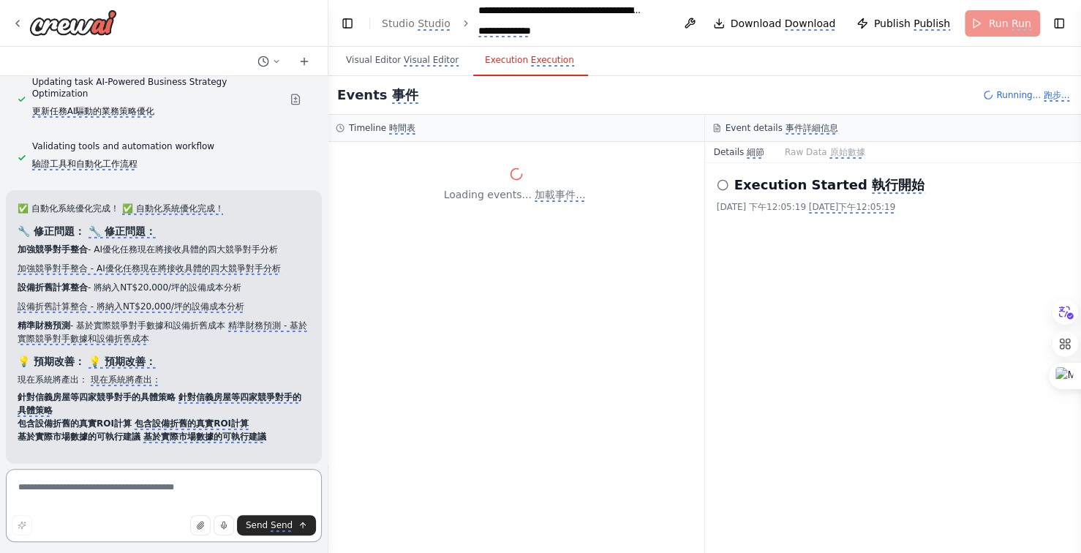
click at [97, 487] on textarea at bounding box center [164, 505] width 316 height 73
type textarea "**********"
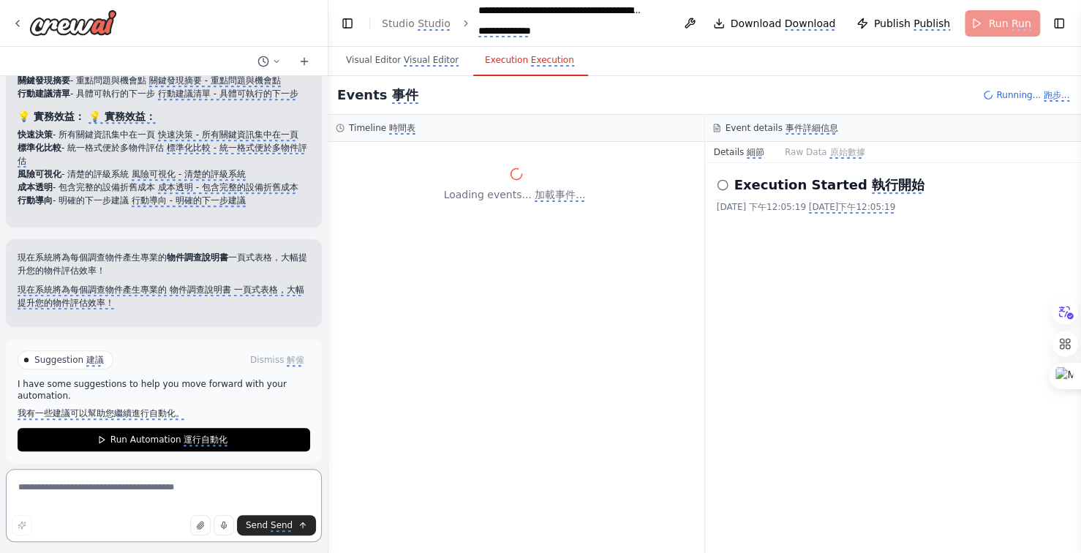
scroll to position [18273, 0]
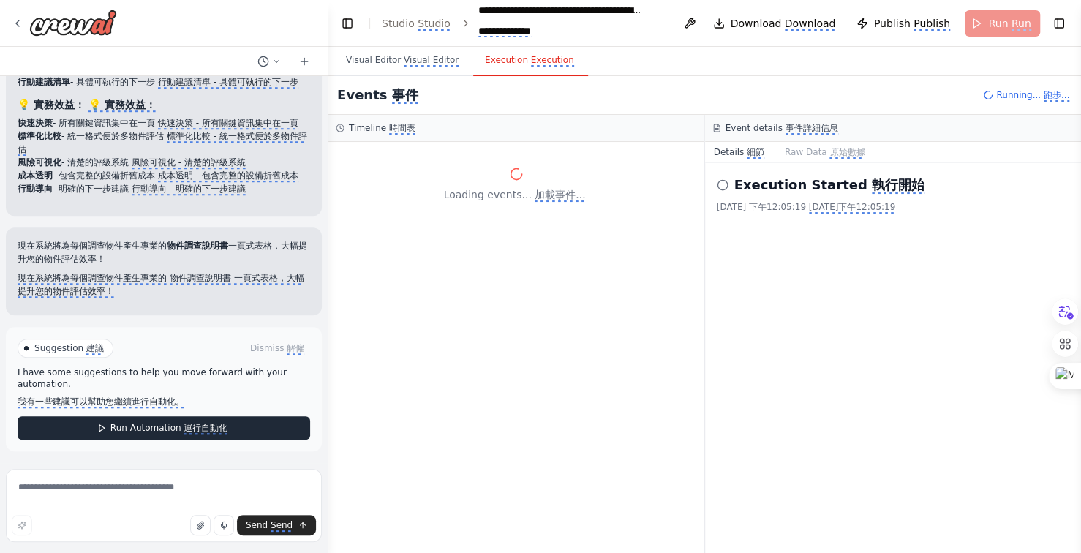
click at [194, 431] on monica-translate-translate "運行自動化" at bounding box center [206, 429] width 44 height 12
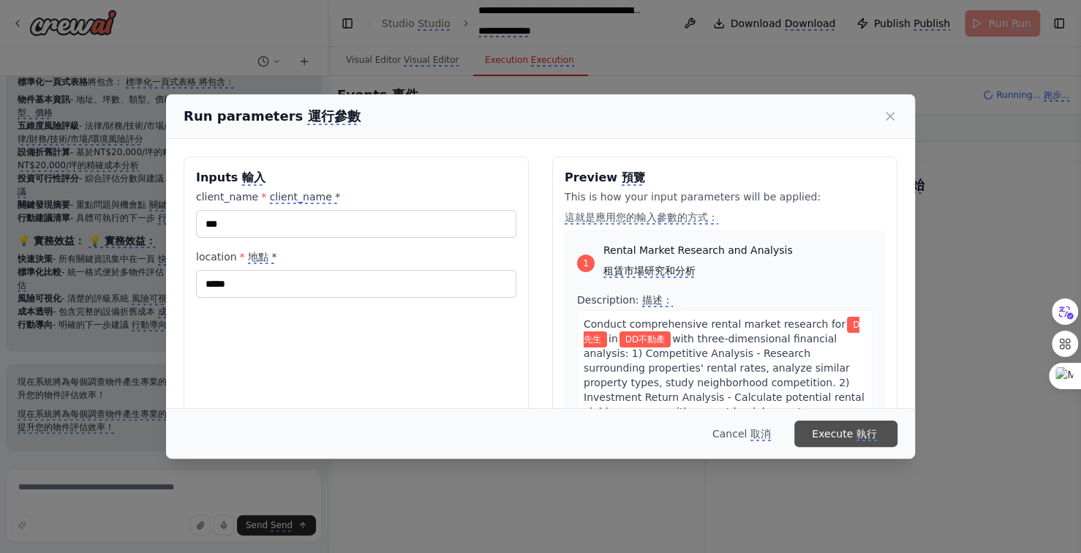
click at [853, 432] on monica-translate-space "submit" at bounding box center [854, 434] width 3 height 12
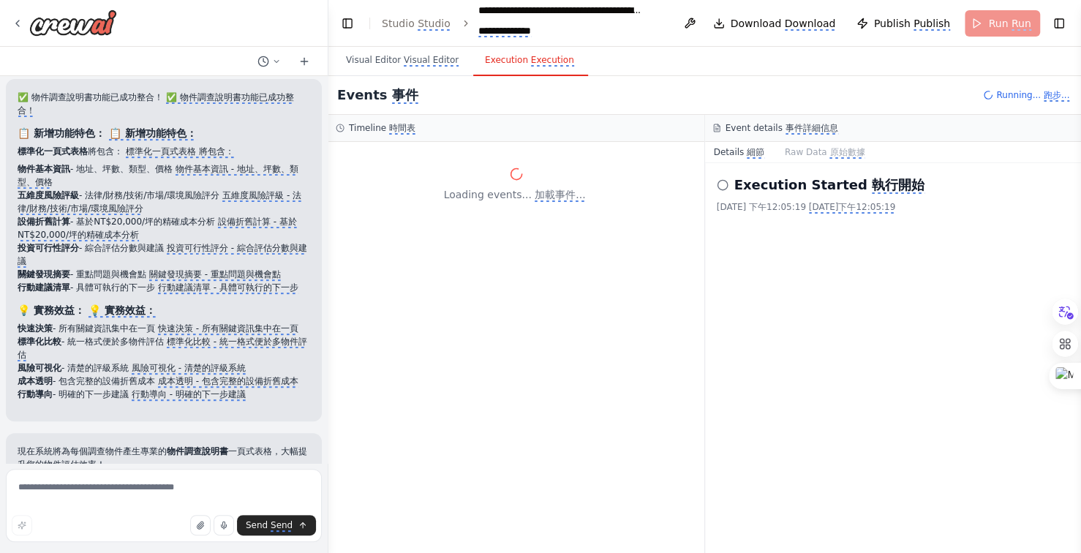
scroll to position [18066, 0]
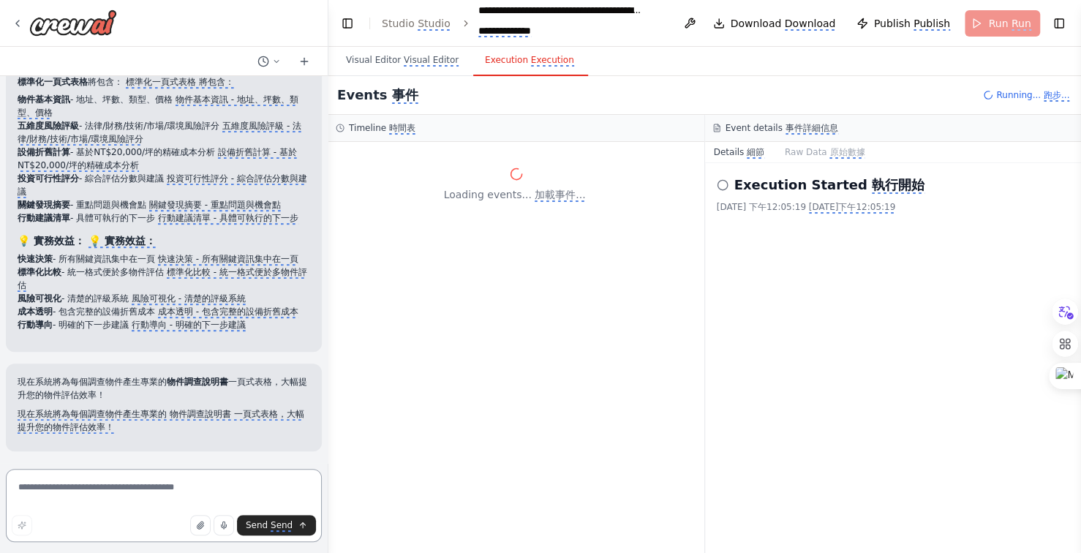
click at [108, 491] on textarea at bounding box center [164, 505] width 316 height 73
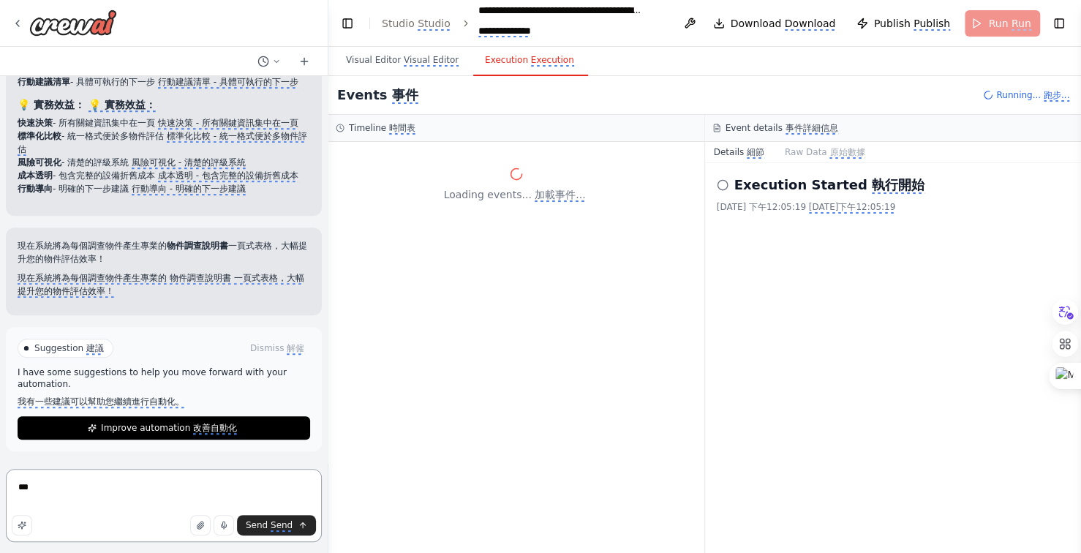
scroll to position [18202, 0]
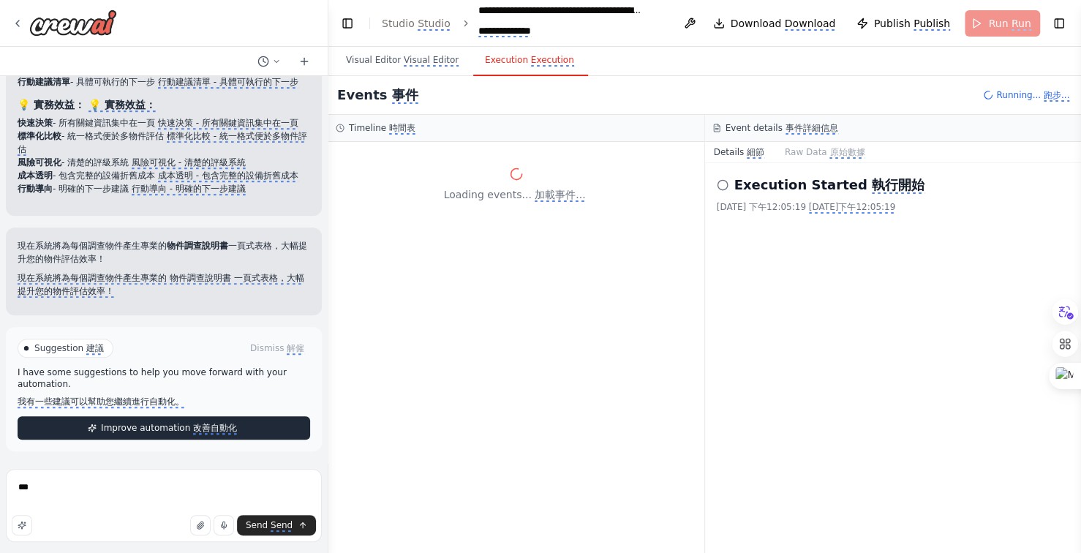
click at [201, 429] on monica-translate-translate "改善自動化" at bounding box center [215, 429] width 44 height 12
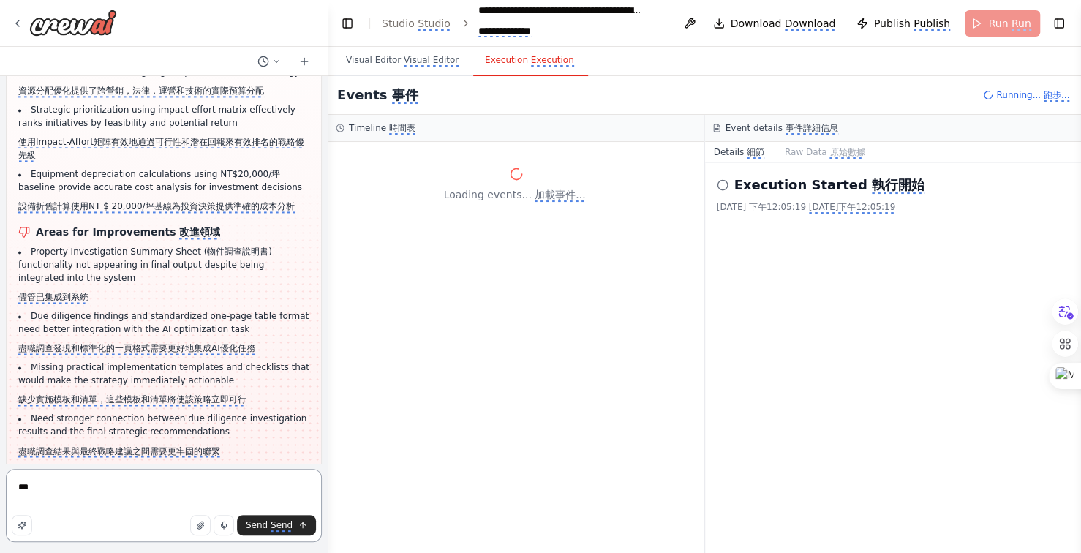
scroll to position [19026, 0]
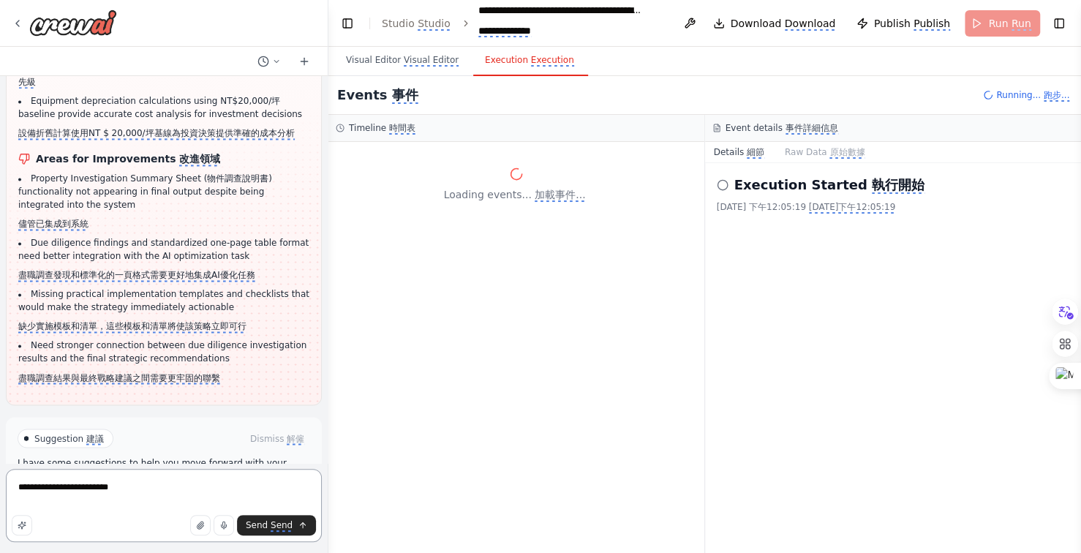
type textarea "**********"
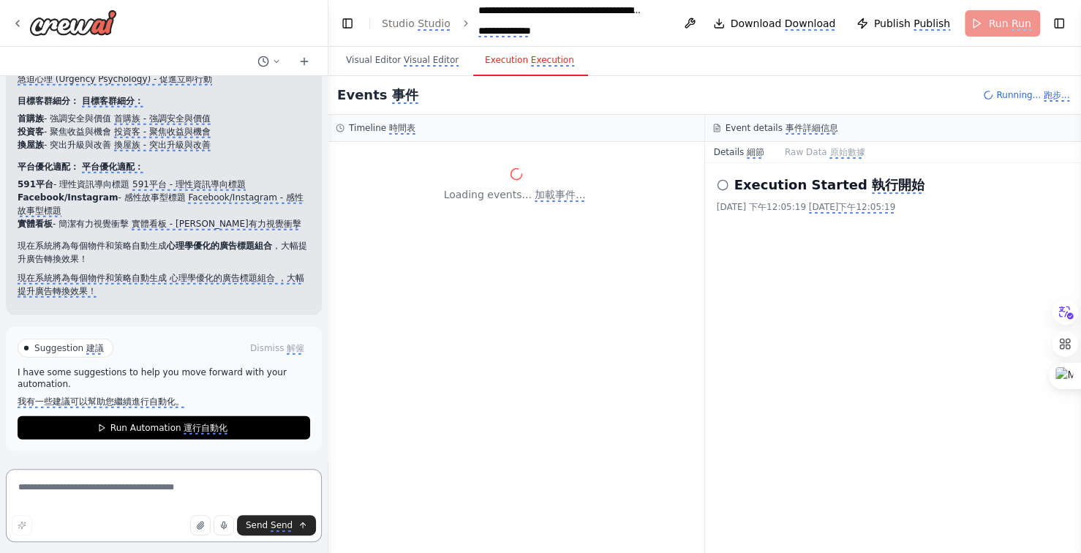
scroll to position [20158, 0]
type textarea "**********"
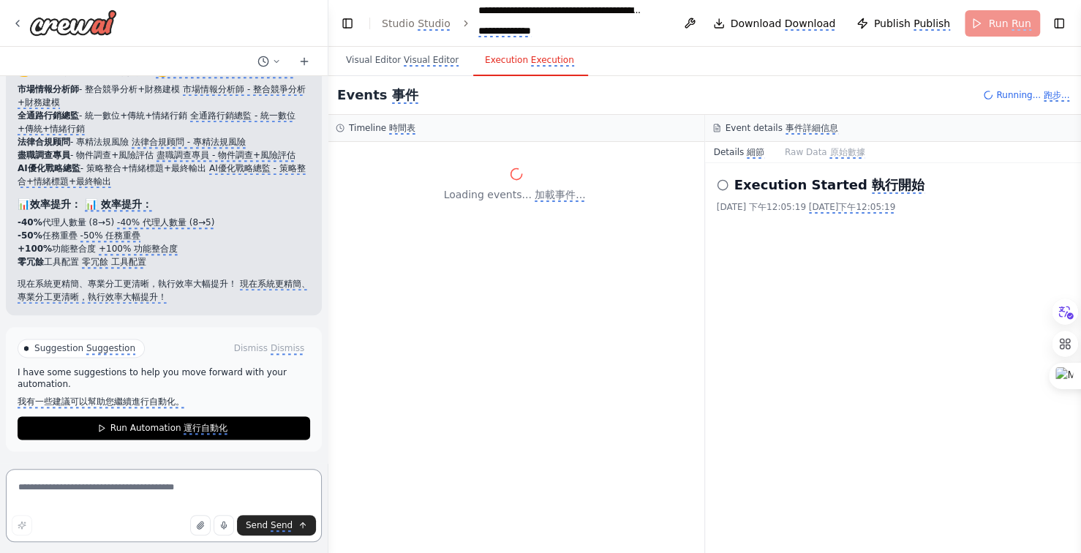
scroll to position [22182, 0]
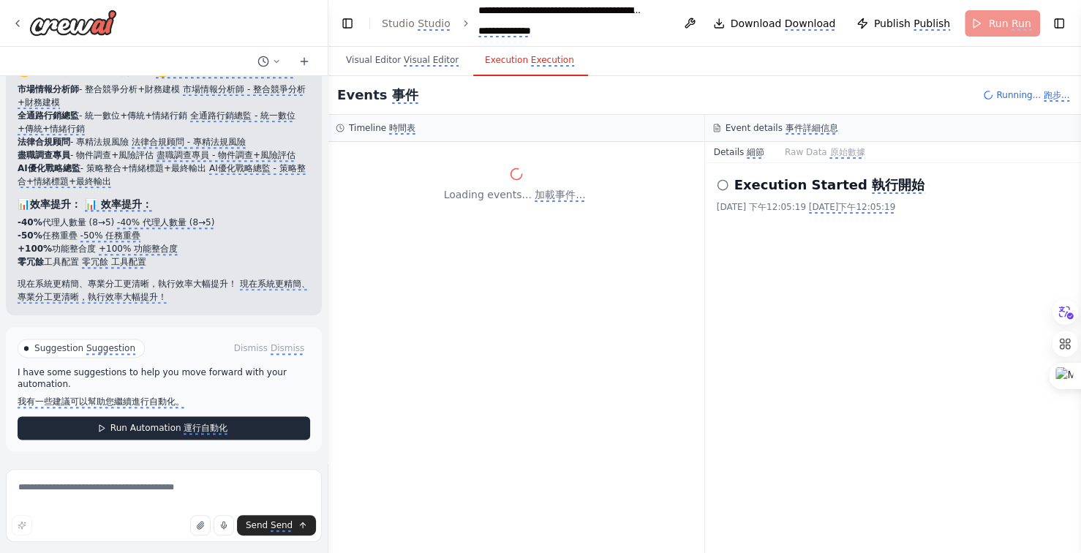
click at [215, 426] on monica-translate-translate "運行自動化" at bounding box center [206, 429] width 44 height 12
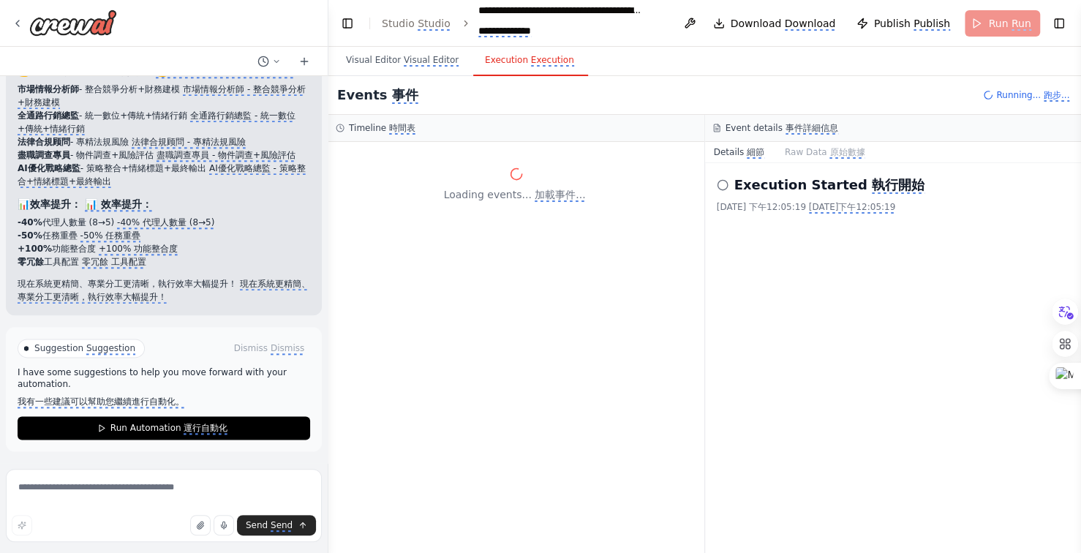
scroll to position [22046, 0]
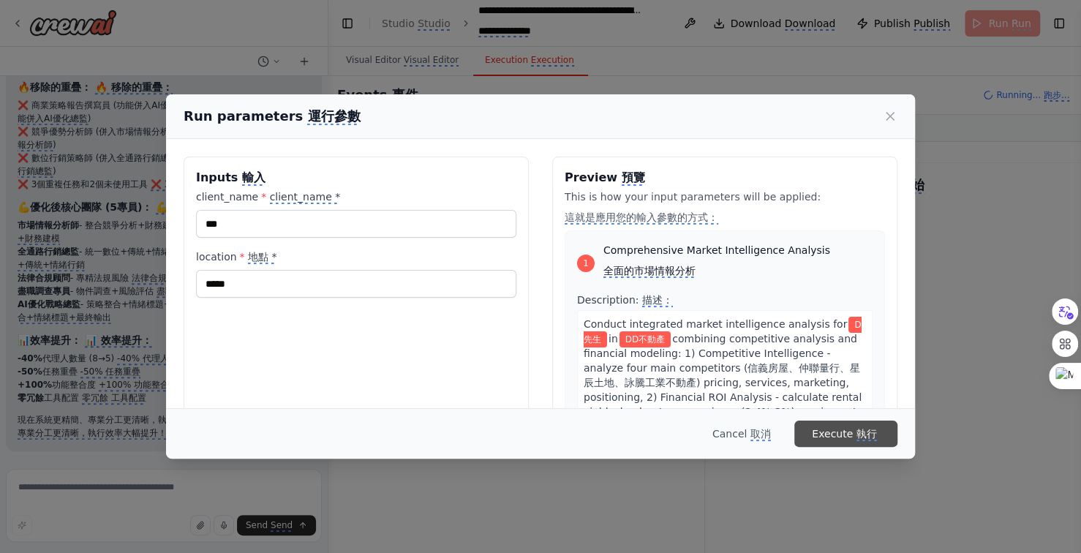
click at [857, 435] on monica-translate-translate "執行" at bounding box center [867, 434] width 20 height 13
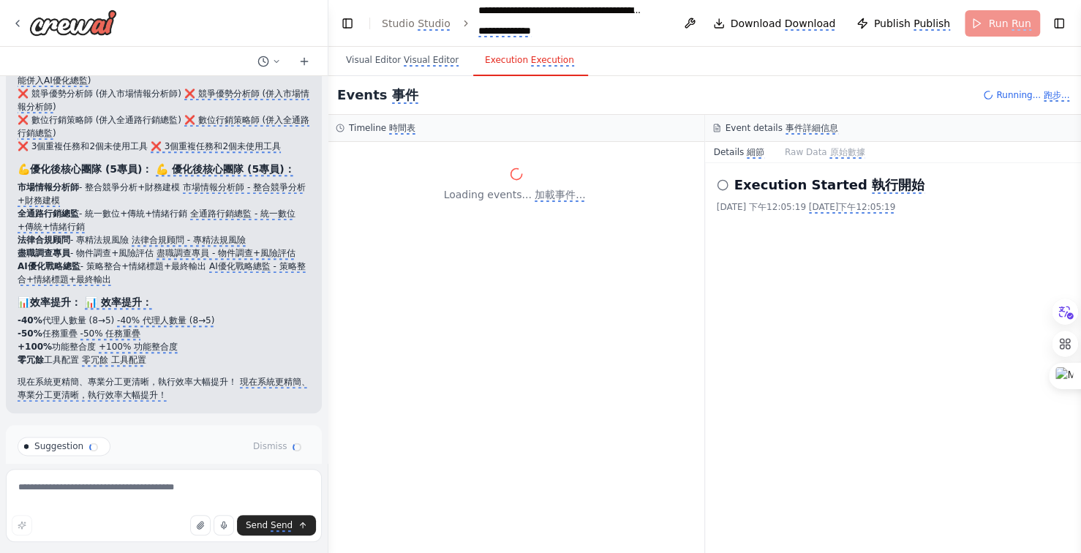
scroll to position [22182, 0]
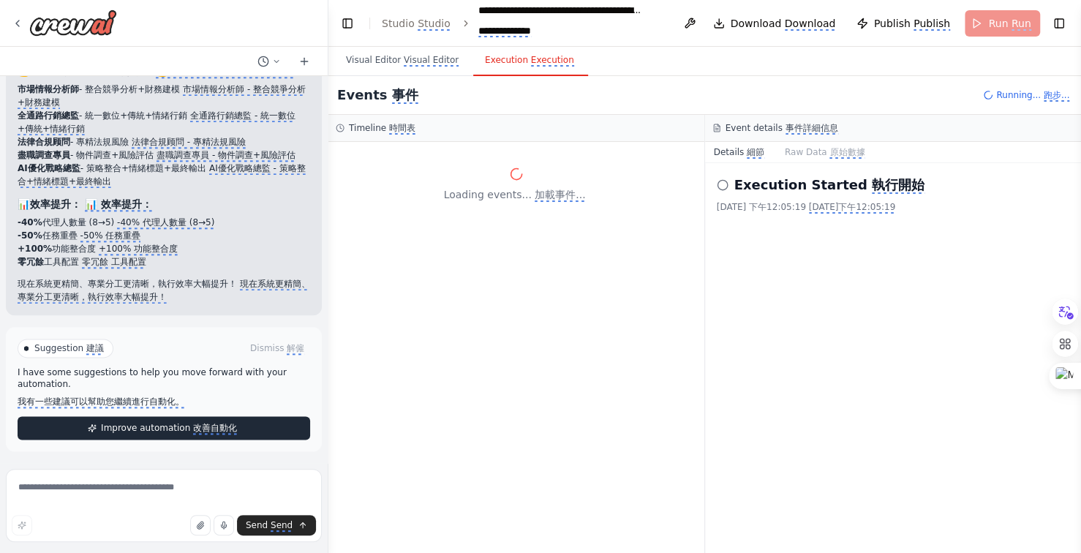
click at [195, 424] on monica-translate-translate "改善自動化" at bounding box center [215, 429] width 44 height 12
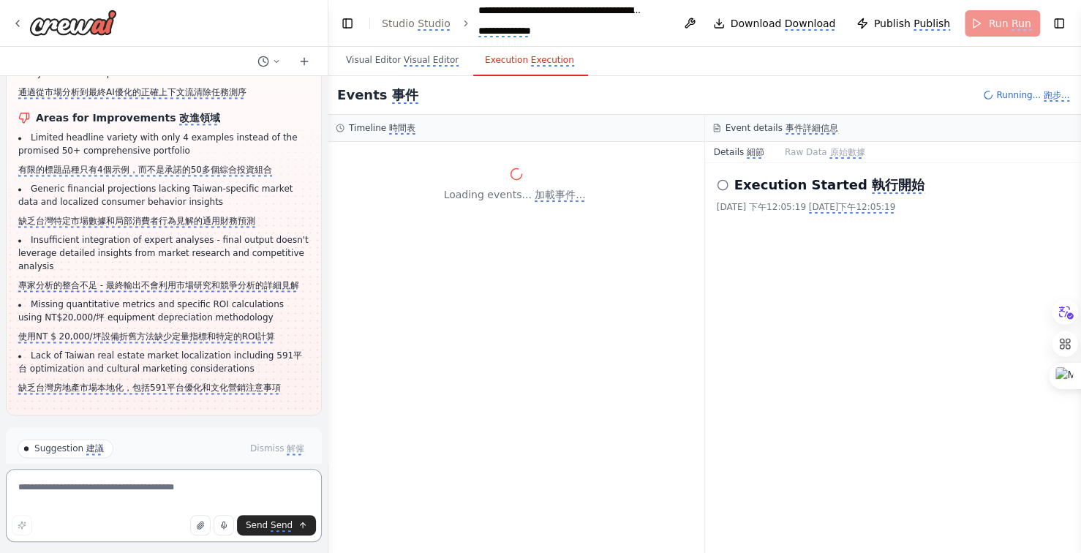
scroll to position [22493, 0]
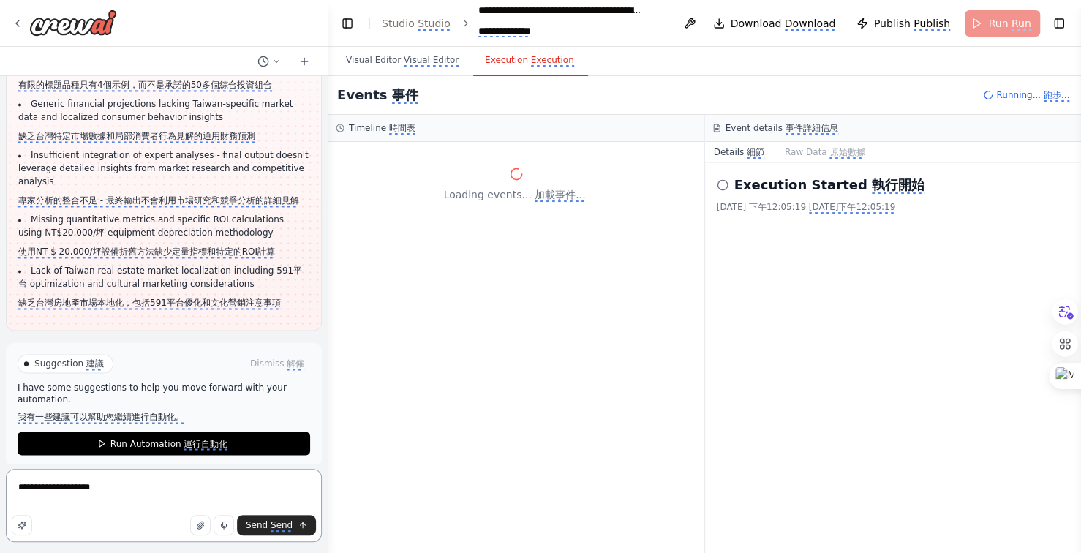
click at [168, 486] on textarea "**********" at bounding box center [164, 505] width 316 height 73
type textarea "**********"
click at [219, 489] on textarea "**********" at bounding box center [164, 505] width 316 height 73
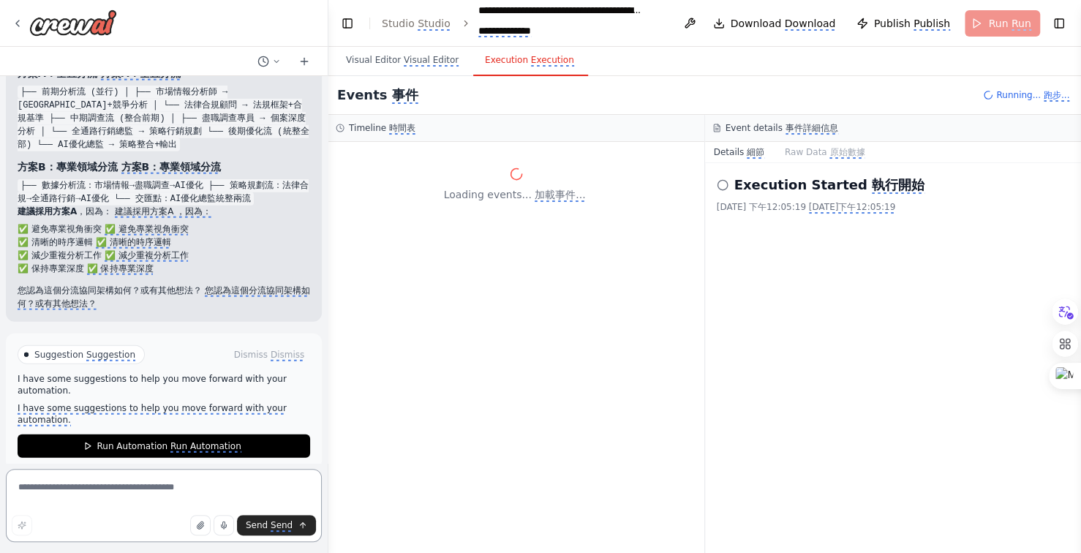
scroll to position [23402, 0]
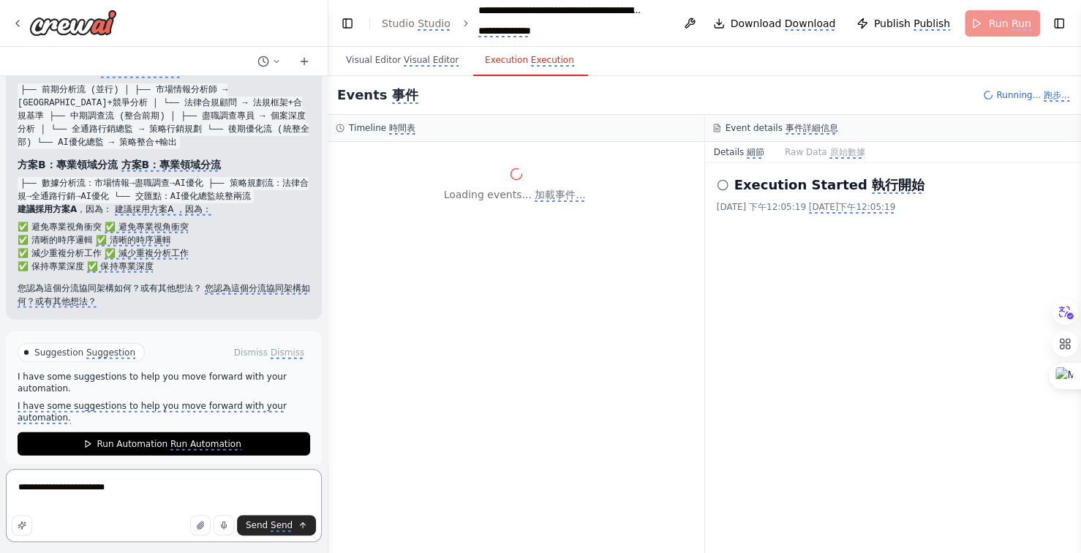
type textarea "**********"
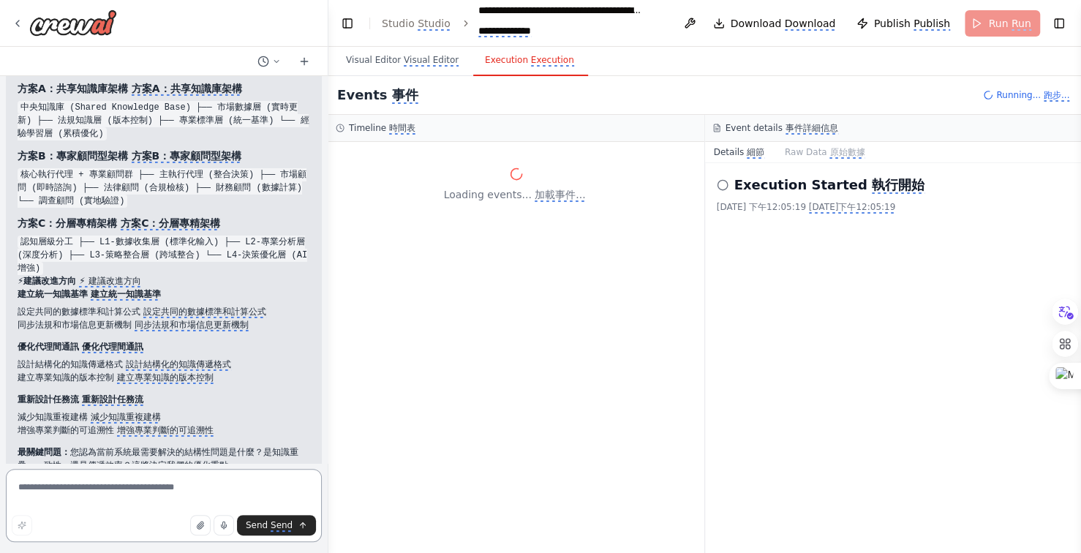
scroll to position [24370, 0]
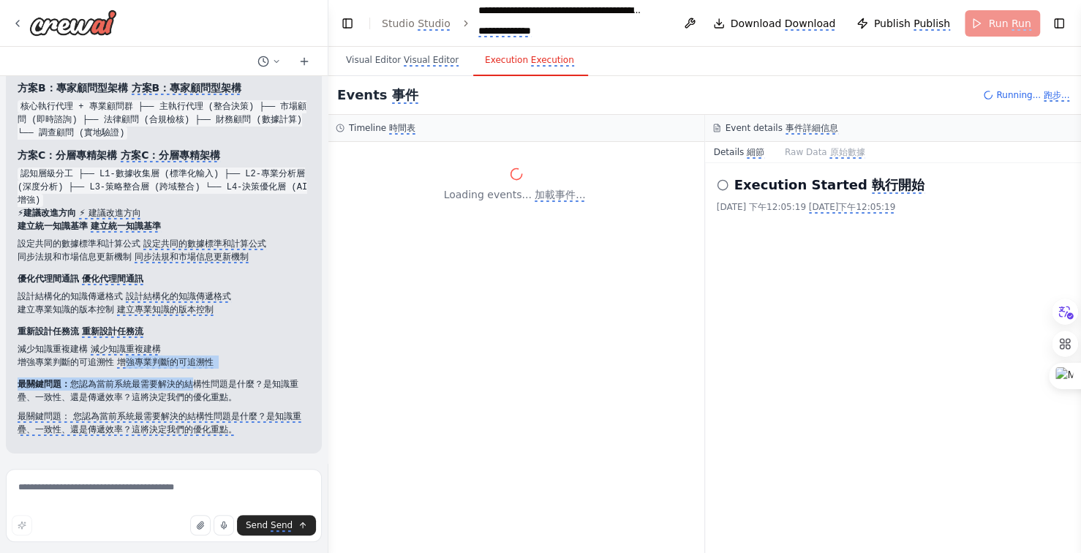
drag, startPoint x: 121, startPoint y: 362, endPoint x: 187, endPoint y: 377, distance: 66.9
click at [120, 359] on monica-translate-translate "增強專業判斷的可追溯性" at bounding box center [165, 363] width 97 height 12
drag, startPoint x: 118, startPoint y: 359, endPoint x: 208, endPoint y: 364, distance: 90.1
click at [208, 364] on monica-translate-translate "增強專業判斷的可追溯性" at bounding box center [165, 363] width 97 height 12
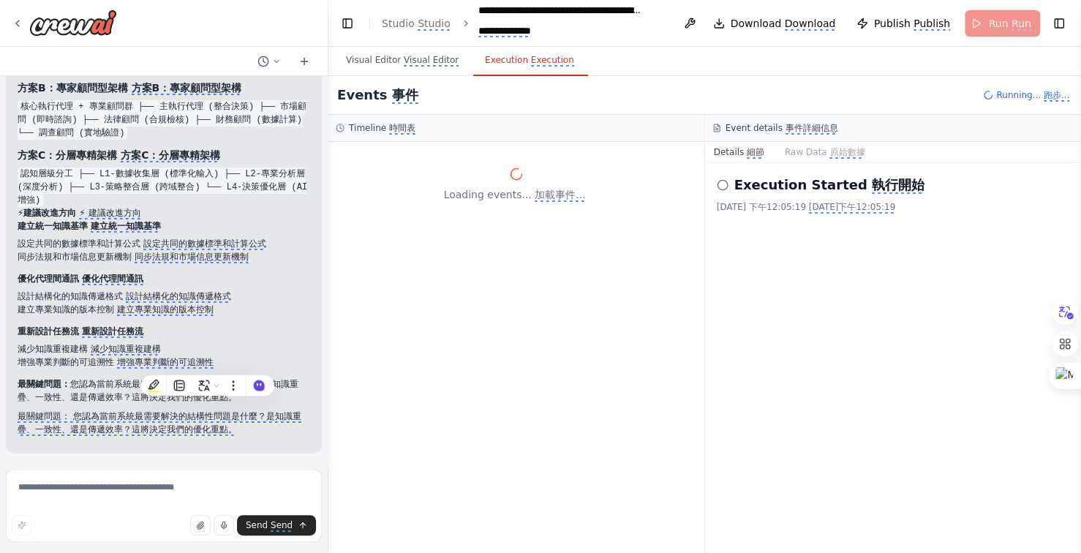
click at [217, 356] on li "增強專業判斷的可追溯性 增強專業判斷的可追溯性" at bounding box center [164, 362] width 293 height 13
drag, startPoint x: 117, startPoint y: 361, endPoint x: 214, endPoint y: 363, distance: 96.6
click at [214, 363] on monica-translate-translate-wrapper "增強專業判斷的可追溯性" at bounding box center [165, 363] width 102 height 12
click at [106, 465] on form "Send Send" at bounding box center [164, 508] width 328 height 90
click at [105, 497] on textarea at bounding box center [164, 505] width 316 height 73
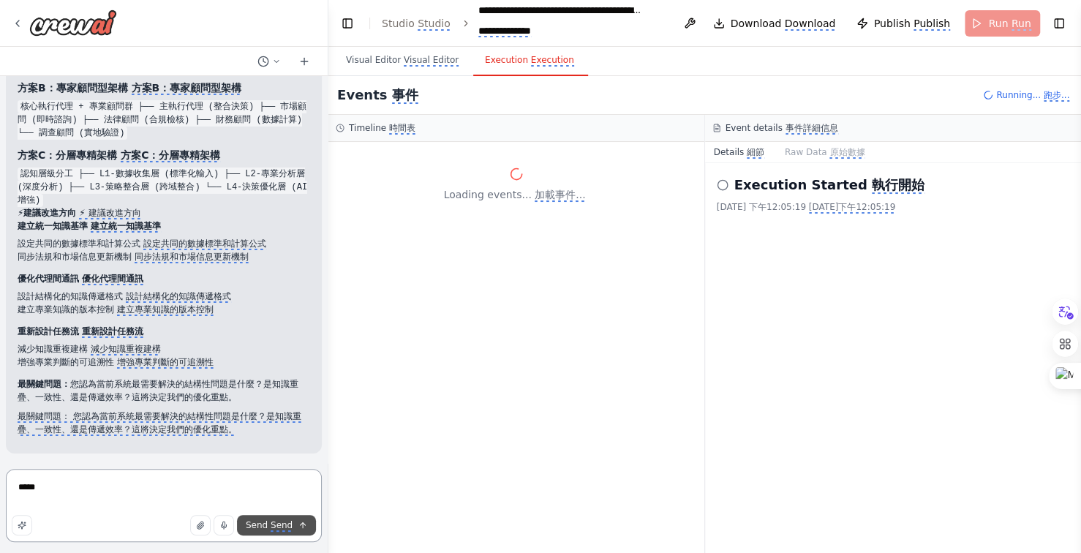
type textarea "*****"
click at [285, 523] on monica-translate-translate "Send" at bounding box center [282, 526] width 22 height 12
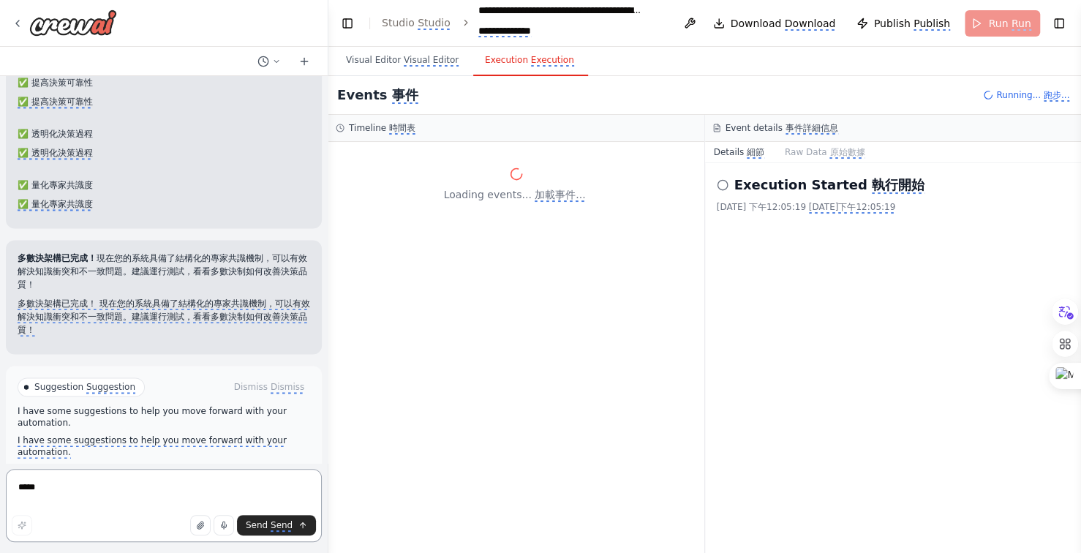
scroll to position [26015, 0]
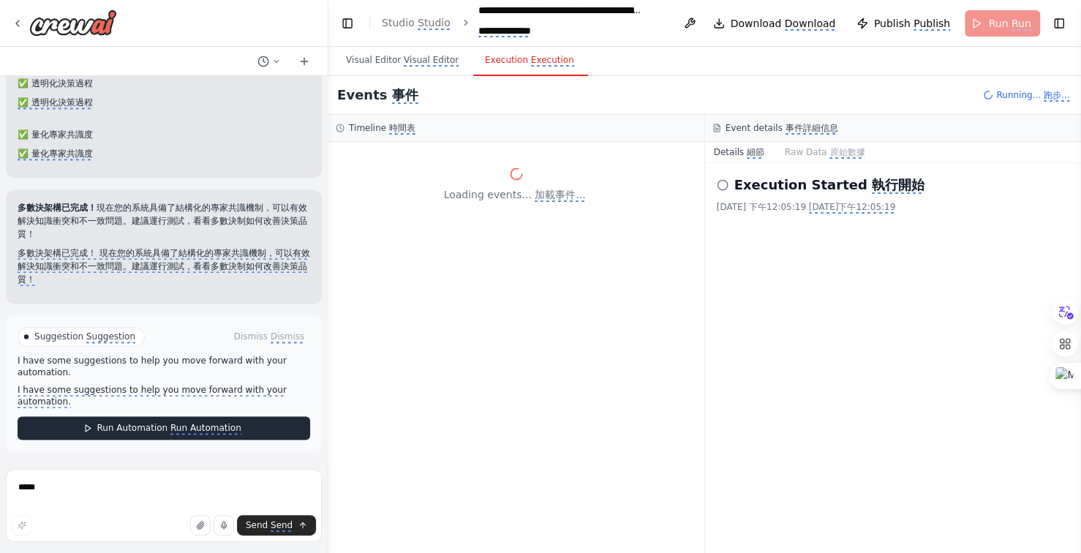
click at [202, 425] on monica-translate-translate "Run Automation" at bounding box center [205, 429] width 71 height 12
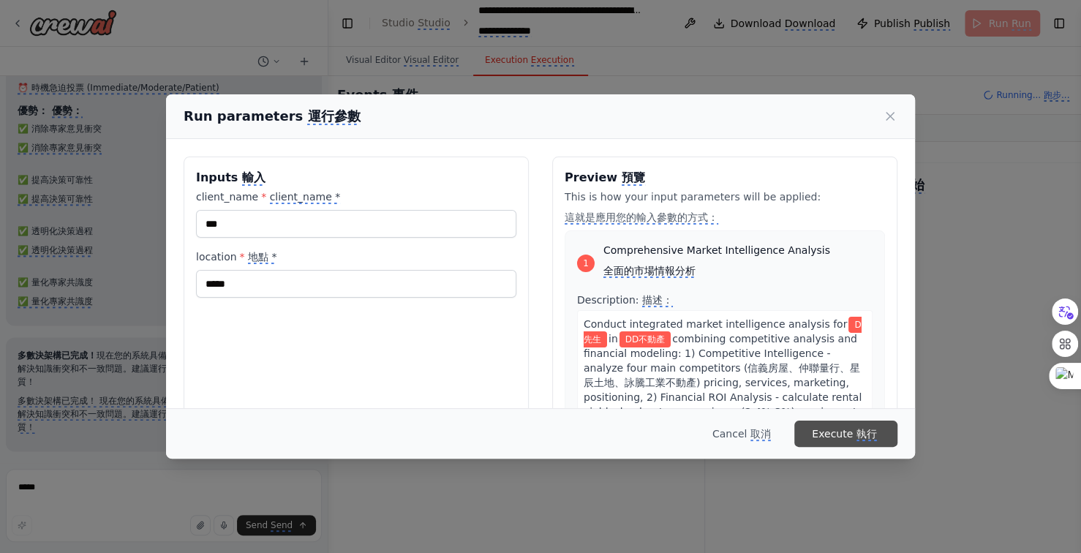
click at [857, 431] on monica-translate-translate "執行" at bounding box center [867, 434] width 20 height 13
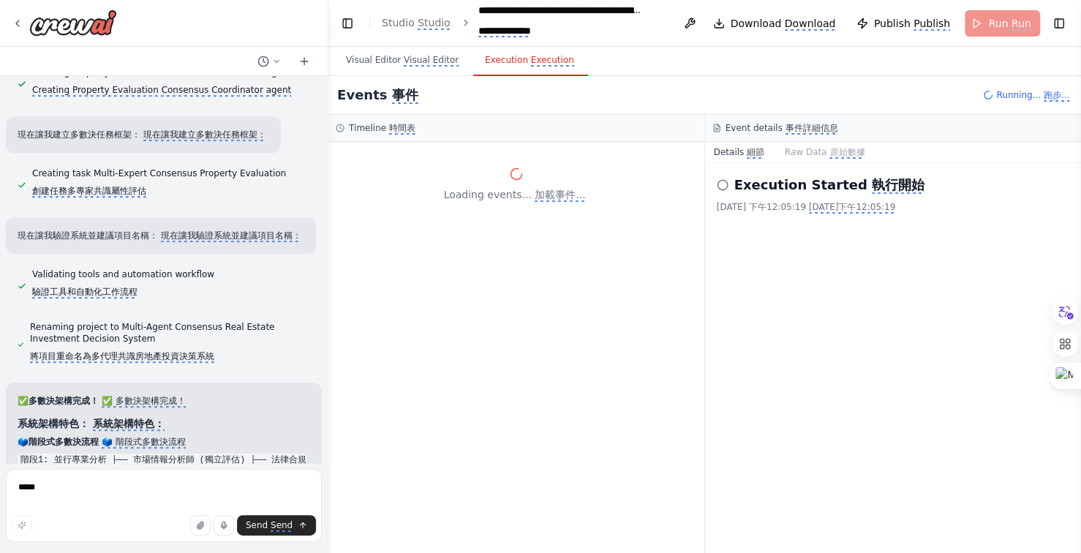
scroll to position [24990, 0]
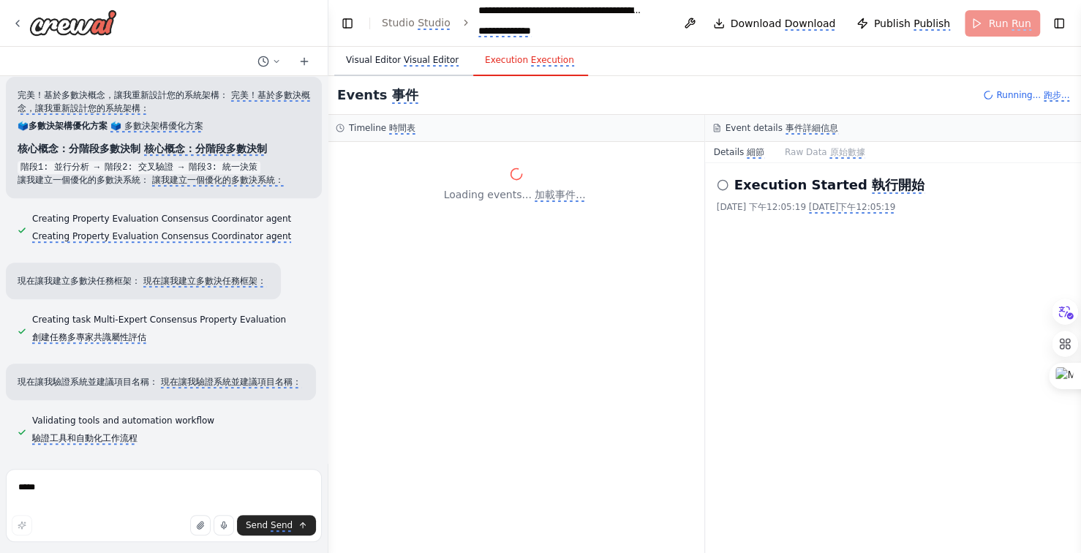
click at [421, 60] on monica-translate-translate "Visual Editor" at bounding box center [431, 61] width 55 height 12
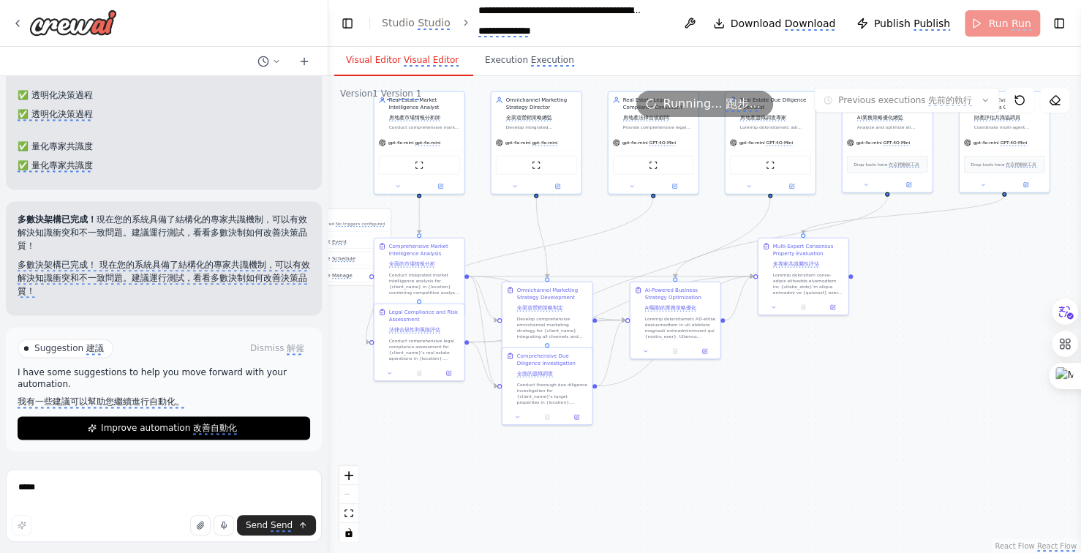
scroll to position [26003, 0]
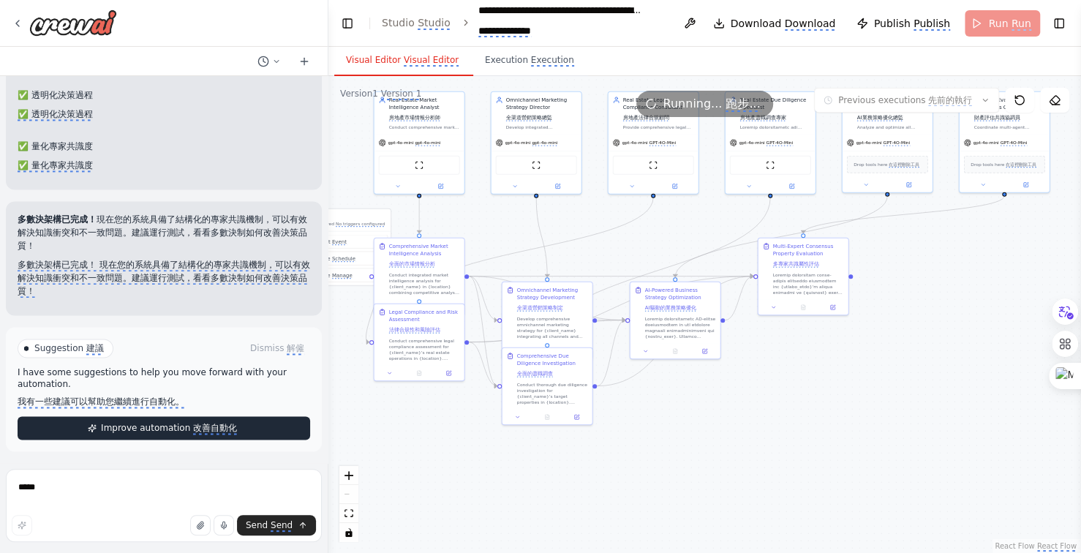
click at [154, 429] on monica-translate-origin-text "Improve automation" at bounding box center [145, 428] width 89 height 10
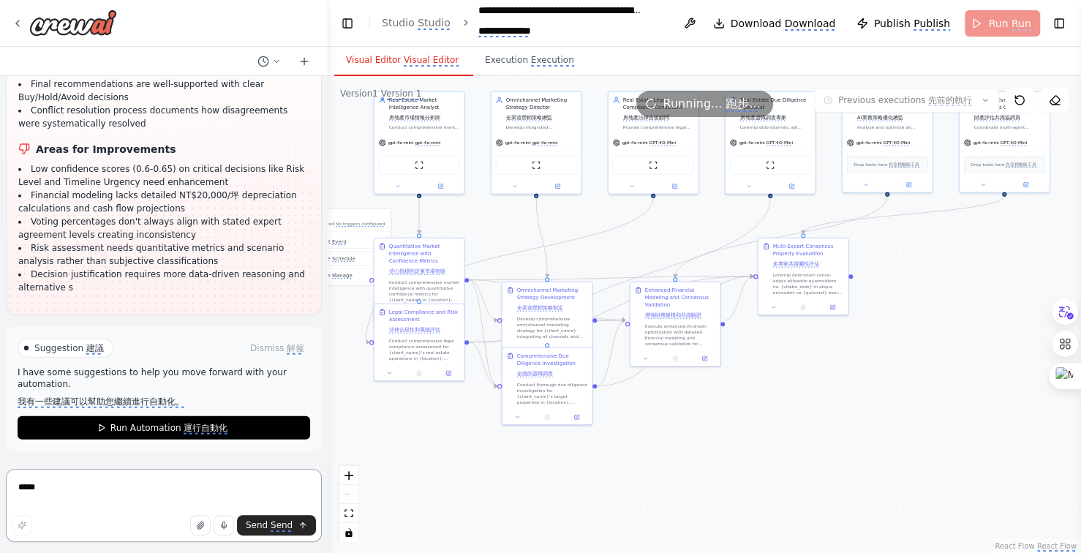
scroll to position [26876, 0]
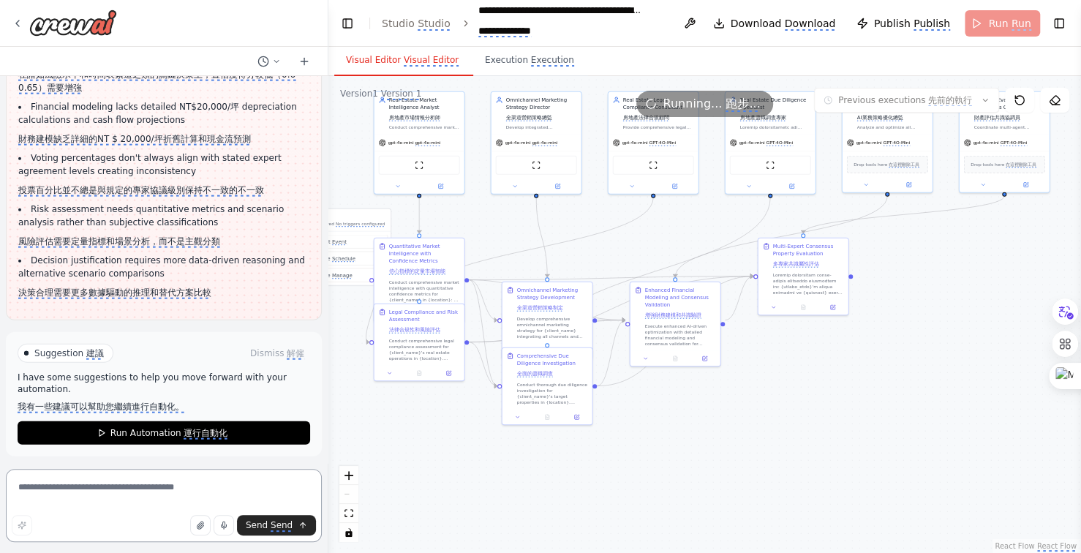
scroll to position [26778, 0]
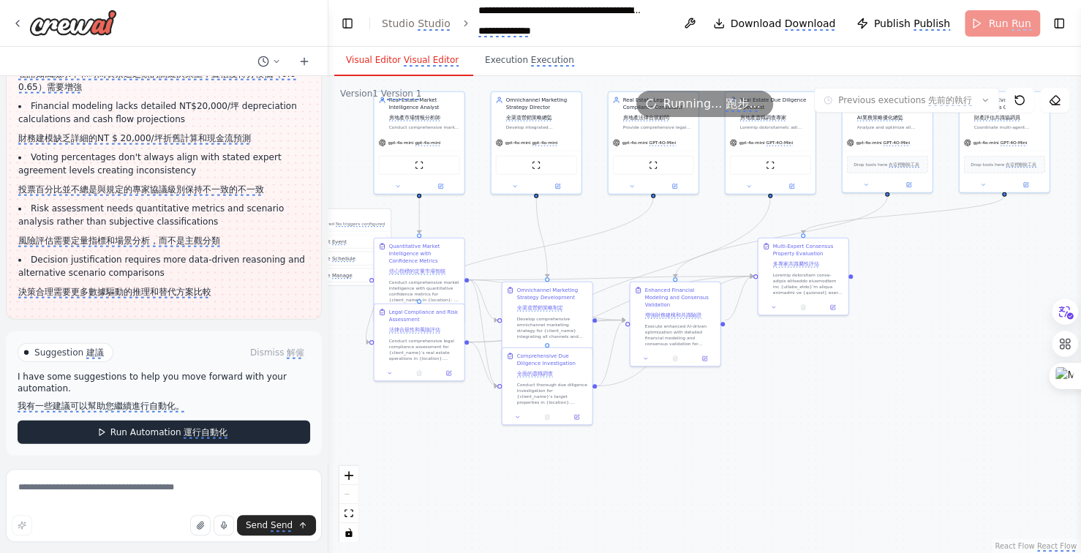
click at [198, 427] on monica-translate-translate "運行自動化" at bounding box center [206, 433] width 44 height 12
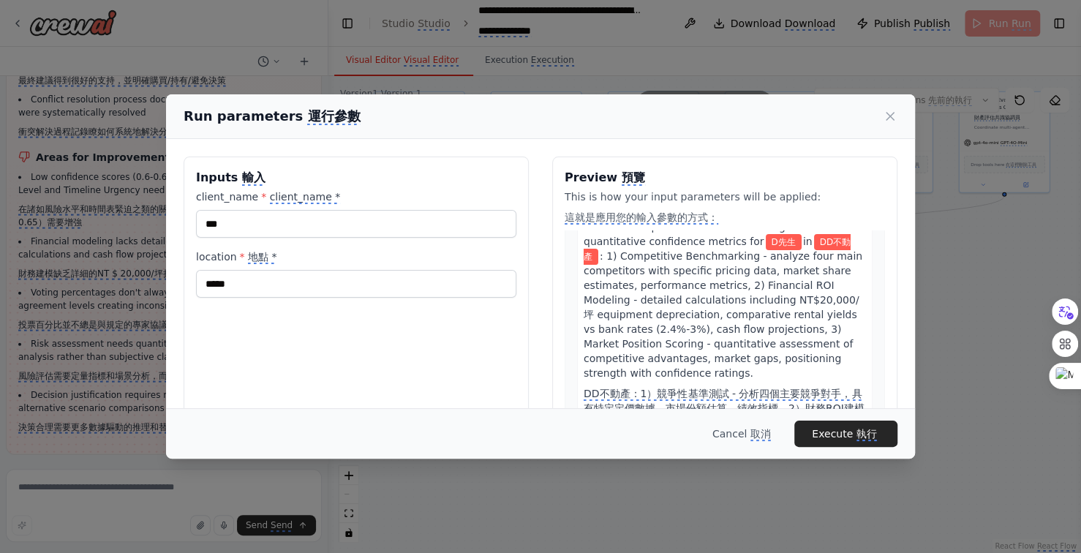
scroll to position [219, 0]
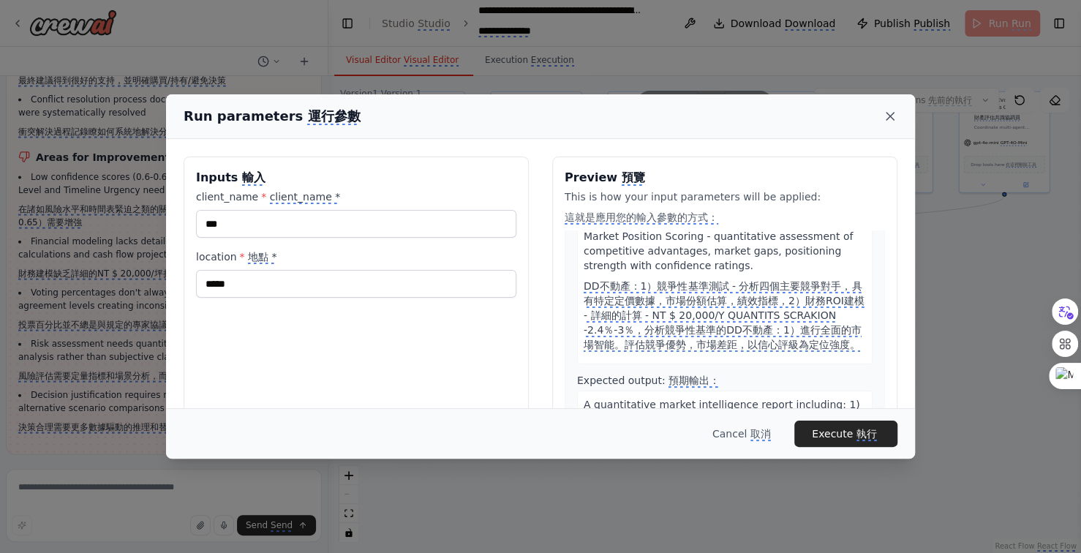
click at [895, 117] on icon at bounding box center [890, 116] width 15 height 15
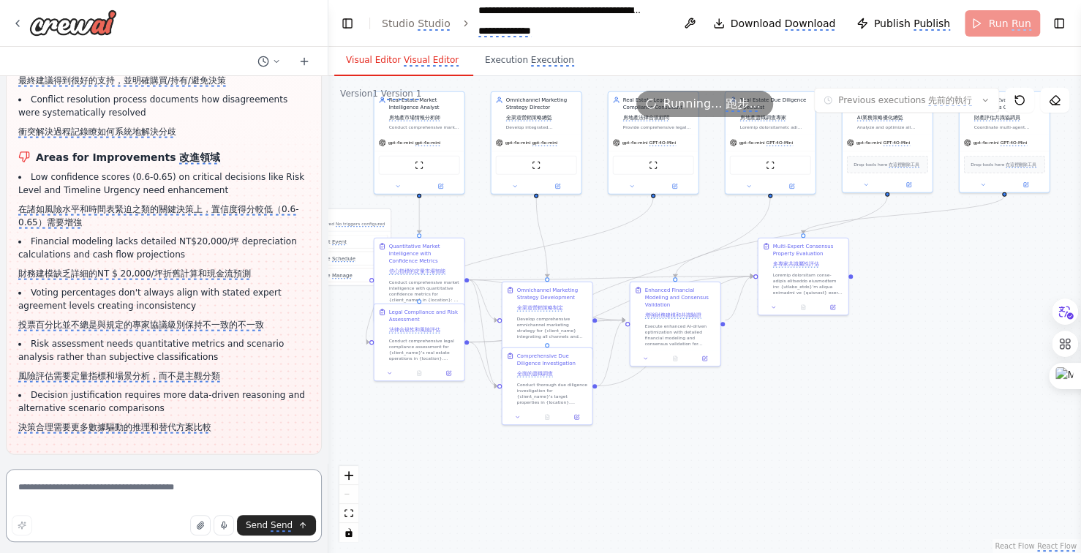
click at [151, 491] on textarea at bounding box center [164, 505] width 316 height 73
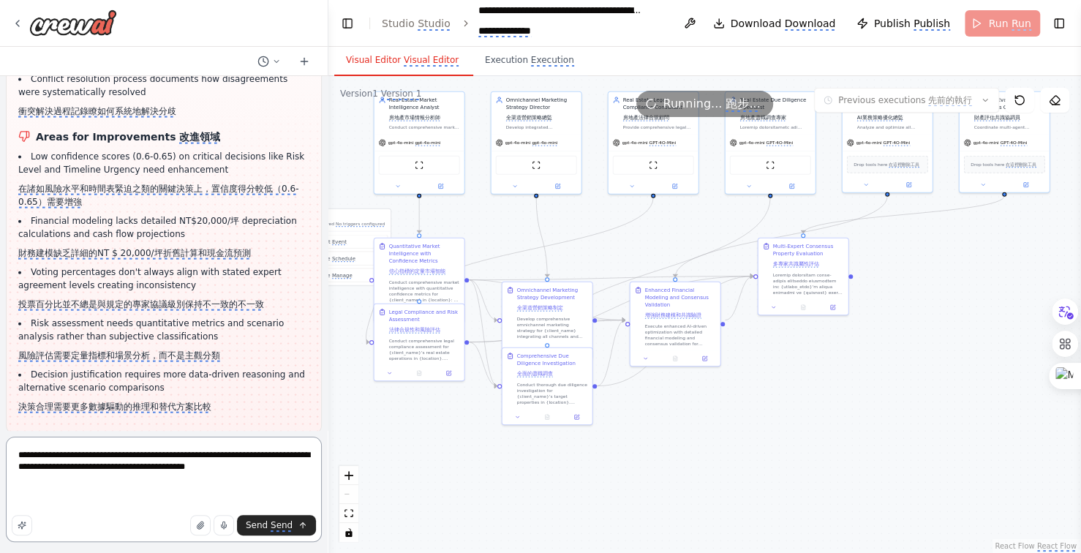
scroll to position [26674, 0]
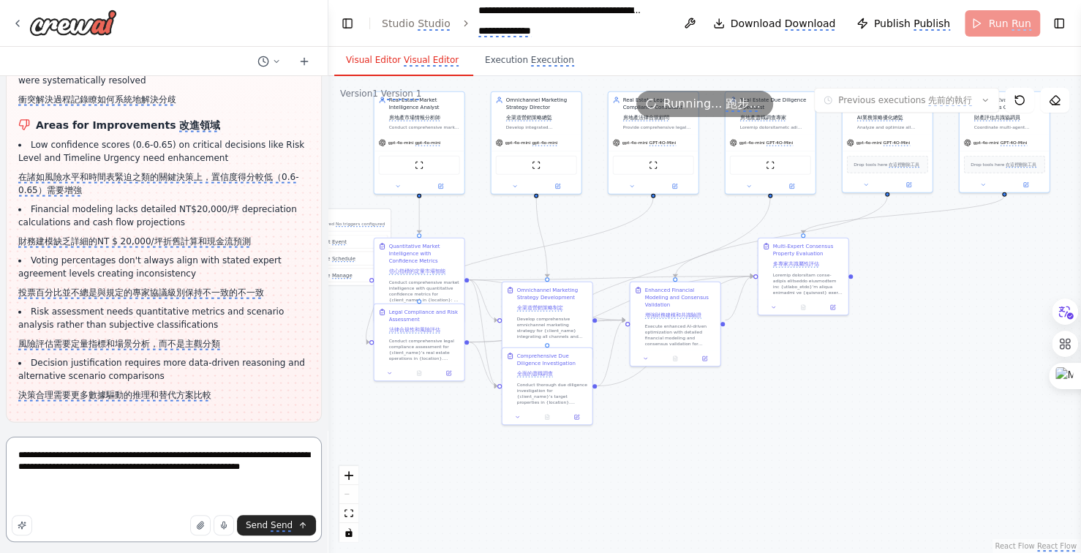
type textarea "**********"
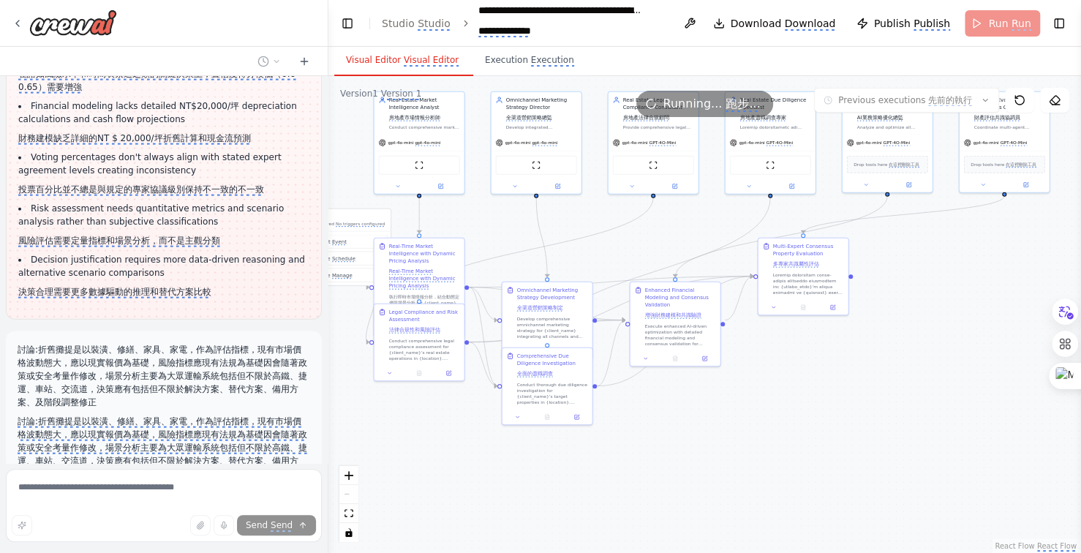
scroll to position [26851, 0]
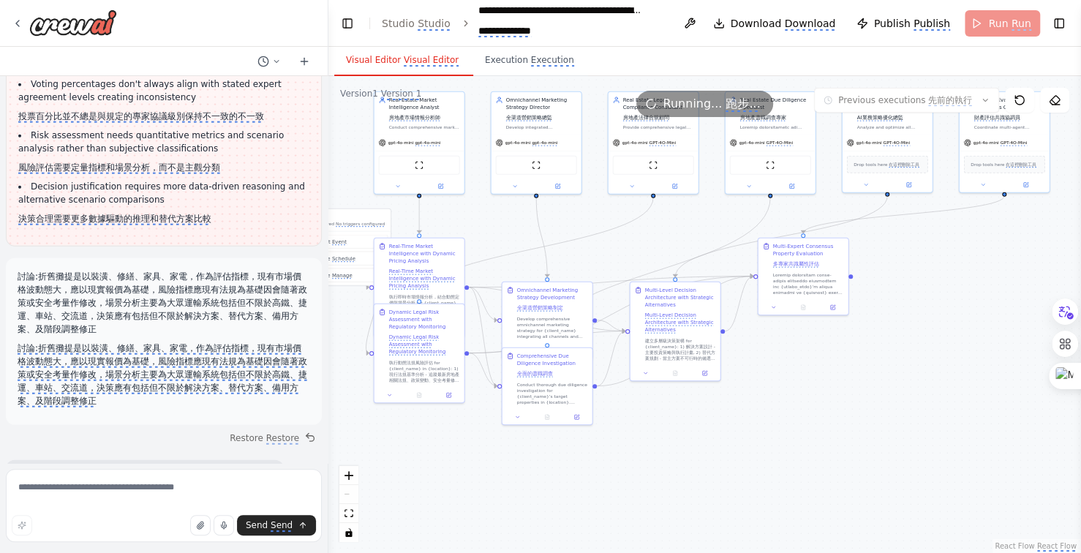
click at [780, 489] on div ".deletable-edge-delete-btn { width: 20px; height: 20px; border: 0px solid #ffff…" at bounding box center [704, 314] width 753 height 477
click at [714, 475] on div ".deletable-edge-delete-btn { width: 20px; height: 20px; border: 0px solid #ffff…" at bounding box center [704, 314] width 753 height 477
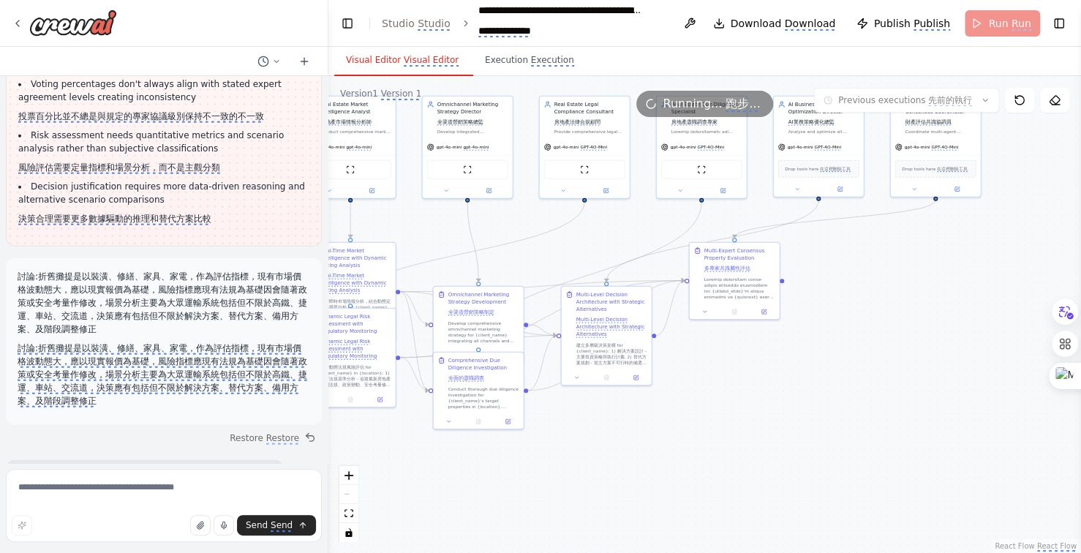
drag, startPoint x: 764, startPoint y: 464, endPoint x: 712, endPoint y: 468, distance: 52.8
click at [712, 468] on div ".deletable-edge-delete-btn { width: 20px; height: 20px; border: 0px solid #ffff…" at bounding box center [704, 314] width 753 height 477
click at [699, 468] on div ".deletable-edge-delete-btn { width: 20px; height: 20px; border: 0px solid #ffff…" at bounding box center [704, 314] width 753 height 477
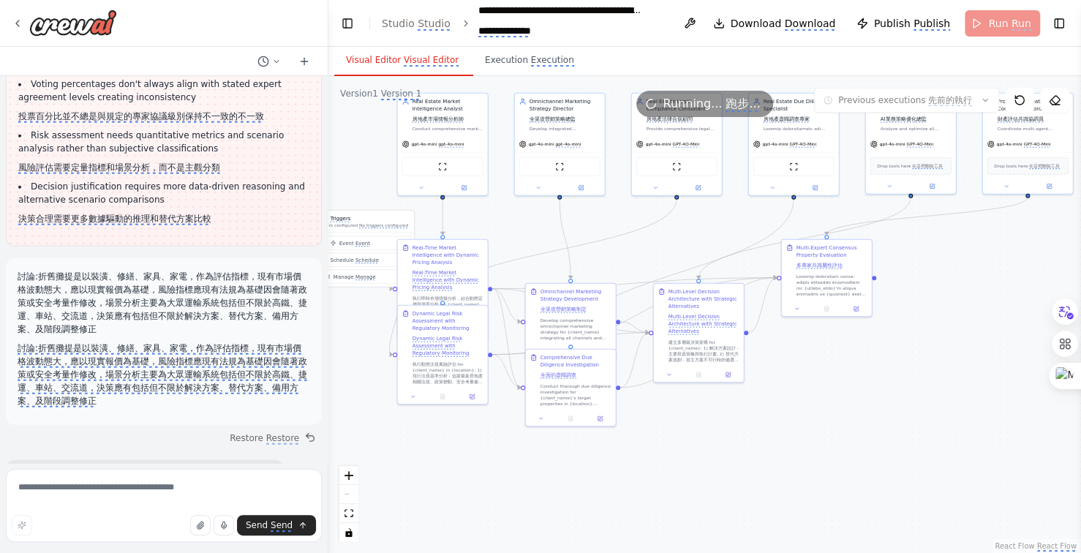
drag, startPoint x: 693, startPoint y: 467, endPoint x: 865, endPoint y: 464, distance: 171.9
click at [865, 464] on div ".deletable-edge-delete-btn { width: 20px; height: 20px; border: 0px solid #ffff…" at bounding box center [704, 314] width 753 height 477
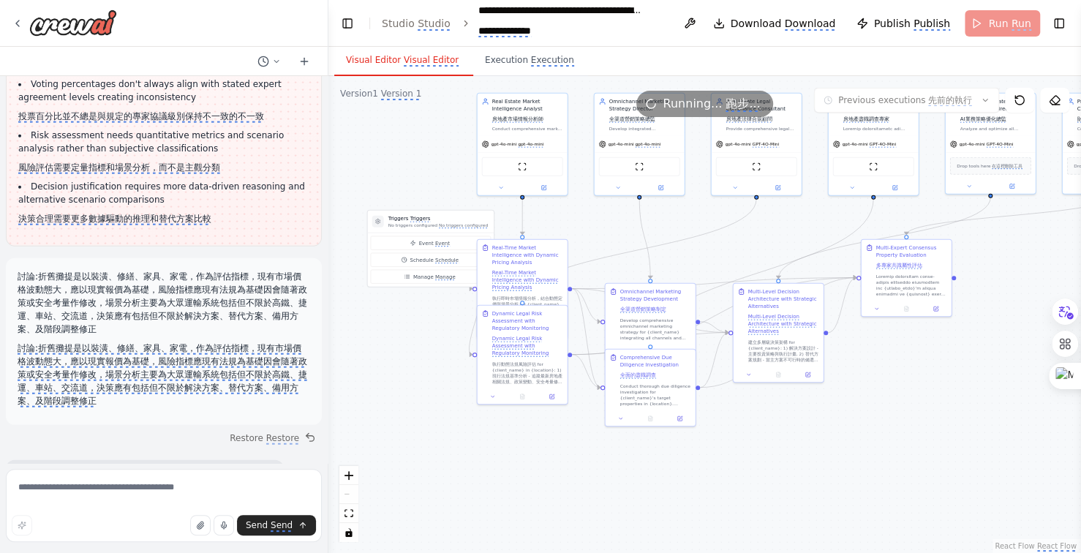
click at [740, 479] on div ".deletable-edge-delete-btn { width: 20px; height: 20px; border: 0px solid #ffff…" at bounding box center [704, 314] width 753 height 477
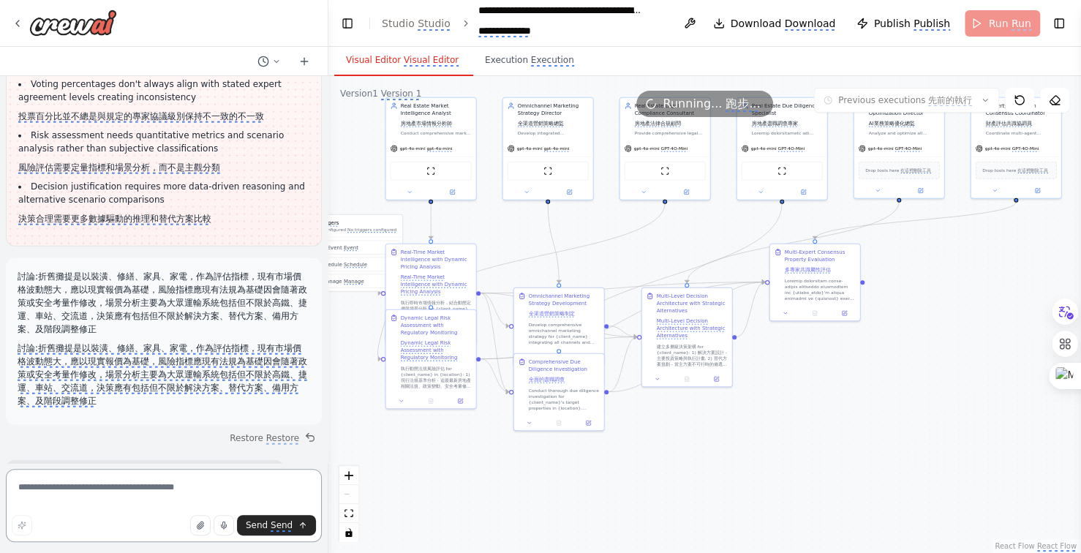
click at [74, 486] on textarea at bounding box center [164, 505] width 316 height 73
type textarea "**********"
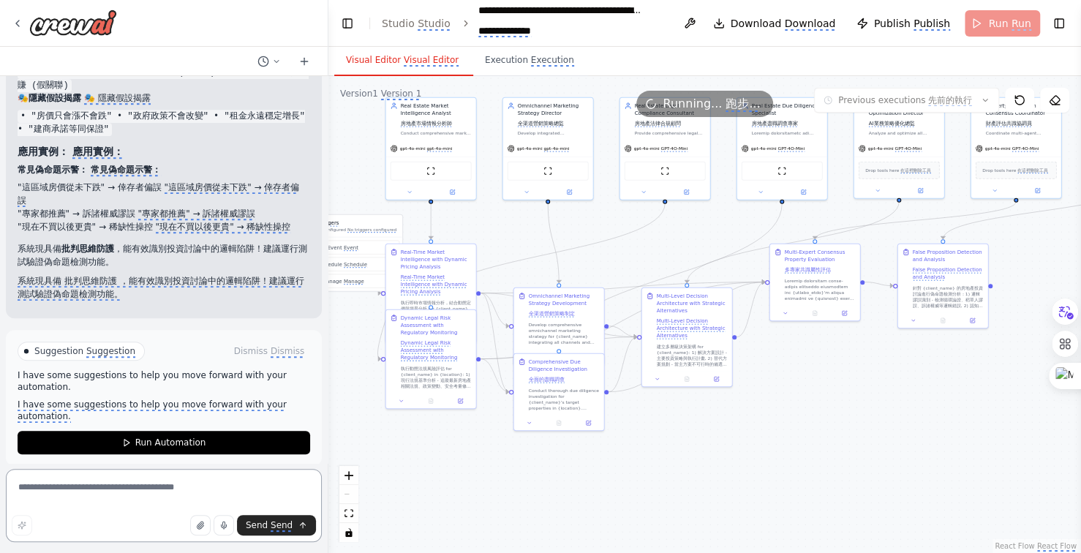
scroll to position [28762, 0]
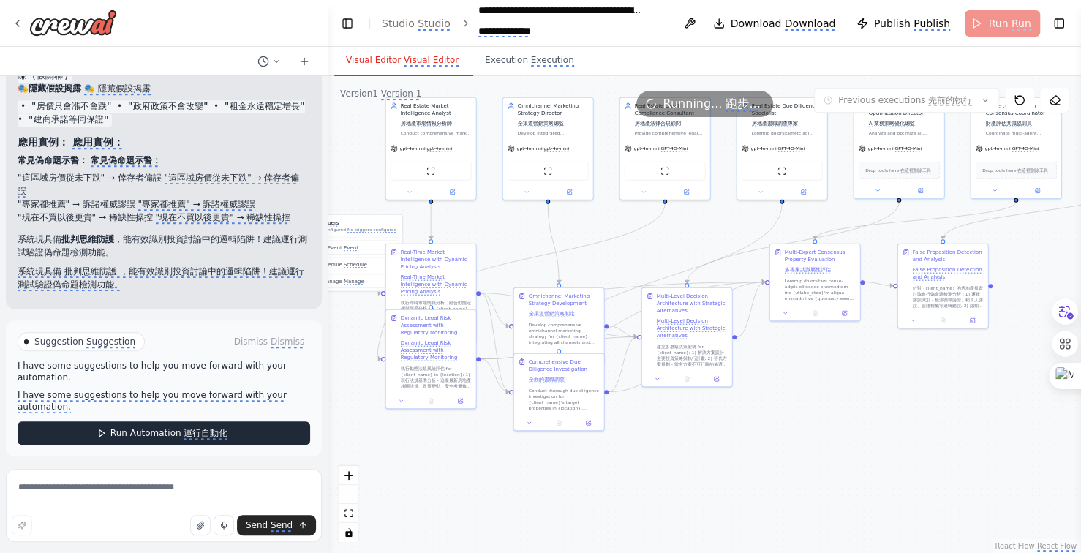
click at [211, 429] on monica-translate-translate "運行自動化" at bounding box center [206, 434] width 44 height 12
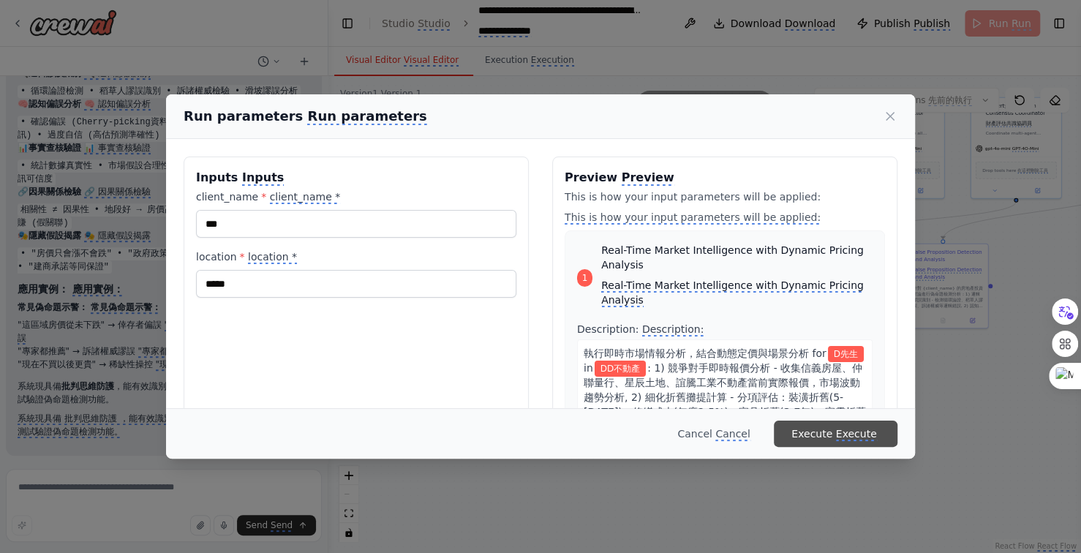
click at [840, 435] on monica-translate-translate "Execute" at bounding box center [856, 434] width 41 height 13
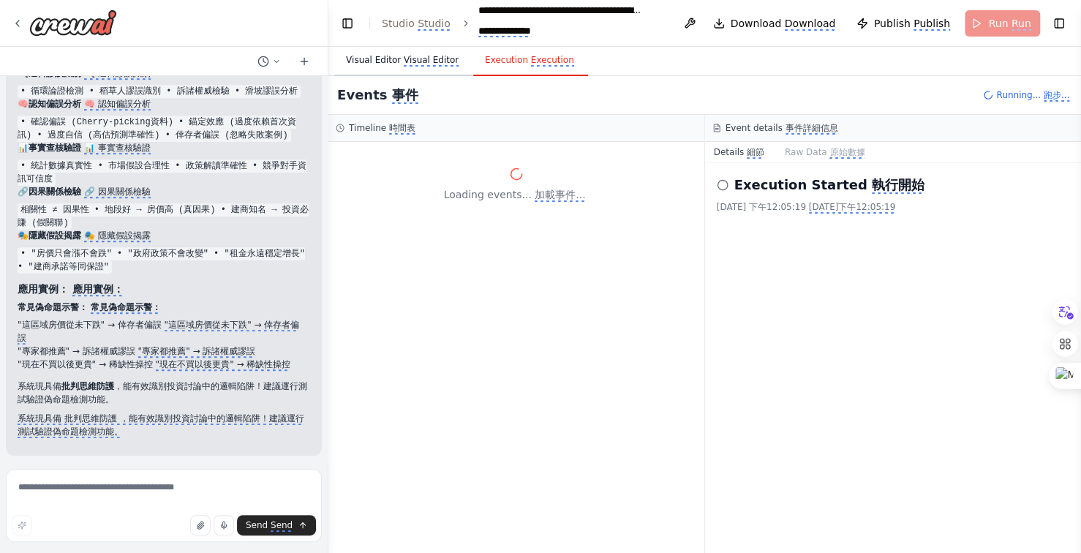
click at [383, 58] on monica-translate-origin-text "Visual Editor" at bounding box center [373, 60] width 55 height 10
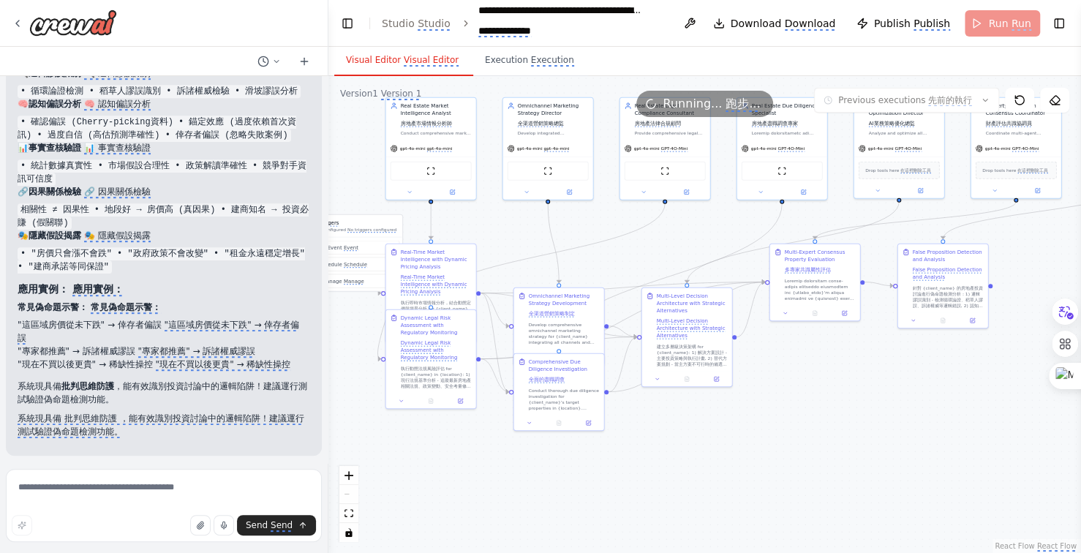
click at [885, 457] on div ".deletable-edge-delete-btn { width: 20px; height: 20px; border: 0px solid #ffff…" at bounding box center [704, 314] width 753 height 477
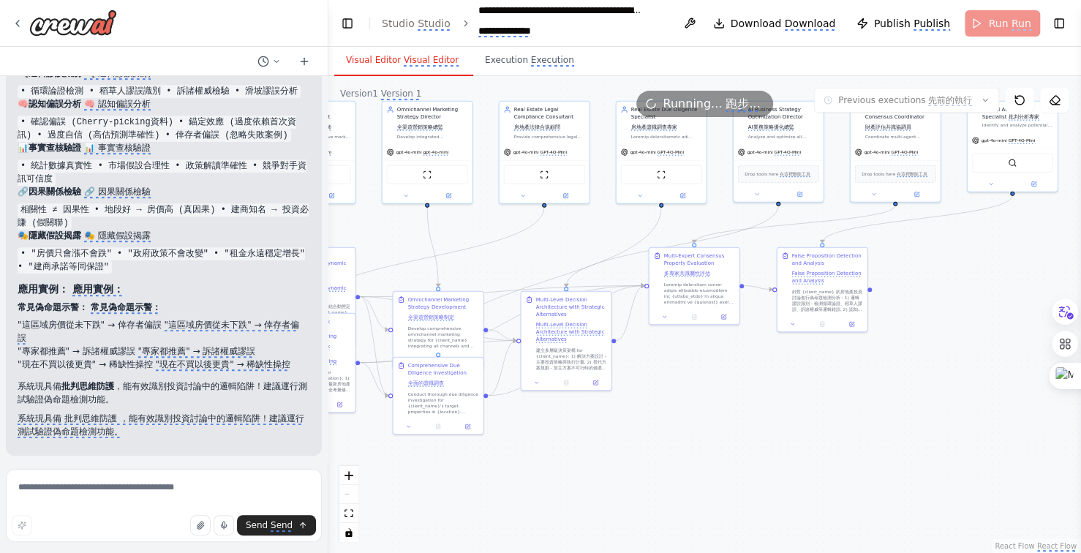
drag, startPoint x: 808, startPoint y: 422, endPoint x: 736, endPoint y: 422, distance: 71.7
click at [736, 422] on div ".deletable-edge-delete-btn { width: 20px; height: 20px; border: 0px solid #ffff…" at bounding box center [704, 314] width 753 height 477
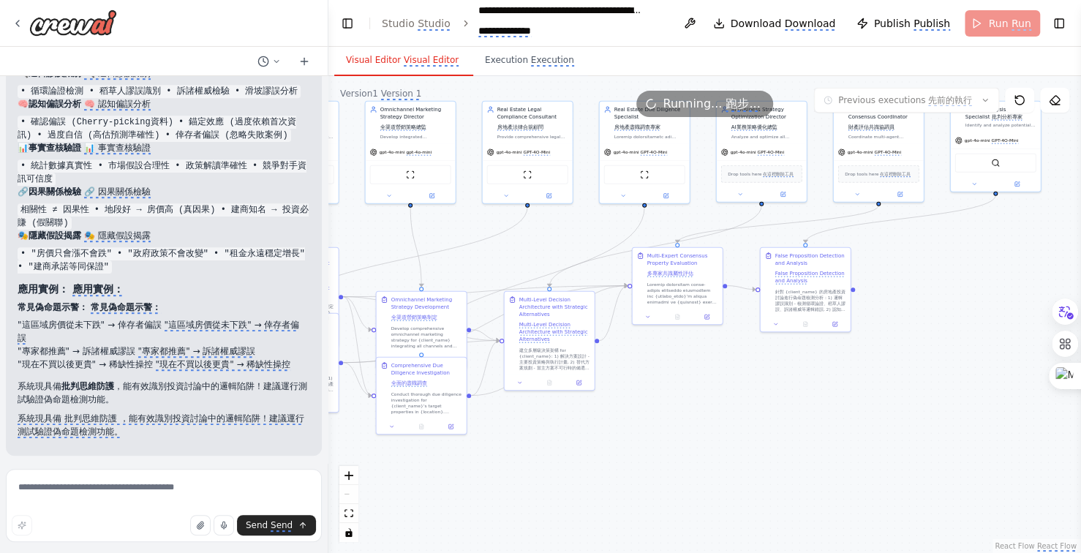
click at [843, 425] on div ".deletable-edge-delete-btn { width: 20px; height: 20px; border: 0px solid #ffff…" at bounding box center [704, 314] width 753 height 477
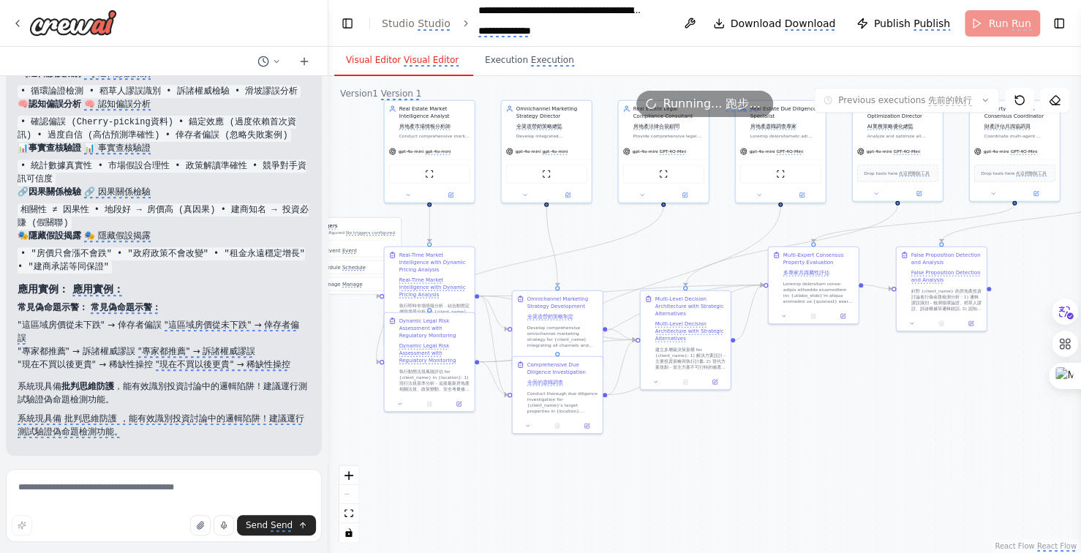
drag, startPoint x: 813, startPoint y: 420, endPoint x: 885, endPoint y: 410, distance: 72.4
click at [885, 410] on div ".deletable-edge-delete-btn { width: 20px; height: 20px; border: 0px solid #ffff…" at bounding box center [704, 314] width 753 height 477
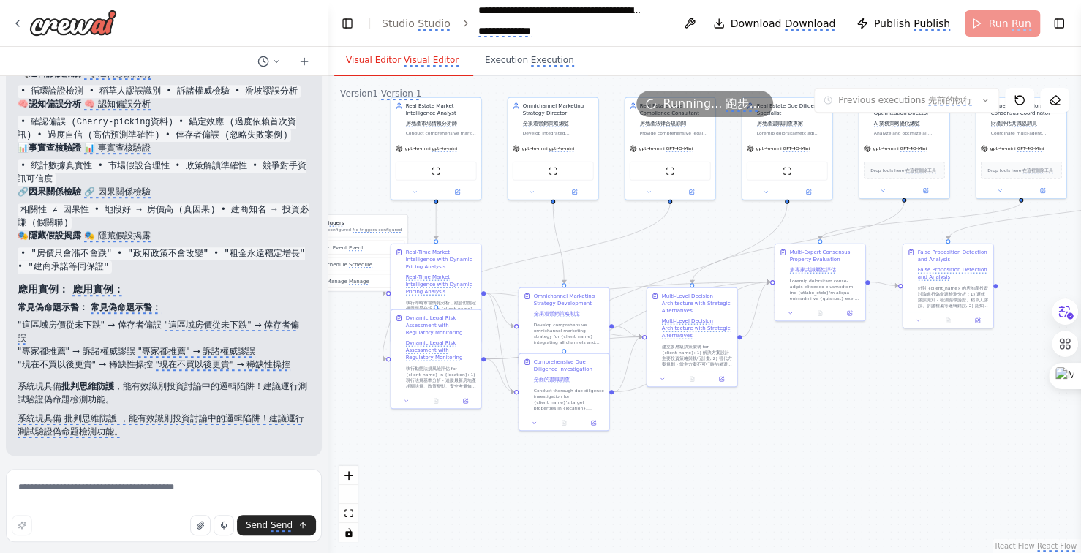
click at [808, 424] on div ".deletable-edge-delete-btn { width: 20px; height: 20px; border: 0px solid #ffff…" at bounding box center [704, 314] width 753 height 477
click at [882, 424] on div ".deletable-edge-delete-btn { width: 20px; height: 20px; border: 0px solid #ffff…" at bounding box center [704, 314] width 753 height 477
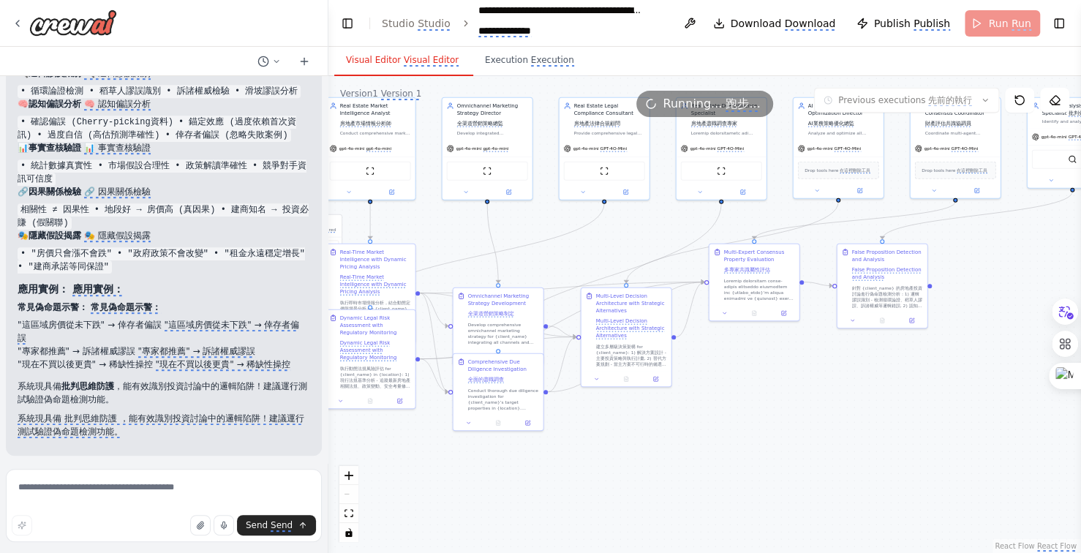
drag, startPoint x: 772, startPoint y: 429, endPoint x: 764, endPoint y: 429, distance: 8.0
click at [764, 429] on div ".deletable-edge-delete-btn { width: 20px; height: 20px; border: 0px solid #ffff…" at bounding box center [704, 314] width 753 height 477
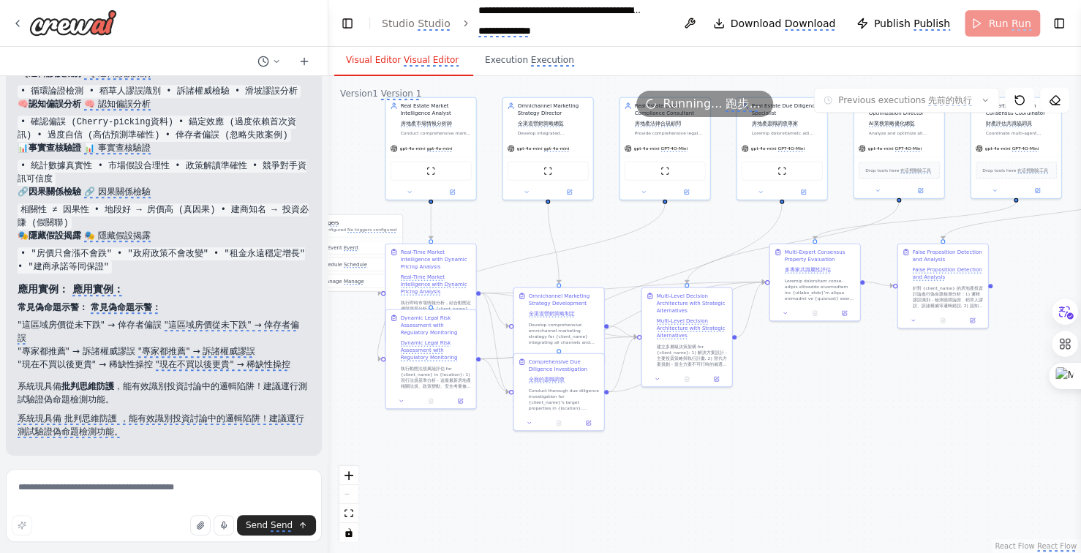
drag, startPoint x: 764, startPoint y: 429, endPoint x: 833, endPoint y: 429, distance: 69.5
click at [833, 429] on div ".deletable-edge-delete-btn { width: 20px; height: 20px; border: 0px solid #ffff…" at bounding box center [704, 314] width 753 height 477
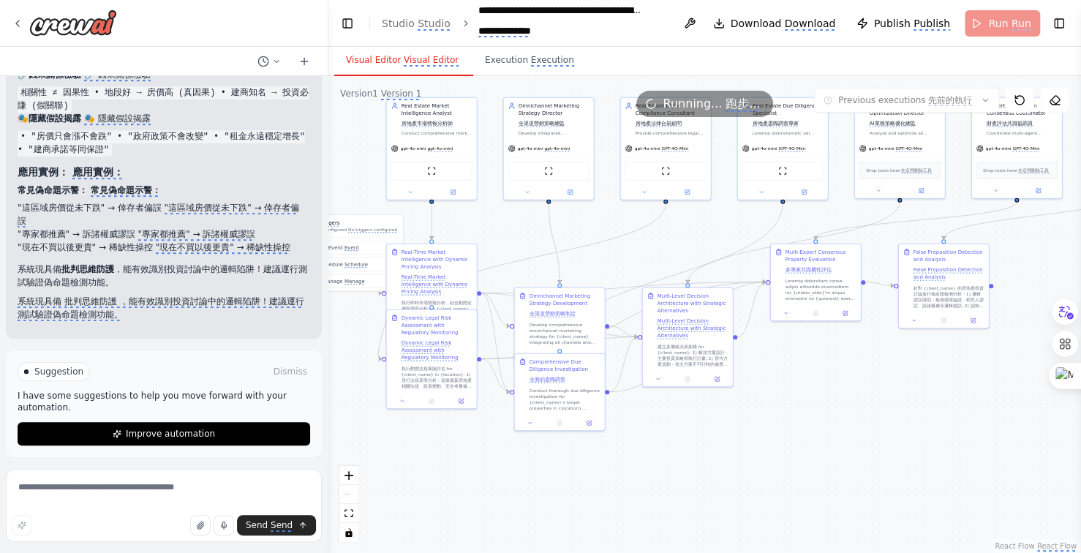
scroll to position [28633, 0]
